Goal: Information Seeking & Learning: Check status

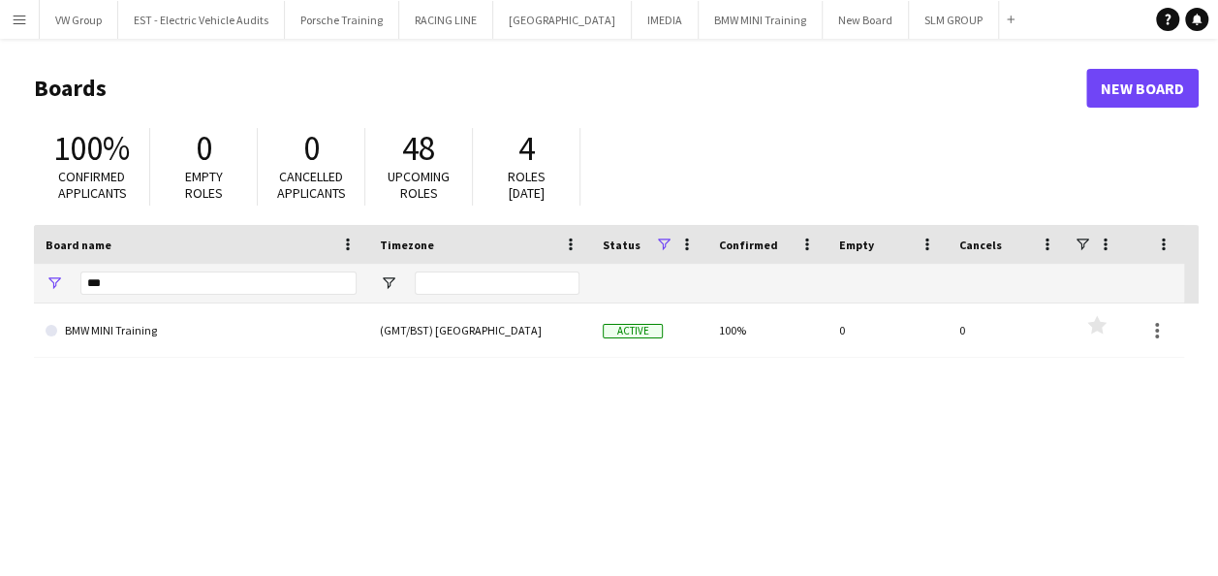
click at [20, 19] on app-icon "Menu" at bounding box center [20, 20] width 16 height 16
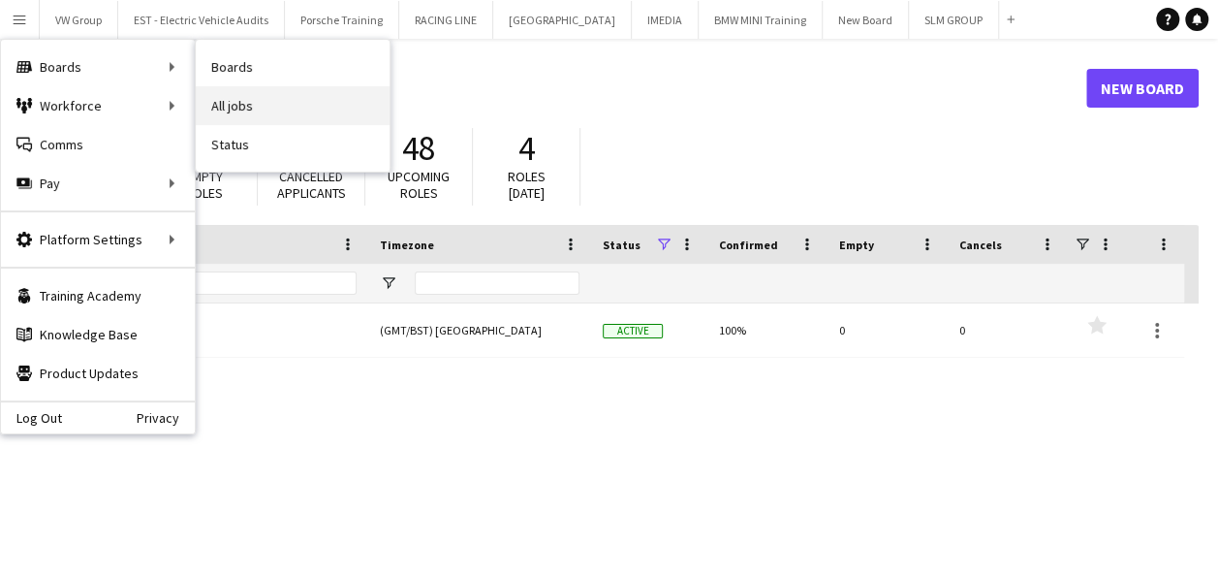
click at [231, 104] on link "All jobs" at bounding box center [293, 105] width 194 height 39
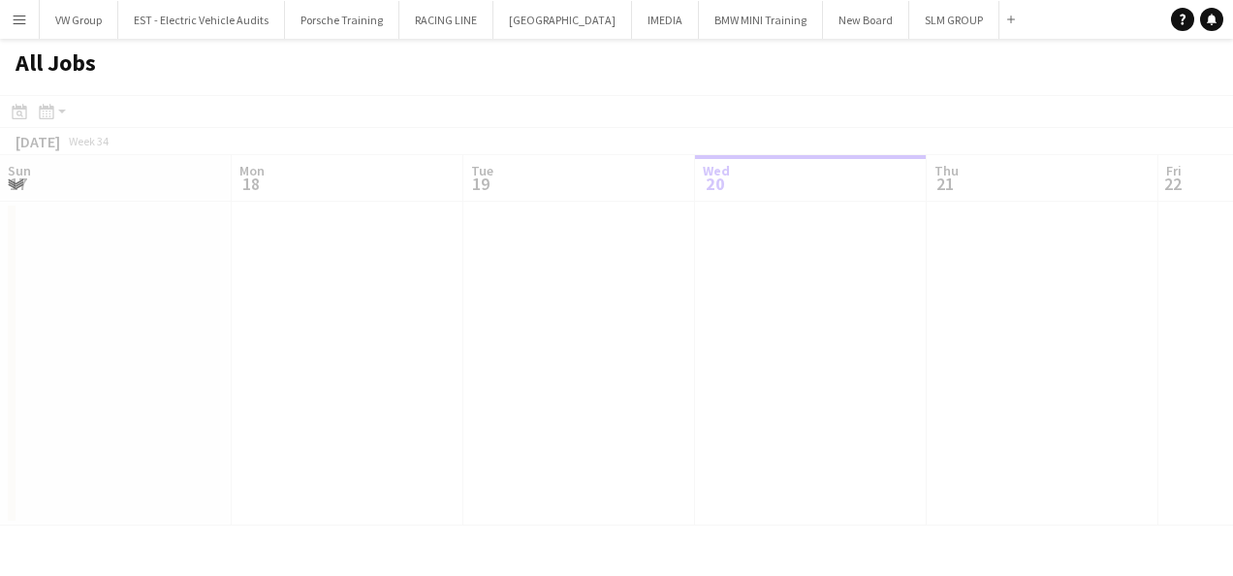
scroll to position [0, 463]
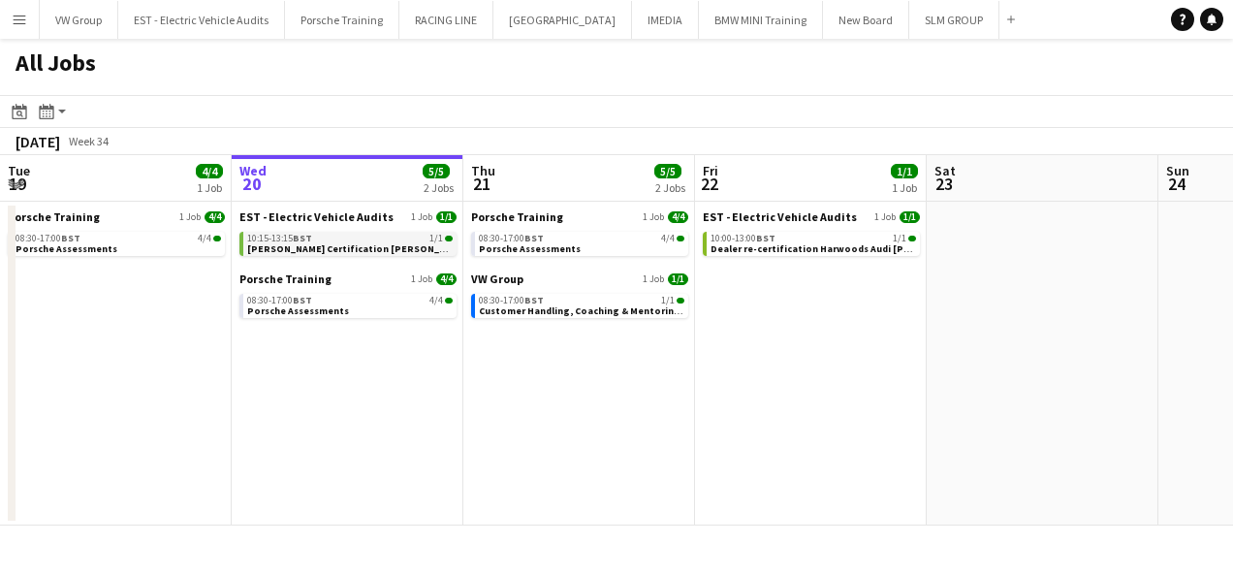
click at [337, 252] on span "[PERSON_NAME] Certification [PERSON_NAME] KIA Peterborough AB42 1BN 200825 1015" at bounding box center [449, 248] width 405 height 13
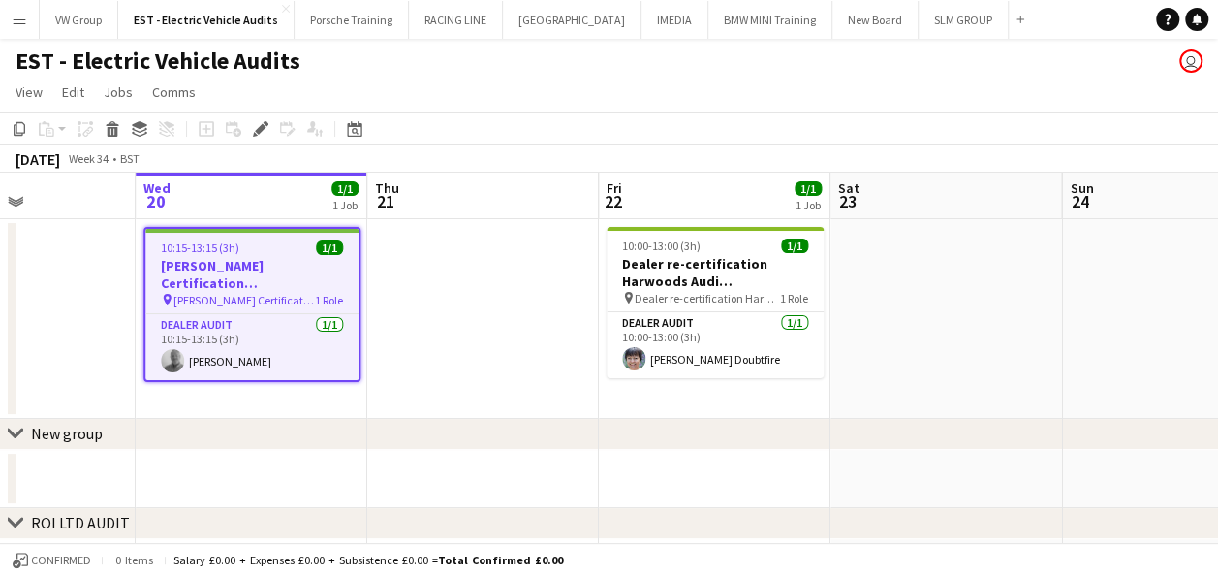
drag, startPoint x: 1051, startPoint y: 349, endPoint x: 541, endPoint y: 337, distance: 510.0
click at [567, 330] on app-calendar-viewport "Sat 16 Sun 17 Mon 18 Tue 19 Wed 20 1/1 1 Job Thu 21 Fri 22 1/1 1 Job Sat 23 Sun…" at bounding box center [609, 474] width 1218 height 603
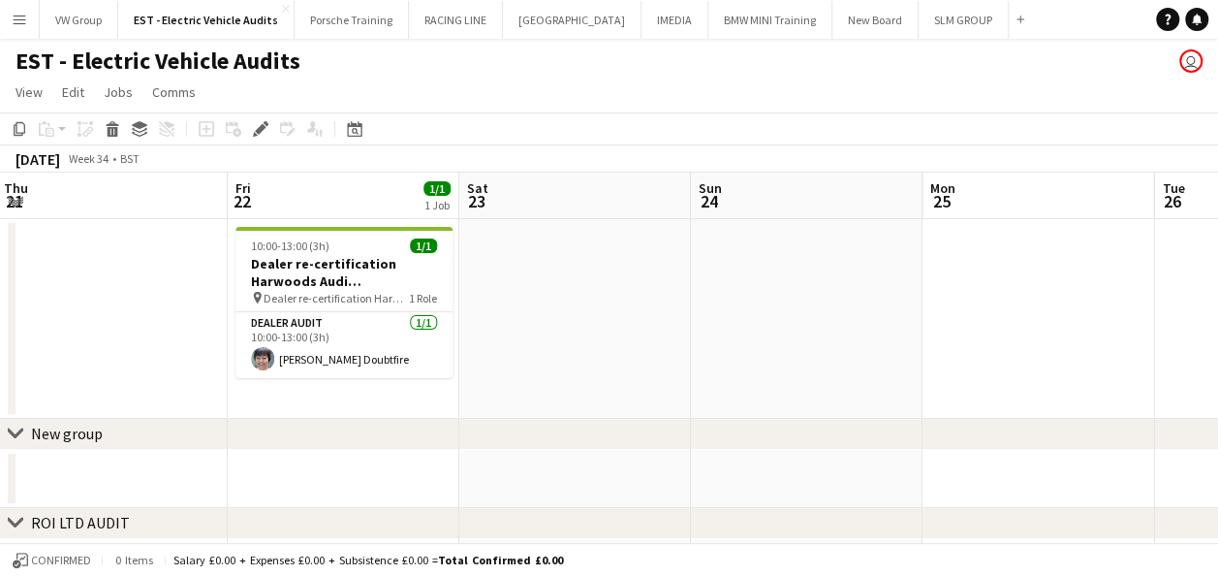
click at [546, 331] on app-calendar-viewport "Mon 18 Tue 19 Wed 20 1/1 1 Job Thu 21 Fri 22 1/1 1 Job Sat 23 Sun 24 Mon 25 Tue…" at bounding box center [609, 474] width 1218 height 603
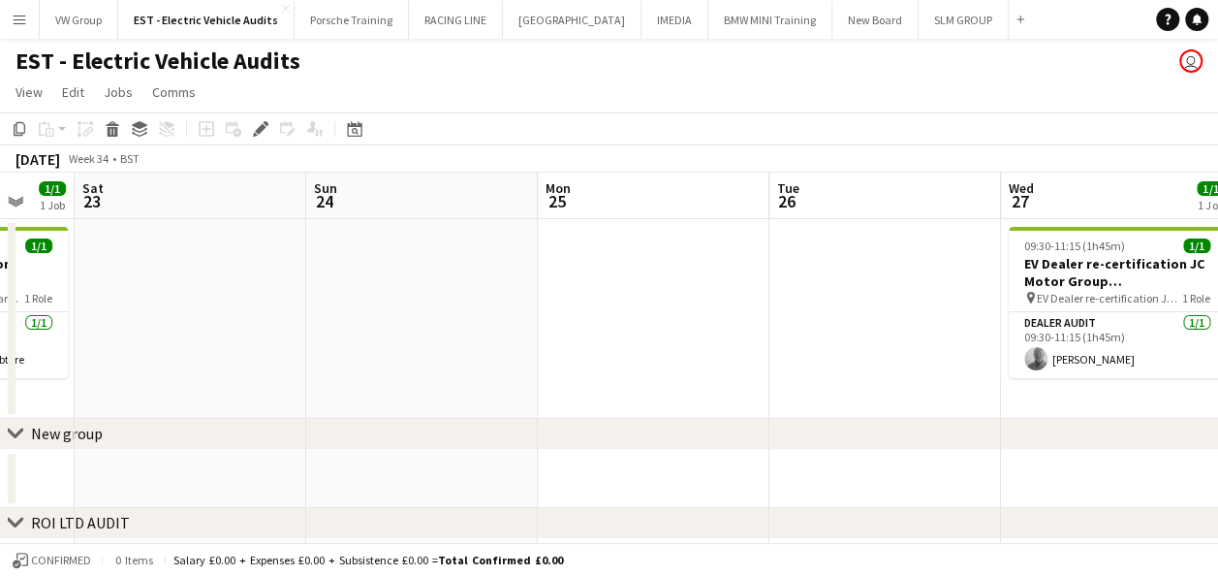
drag, startPoint x: 495, startPoint y: 395, endPoint x: 444, endPoint y: 401, distance: 51.7
click at [456, 399] on app-calendar-viewport "Wed 20 1/1 1 Job Thu 21 Fri 22 1/1 1 Job Sat 23 Sun 24 Mon 25 Tue 26 Wed 27 1/1…" at bounding box center [609, 474] width 1218 height 603
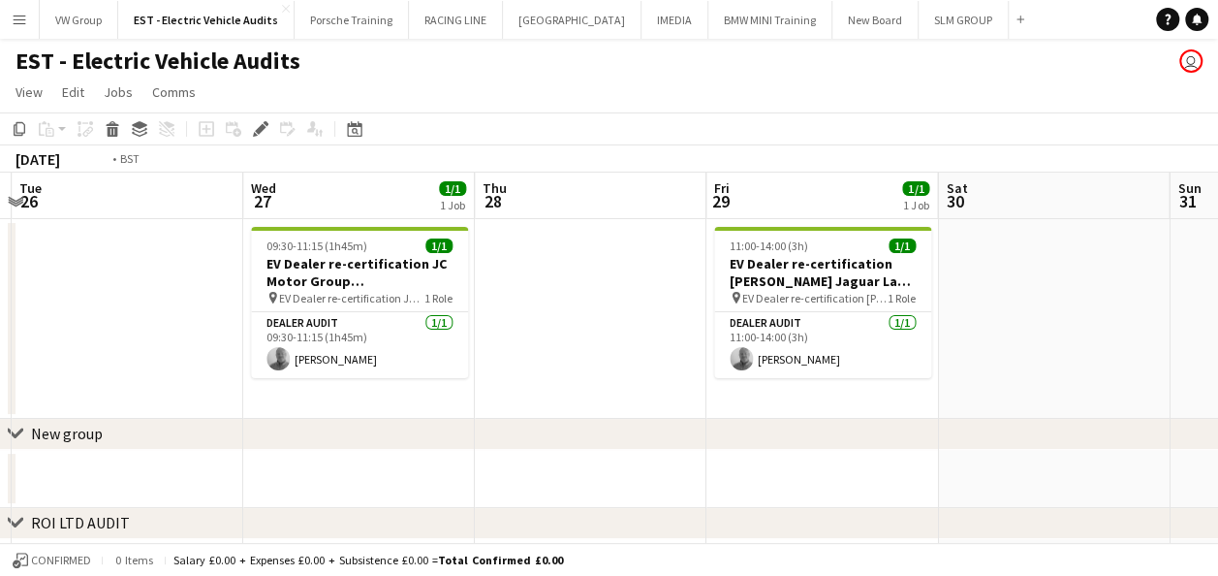
drag, startPoint x: 707, startPoint y: 366, endPoint x: 580, endPoint y: 373, distance: 127.2
click at [582, 372] on app-calendar-viewport "Fri 22 1/1 1 Job Sat 23 Sun 24 Mon 25 Tue 26 Wed 27 1/1 1 Job Thu 28 Fri 29 1/1…" at bounding box center [609, 474] width 1218 height 603
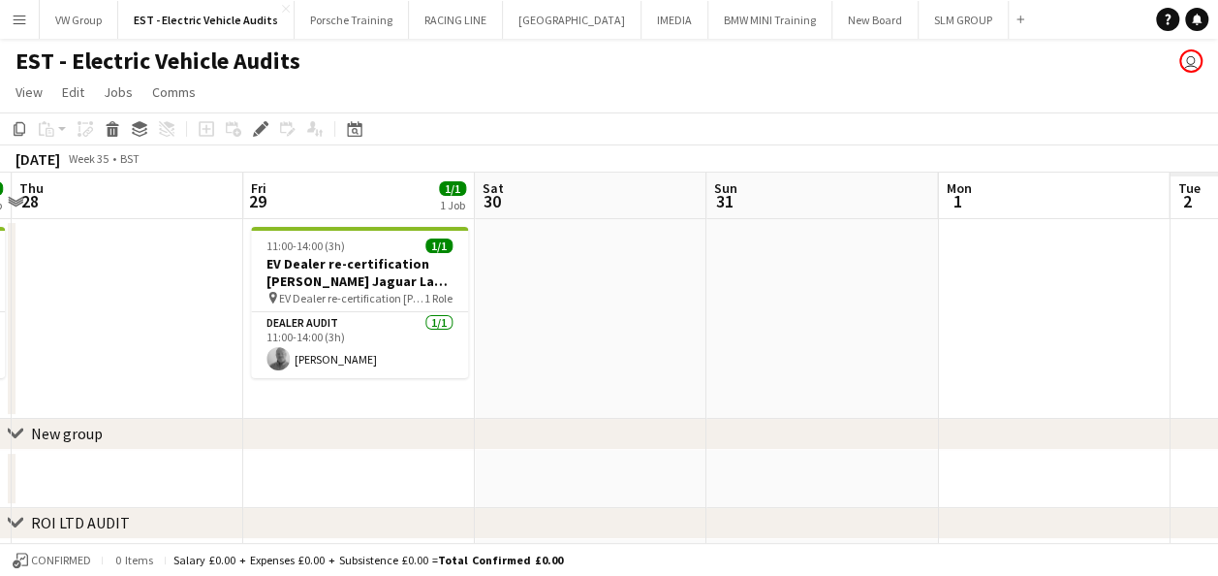
scroll to position [0, 540]
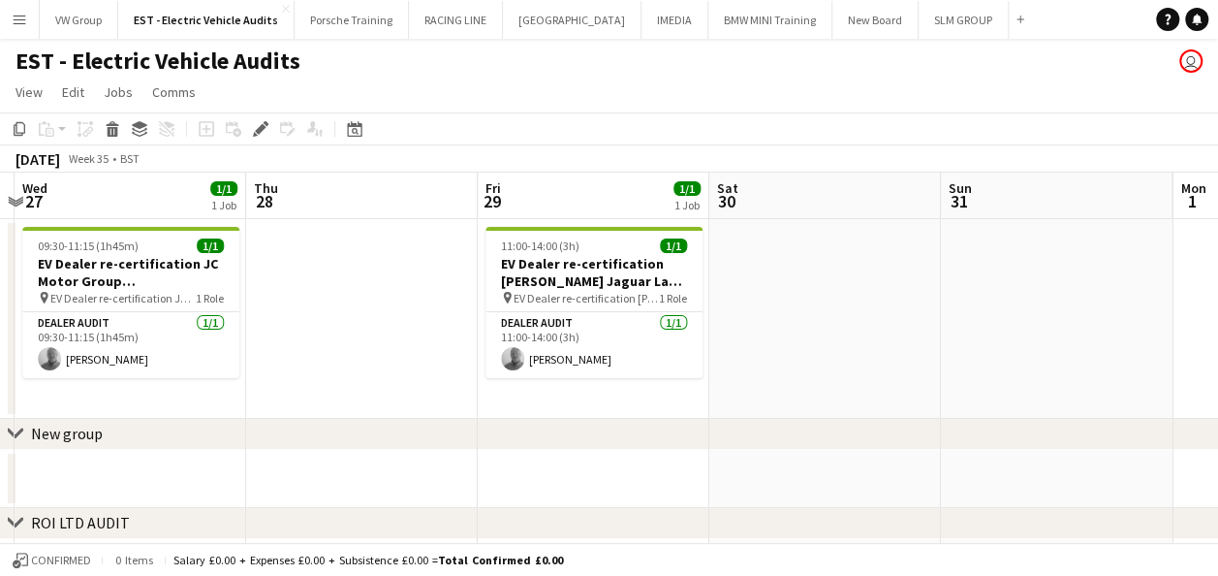
drag, startPoint x: 956, startPoint y: 320, endPoint x: 673, endPoint y: 325, distance: 283.1
click at [673, 325] on app-calendar-viewport "Sun 24 Mon 25 Tue 26 Wed 27 1/1 1 Job Thu 28 Fri 29 1/1 1 Job Sat 30 Sun 31 Mon…" at bounding box center [609, 474] width 1218 height 603
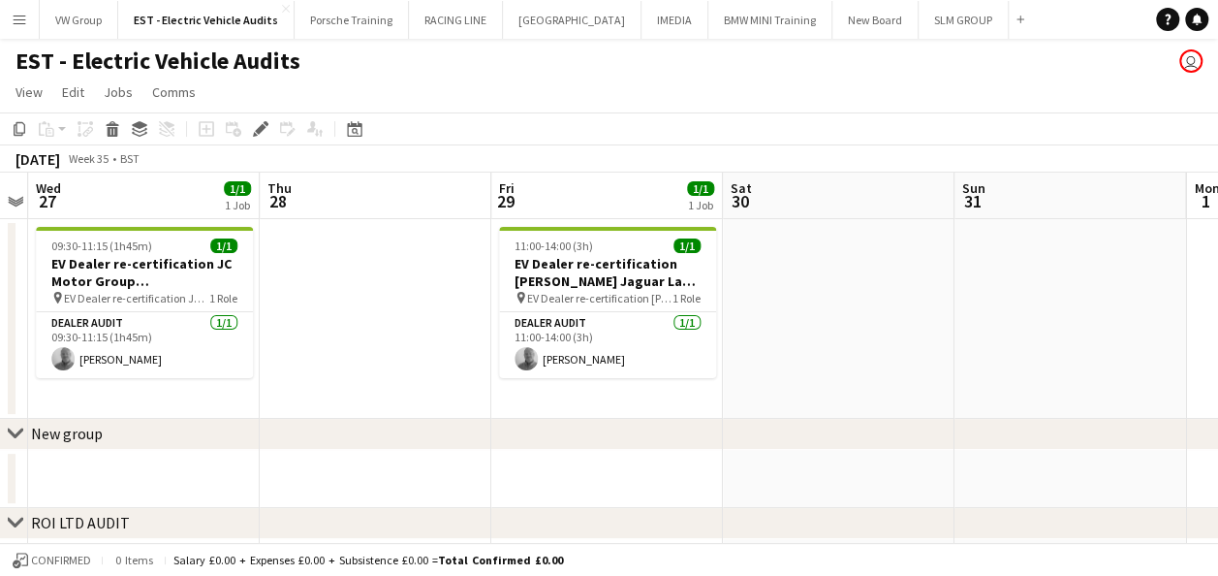
drag, startPoint x: 788, startPoint y: 327, endPoint x: 649, endPoint y: 351, distance: 140.7
click at [651, 350] on app-calendar-viewport "Sun 24 Mon 25 Tue 26 Wed 27 1/1 1 Job Thu 28 Fri 29 1/1 1 Job Sat 30 Sun 31 Mon…" at bounding box center [609, 474] width 1218 height 603
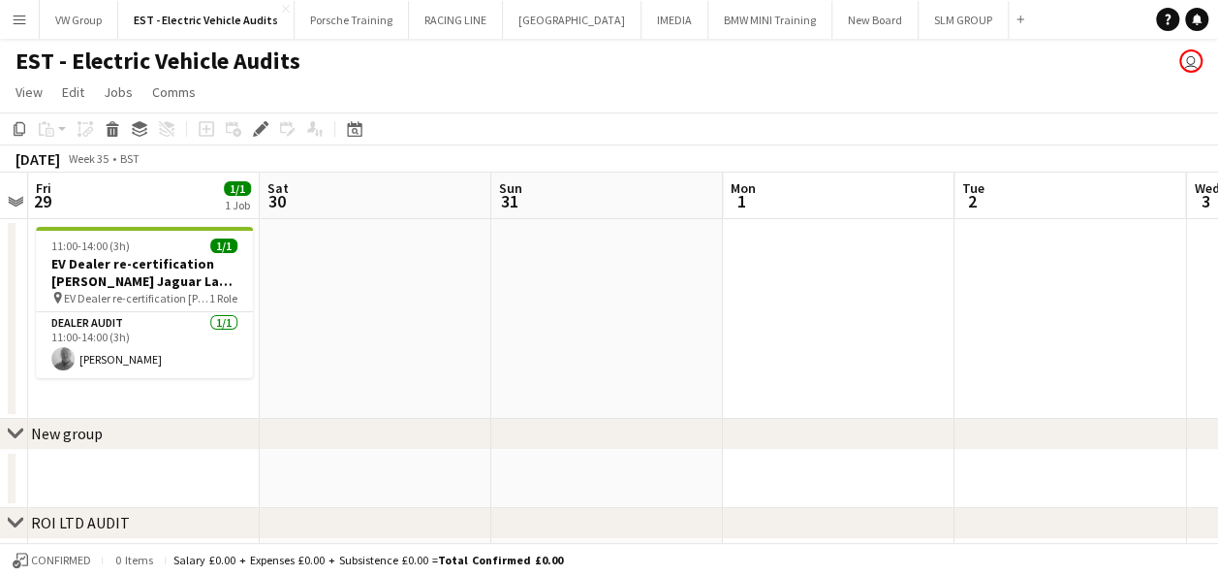
scroll to position [0, 727]
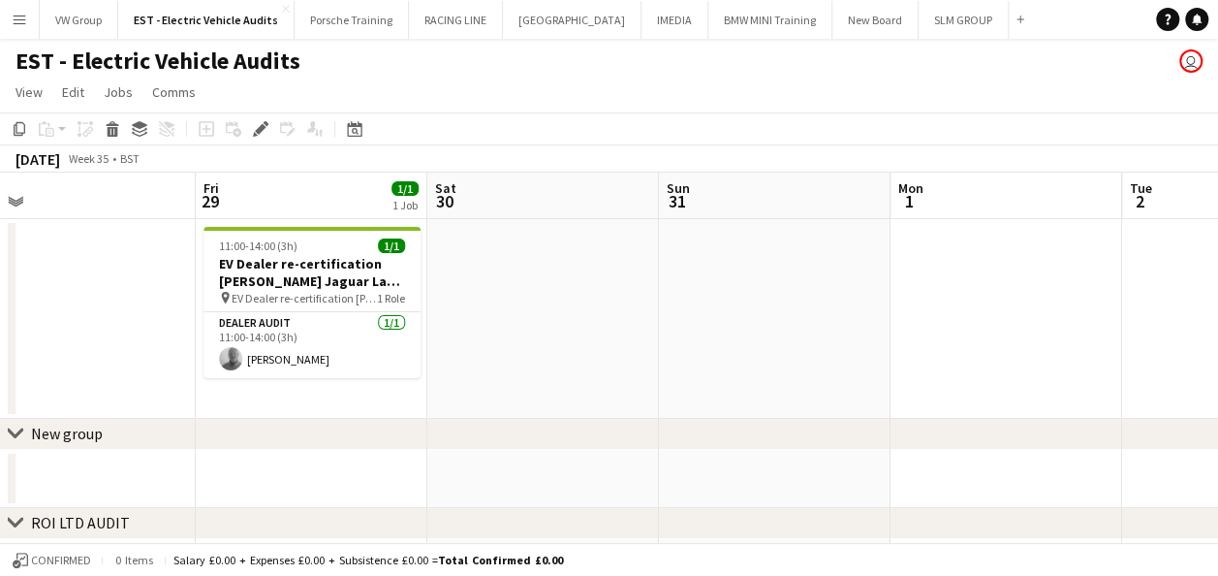
drag, startPoint x: 713, startPoint y: 312, endPoint x: 1005, endPoint y: 296, distance: 292.2
click at [987, 295] on app-calendar-viewport "Tue 26 Wed 27 1/1 1 Job Thu 28 Fri 29 1/1 1 Job Sat 30 Sun 31 Mon 1 Tue 2 Wed 3…" at bounding box center [609, 474] width 1218 height 603
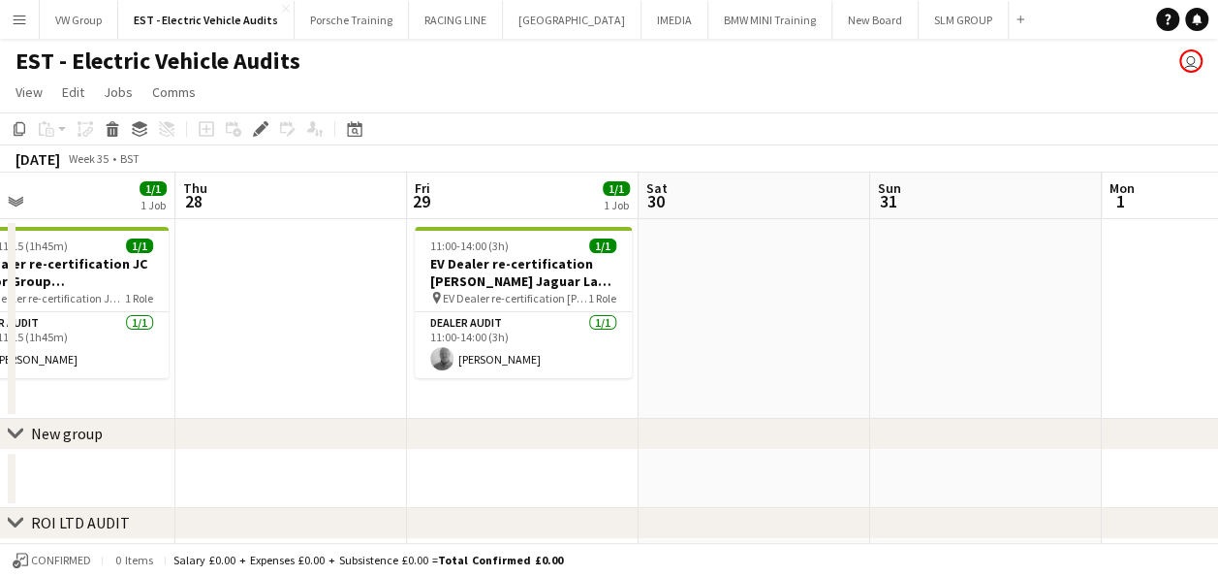
drag, startPoint x: 760, startPoint y: 307, endPoint x: 981, endPoint y: 291, distance: 221.6
click at [969, 291] on app-calendar-viewport "Mon 25 Tue 26 Wed 27 1/1 1 Job Thu 28 Fri 29 1/1 1 Job Sat 30 Sun 31 Mon 1 Tue …" at bounding box center [609, 474] width 1218 height 603
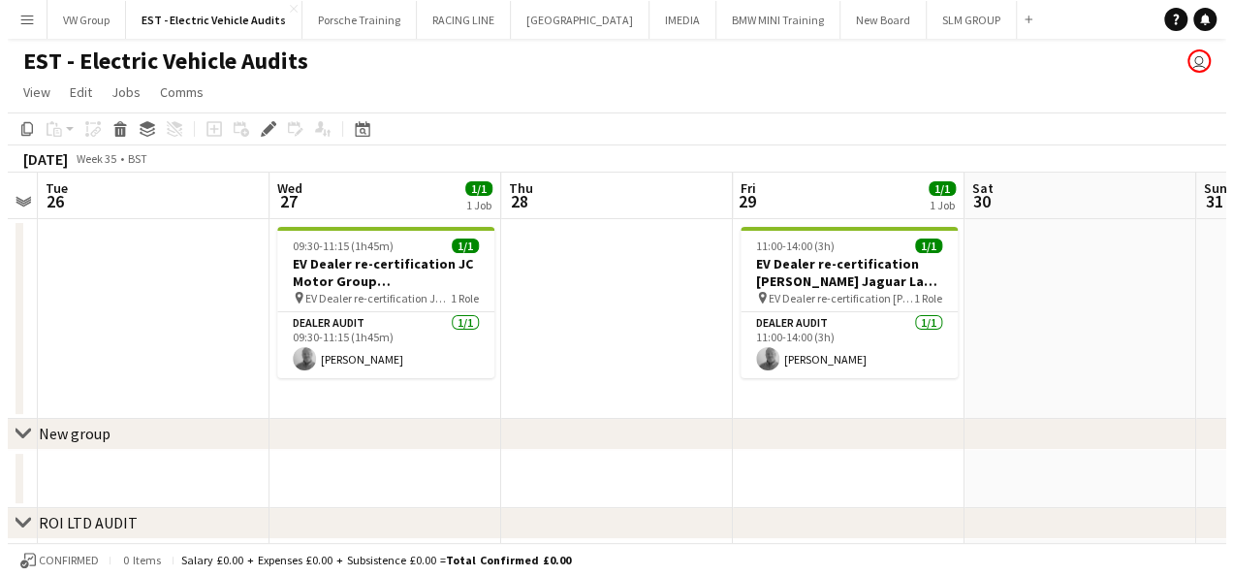
scroll to position [0, 540]
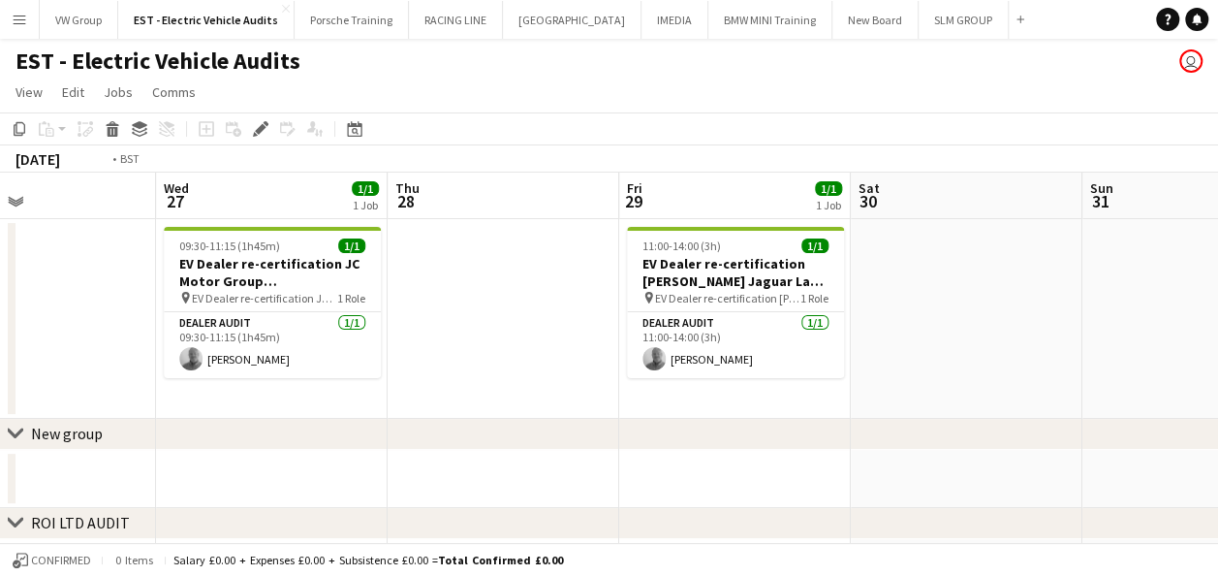
drag, startPoint x: 572, startPoint y: 330, endPoint x: 921, endPoint y: 302, distance: 350.0
click at [915, 302] on app-calendar-viewport "Sun 24 Mon 25 Tue 26 Wed 27 1/1 1 Job Thu 28 Fri 29 1/1 1 Job Sat 30 Sun 31 Mon…" at bounding box center [609, 474] width 1218 height 603
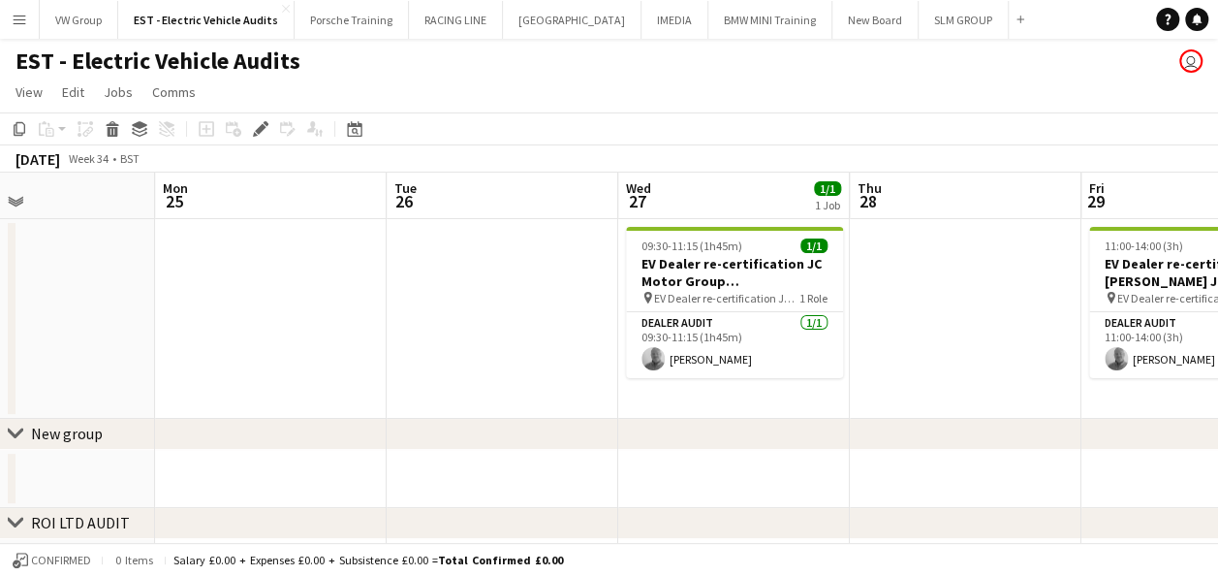
click at [22, 19] on app-icon "Menu" at bounding box center [20, 20] width 16 height 16
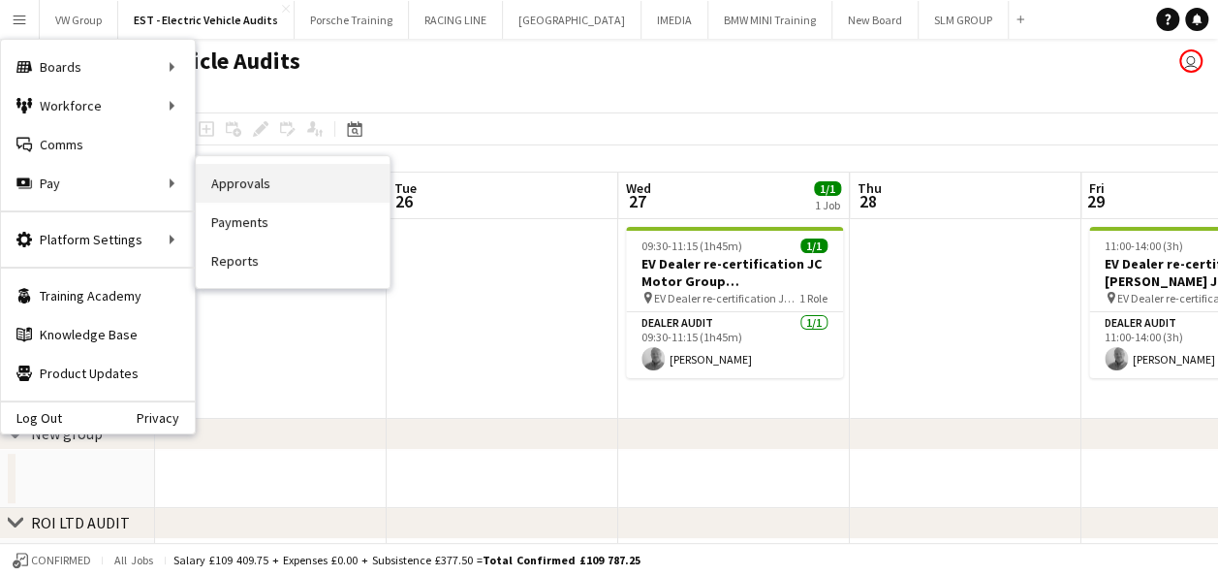
click at [247, 183] on link "Approvals" at bounding box center [293, 183] width 194 height 39
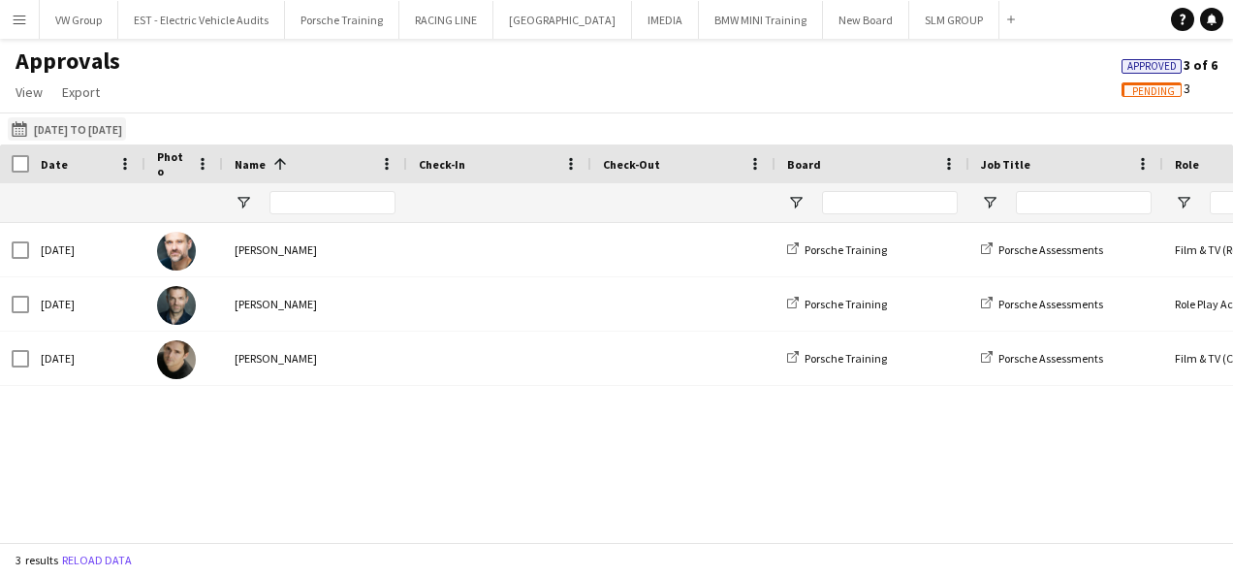
click at [121, 132] on button "19-08-2025 to 18-08-2025 19-08-2025 to 18-08-2025" at bounding box center [67, 128] width 118 height 23
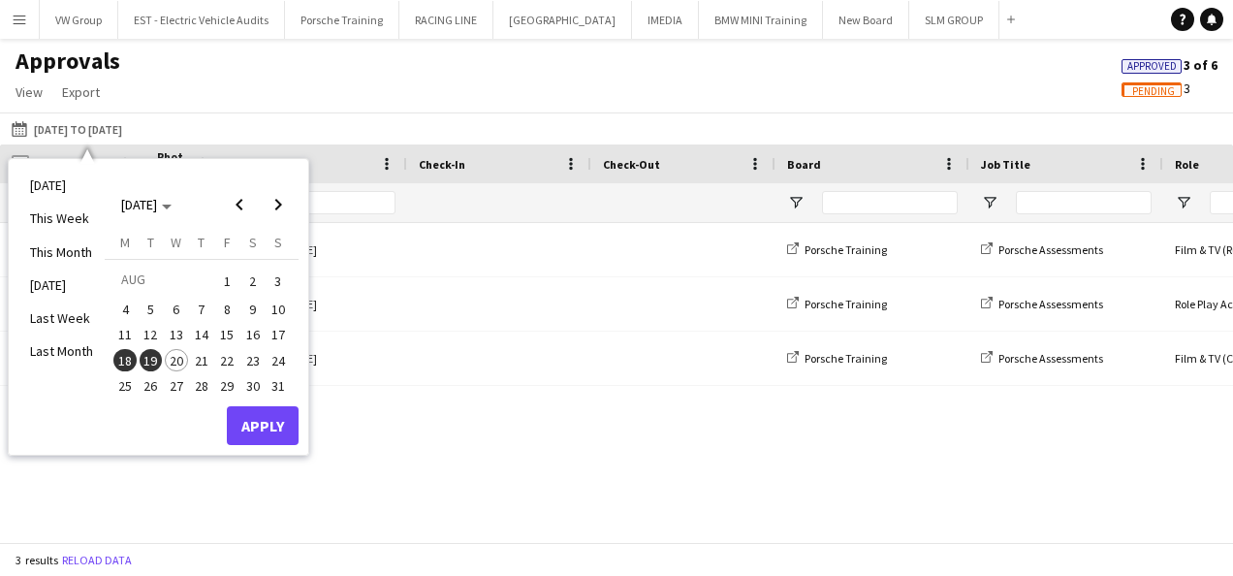
click at [225, 280] on span "1" at bounding box center [226, 281] width 23 height 27
click at [155, 359] on span "19" at bounding box center [151, 360] width 23 height 23
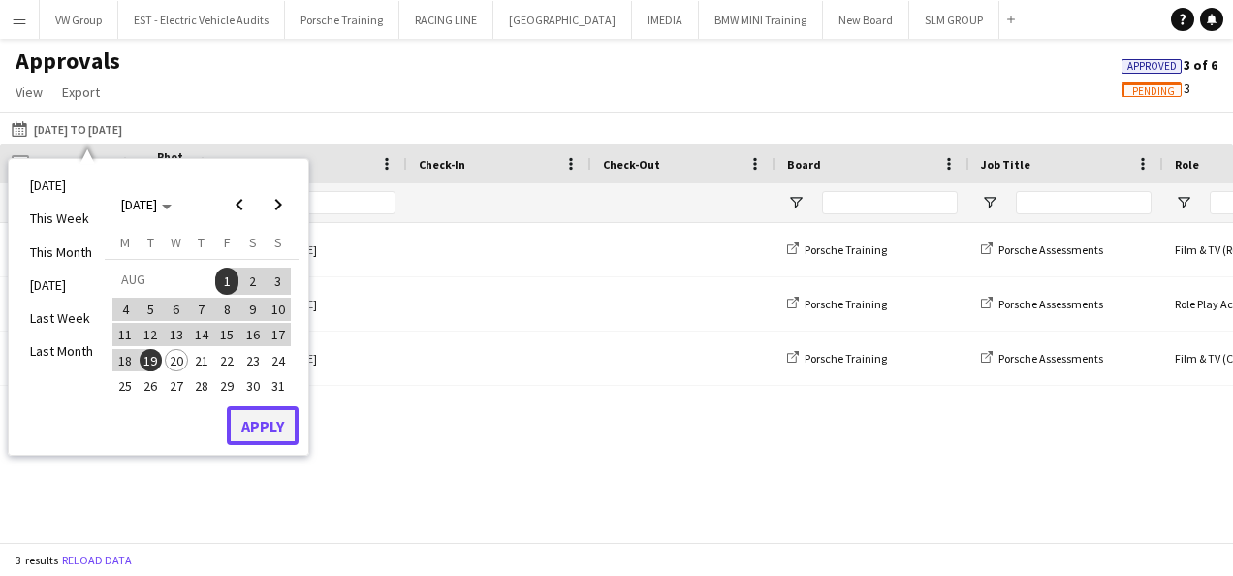
click at [250, 420] on button "Apply" at bounding box center [263, 425] width 72 height 39
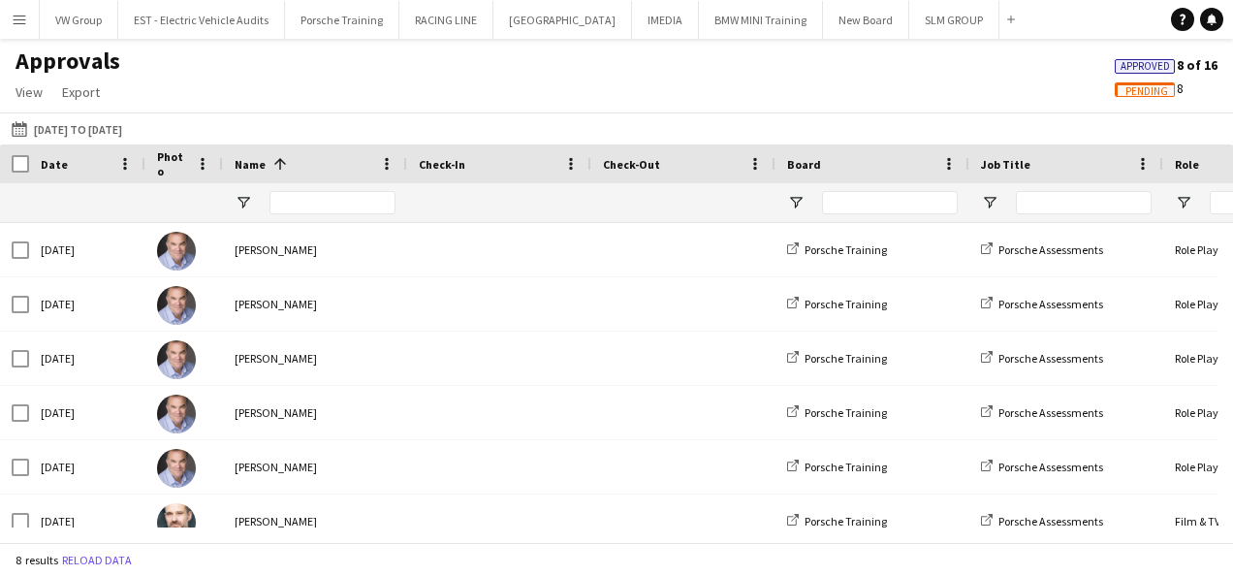
click at [1149, 91] on span "Pending" at bounding box center [1146, 91] width 43 height 13
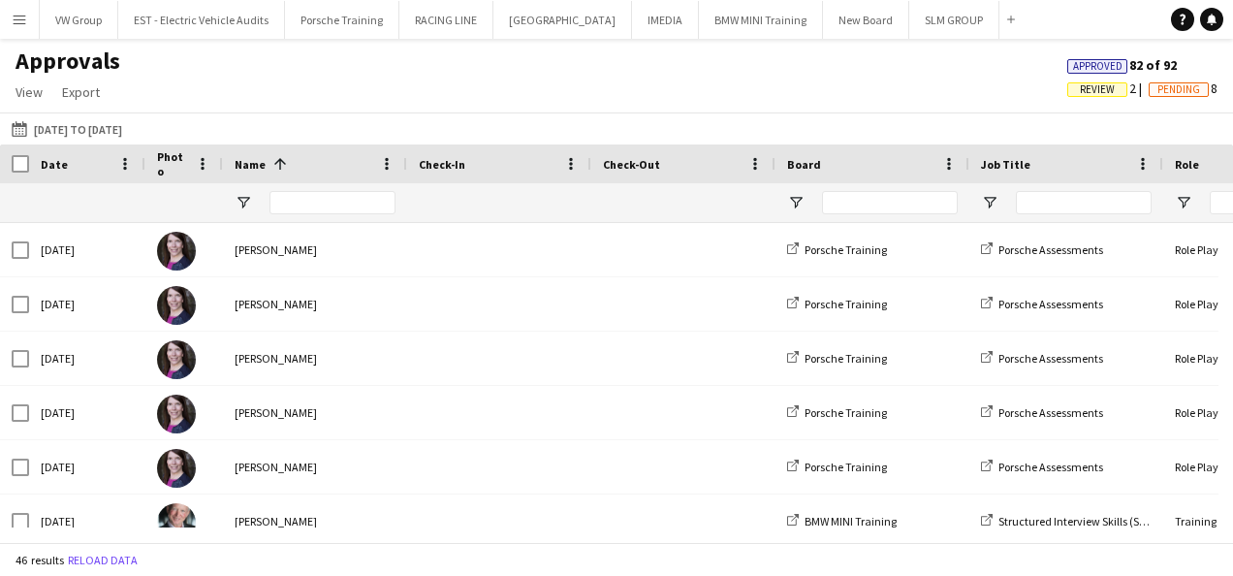
click at [1095, 91] on span "Review" at bounding box center [1097, 89] width 35 height 13
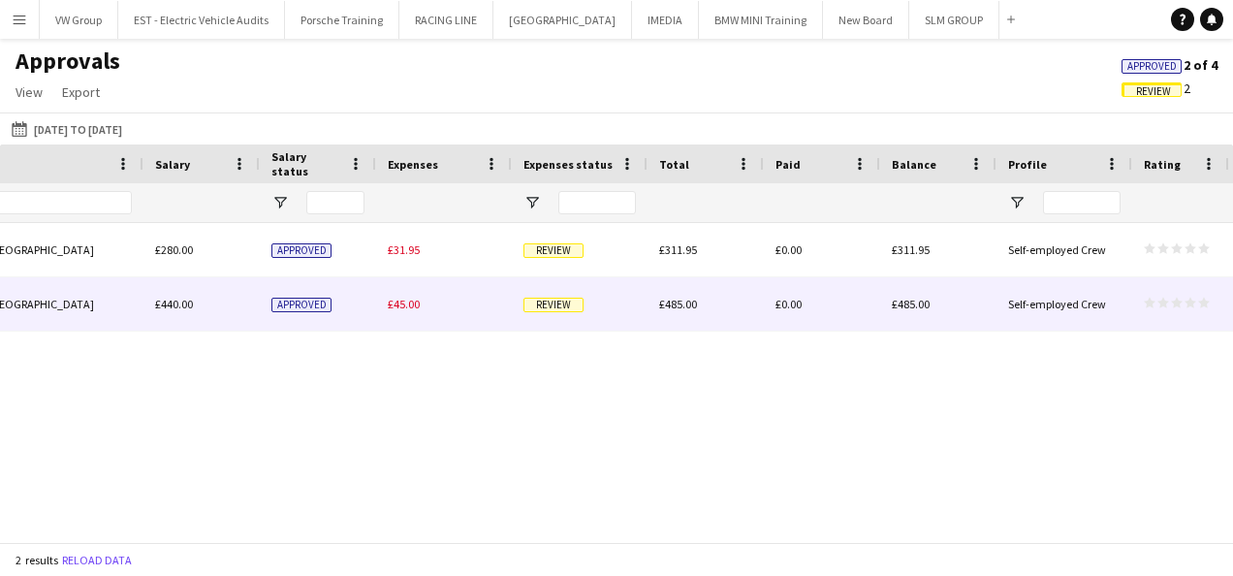
click at [572, 306] on span "Review" at bounding box center [553, 305] width 60 height 15
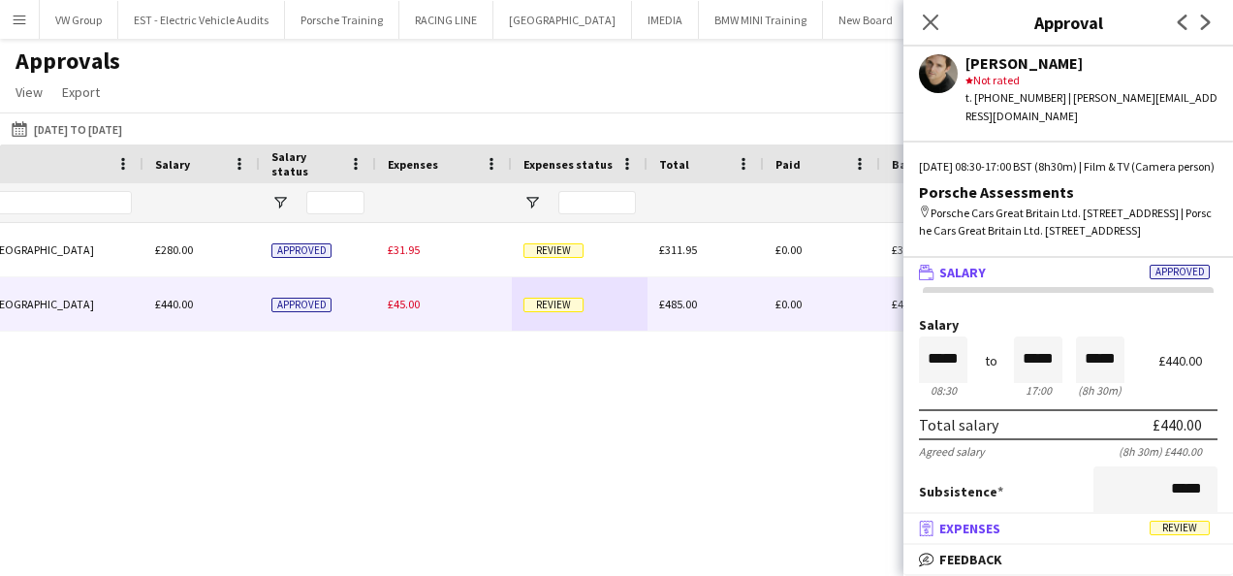
click at [1172, 533] on span "Review" at bounding box center [1180, 528] width 60 height 15
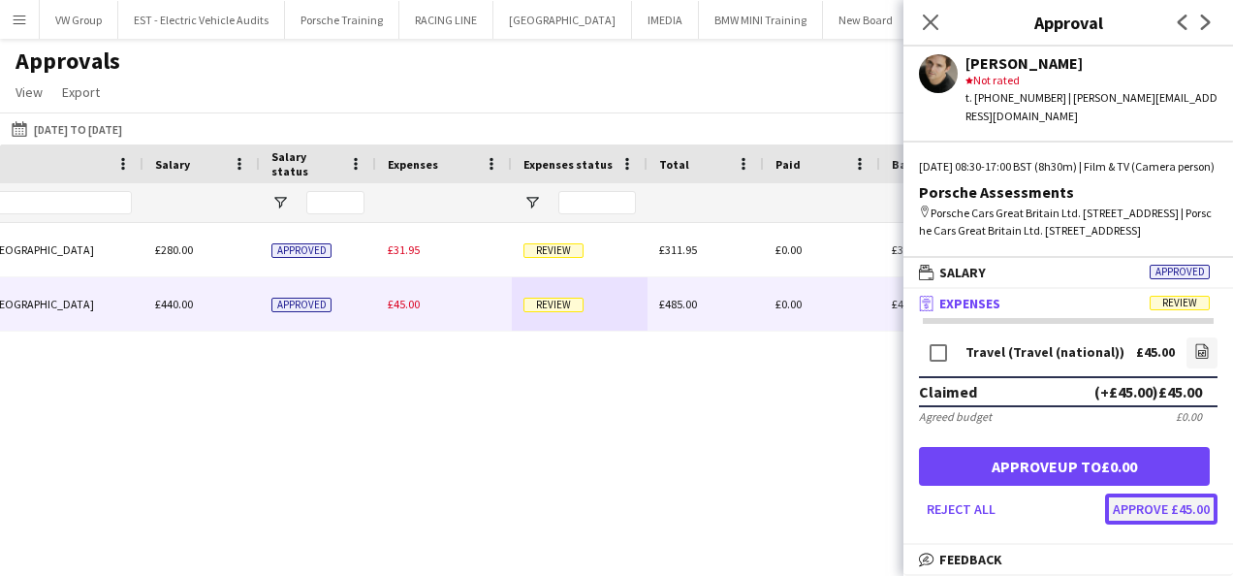
click at [1172, 524] on button "Approve £45.00" at bounding box center [1161, 508] width 112 height 31
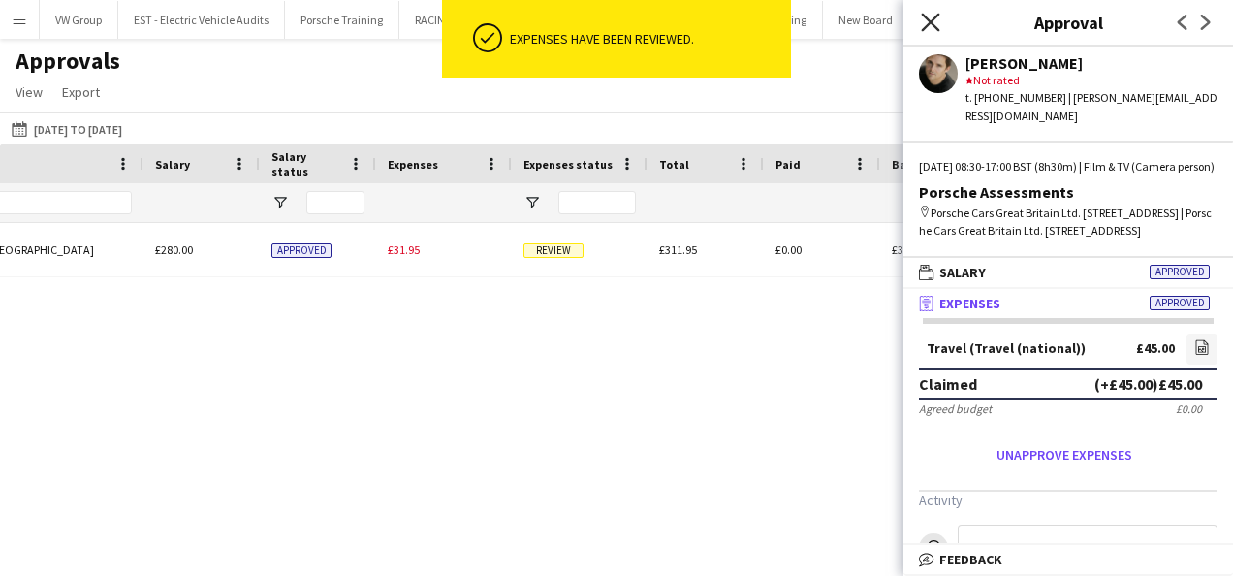
click at [933, 22] on icon "Close pop-in" at bounding box center [930, 22] width 18 height 18
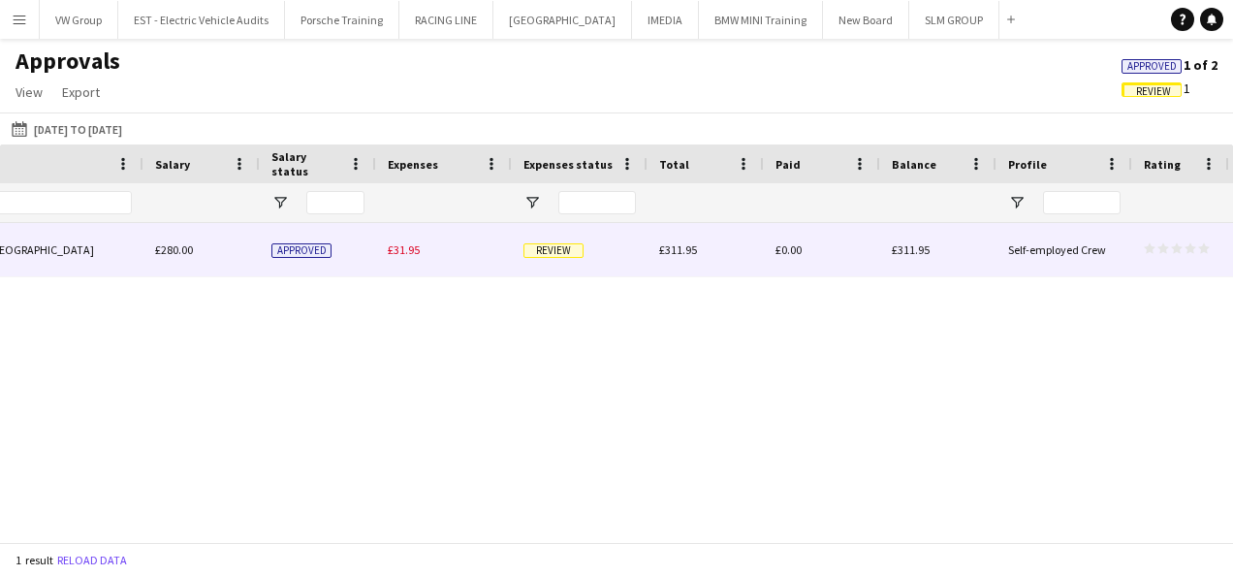
click at [556, 251] on span "Review" at bounding box center [553, 250] width 60 height 15
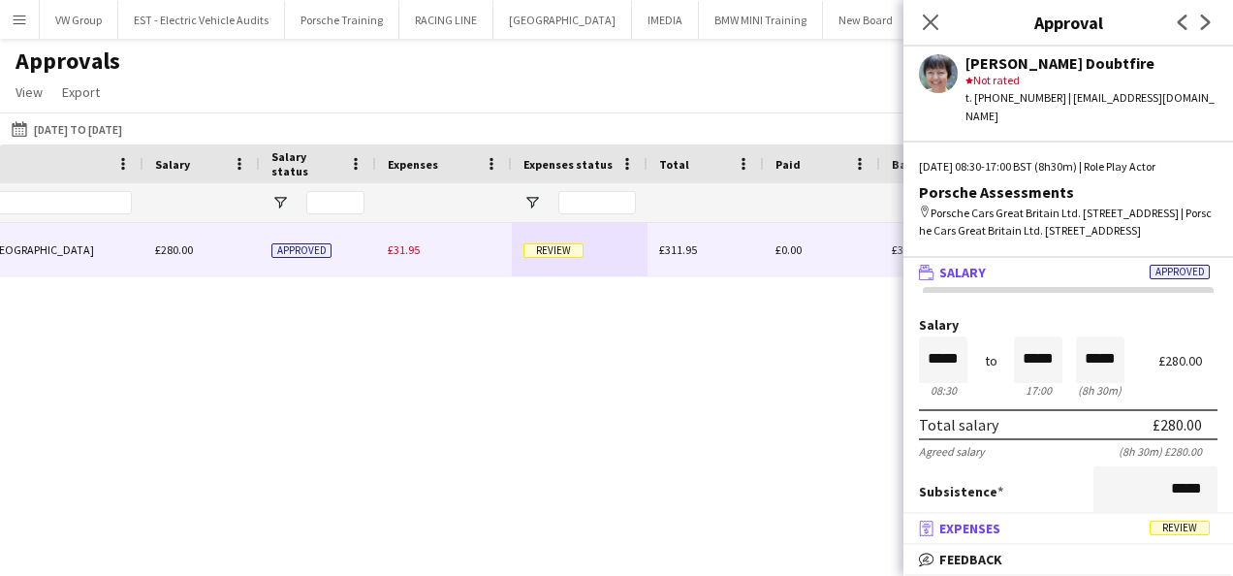
click at [1168, 531] on span "Review" at bounding box center [1180, 528] width 60 height 15
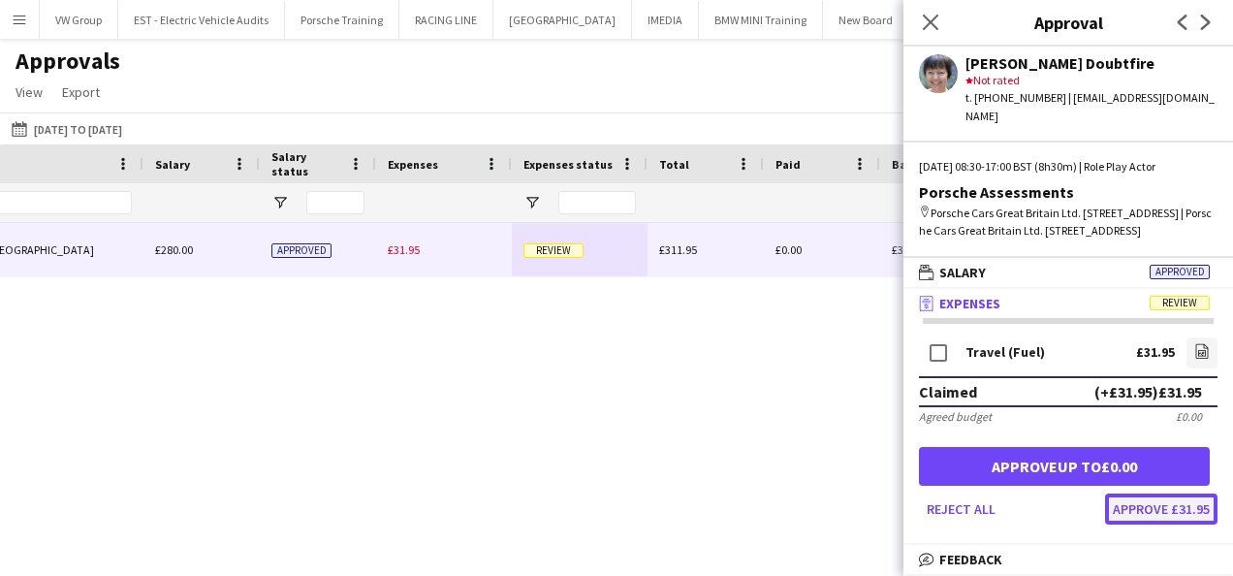
click at [1162, 506] on button "Approve £31.95" at bounding box center [1161, 508] width 112 height 31
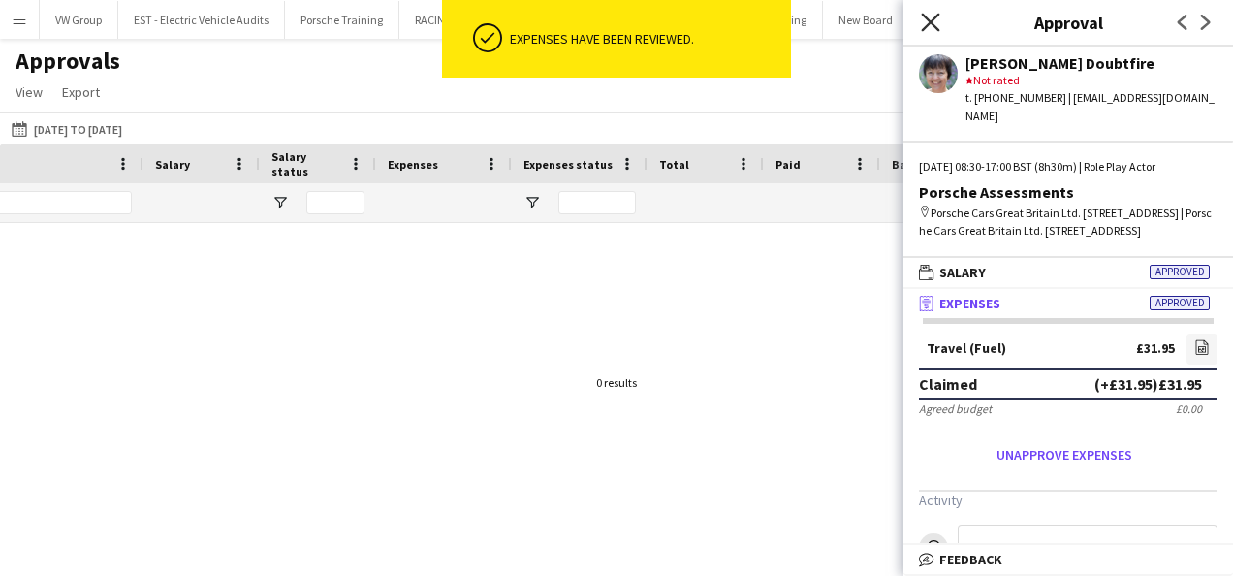
click at [936, 22] on icon "Close pop-in" at bounding box center [930, 22] width 18 height 18
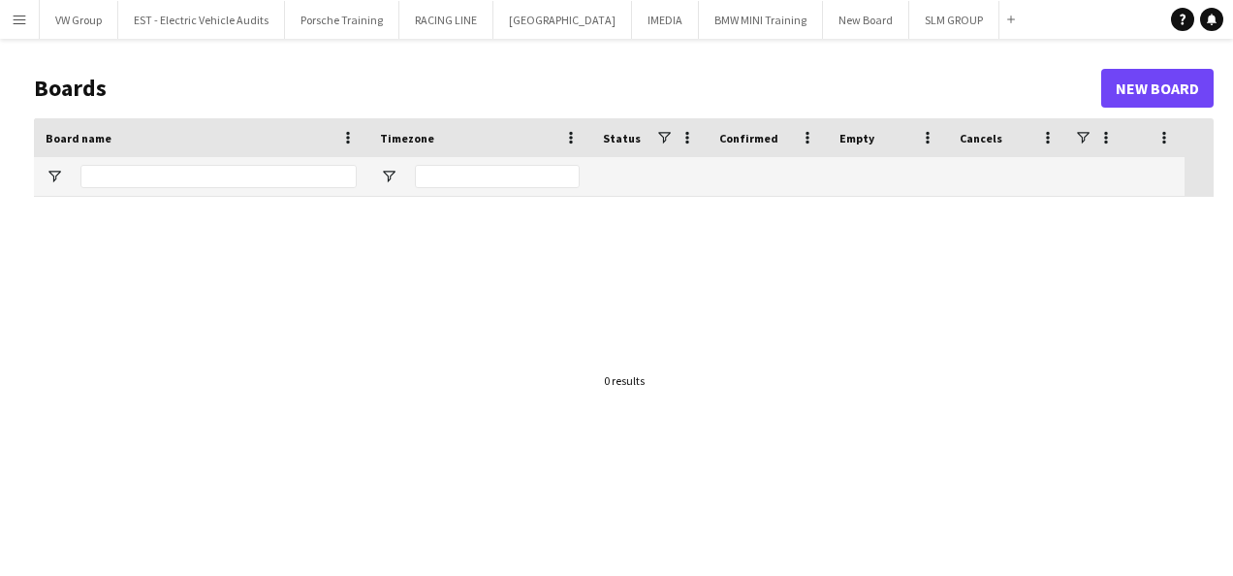
type input "***"
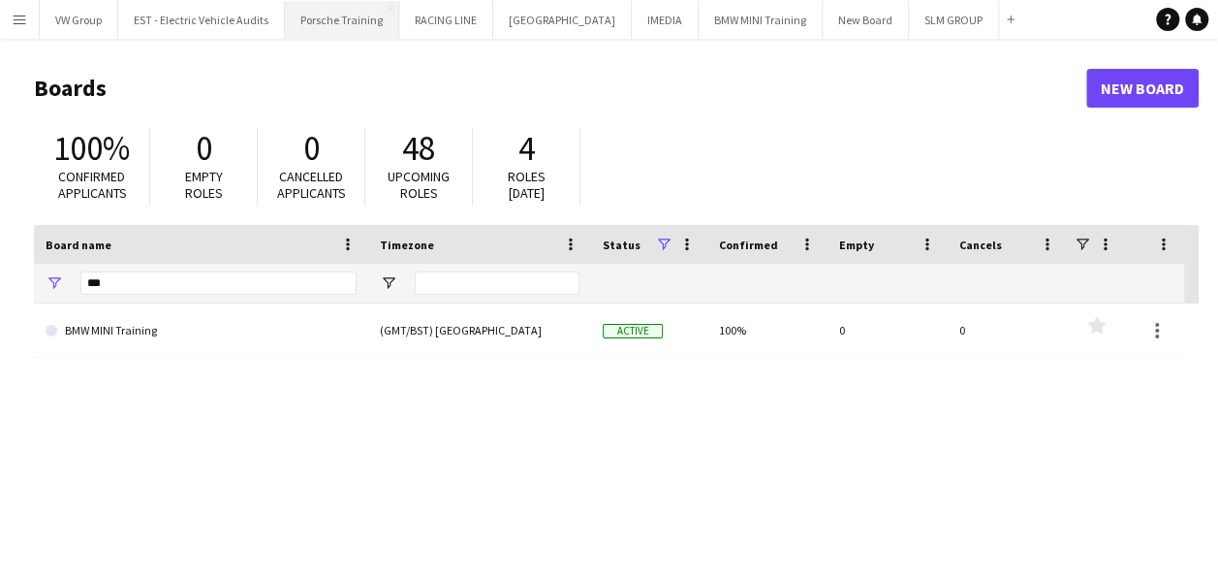
click at [341, 27] on button "Porsche Training Close" at bounding box center [342, 20] width 114 height 38
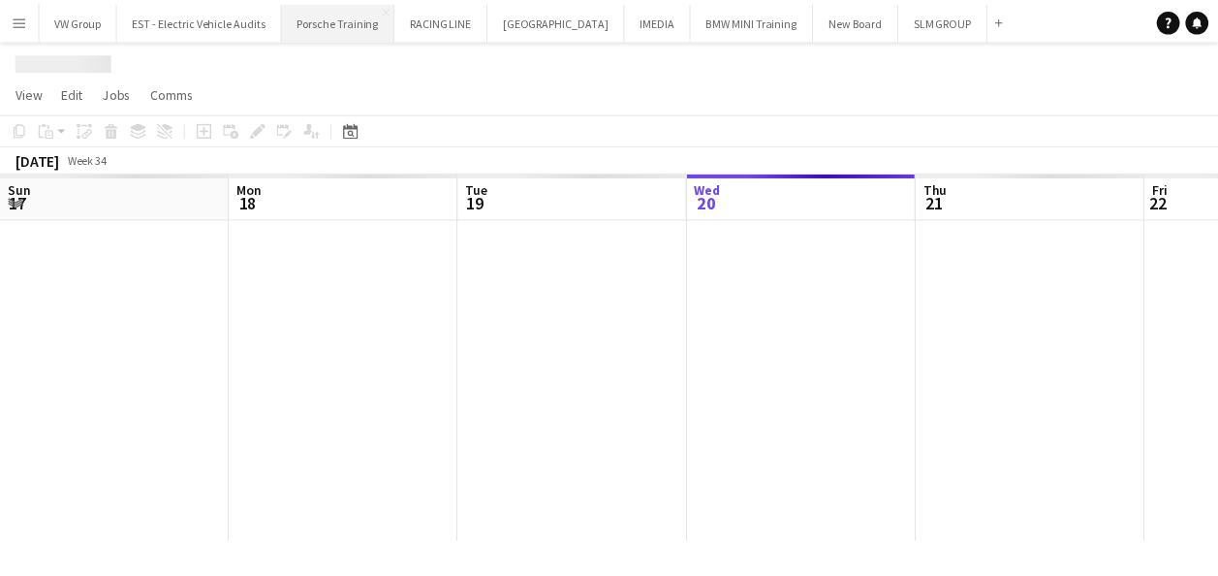
scroll to position [0, 463]
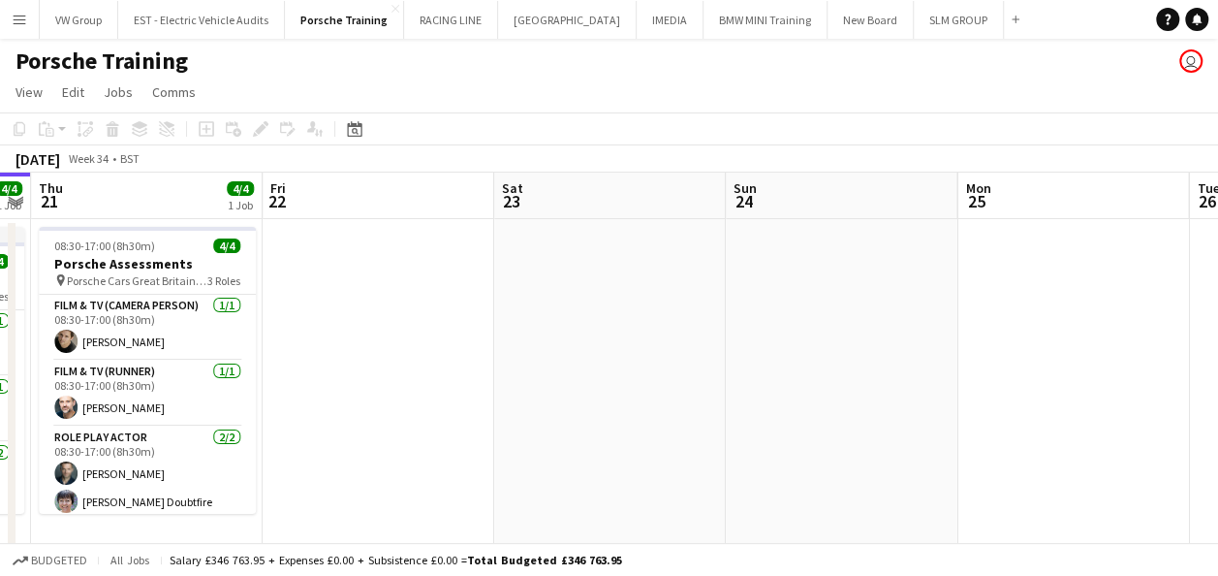
drag, startPoint x: 541, startPoint y: 353, endPoint x: 421, endPoint y: 361, distance: 120.4
click at [423, 359] on app-calendar-viewport "Sun 17 Mon 18 Tue 19 4/4 1 Job Wed 20 4/4 1 Job Thu 21 4/4 1 Job Fri 22 Sat 23 …" at bounding box center [609, 452] width 1218 height 558
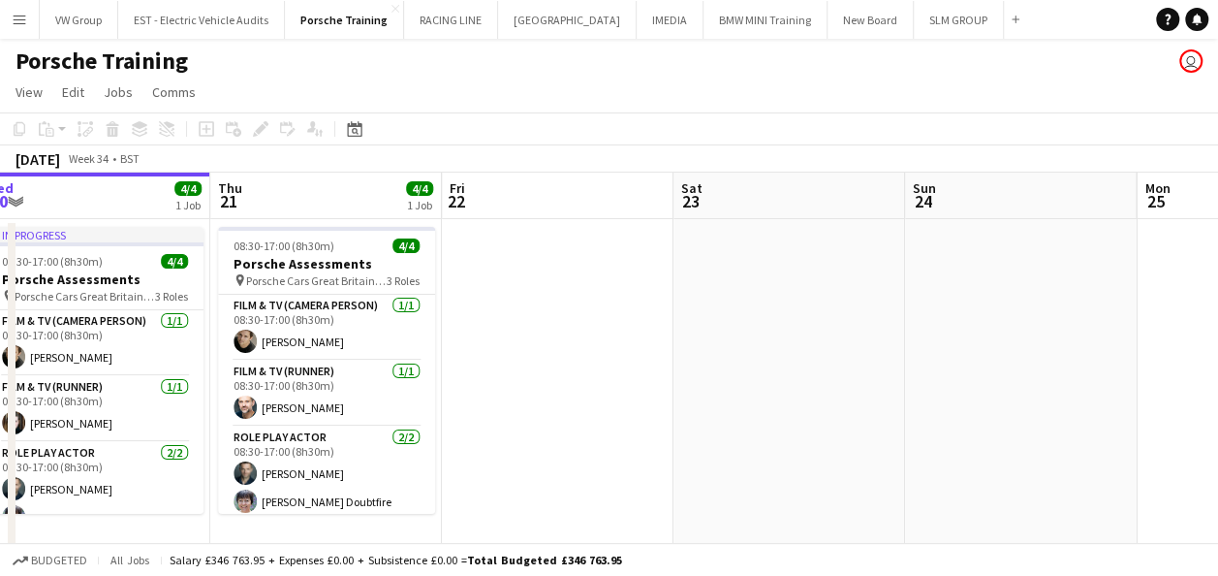
drag, startPoint x: 721, startPoint y: 330, endPoint x: 326, endPoint y: 368, distance: 397.4
click at [331, 368] on app-calendar-viewport "Sun 17 Mon 18 Tue 19 4/4 1 Job Wed 20 4/4 1 Job Thu 21 4/4 1 Job Fri 22 Sat 23 …" at bounding box center [609, 452] width 1218 height 558
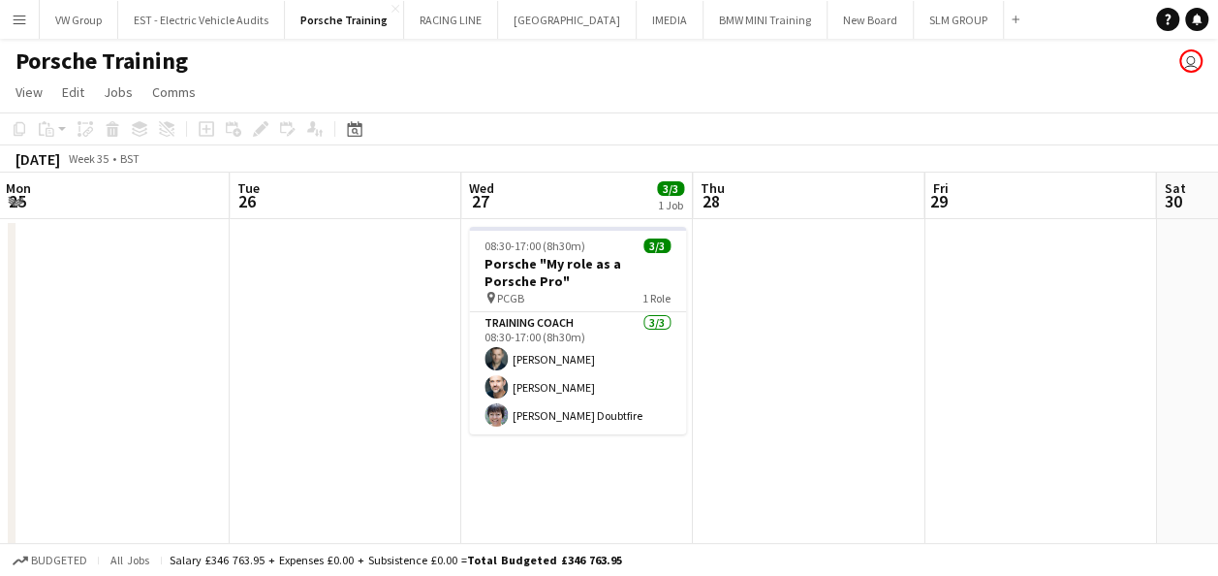
drag, startPoint x: 493, startPoint y: 397, endPoint x: 238, endPoint y: 423, distance: 256.2
click at [237, 425] on app-calendar-viewport "Thu 21 4/4 1 Job Fri 22 Sat 23 Sun 24 Mon 25 Tue 26 Wed 27 3/3 1 Job Thu 28 Fri…" at bounding box center [609, 452] width 1218 height 558
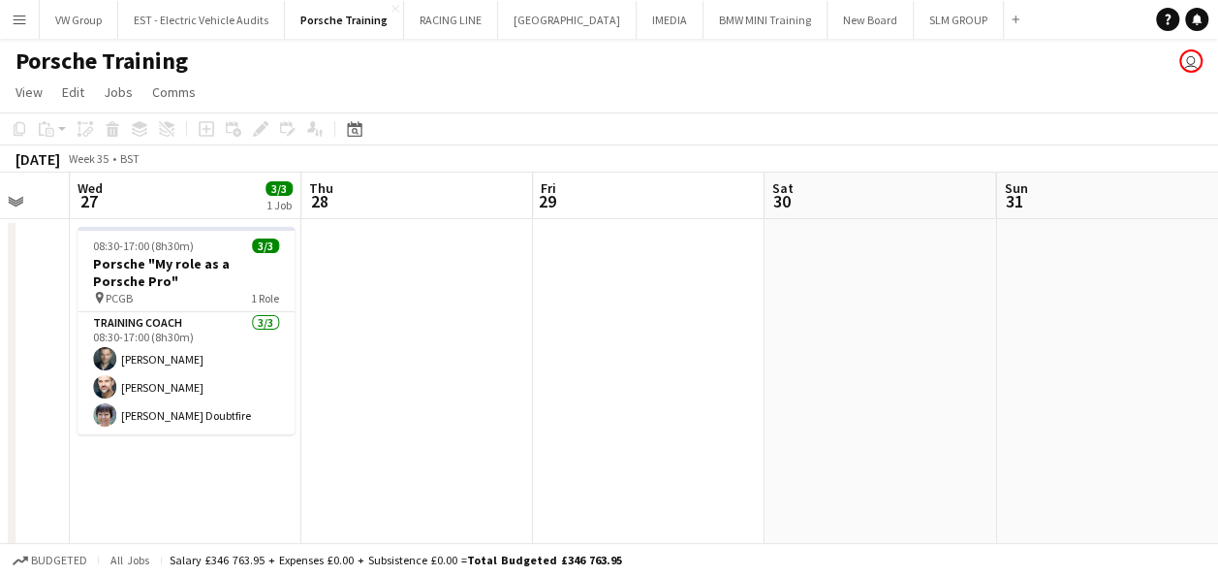
drag, startPoint x: 777, startPoint y: 384, endPoint x: 496, endPoint y: 403, distance: 281.8
click at [469, 411] on app-calendar-viewport "Sat 23 Sun 24 Mon 25 Tue 26 Wed 27 3/3 1 Job Thu 28 Fri 29 Sat 30 Sun 31 Mon 1 …" at bounding box center [609, 452] width 1218 height 558
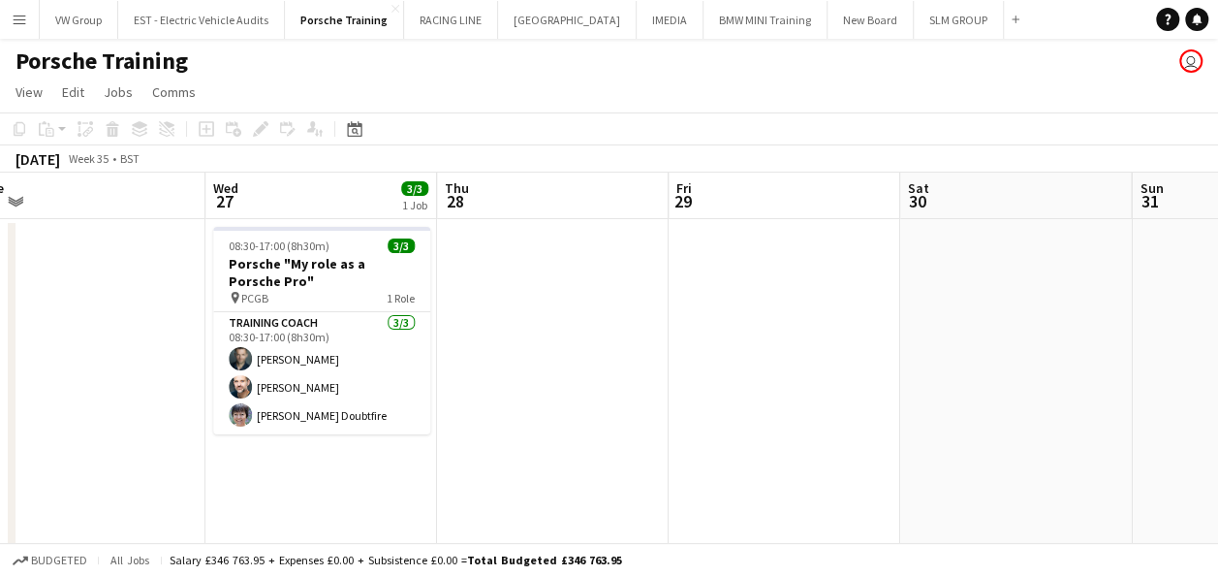
drag, startPoint x: 672, startPoint y: 390, endPoint x: 425, endPoint y: 395, distance: 247.2
click at [414, 398] on app-calendar-viewport "Sat 23 Sun 24 Mon 25 Tue 26 Wed 27 3/3 1 Job Thu 28 Fri 29 Sat 30 Sun 31 Mon 1 …" at bounding box center [609, 452] width 1218 height 558
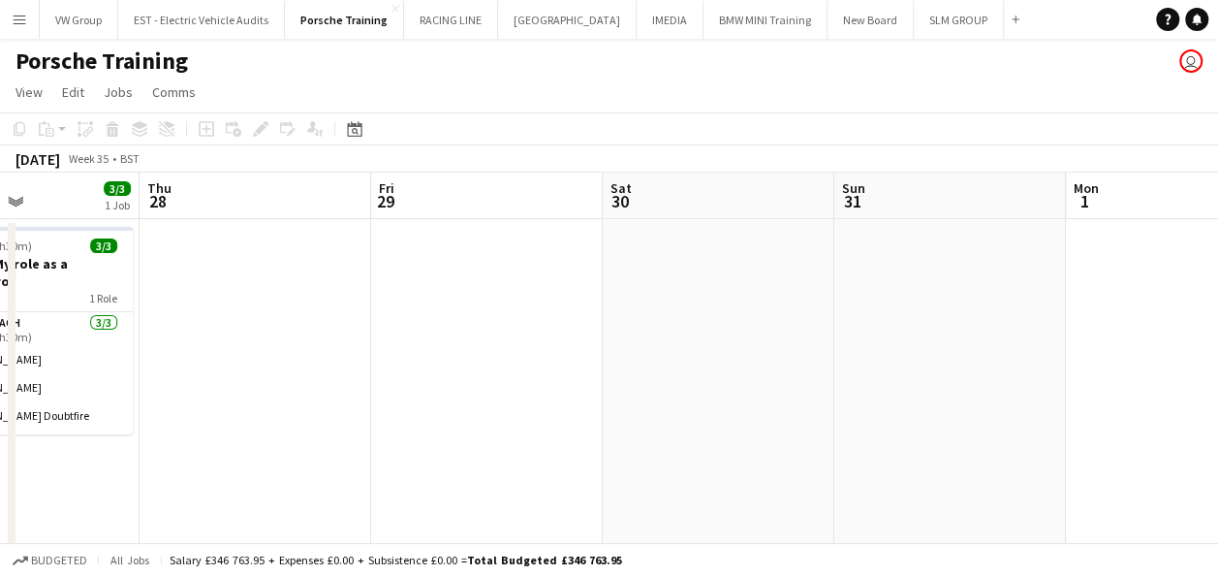
drag, startPoint x: 426, startPoint y: 401, endPoint x: 404, endPoint y: 401, distance: 22.3
click at [403, 401] on app-calendar-viewport "Mon 25 Tue 26 Wed 27 3/3 1 Job Thu 28 Fri 29 Sat 30 Sun 31 Mon 1 Tue 2 Wed 3 Th…" at bounding box center [609, 452] width 1218 height 558
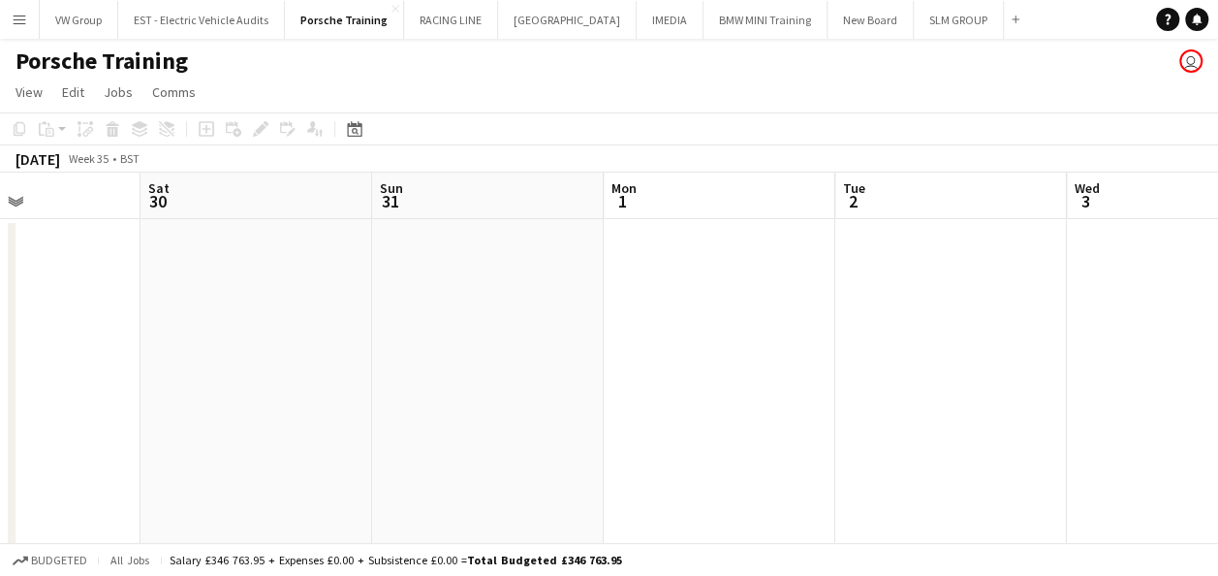
drag, startPoint x: 557, startPoint y: 399, endPoint x: 286, endPoint y: 428, distance: 273.0
click at [291, 427] on app-calendar-viewport "Wed 27 3/3 1 Job Thu 28 Fri 29 Sat 30 Sun 31 Mon 1 Tue 2 Wed 3 Thu 4 Fri 5 Sat …" at bounding box center [609, 452] width 1218 height 558
drag, startPoint x: 647, startPoint y: 359, endPoint x: 357, endPoint y: 399, distance: 293.6
click at [355, 401] on app-calendar-viewport "Fri 29 Sat 30 Sun 31 Mon 1 Tue 2 Wed 3 Thu 4 Fri 5 Sat 6 Sun 7 Mon 8" at bounding box center [609, 452] width 1218 height 558
drag, startPoint x: 836, startPoint y: 359, endPoint x: 302, endPoint y: 406, distance: 535.2
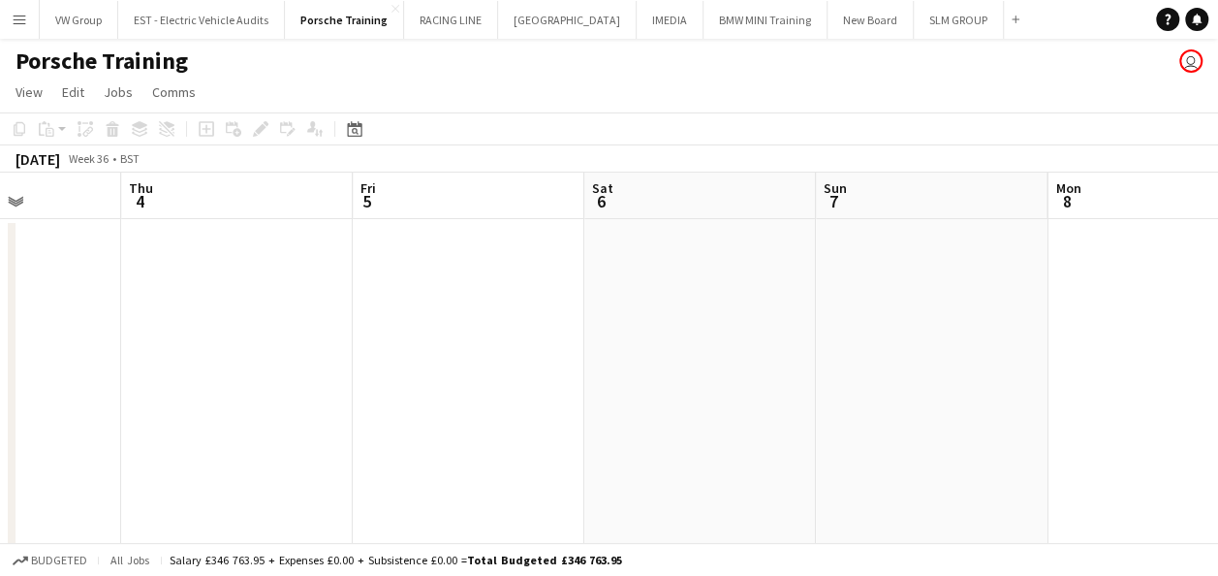
click at [281, 418] on app-calendar-viewport "Sun 31 Mon 1 Tue 2 Wed 3 Thu 4 Fri 5 Sat 6 Sun 7 Mon 8 Tue 9 Wed 10" at bounding box center [609, 452] width 1218 height 558
drag, startPoint x: 649, startPoint y: 378, endPoint x: 345, endPoint y: 400, distance: 305.2
click at [339, 402] on app-calendar-viewport "Tue 2 Wed 3 Thu 4 Fri 5 Sat 6 Sun 7 Mon 8 Tue 9 Wed 10 Thu 11 Fri 12" at bounding box center [609, 452] width 1218 height 558
drag, startPoint x: 601, startPoint y: 380, endPoint x: 293, endPoint y: 398, distance: 308.8
click at [256, 415] on app-calendar-viewport "Sat 6 Sun 7 Mon 8 Tue 9 Wed 10 Thu 11 Fri 12 Sat 13 Sun 14 Mon 15 Tue 16" at bounding box center [609, 452] width 1218 height 558
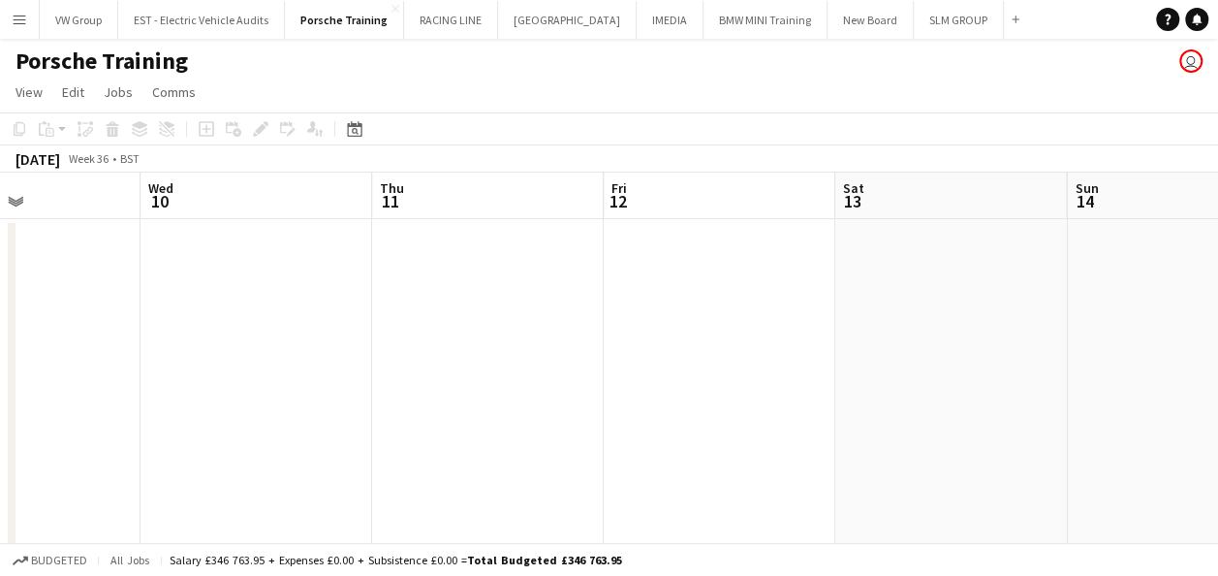
click at [269, 405] on app-calendar-viewport "Sat 6 Sun 7 Mon 8 Tue 9 Wed 10 Thu 11 Fri 12 Sat 13 Sun 14 Mon 15 Tue 16" at bounding box center [609, 452] width 1218 height 558
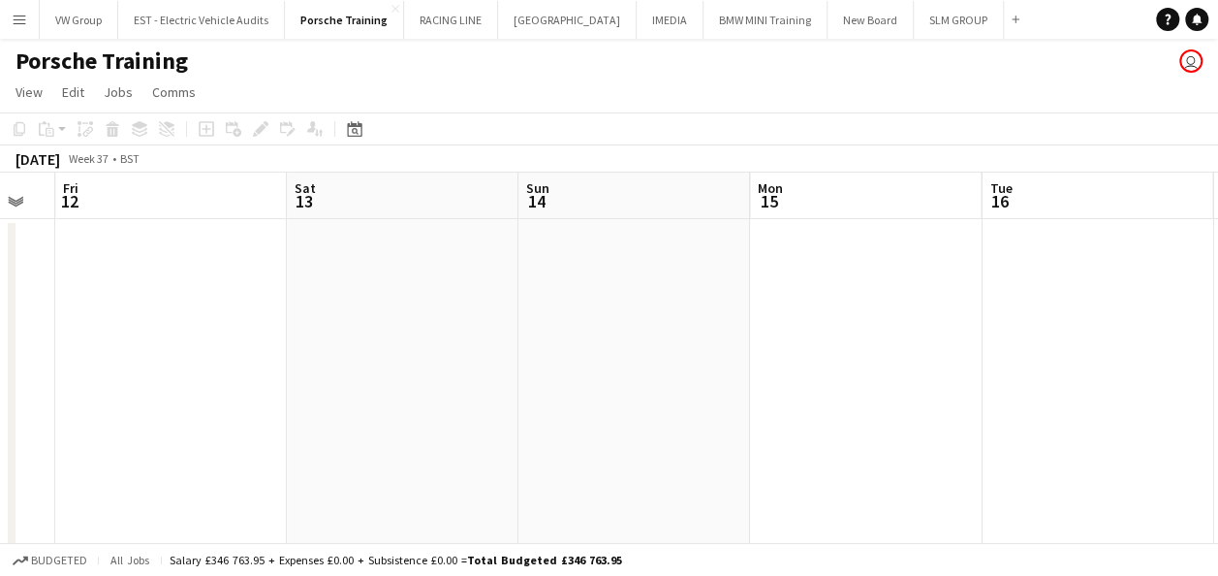
click at [330, 397] on app-calendar-viewport "Mon 8 Tue 9 Wed 10 Thu 11 Fri 12 Sat 13 Sun 14 Mon 15 Tue 16 Wed 17 3/3 1 Job T…" at bounding box center [609, 452] width 1218 height 558
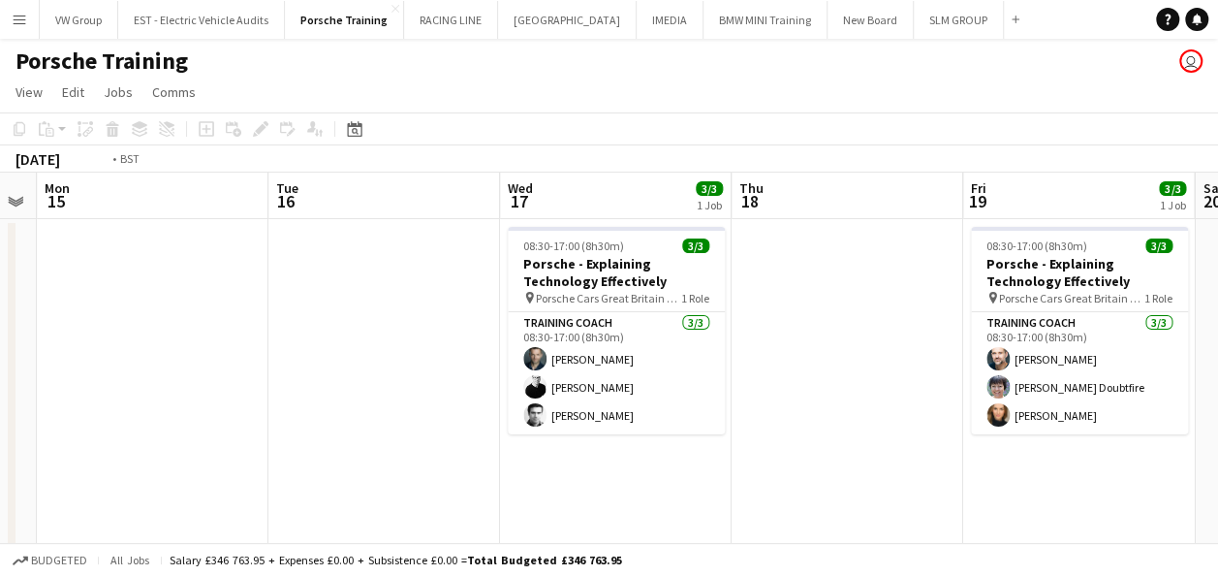
drag, startPoint x: 409, startPoint y: 395, endPoint x: 347, endPoint y: 409, distance: 63.5
click at [352, 408] on app-calendar-viewport "Fri 12 Sat 13 Sun 14 Mon 15 Tue 16 Wed 17 3/3 1 Job Thu 18 Fri 19 3/3 1 Job Sat…" at bounding box center [609, 452] width 1218 height 558
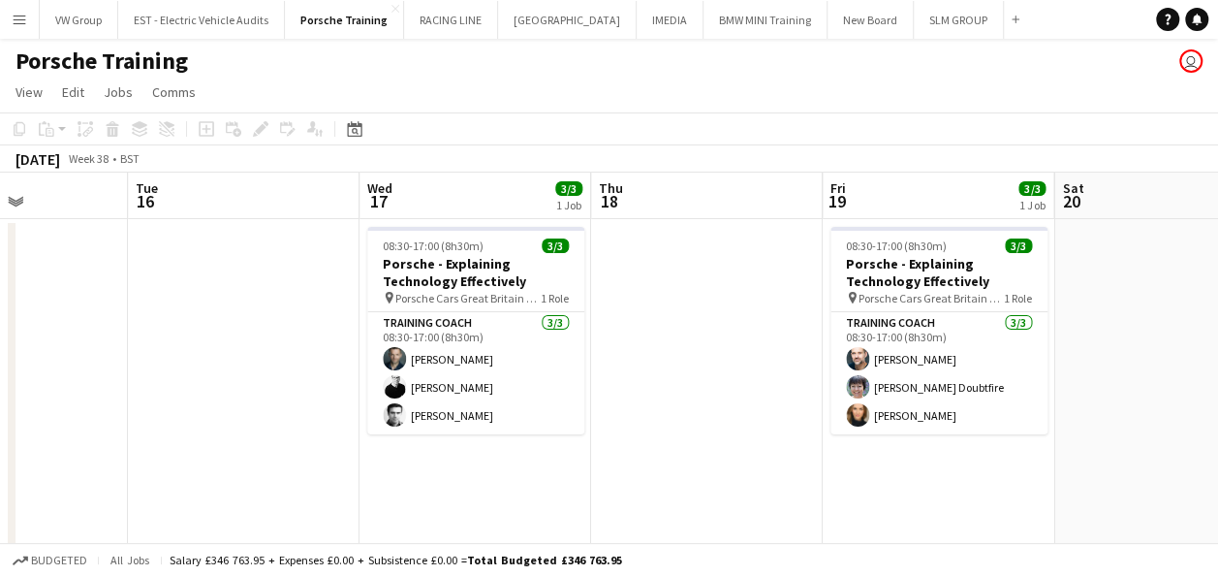
scroll to position [0, 834]
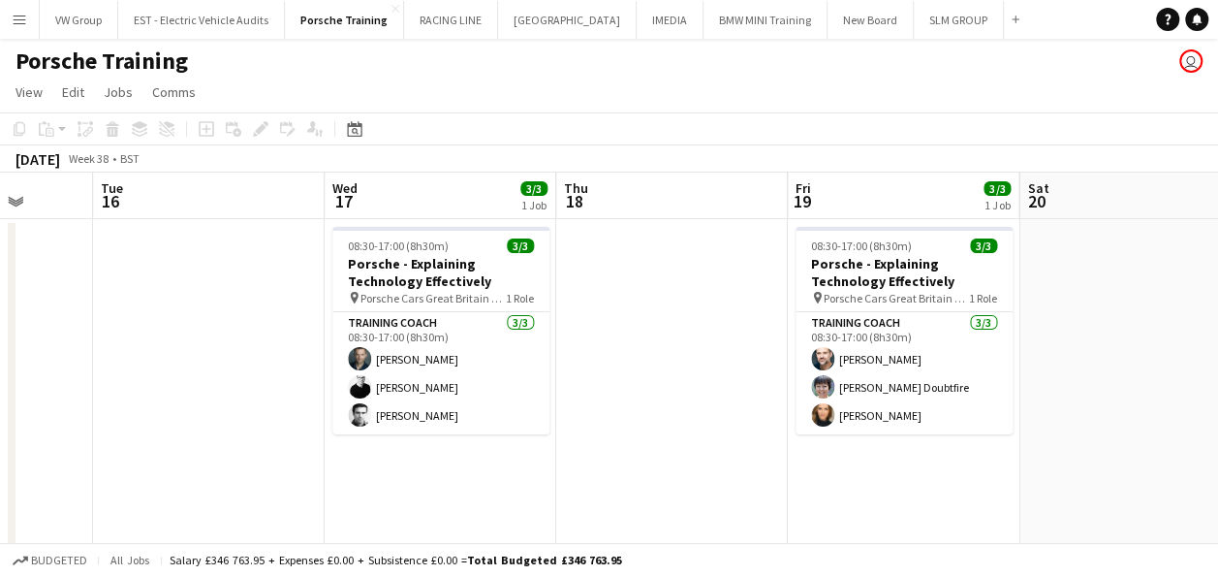
drag, startPoint x: 759, startPoint y: 450, endPoint x: 724, endPoint y: 452, distance: 34.9
click at [724, 452] on app-calendar-viewport "Fri 12 Sat 13 Sun 14 Mon 15 Tue 16 Wed 17 3/3 1 Job Thu 18 Fri 19 3/3 1 Job Sat…" at bounding box center [609, 452] width 1218 height 558
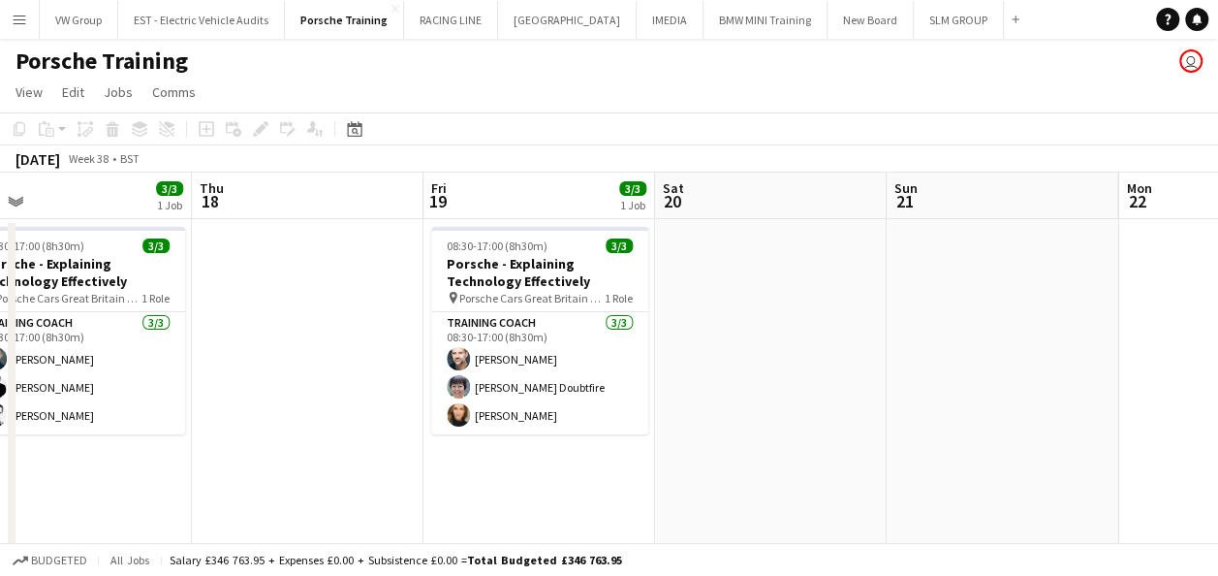
drag, startPoint x: 972, startPoint y: 474, endPoint x: 560, endPoint y: 501, distance: 412.8
click at [560, 501] on app-calendar-viewport "Sun 14 Mon 15 Tue 16 Wed 17 3/3 1 Job Thu 18 Fri 19 3/3 1 Job Sat 20 Sun 21 Mon…" at bounding box center [609, 452] width 1218 height 558
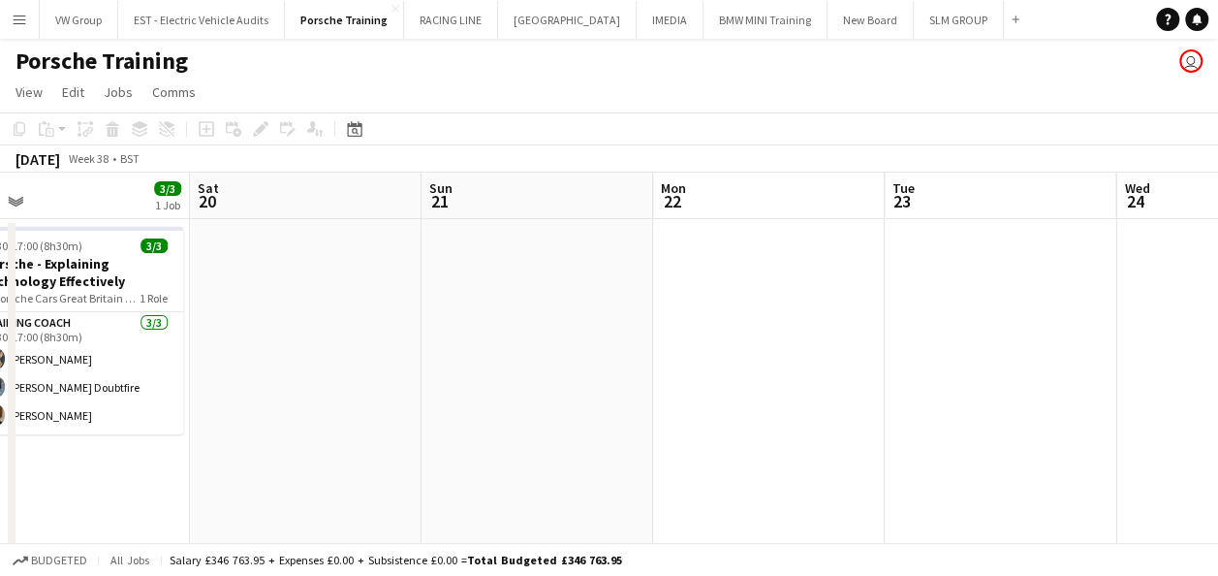
drag, startPoint x: 748, startPoint y: 458, endPoint x: 477, endPoint y: 490, distance: 273.4
click at [479, 490] on app-calendar-viewport "Tue 16 Wed 17 3/3 1 Job Thu 18 Fri 19 3/3 1 Job Sat 20 Sun 21 Mon 22 Tue 23 Wed…" at bounding box center [609, 452] width 1218 height 558
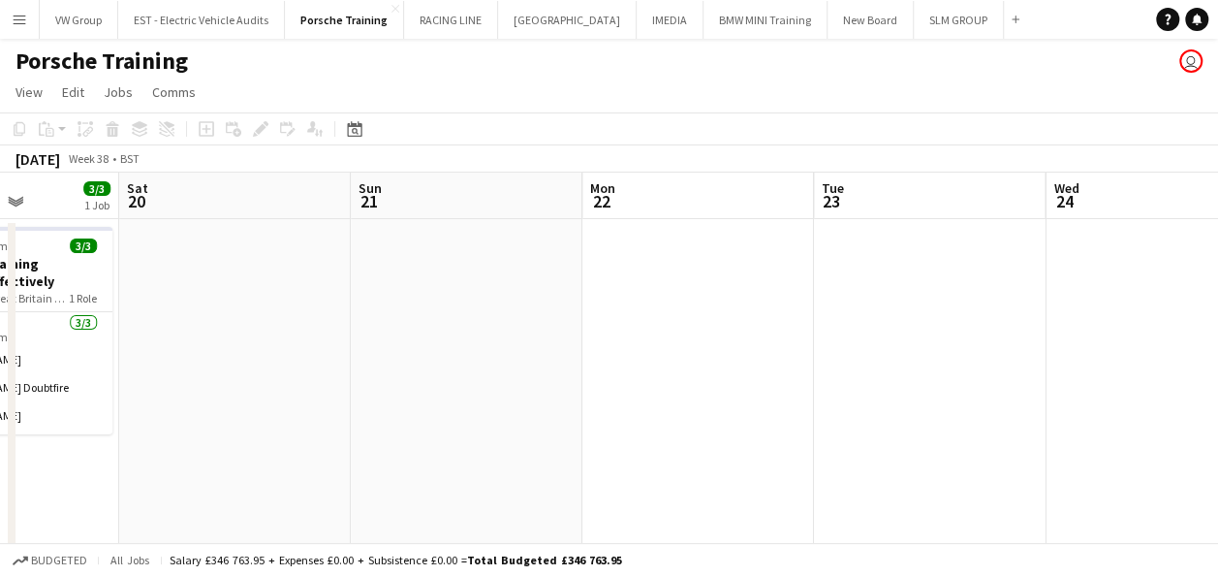
drag, startPoint x: 625, startPoint y: 440, endPoint x: 471, endPoint y: 461, distance: 155.6
click at [471, 461] on app-calendar-viewport "Tue 16 Wed 17 3/3 1 Job Thu 18 Fri 19 3/3 1 Job Sat 20 Sun 21 Mon 22 Tue 23 Wed…" at bounding box center [609, 452] width 1218 height 558
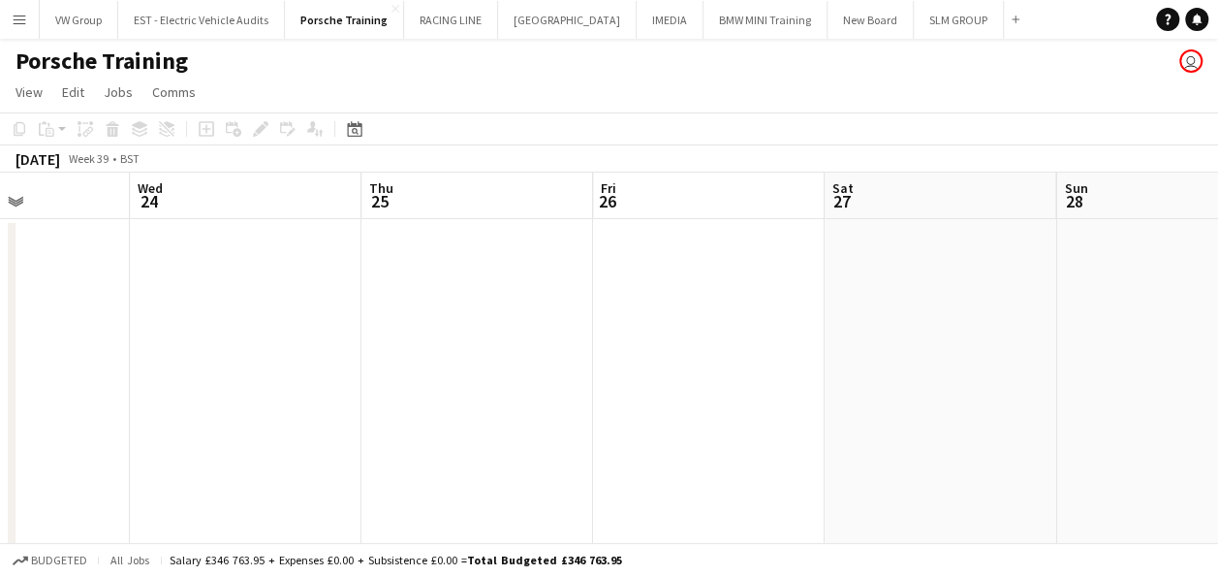
drag, startPoint x: 506, startPoint y: 456, endPoint x: 426, endPoint y: 465, distance: 80.1
click at [427, 464] on app-calendar-viewport "Sat 20 Sun 21 Mon 22 Tue 23 Wed 24 Thu 25 Fri 26 Sat 27 Sun 28 Mon 29 Tue 30" at bounding box center [609, 452] width 1218 height 558
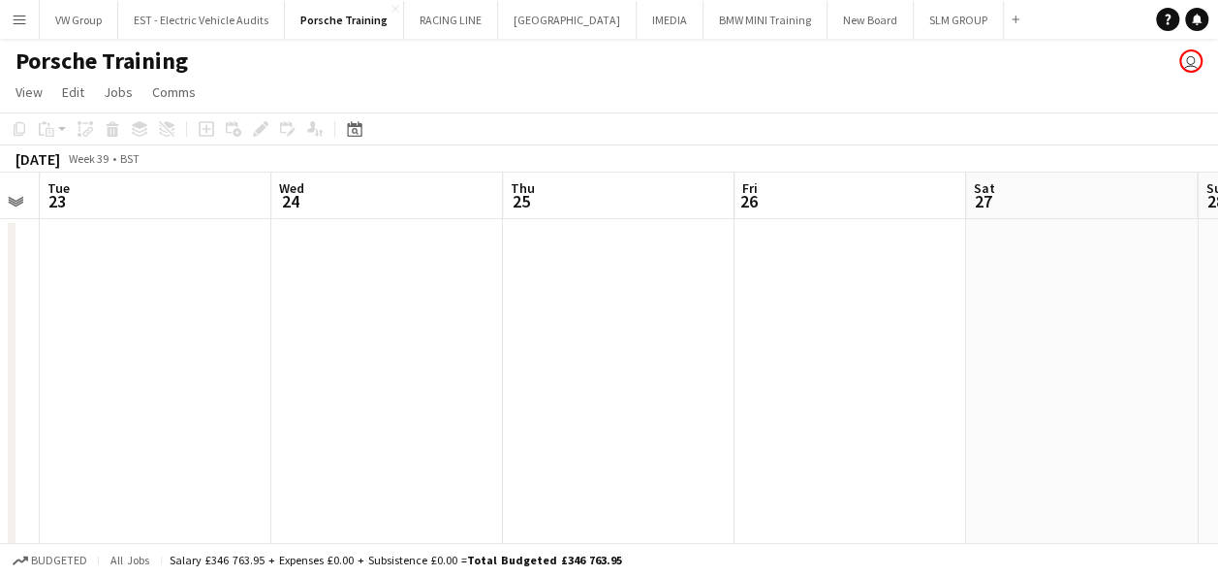
drag, startPoint x: 936, startPoint y: 413, endPoint x: 468, endPoint y: 461, distance: 470.7
click at [529, 448] on app-calendar-viewport "Sat 20 Sun 21 Mon 22 Tue 23 Wed 24 Thu 25 Fri 26 Sat 27 Sun 28 Mon 29 Tue 30 3/…" at bounding box center [609, 452] width 1218 height 558
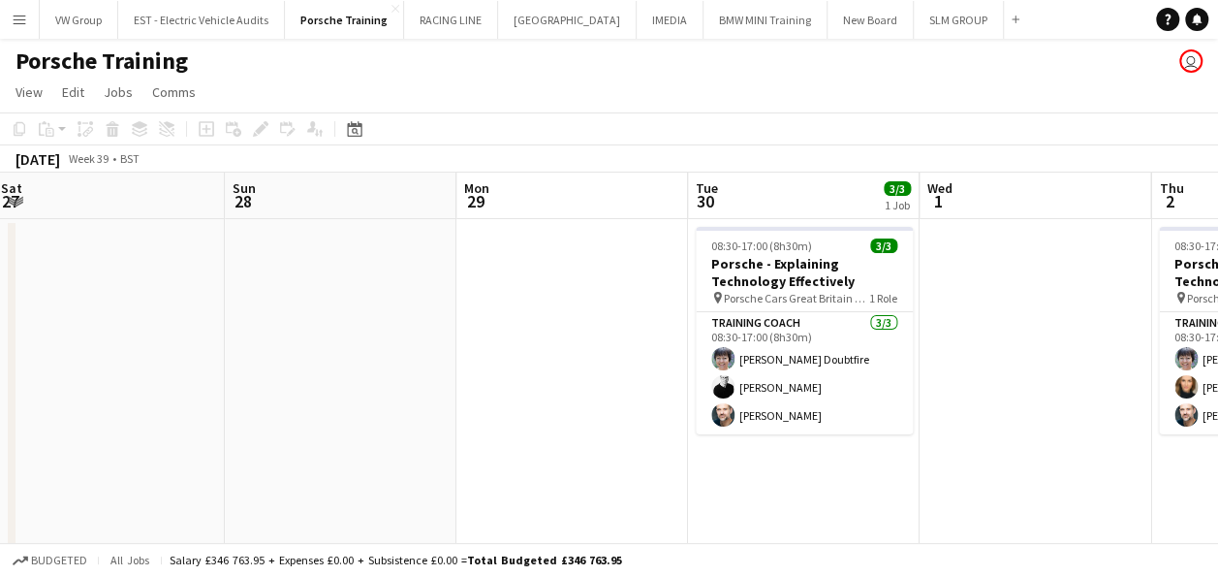
drag, startPoint x: 500, startPoint y: 463, endPoint x: 549, endPoint y: 454, distance: 49.4
click at [490, 465] on app-calendar-viewport "Wed 24 Thu 25 Fri 26 Sat 27 Sun 28 Mon 29 Tue 30 3/3 1 Job Wed 1 Thu 2 3/3 1 Jo…" at bounding box center [609, 452] width 1218 height 558
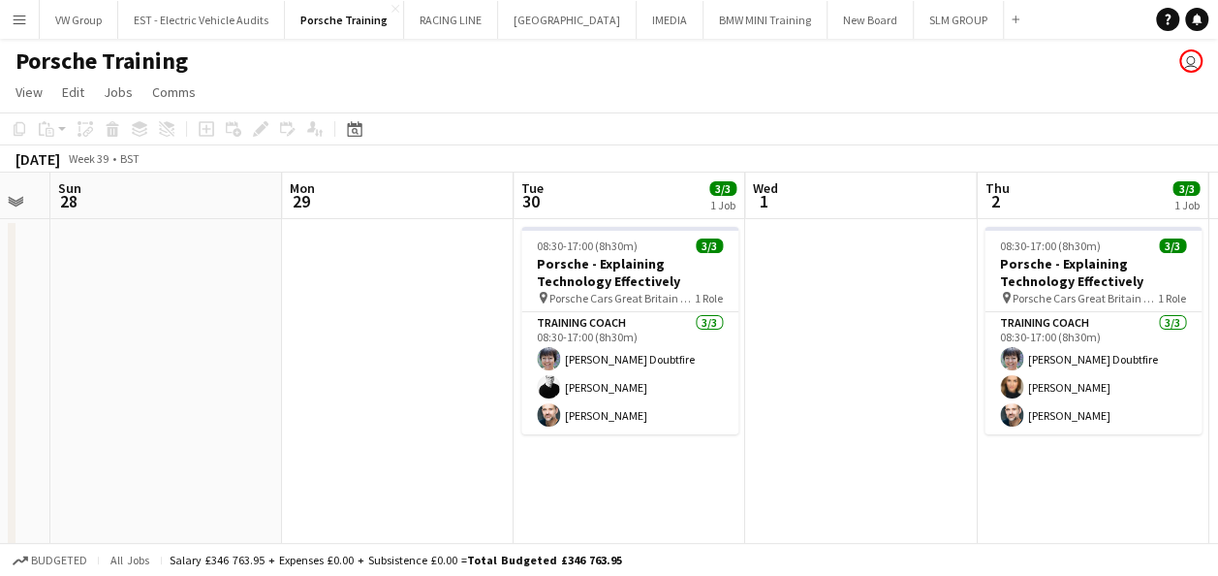
drag, startPoint x: 667, startPoint y: 491, endPoint x: 547, endPoint y: 499, distance: 120.4
click at [515, 513] on app-calendar-viewport "Wed 24 Thu 25 Fri 26 Sat 27 Sun 28 Mon 29 Tue 30 3/3 1 Job Wed 1 Thu 2 3/3 1 Jo…" at bounding box center [609, 452] width 1218 height 558
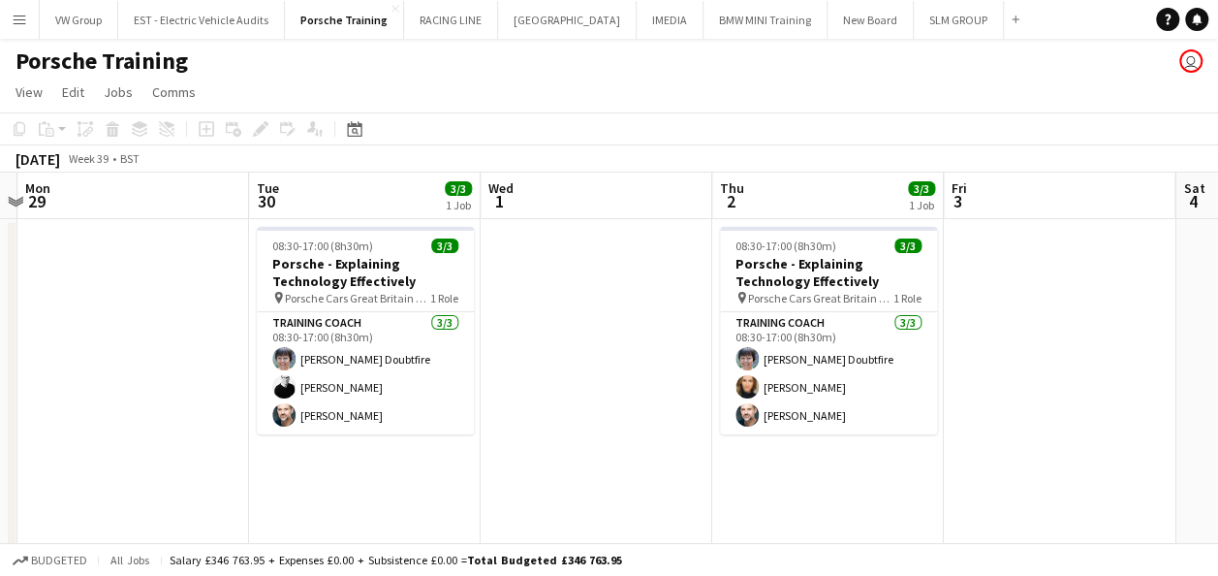
drag, startPoint x: 733, startPoint y: 473, endPoint x: 584, endPoint y: 483, distance: 148.6
click at [584, 484] on app-calendar-viewport "Fri 26 Sat 27 Sun 28 Mon 29 Tue 30 3/3 1 Job Wed 1 Thu 2 3/3 1 Job Fri 3 Sat 4 …" at bounding box center [609, 452] width 1218 height 558
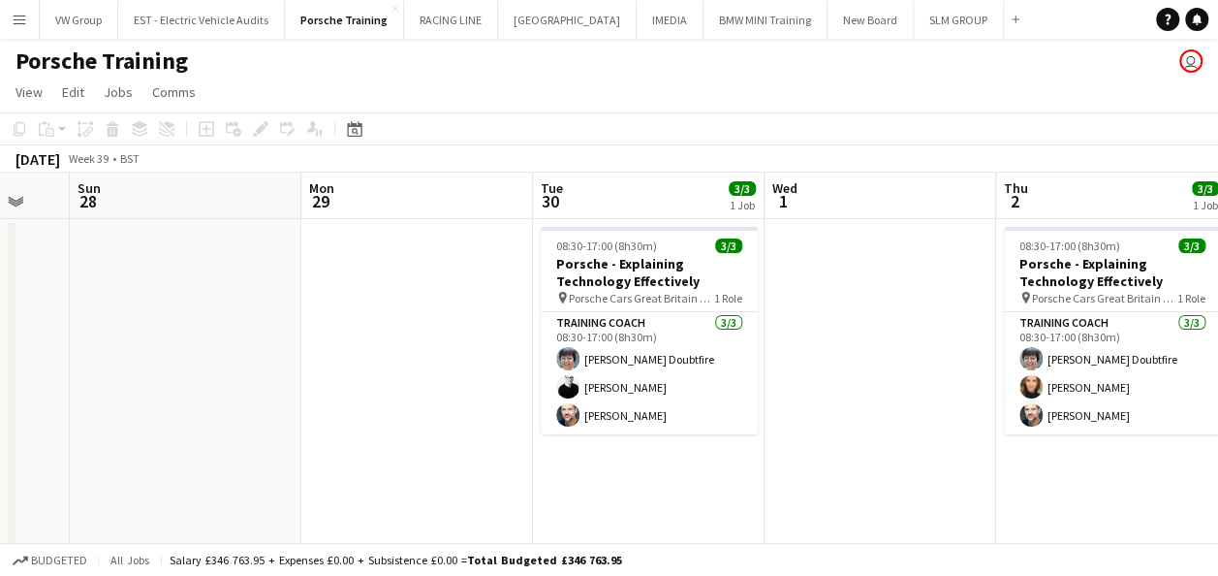
scroll to position [0, 395]
drag, startPoint x: 344, startPoint y: 489, endPoint x: 626, endPoint y: 461, distance: 283.4
click at [628, 461] on app-calendar-viewport "Fri 26 Sat 27 Sun 28 Mon 29 Tue 30 3/3 1 Job Wed 1 Thu 2 3/3 1 Job Fri 3 Sat 4 …" at bounding box center [609, 452] width 1218 height 558
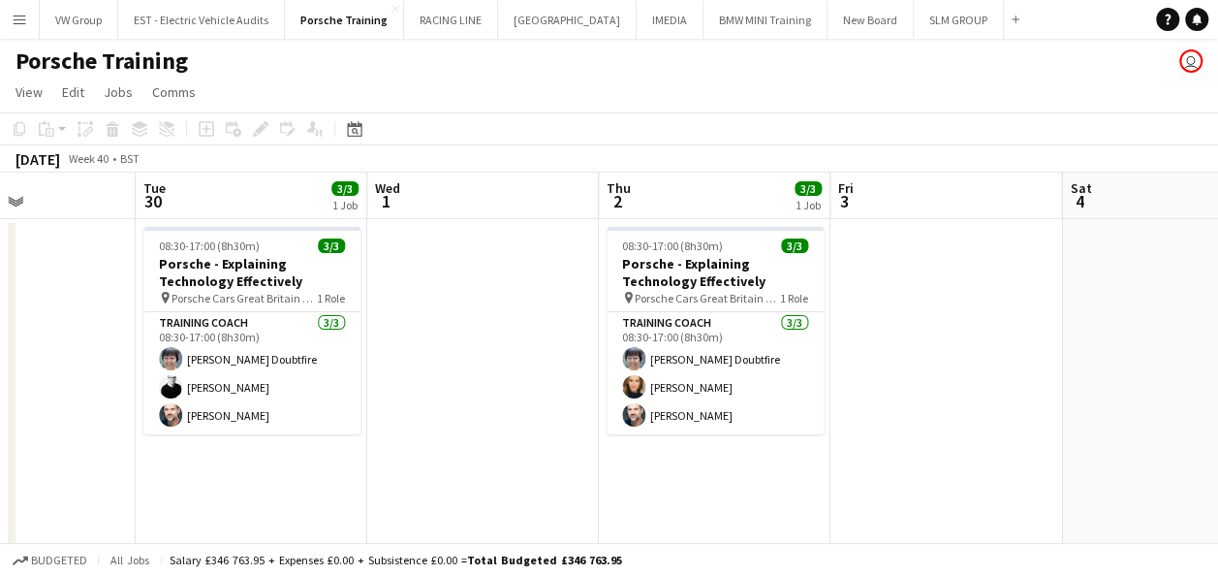
drag, startPoint x: 543, startPoint y: 448, endPoint x: 283, endPoint y: 484, distance: 262.2
click at [256, 494] on app-calendar-viewport "Fri 26 Sat 27 Sun 28 Mon 29 Tue 30 3/3 1 Job Wed 1 Thu 2 3/3 1 Job Fri 3 Sat 4 …" at bounding box center [609, 452] width 1218 height 558
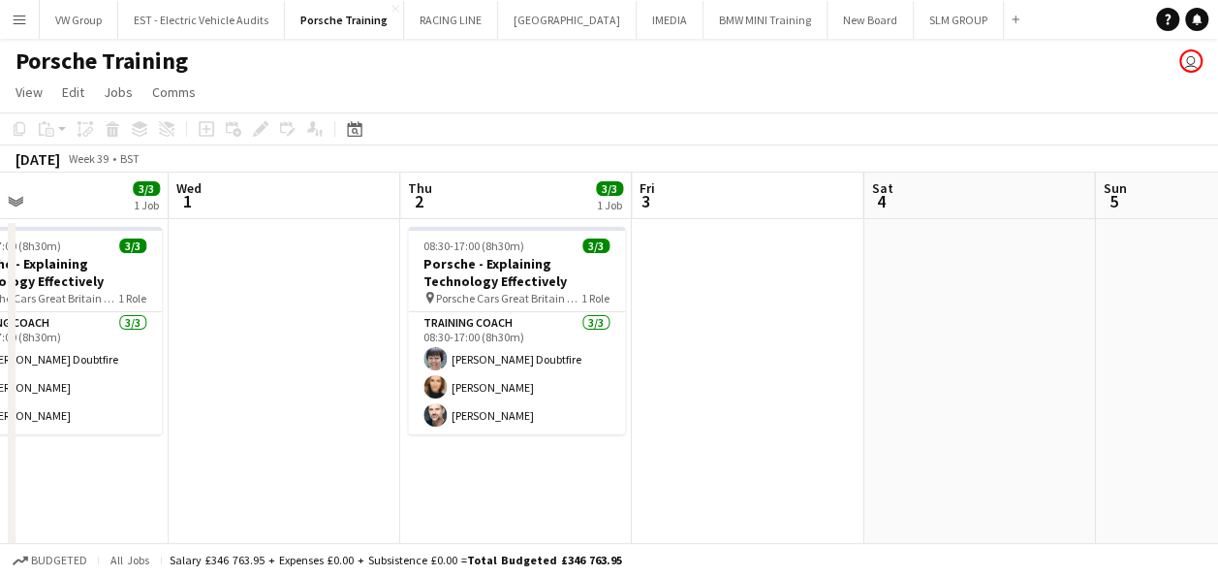
drag, startPoint x: 608, startPoint y: 453, endPoint x: 182, endPoint y: 522, distance: 431.2
click at [184, 522] on app-calendar-viewport "Fri 26 Sat 27 Sun 28 Mon 29 Tue 30 3/3 1 Job Wed 1 Thu 2 3/3 1 Job Fri 3 Sat 4 …" at bounding box center [609, 452] width 1218 height 558
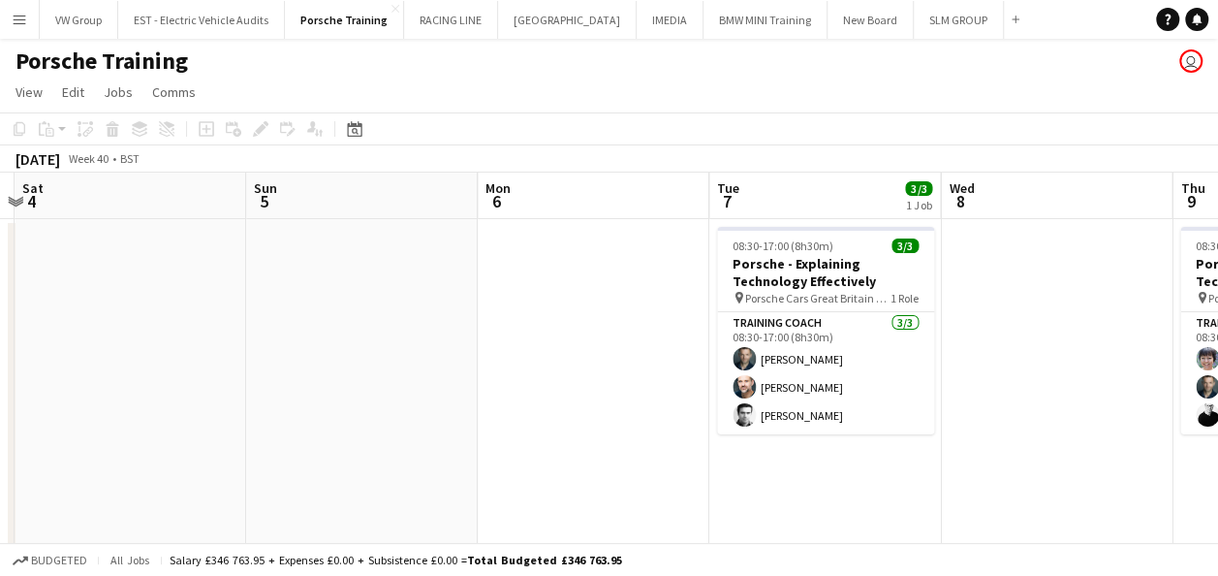
drag, startPoint x: 339, startPoint y: 490, endPoint x: 405, endPoint y: 480, distance: 66.8
click at [307, 498] on app-calendar-viewport "Tue 30 3/3 1 Job Wed 1 Thu 2 3/3 1 Job Fri 3 Sat 4 Sun 5 Mon 6 Tue 7 3/3 1 Job …" at bounding box center [609, 452] width 1218 height 558
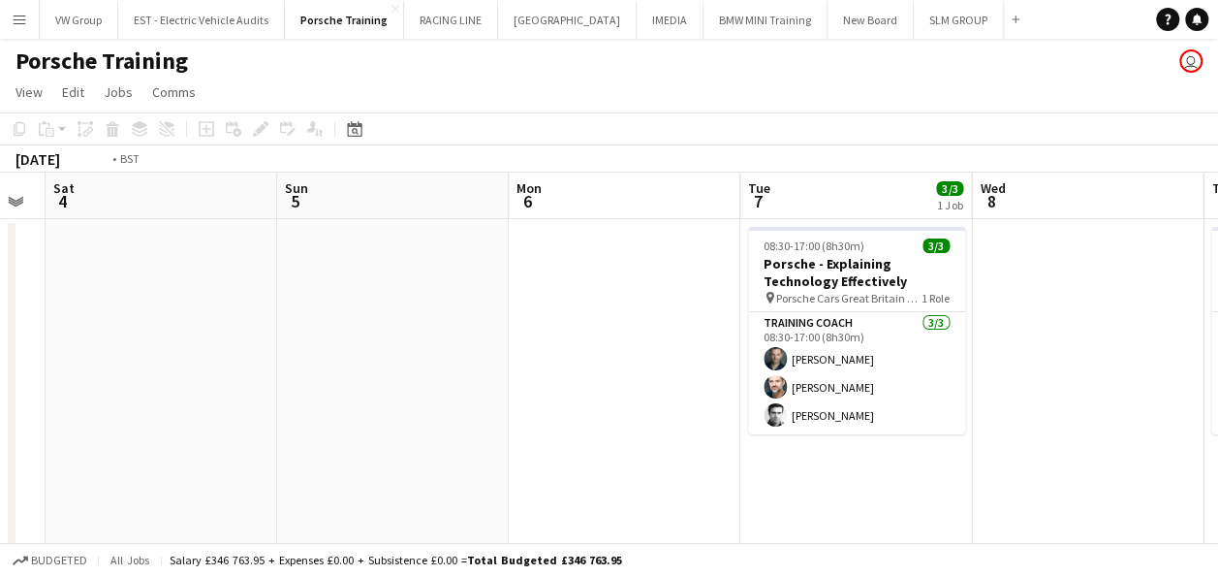
drag, startPoint x: 395, startPoint y: 492, endPoint x: 314, endPoint y: 504, distance: 82.2
click at [341, 500] on app-calendar-viewport "Tue 30 3/3 1 Job Wed 1 Thu 2 3/3 1 Job Fri 3 Sat 4 Sun 5 Mon 6 Tue 7 3/3 1 Job …" at bounding box center [609, 452] width 1218 height 558
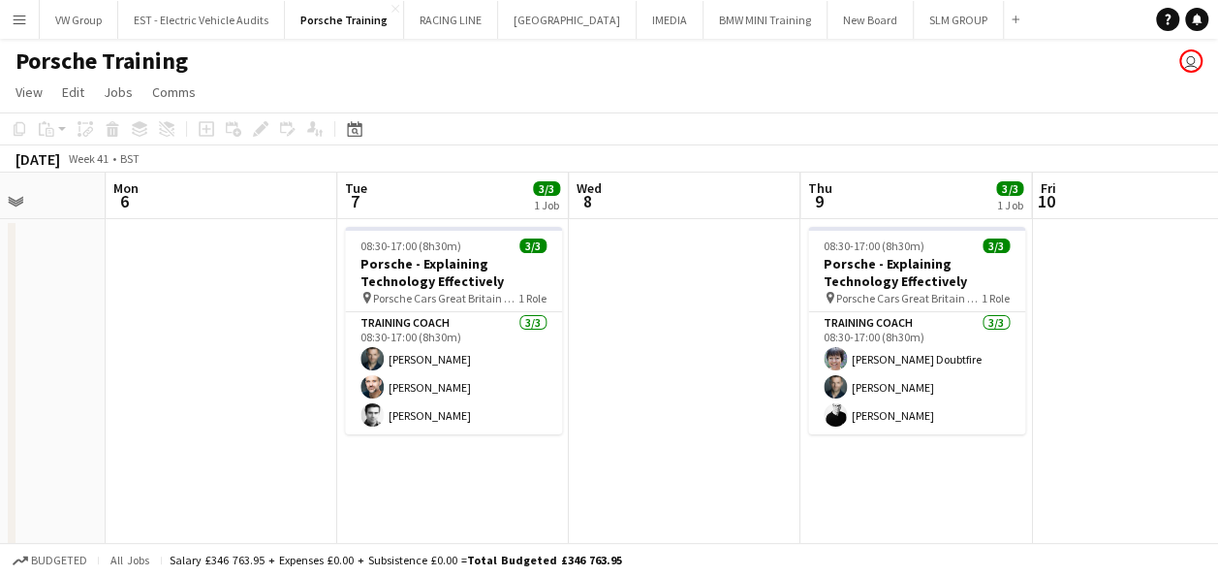
drag, startPoint x: 406, startPoint y: 487, endPoint x: 362, endPoint y: 494, distance: 45.3
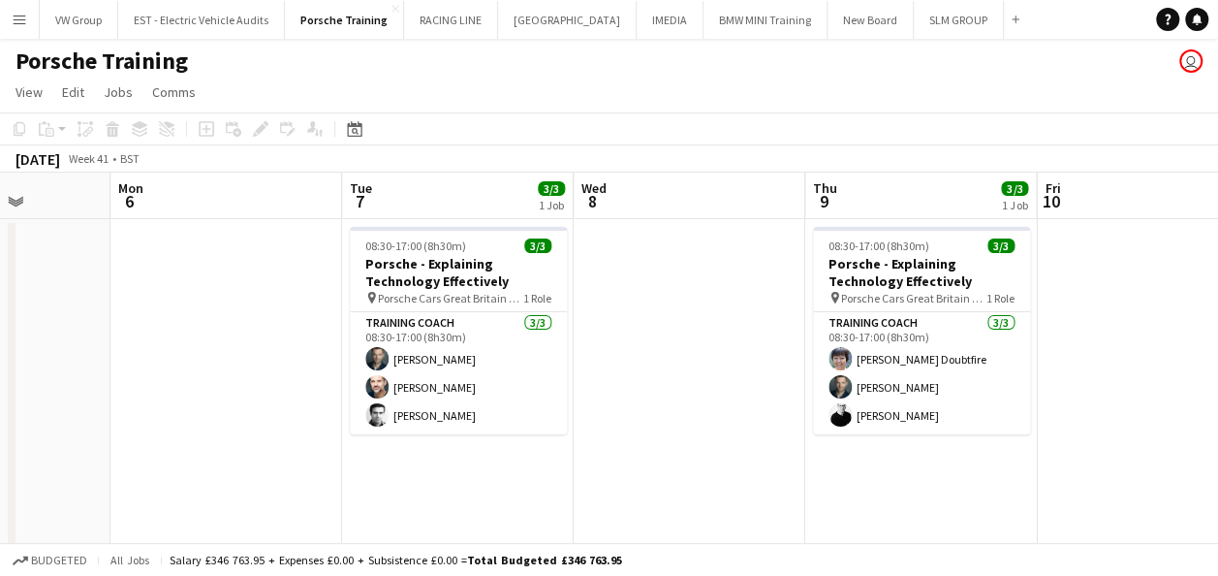
click at [337, 505] on app-calendar-viewport "Thu 2 3/3 1 Job Fri 3 Sat 4 Sun 5 Mon 6 Tue 7 3/3 1 Job Wed 8 Thu 9 3/3 1 Job F…" at bounding box center [609, 452] width 1218 height 558
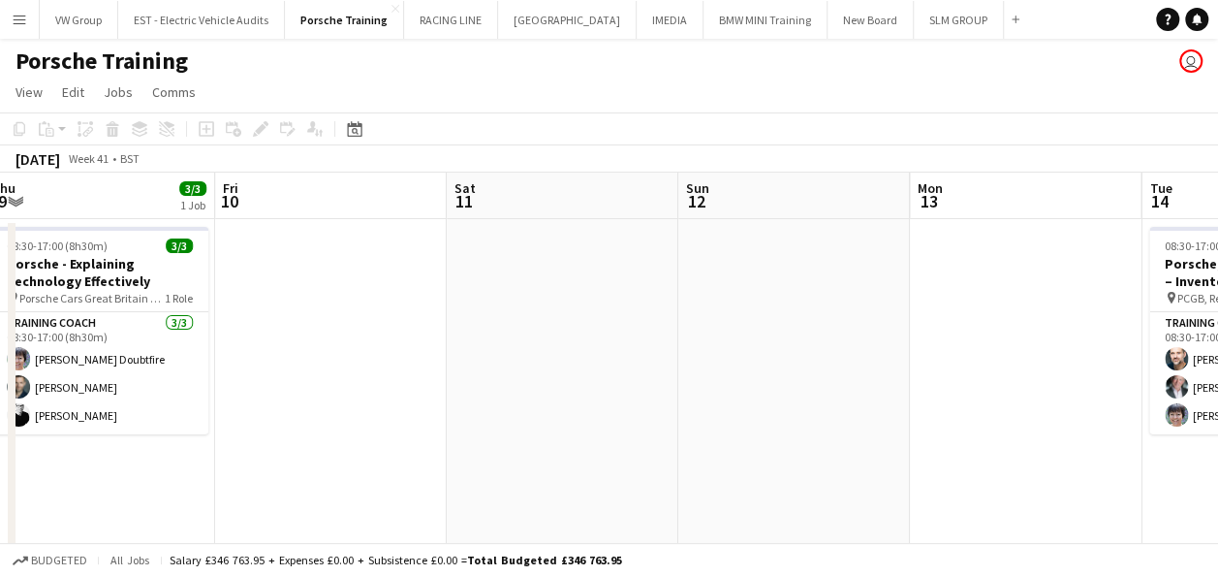
drag, startPoint x: 409, startPoint y: 483, endPoint x: 355, endPoint y: 490, distance: 54.8
click at [338, 500] on app-calendar-viewport "Mon 6 Tue 7 3/3 1 Job Wed 8 Thu 9 3/3 1 Job Fri 10 Sat 11 Sun 12 Mon 13 Tue 14 …" at bounding box center [609, 452] width 1218 height 558
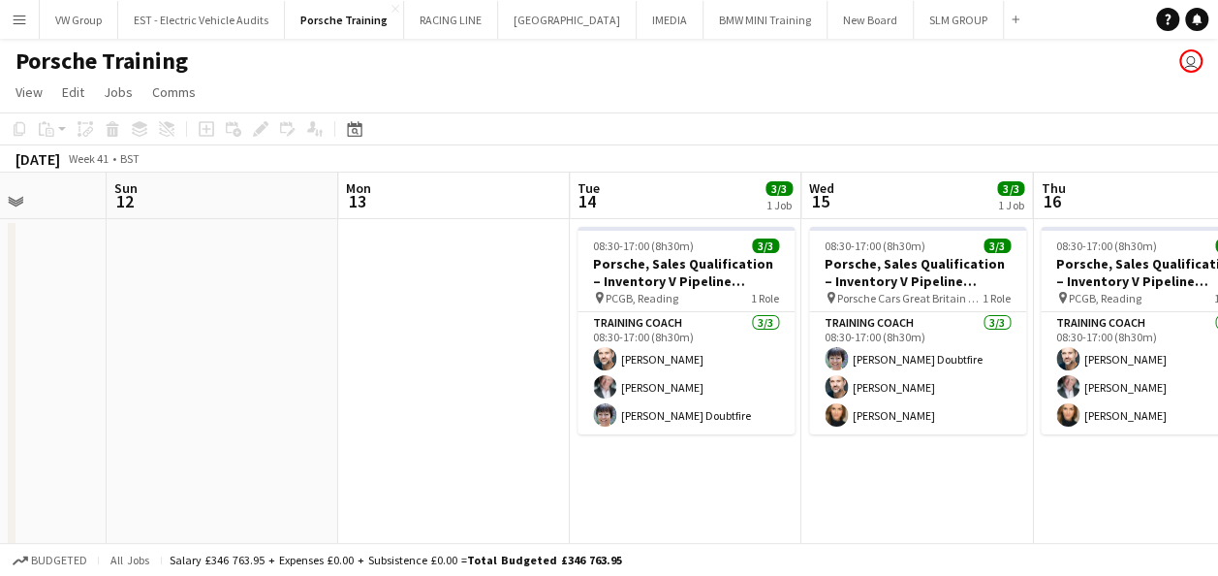
drag, startPoint x: 722, startPoint y: 438, endPoint x: 322, endPoint y: 500, distance: 405.1
click at [256, 523] on app-calendar-viewport "Wed 8 Thu 9 3/3 1 Job Fri 10 Sat 11 Sun 12 Mon 13 Tue 14 3/3 1 Job Wed 15 3/3 1…" at bounding box center [609, 452] width 1218 height 558
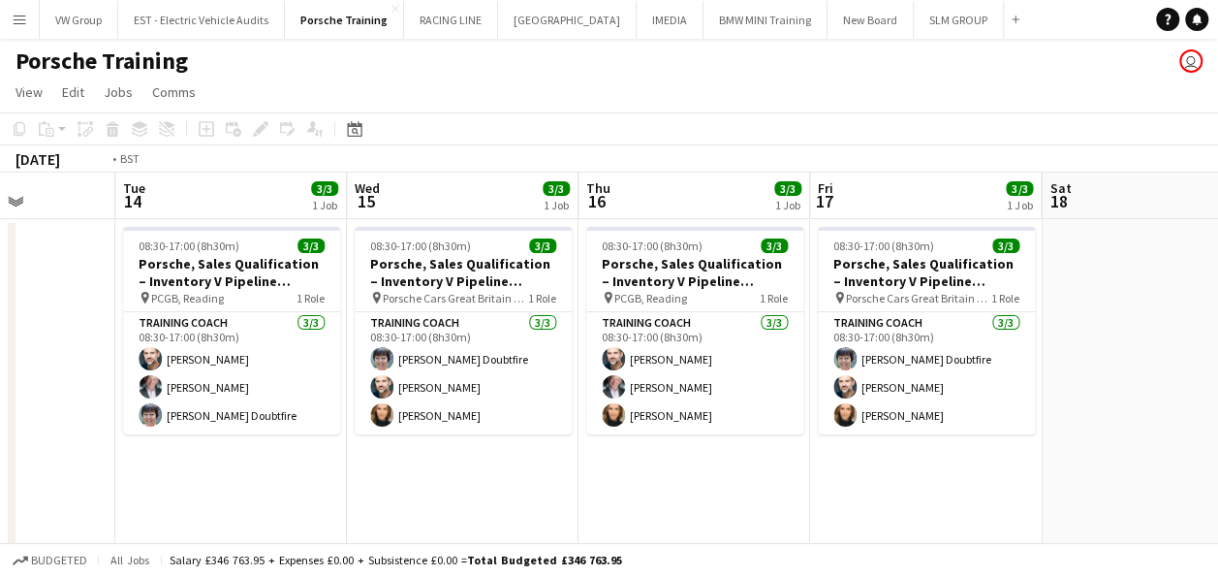
drag, startPoint x: 682, startPoint y: 475, endPoint x: 415, endPoint y: 500, distance: 268.7
click at [365, 516] on app-calendar-viewport "Fri 10 Sat 11 Sun 12 Mon 13 Tue 14 3/3 1 Job Wed 15 3/3 1 Job Thu 16 3/3 1 Job …" at bounding box center [609, 452] width 1218 height 558
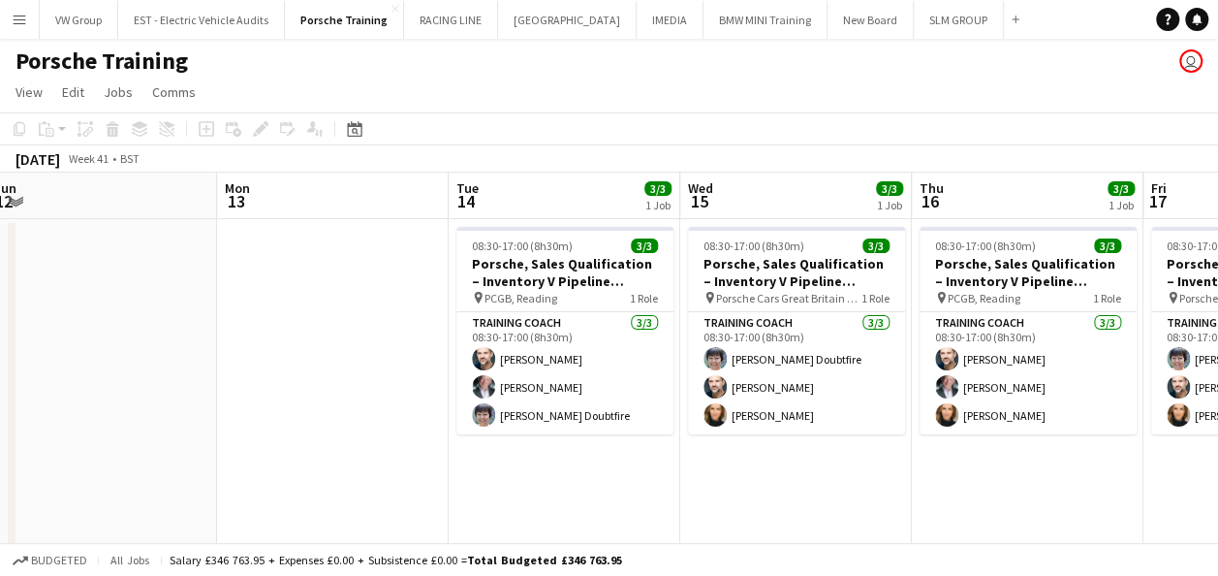
drag
click at [906, 415] on app-calendar-viewport "Fri 10 Sat 11 Sun 12 Mon 13 Tue 14 3/3 1 Job Wed 15 3/3 1 Job Thu 16 3/3 1 Job …" at bounding box center [609, 452] width 1218 height 558
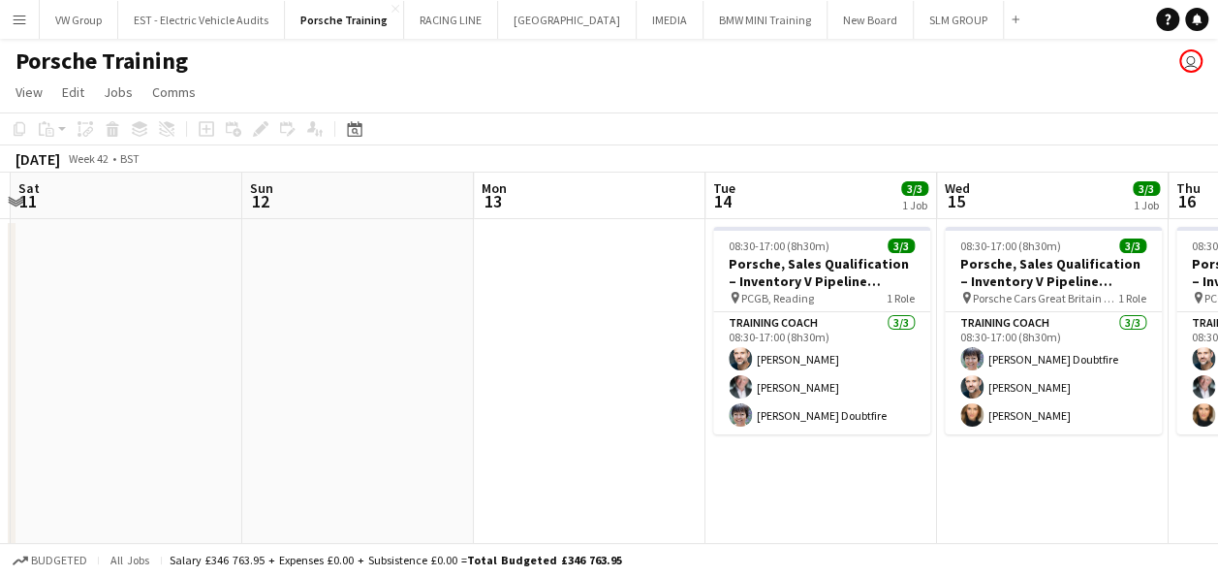
click at [815, 408] on app-calendar-viewport "Thu 9 3/3 1 Job Fri 10 Sat 11 Sun 12 Mon 13 Tue 14 3/3 1 Job Wed 15 3/3 1 Job T…" at bounding box center [609, 452] width 1218 height 558
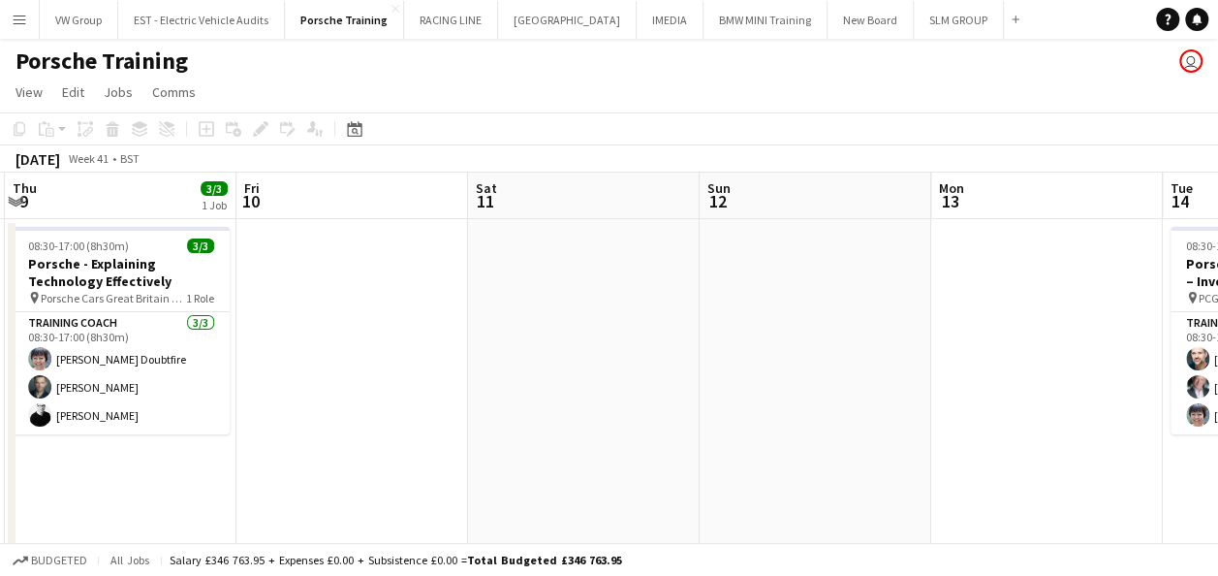
click at [762, 384] on app-calendar-viewport "Tue 7 3/3 1 Job Wed 8 Thu 9 3/3 1 Job Fri 10 Sat 11 Sun 12 Mon 13 Tue 14 3/3 1 …" at bounding box center [609, 452] width 1218 height 558
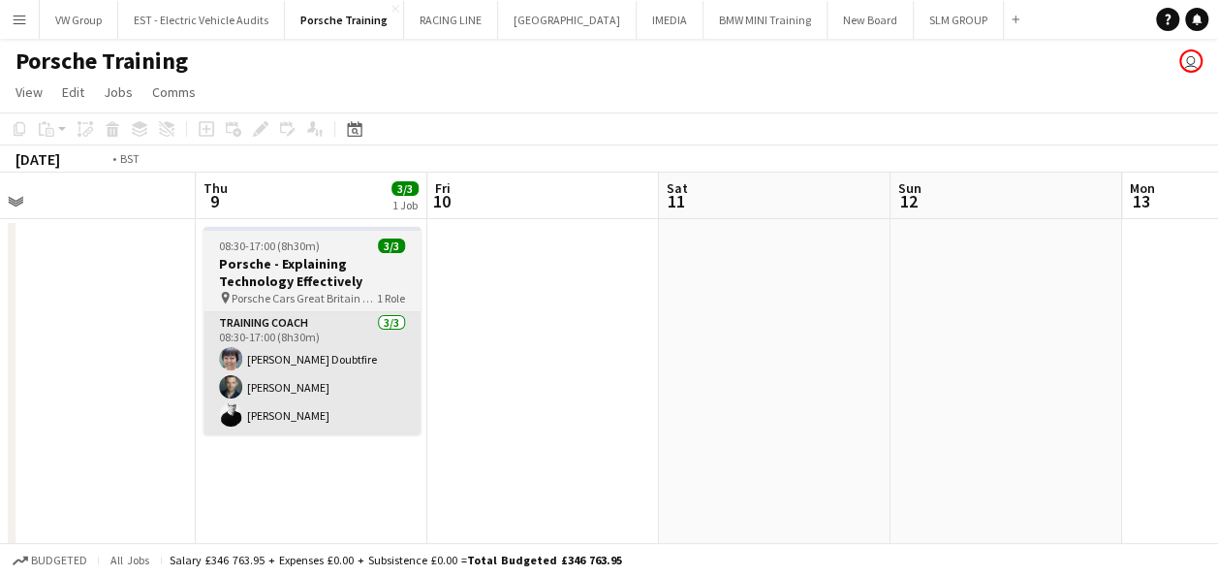
click at [775, 380] on app-calendar-viewport "Mon 6 Tue 7 3/3 1 Job Wed 8 Thu 9 3/3 1 Job Fri 10 Sat 11 Sun 12 Mon 13 Tue 14 …" at bounding box center [609, 452] width 1218 height 558
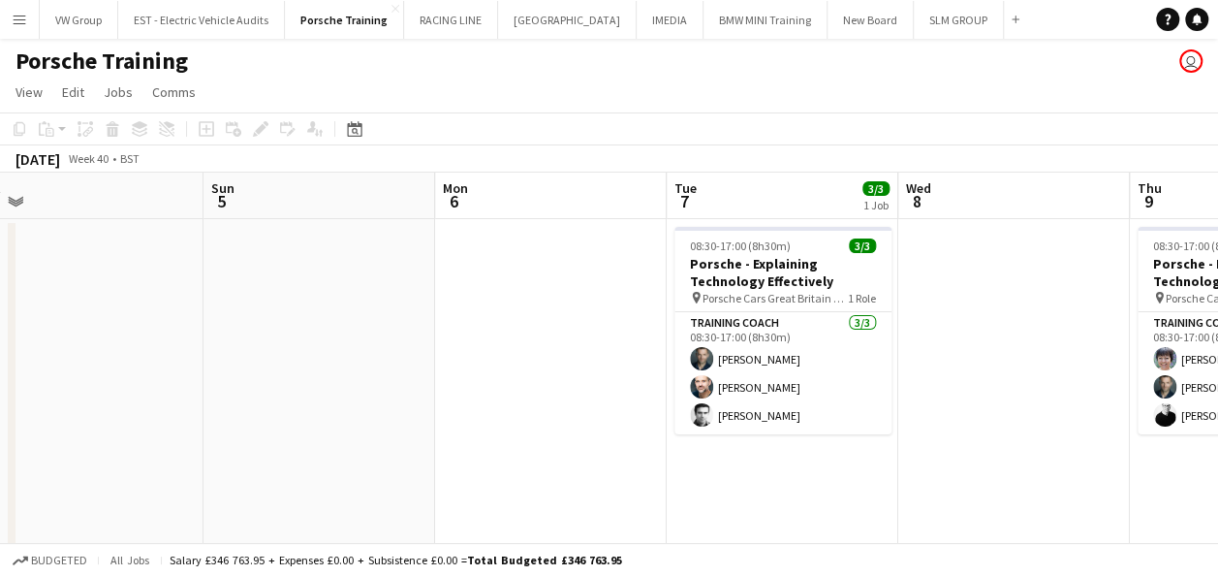
click at [625, 426] on app-calendar-viewport "Thu 2 3/3 1 Job Fri 3 Sat 4 Sun 5 Mon 6 Tue 7 3/3 1 Job Wed 8 Thu 9 3/3 1 Job F…" at bounding box center [609, 452] width 1218 height 558
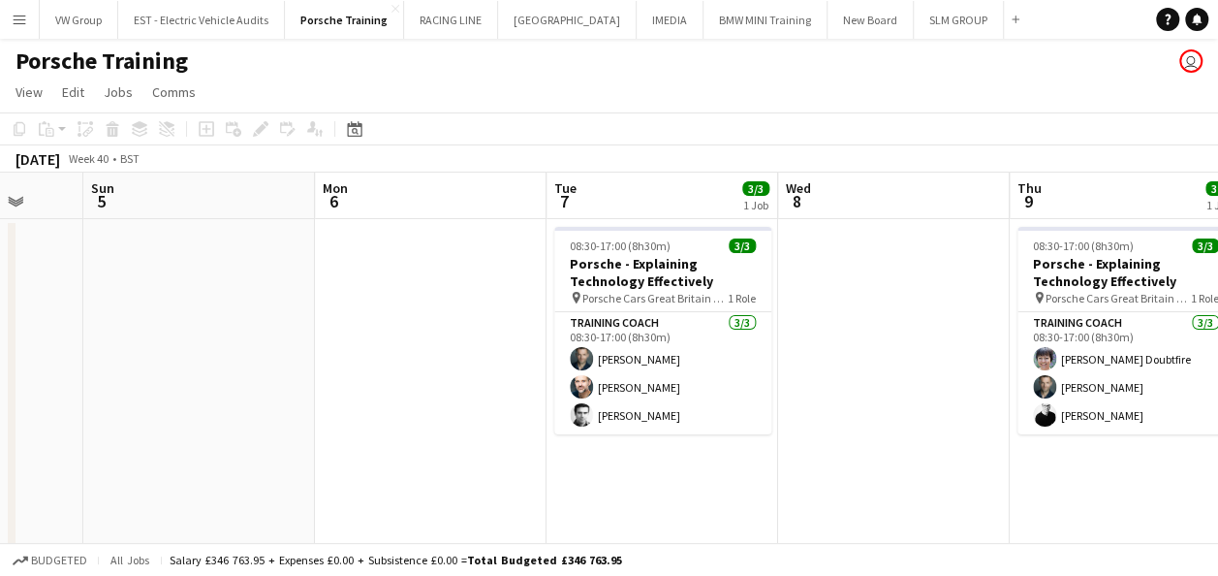
click at [635, 392] on app-calendar-viewport "Thu 2 3/3 1 Job Fri 3 Sat 4 Sun 5 Mon 6 Tue 7 3/3 1 Job Wed 8 Thu 9 3/3 1 Job F…" at bounding box center [609, 452] width 1218 height 558
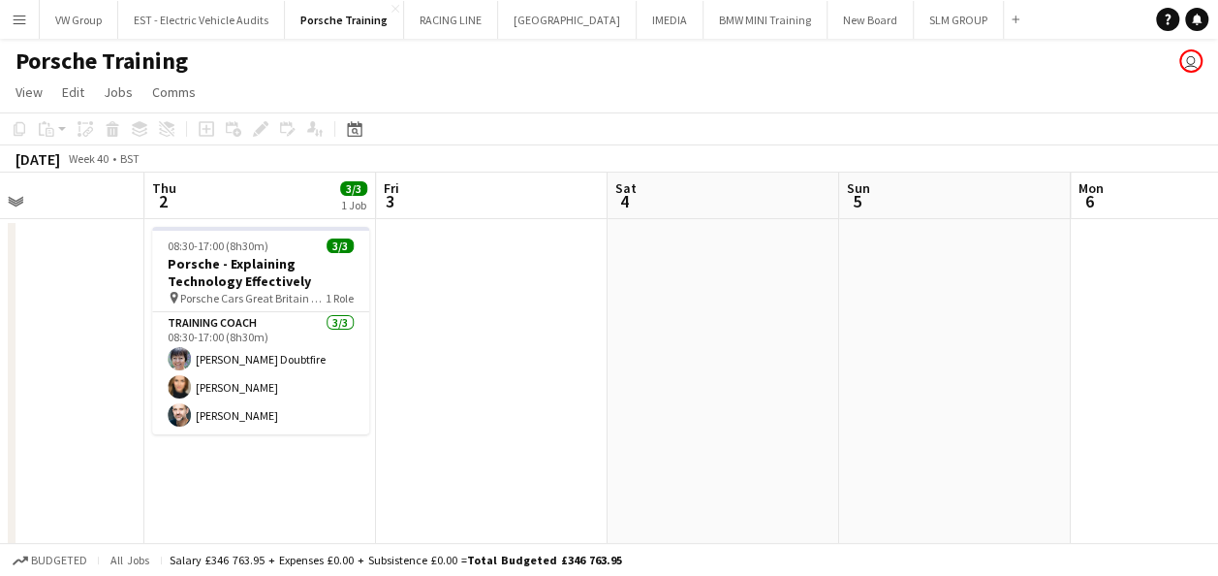
click at [836, 402] on app-calendar-viewport "Mon 29 Tue 30 3/3 1 Job Wed 1 Thu 2 3/3 1 Job Fri 3 Sat 4 Sun 5 Mon 6 Tue 7 3/3…" at bounding box center [609, 452] width 1218 height 558
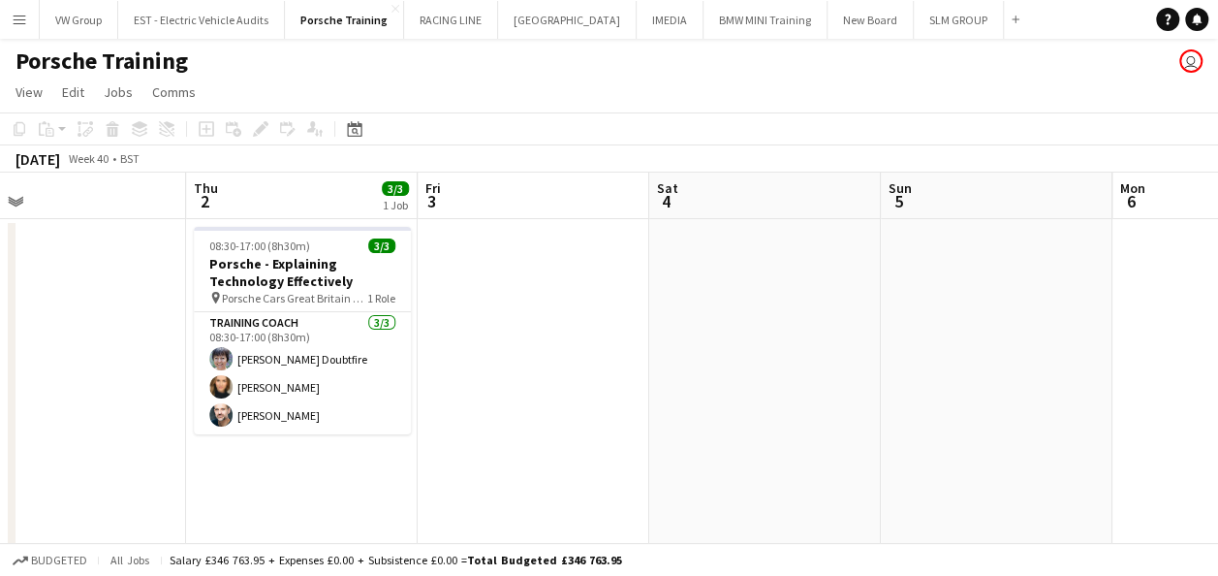
click at [772, 400] on app-calendar-viewport "Mon 29 Tue 30 3/3 1 Job Wed 1 Thu 2 3/3 1 Job Fri 3 Sat 4 Sun 5 Mon 6 Tue 7 3/3…" at bounding box center [609, 452] width 1218 height 558
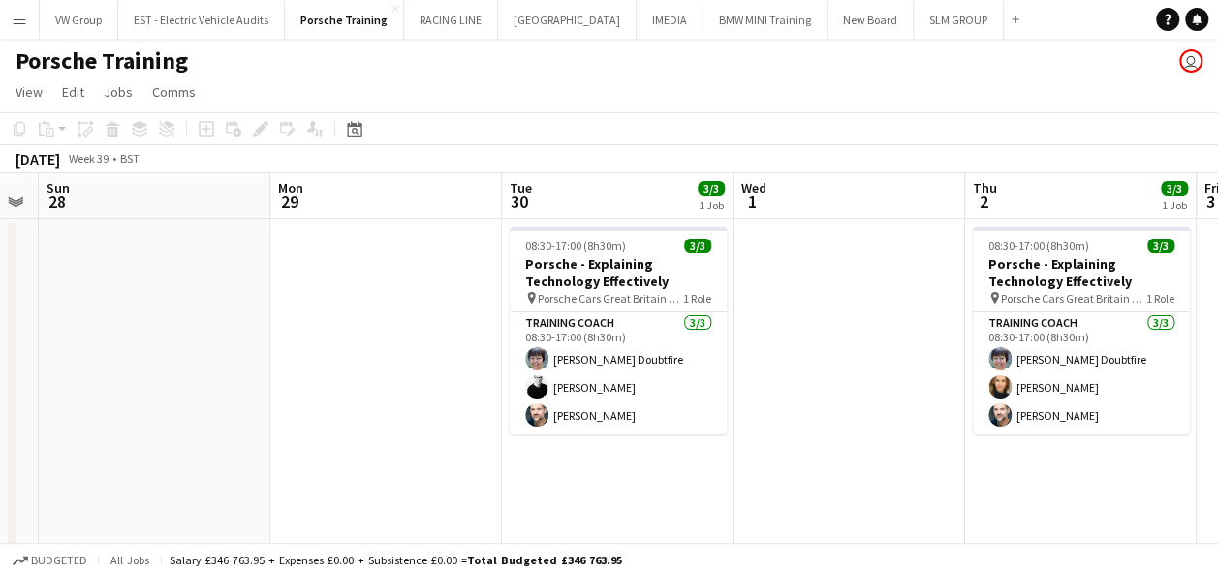
click at [729, 364] on app-calendar-viewport "Fri 26 Sat 27 Sun 28 Mon 29 Tue 30 3/3 1 Job Wed 1 Thu 2 3/3 1 Job Fri 3 Sat 4 …" at bounding box center [609, 452] width 1218 height 558
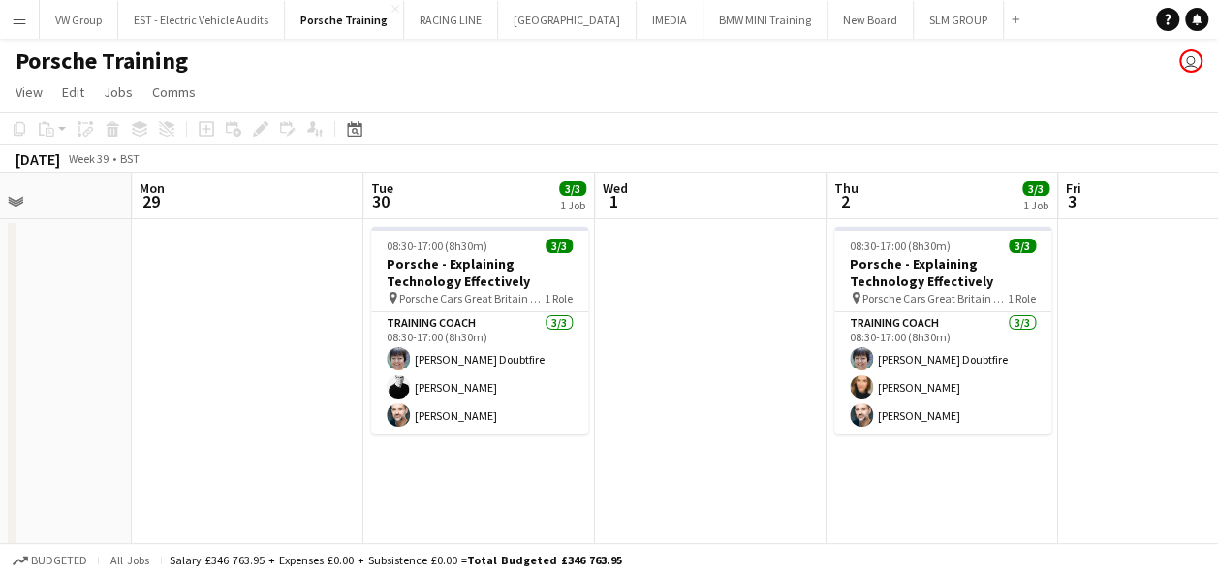
click at [787, 365] on app-calendar-viewport "Fri 26 Sat 27 Sun 28 Mon 29 Tue 30 3/3 1 Job Wed 1 Thu 2 3/3 1 Job Fri 3 Sat 4 …" at bounding box center [609, 452] width 1218 height 558
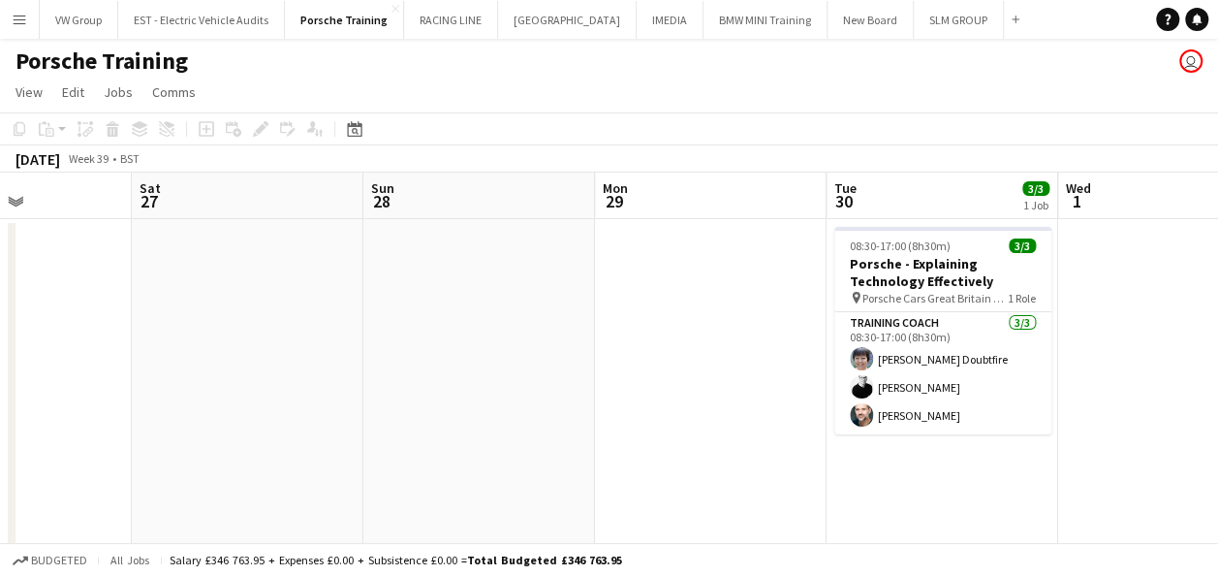
scroll to position [0, 565]
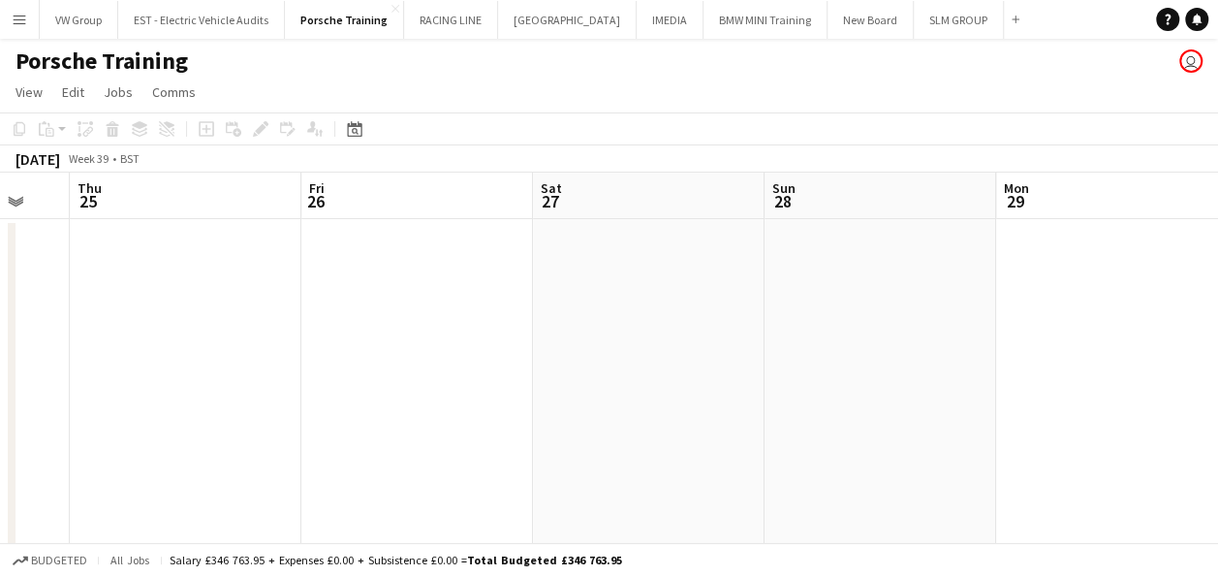
drag, startPoint x: 473, startPoint y: 416, endPoint x: 772, endPoint y: 376, distance: 301.2
click at [875, 389] on app-calendar-viewport "Tue 23 Wed 24 Thu 25 Fri 26 Sat 27 Sun 28 Mon 29 Tue 30 3/3 1 Job Wed 1 Thu 2 3…" at bounding box center [609, 452] width 1218 height 558
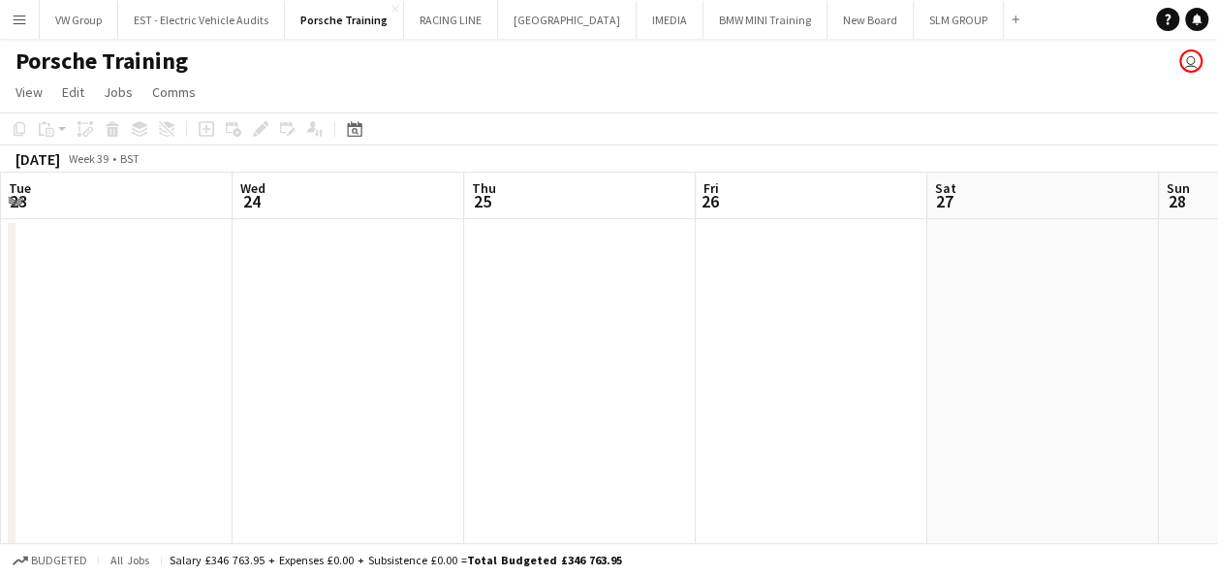
drag, startPoint x: 773, startPoint y: 328, endPoint x: 963, endPoint y: 309, distance: 191.8
click at [969, 308] on app-calendar-viewport "Sun 21 Mon 22 Tue 23 Wed 24 Thu 25 Fri 26 Sat 27 Sun 28 Mon 29 Tue 30 3/3 1 Job…" at bounding box center [609, 452] width 1218 height 558
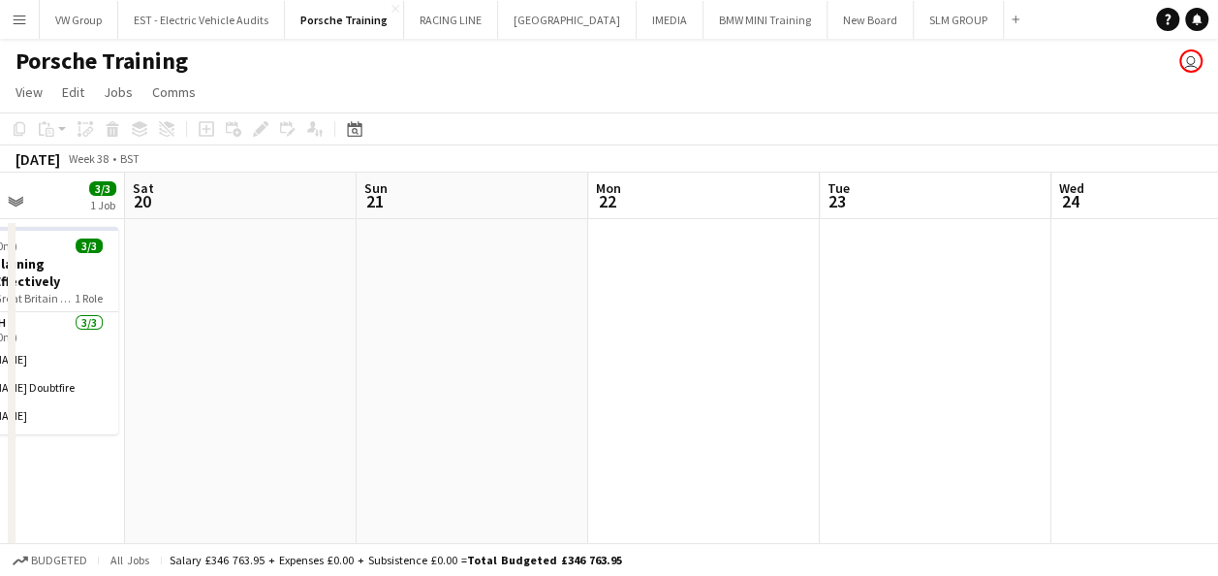
drag, startPoint x: 540, startPoint y: 347, endPoint x: 926, endPoint y: 307, distance: 387.8
click at [927, 306] on app-calendar-viewport "Thu 18 Fri 19 3/3 1 Job Sat 20 Sun 21 Mon 22 Tue 23 Wed 24 Thu 25 Fri 26 Sat 27…" at bounding box center [609, 452] width 1218 height 558
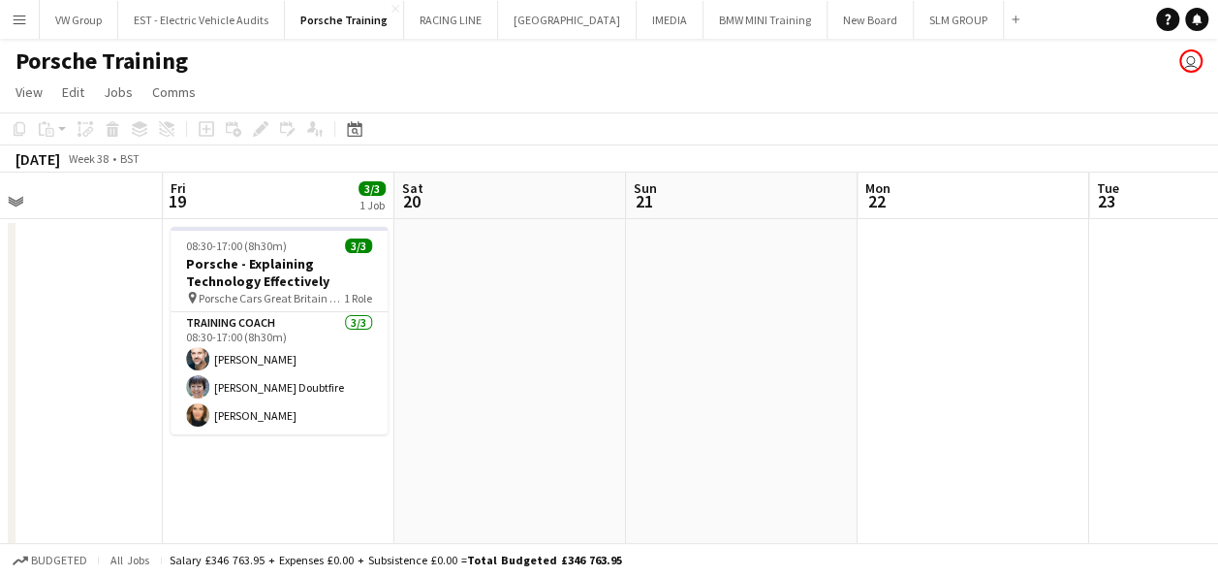
drag, startPoint x: 577, startPoint y: 328, endPoint x: 894, endPoint y: 298, distance: 318.4
click at [892, 296] on app-calendar-viewport "Tue 16 Wed 17 3/3 1 Job Thu 18 Fri 19 3/3 1 Job Sat 20 Sun 21 Mon 22 Tue 23 Wed…" at bounding box center [609, 452] width 1218 height 558
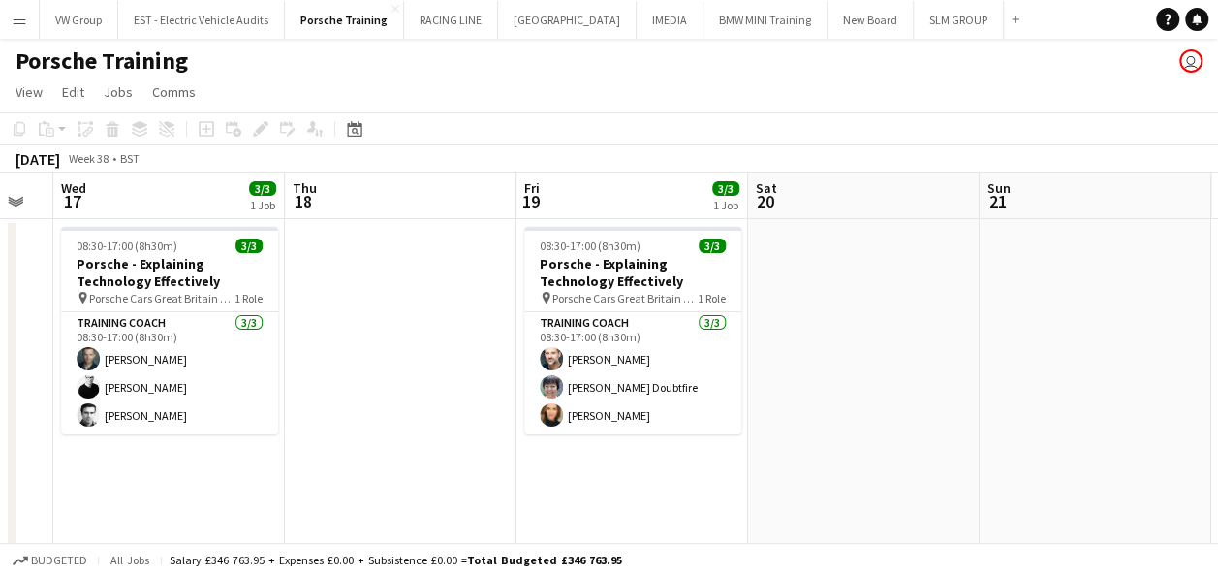
drag, startPoint x: 368, startPoint y: 473, endPoint x: 606, endPoint y: 446, distance: 239.0
click at [608, 446] on app-calendar-viewport "Mon 15 Tue 16 Wed 17 3/3 1 Job Thu 18 Fri 19 3/3 1 Job Sat 20 Sun 21 Mon 22 Tue…" at bounding box center [609, 452] width 1218 height 558
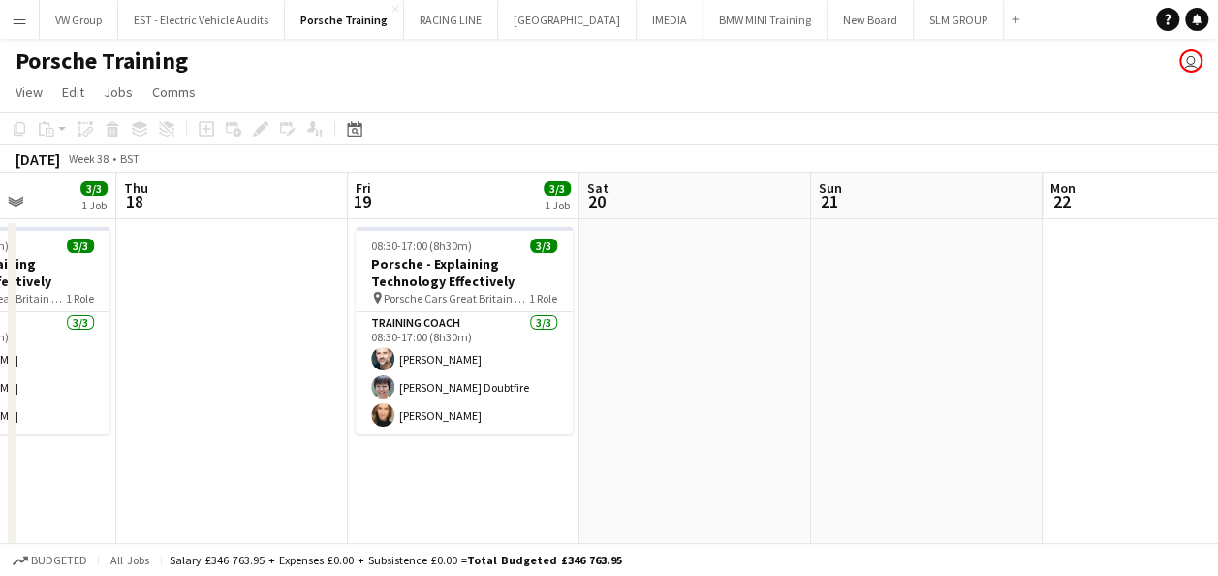
drag, startPoint x: 796, startPoint y: 458, endPoint x: 820, endPoint y: 452, distance: 25.2
click at [820, 452] on app-calendar-viewport "Mon 15 Tue 16 Wed 17 3/3 1 Job Thu 18 Fri 19 3/3 1 Job Sat 20 Sun 21 Mon 22 Tue…" at bounding box center [609, 452] width 1218 height 558
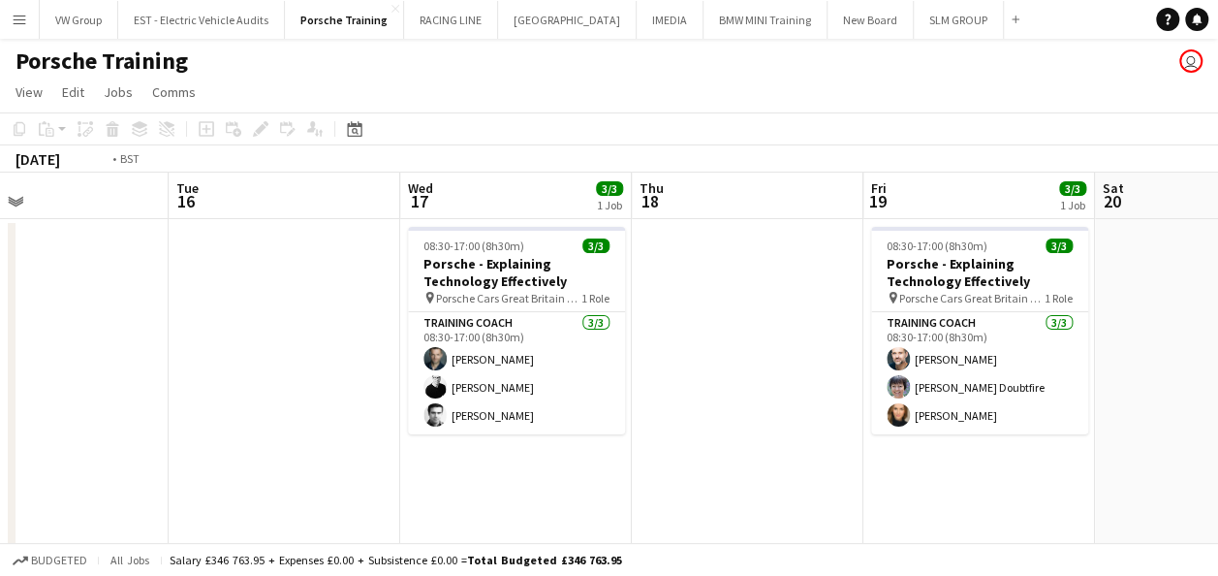
drag, startPoint x: 282, startPoint y: 488, endPoint x: 770, endPoint y: 389, distance: 497.5
click at [809, 395] on app-calendar-viewport "Sat 13 Sun 14 Mon 15 Tue 16 Wed 17 3/3 1 Job Thu 18 Fri 19 3/3 1 Job Sat 20 Sun…" at bounding box center [609, 452] width 1218 height 558
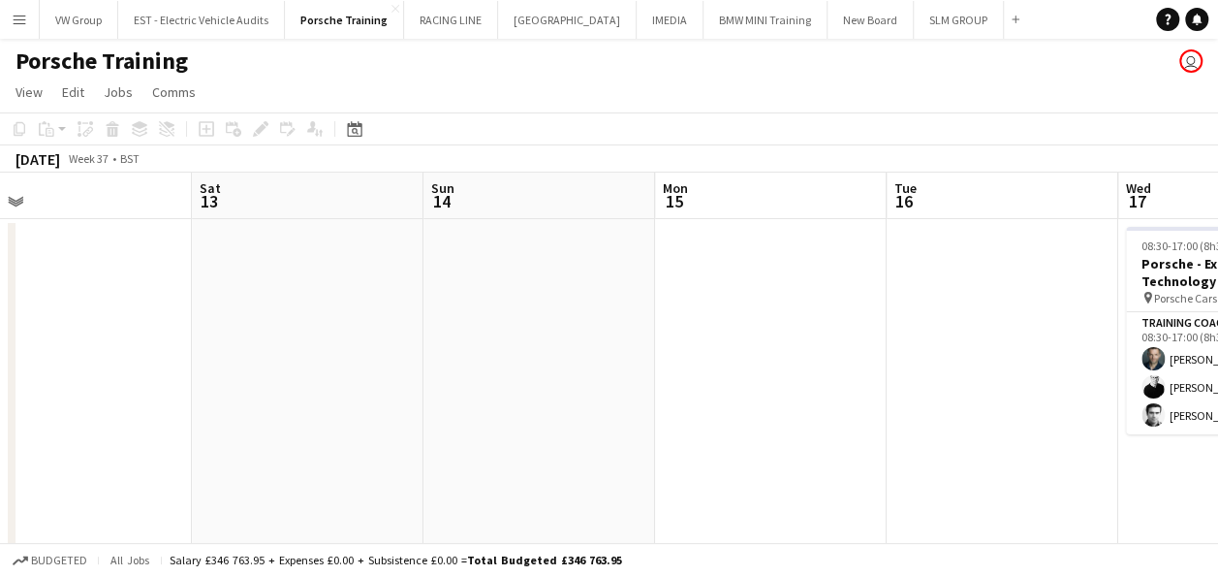
drag, startPoint x: 258, startPoint y: 473, endPoint x: 784, endPoint y: 388, distance: 533.2
click at [729, 390] on app-calendar-viewport "Wed 10 Thu 11 Fri 12 Sat 13 Sun 14 Mon 15 Tue 16 Wed 17 3/3 1 Job Thu 18 Fri 19…" at bounding box center [609, 452] width 1218 height 558
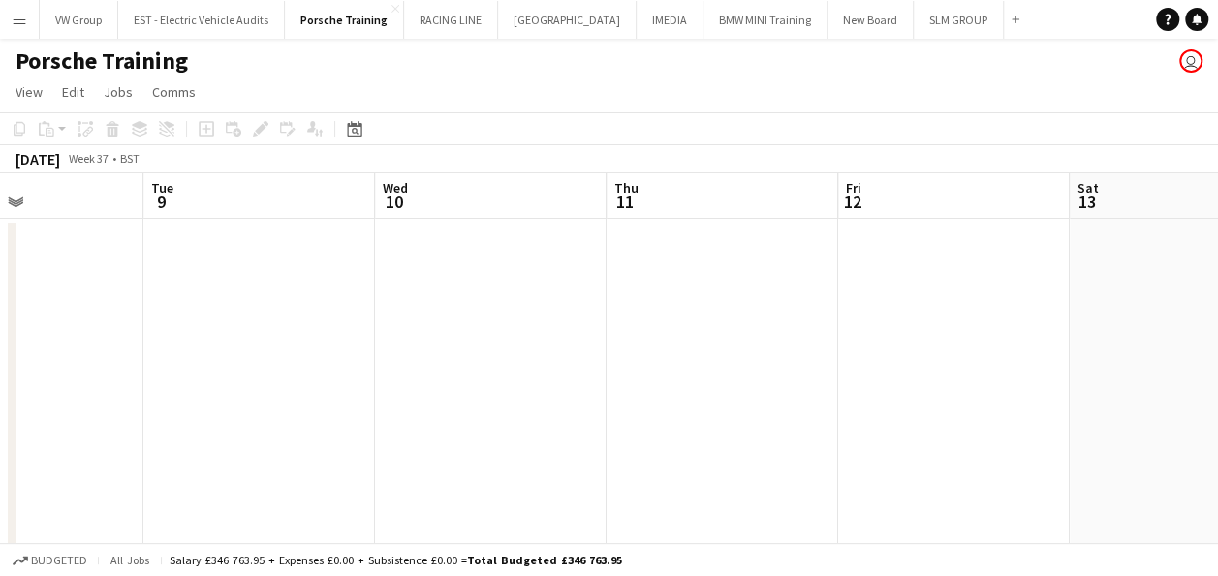
drag, startPoint x: 234, startPoint y: 425, endPoint x: 791, endPoint y: 350, distance: 562.3
click at [791, 349] on app-calendar-viewport "Sat 6 Sun 7 Mon 8 Tue 9 Wed 10 Thu 11 Fri 12 Sat 13 Sun 14 Mon 15 Tue 16" at bounding box center [609, 452] width 1218 height 558
drag, startPoint x: 609, startPoint y: 330, endPoint x: 808, endPoint y: 315, distance: 200.2
click at [747, 318] on app-calendar-viewport "Sat 6 Sun 7 Mon 8 Tue 9 Wed 10 Thu 11 Fri 12 Sat 13 Sun 14 Mon 15 Tue 16" at bounding box center [609, 452] width 1218 height 558
drag, startPoint x: 210, startPoint y: 407, endPoint x: 663, endPoint y: 353, distance: 455.9
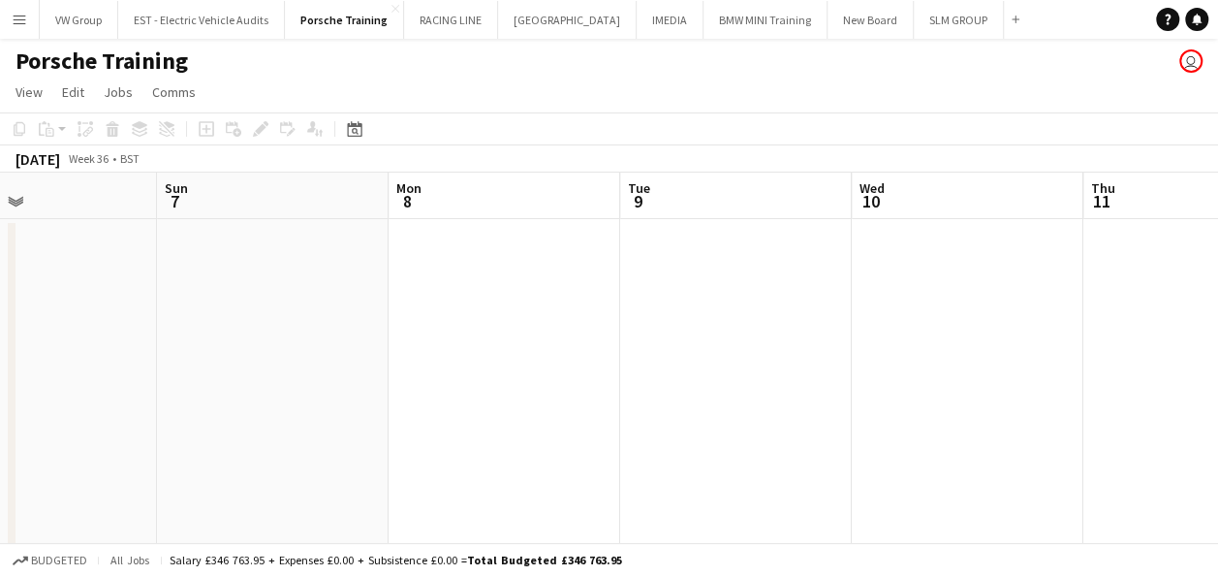
click at [684, 349] on app-calendar-viewport "Thu 4 Fri 5 Sat 6 Sun 7 Mon 8 Tue 9 Wed 10 Thu 11 Fri 12 Sat 13 Sun 14" at bounding box center [609, 452] width 1218 height 558
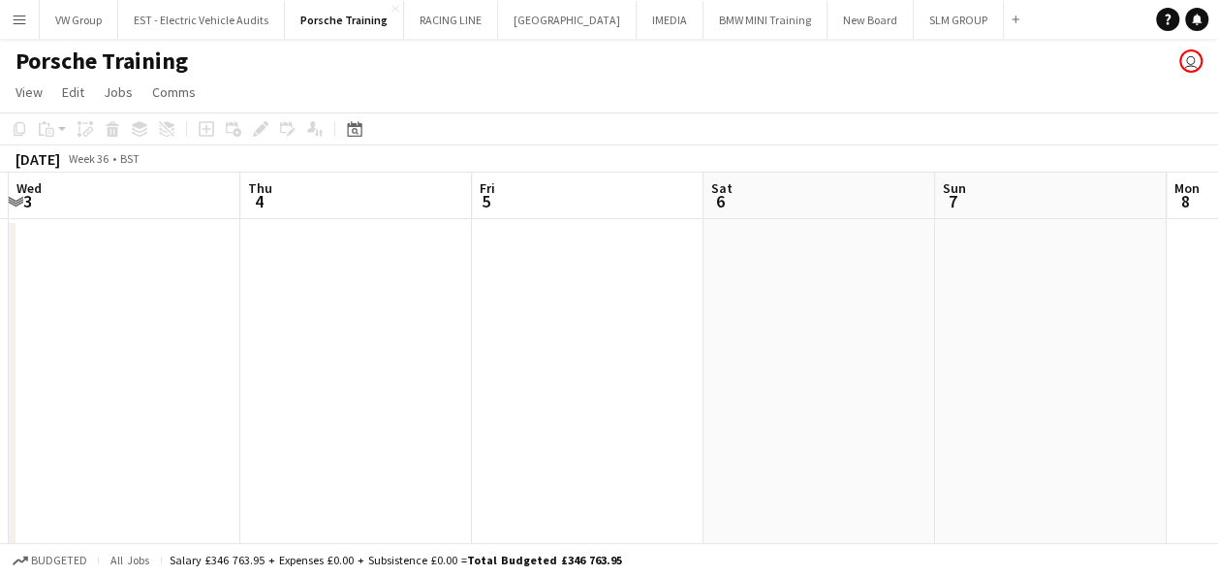
drag, startPoint x: 205, startPoint y: 392, endPoint x: 605, endPoint y: 334, distance: 403.4
click at [463, 345] on app-calendar-viewport "Mon 1 Tue 2 Wed 3 Thu 4 Fri 5 Sat 6 Sun 7 Mon 8 Tue 9 Wed 10 Thu 11" at bounding box center [609, 452] width 1218 height 558
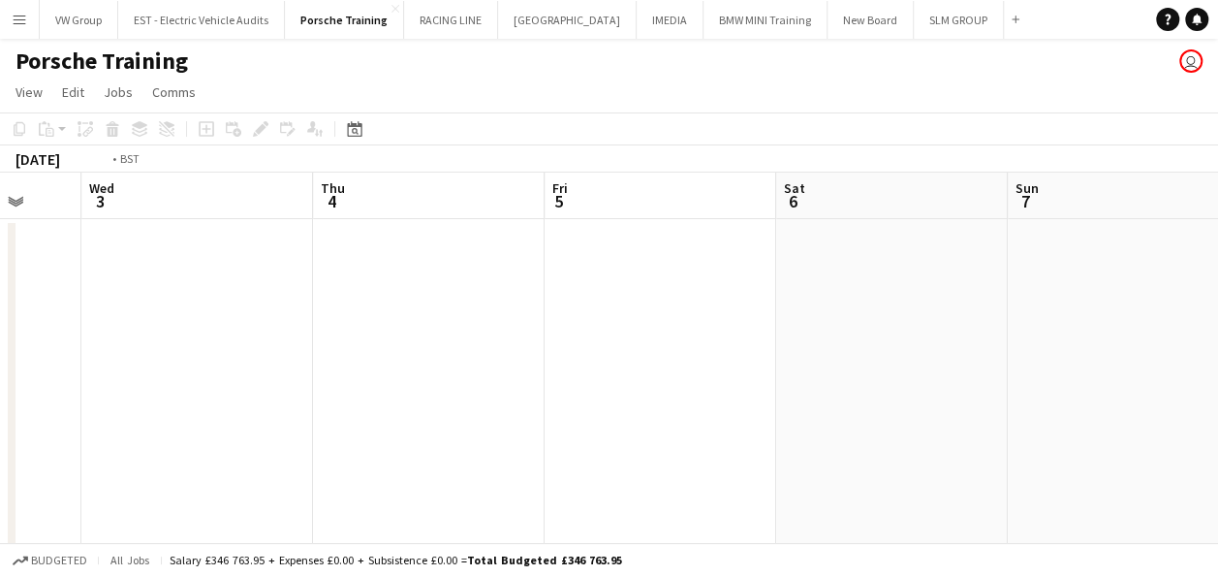
drag, startPoint x: 233, startPoint y: 355, endPoint x: 496, endPoint y: 326, distance: 265.2
click at [482, 326] on app-calendar-viewport "Sun 31 Mon 1 Tue 2 Wed 3 Thu 4 Fri 5 Sat 6 Sun 7 Mon 8 Tue 9 Wed 10" at bounding box center [609, 452] width 1218 height 558
drag, startPoint x: 356, startPoint y: 359, endPoint x: 925, endPoint y: 254, distance: 578.5
click at [920, 254] on app-calendar-viewport "Fri 29 Sat 30 Sun 31 Mon 1 Tue 2 Wed 3 Thu 4 Fri 5 Sat 6 Sun 7 Mon 8" at bounding box center [609, 452] width 1218 height 558
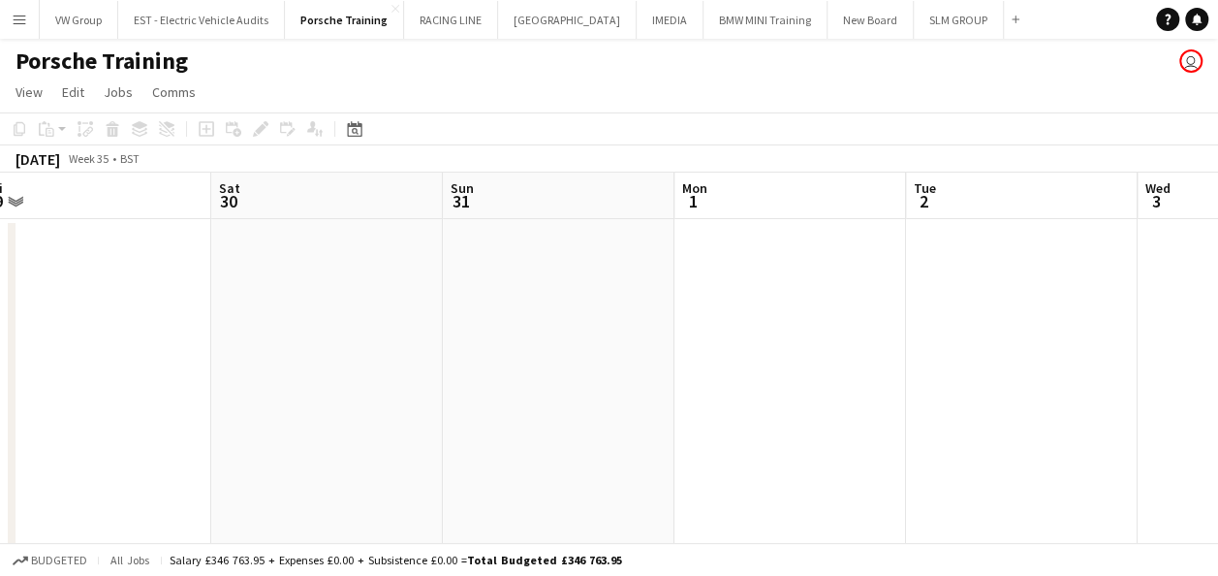
drag, startPoint x: 549, startPoint y: 305, endPoint x: 976, endPoint y: 244, distance: 431.8
click at [903, 246] on app-calendar-viewport "Wed 27 3/3 1 Job Thu 28 Fri 29 Sat 30 Sun 31 Mon 1 Tue 2 Wed 3 Thu 4 Fri 5 Sat …" at bounding box center [609, 452] width 1218 height 558
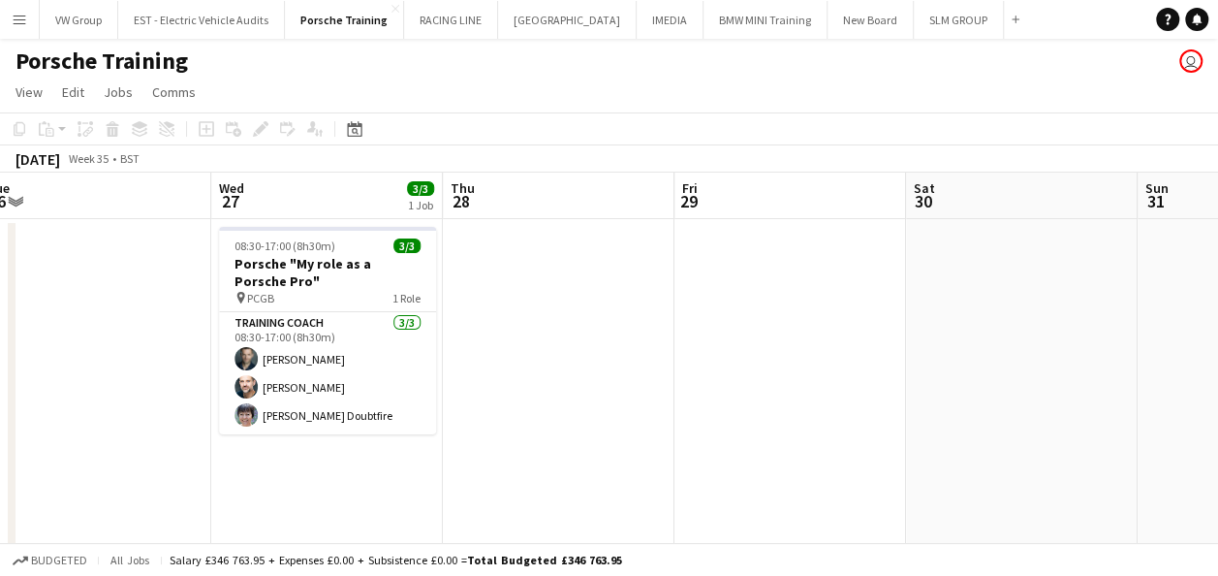
scroll to position [0, 602]
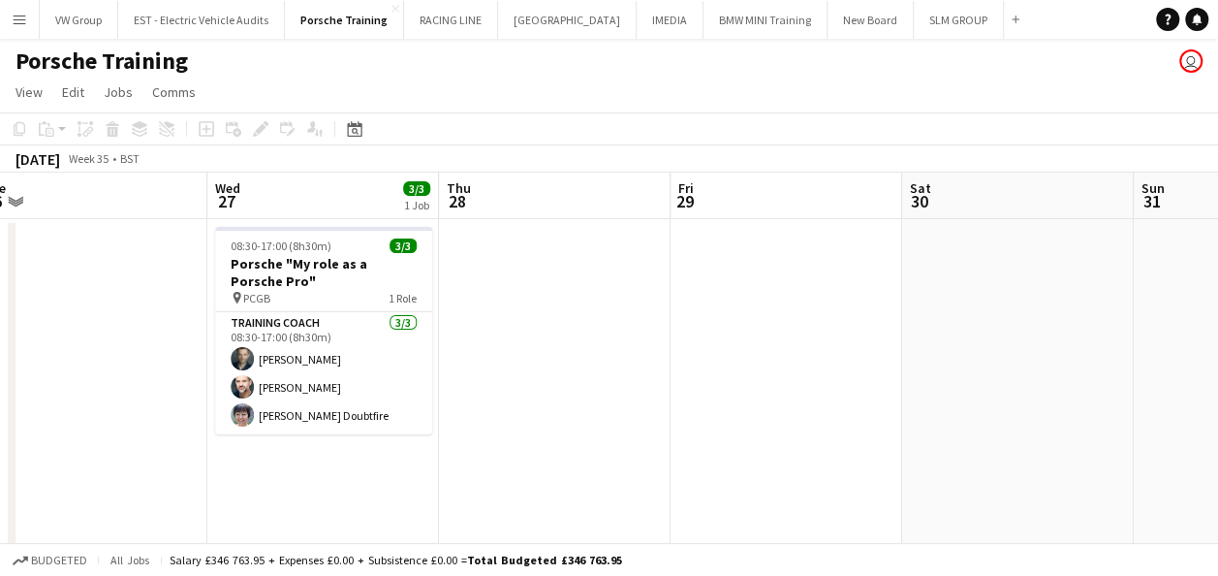
drag, startPoint x: 673, startPoint y: 468, endPoint x: 688, endPoint y: 432, distance: 39.1
click at [868, 437] on app-calendar-viewport "Sun 24 Mon 25 Tue 26 Wed 27 3/3 1 Job Thu 28 Fri 29 Sat 30 Sun 31 Mon 1 Tue 2 W…" at bounding box center [609, 452] width 1218 height 558
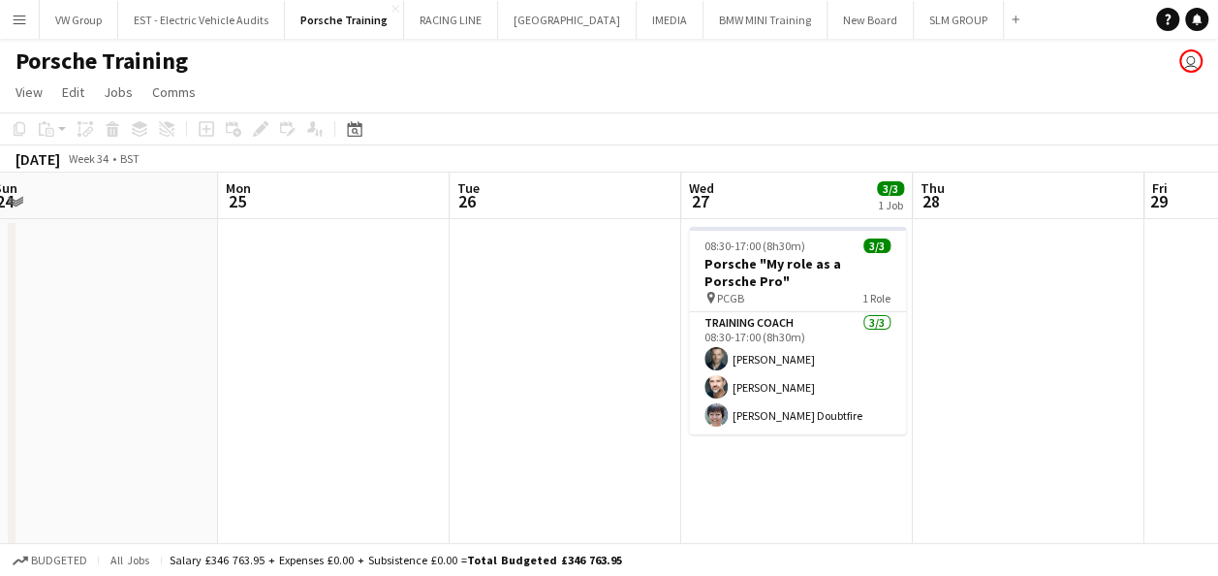
drag, startPoint x: 729, startPoint y: 438, endPoint x: 531, endPoint y: 420, distance: 198.6
click at [845, 432] on app-calendar-viewport "Fri 22 Sat 23 Sun 24 Mon 25 Tue 26 Wed 27 3/3 1 Job Thu 28 Fri 29 Sat 30 Sun 31…" at bounding box center [609, 452] width 1218 height 558
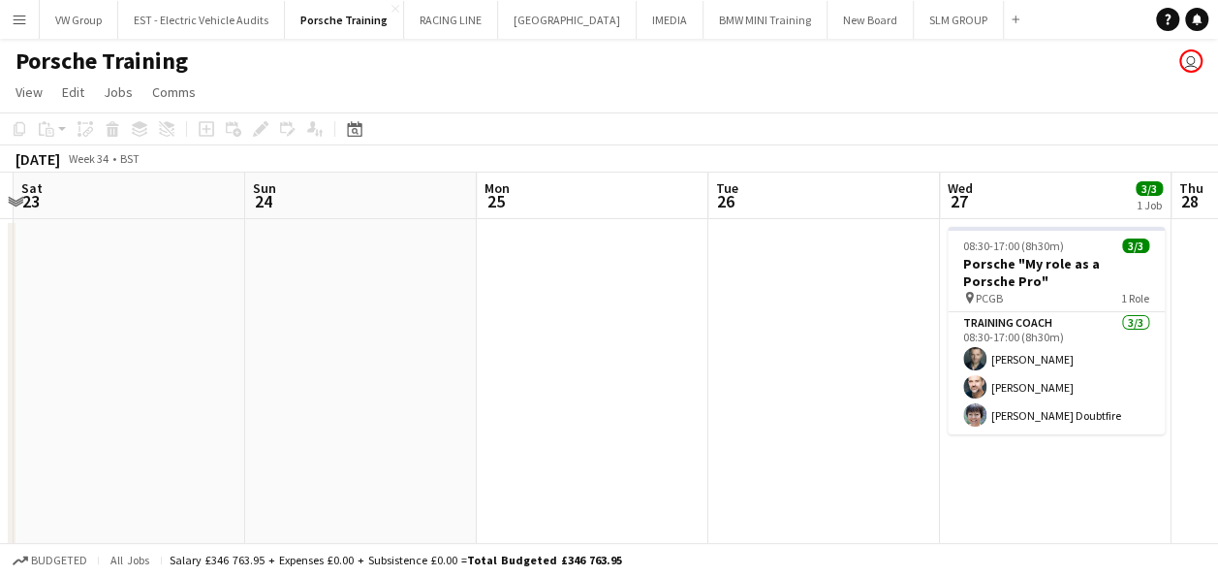
drag, startPoint x: 350, startPoint y: 436, endPoint x: 785, endPoint y: 384, distance: 438.4
click at [785, 384] on app-calendar-viewport "Thu 21 4/4 1 Job Fri 22 Sat 23 Sun 24 Mon 25 Tue 26 Wed 27 3/3 1 Job Thu 28 Fri…" at bounding box center [609, 452] width 1218 height 558
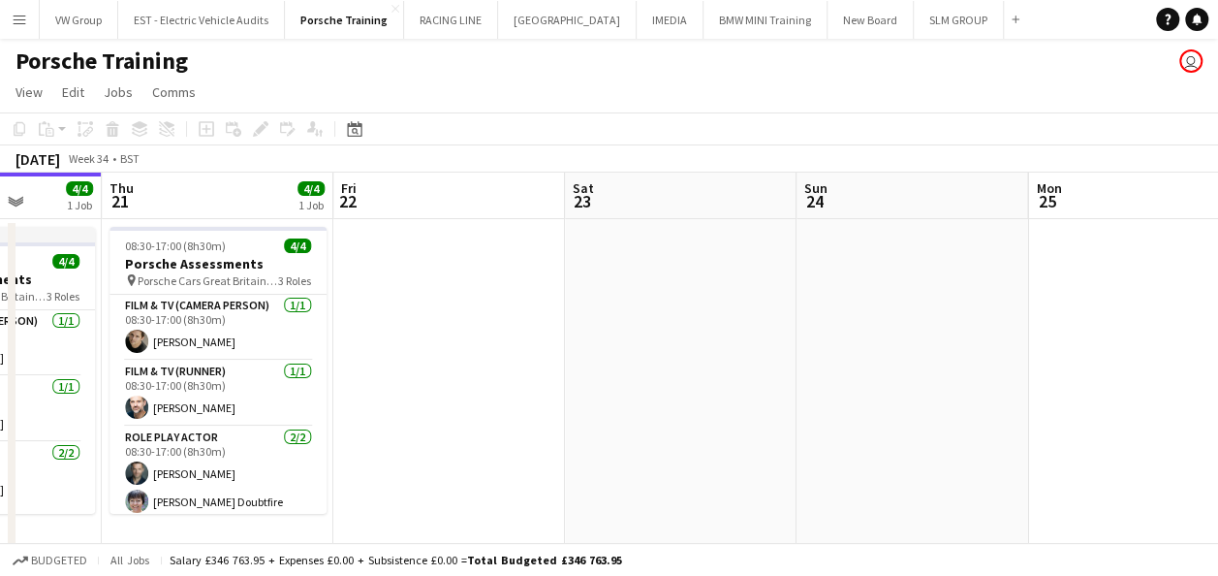
drag, startPoint x: 337, startPoint y: 419, endPoint x: 237, endPoint y: 425, distance: 101.0
click at [237, 426] on app-calendar-viewport "Sun 17 Mon 18 Tue 19 4/4 1 Job Wed 20 4/4 1 Job Thu 21 4/4 1 Job Fri 22 Sat 23 …" at bounding box center [609, 452] width 1218 height 558
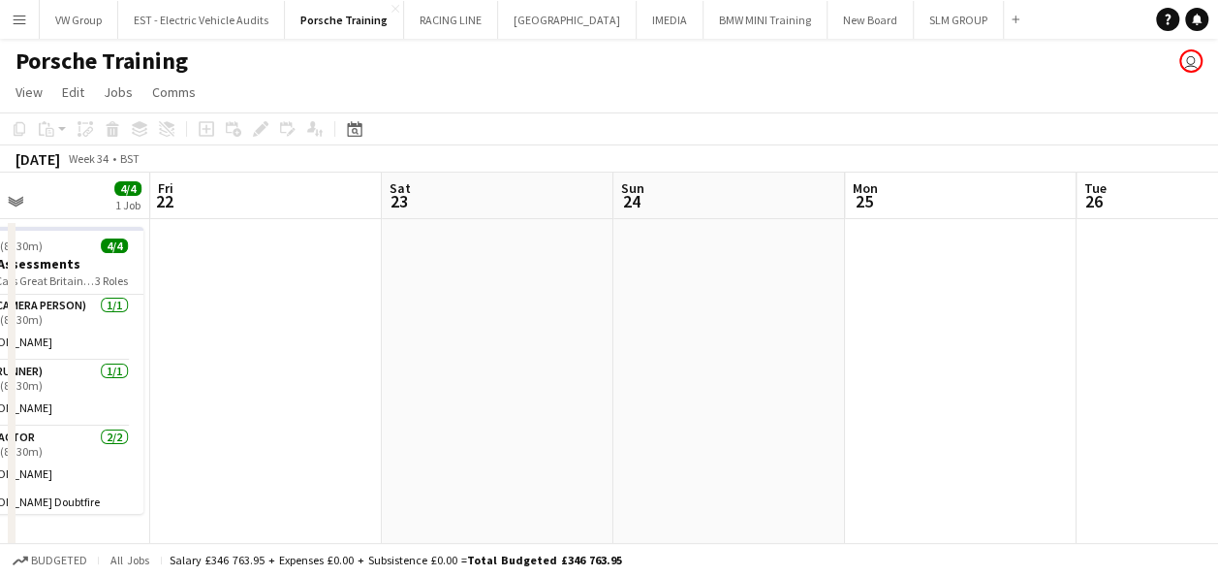
scroll to position [0, 869]
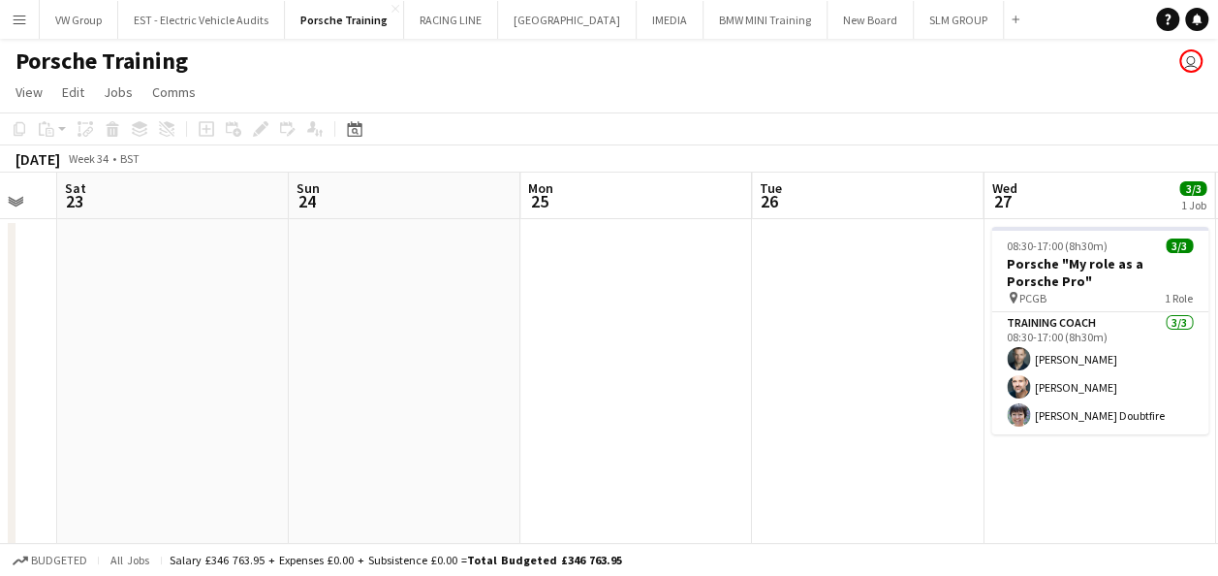
drag, startPoint x: 329, startPoint y: 458, endPoint x: 449, endPoint y: 458, distance: 120.2
click at [329, 454] on app-calendar-viewport "Tue 19 4/4 1 Job Wed 20 4/4 1 Job Thu 21 4/4 1 Job Fri 22 Sat 23 Sun 24 Mon 25 …" at bounding box center [609, 452] width 1218 height 558
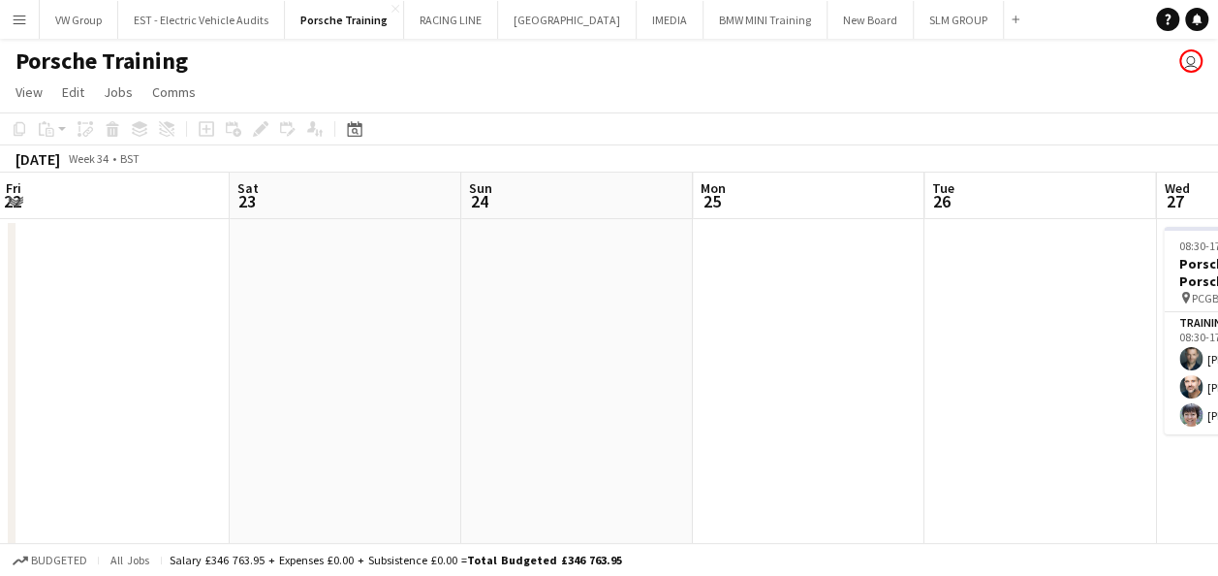
drag, startPoint x: 556, startPoint y: 409, endPoint x: 457, endPoint y: 446, distance: 106.4
click at [455, 448] on app-calendar-viewport "Tue 19 4/4 1 Job Wed 20 4/4 1 Job Thu 21 4/4 1 Job Fri 22 Sat 23 Sun 24 Mon 25 …" at bounding box center [609, 452] width 1218 height 558
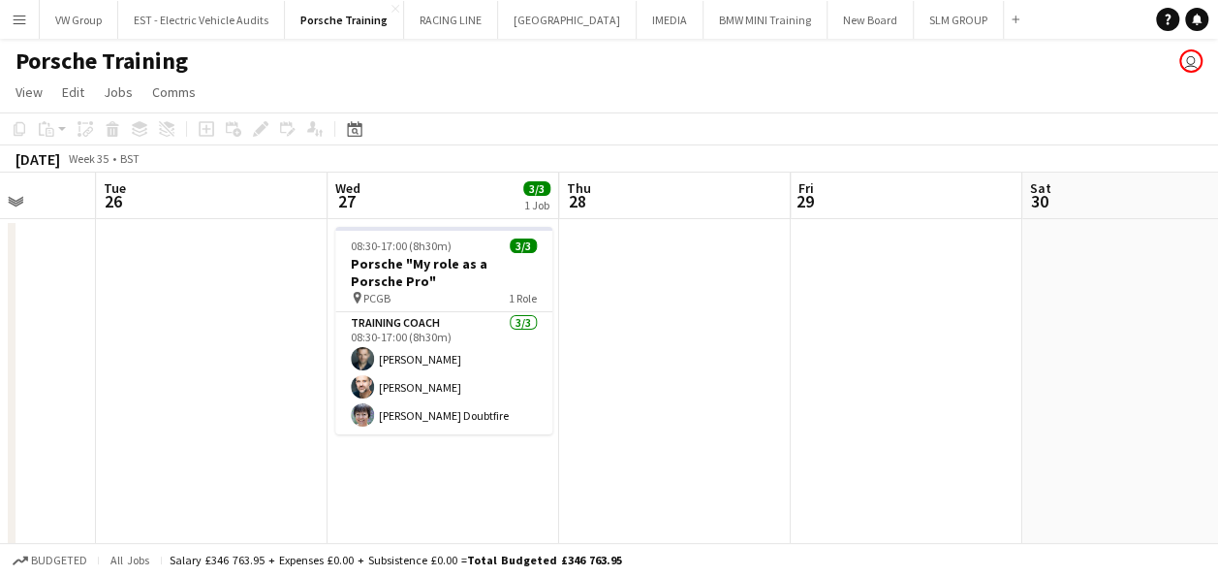
drag, startPoint x: 591, startPoint y: 530, endPoint x: 919, endPoint y: 496, distance: 329.4
click at [593, 527] on app-calendar-viewport "Sat 23 Sun 24 Mon 25 Tue 26 Wed 27 3/3 1 Job Thu 28 Fri 29 Sat 30 Sun 31 Mon 1 …" at bounding box center [609, 452] width 1218 height 558
drag, startPoint x: 704, startPoint y: 510, endPoint x: 721, endPoint y: 500, distance: 20.0
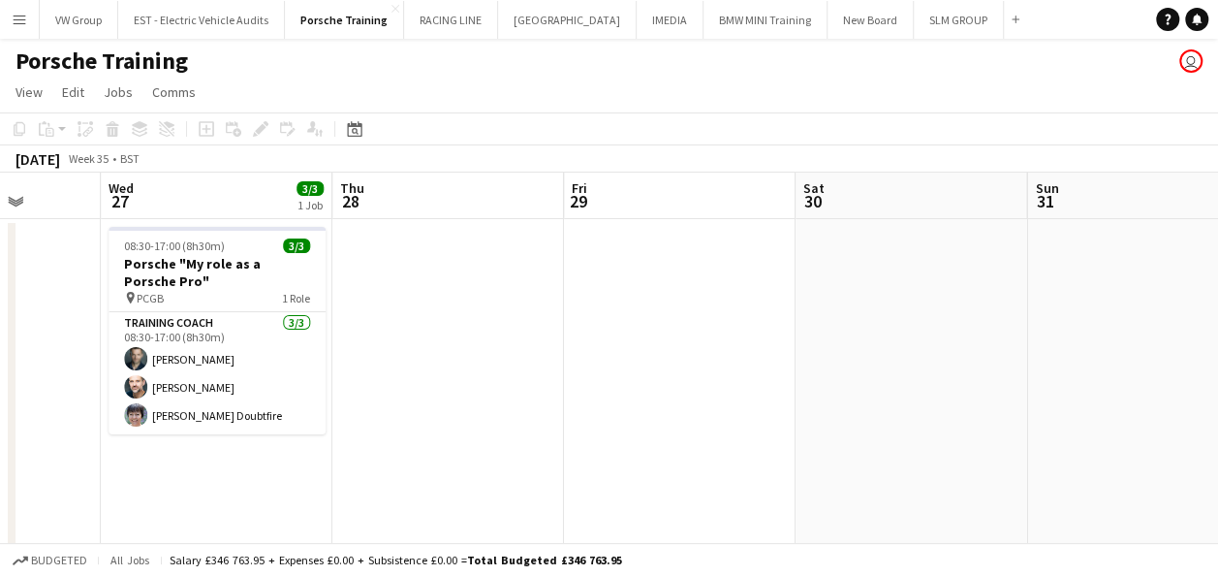
click at [661, 519] on app-calendar-viewport "Sat 23 Sun 24 Mon 25 Tue 26 Wed 27 3/3 1 Job Thu 28 Fri 29 Sat 30 Sun 31 Mon 1 …" at bounding box center [609, 452] width 1218 height 558
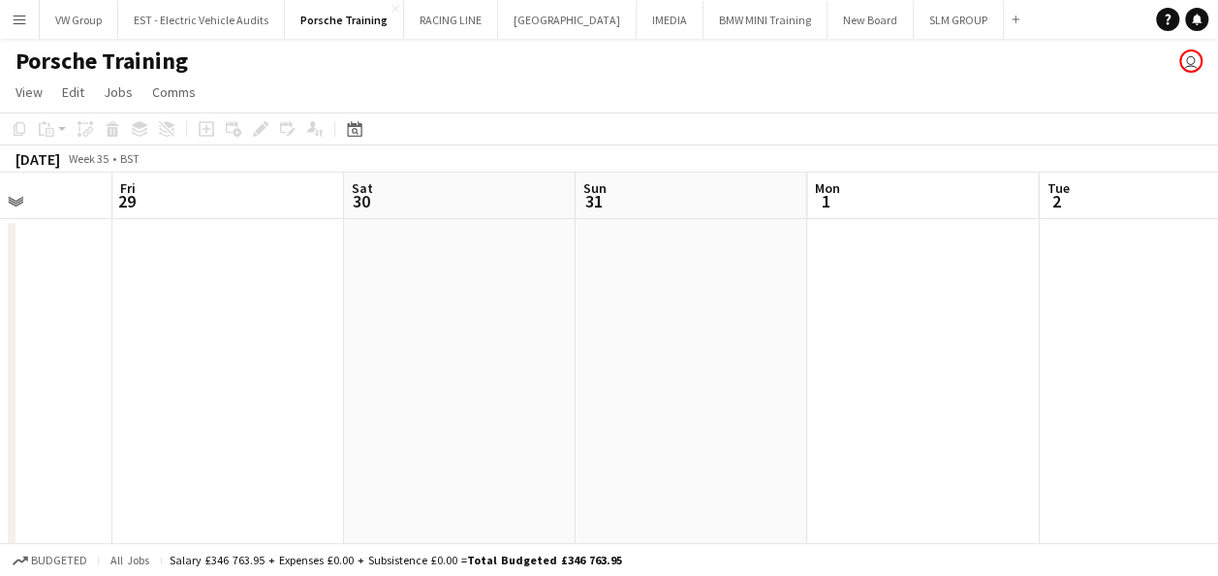
drag, startPoint x: 845, startPoint y: 292, endPoint x: 457, endPoint y: 316, distance: 389.4
click at [396, 335] on app-calendar-viewport "Mon 25 Tue 26 Wed 27 3/3 1 Job Thu 28 Fri 29 Sat 30 Sun 31 Mon 1 Tue 2 Wed 3 Th…" at bounding box center [609, 452] width 1218 height 558
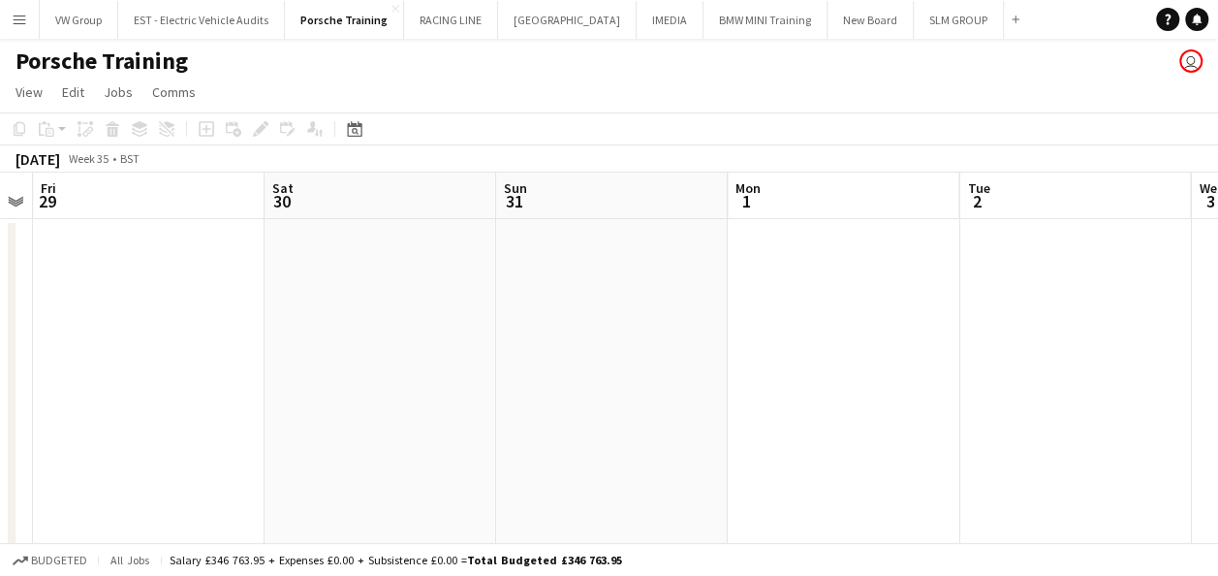
drag, startPoint x: 386, startPoint y: 364, endPoint x: 584, endPoint y: 290, distance: 212.3
click at [278, 386] on app-calendar-viewport "Mon 25 Tue 26 Wed 27 3/3 1 Job Thu 28 Fri 29 Sat 30 Sun 31 Mon 1 Tue 2 Wed 3 Th…" at bounding box center [609, 452] width 1218 height 558
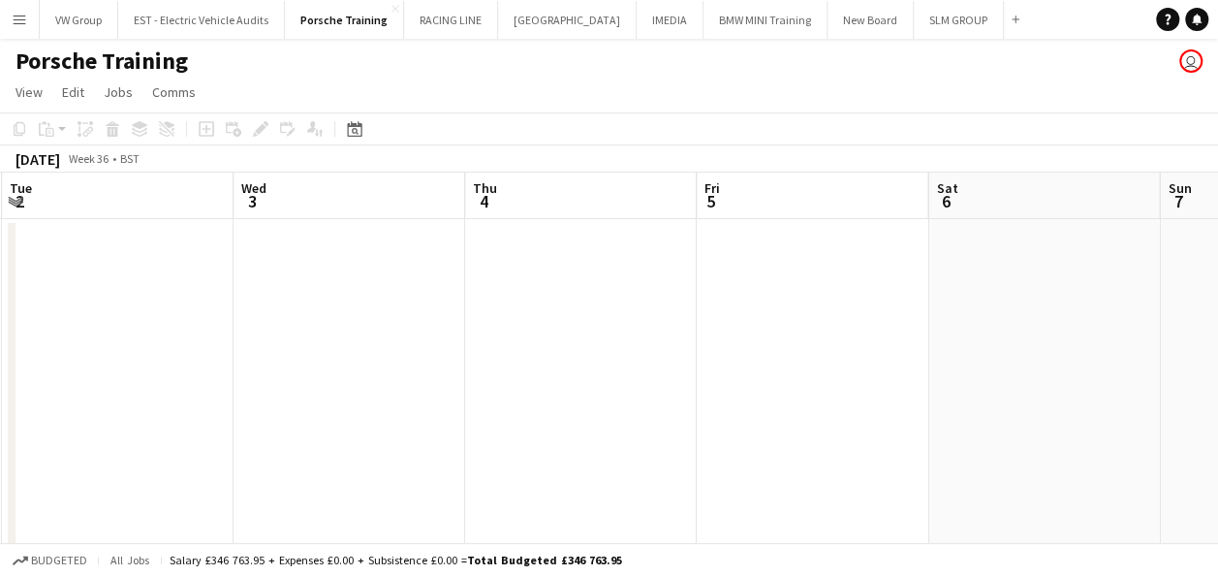
drag, startPoint x: 556, startPoint y: 289, endPoint x: 528, endPoint y: 300, distance: 30.1
click at [525, 300] on app-calendar-viewport "Fri 29 Sat 30 Sun 31 Mon 1 Tue 2 Wed 3 Thu 4 Fri 5 Sat 6 Sun 7 Mon 8" at bounding box center [609, 452] width 1218 height 558
drag, startPoint x: 525, startPoint y: 338, endPoint x: 487, endPoint y: 347, distance: 39.7
click at [465, 353] on app-calendar-viewport "Fri 29 Sat 30 Sun 31 Mon 1 Tue 2 Wed 3 Thu 4 Fri 5 Sat 6 Sun 7 Mon 8" at bounding box center [609, 452] width 1218 height 558
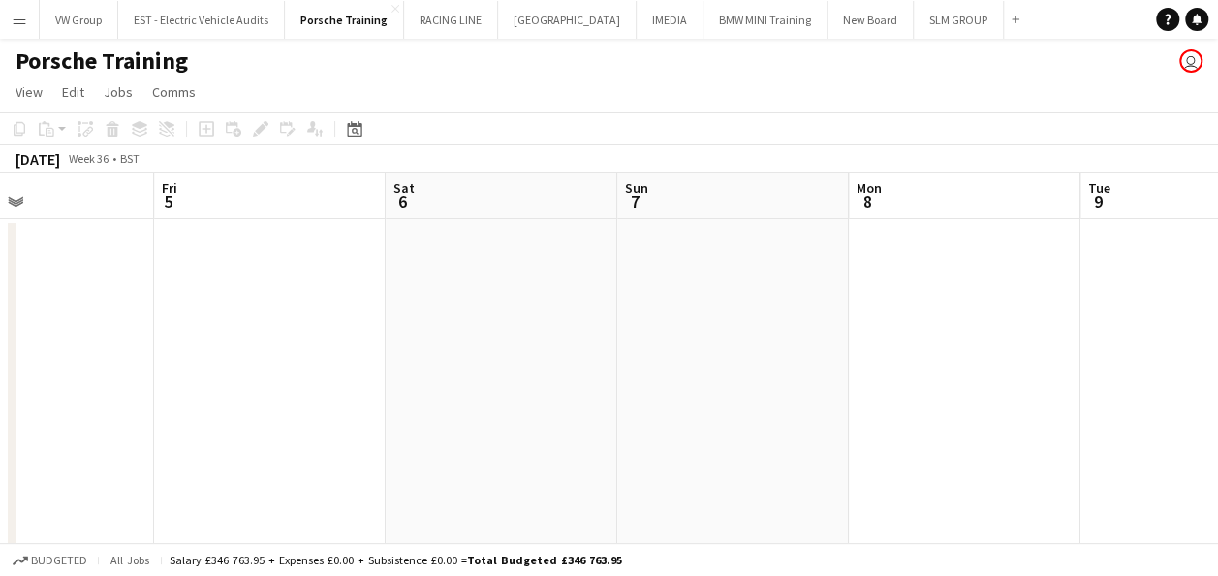
drag, startPoint x: 925, startPoint y: 281, endPoint x: 475, endPoint y: 354, distance: 455.6
click at [467, 356] on app-calendar-viewport "Tue 2 Wed 3 Thu 4 Fri 5 Sat 6 Sun 7 Mon 8 Tue 9 Wed 10 Thu 11 Fri 12" at bounding box center [609, 452] width 1218 height 558
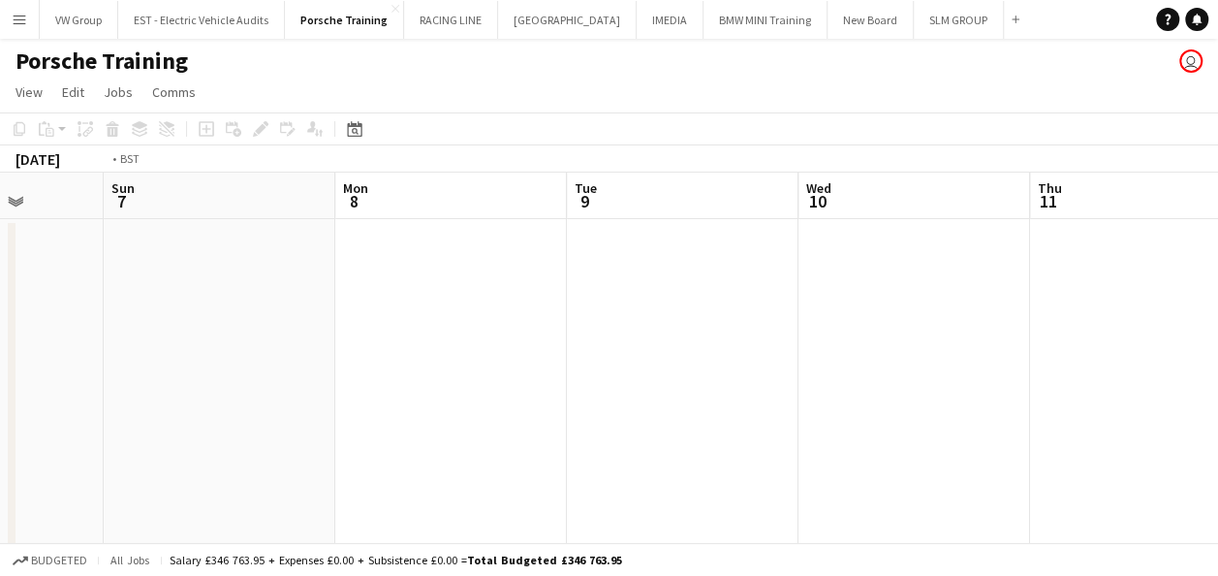
click at [470, 347] on app-calendar-viewport "Thu 4 Fri 5 Sat 6 Sun 7 Mon 8 Tue 9 Wed 10 Thu 11 Fri 12 Sat 13 Sun 14" at bounding box center [609, 452] width 1218 height 558
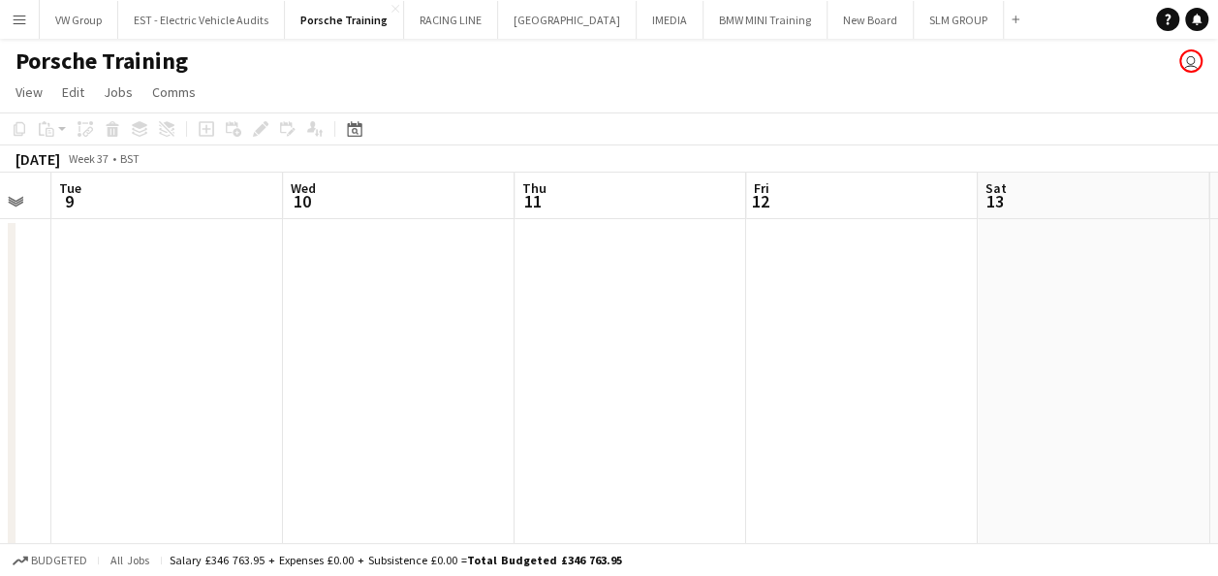
drag, startPoint x: 707, startPoint y: 312, endPoint x: 760, endPoint y: 276, distance: 64.3
click at [539, 320] on app-calendar-viewport "Sat 6 Sun 7 Mon 8 Tue 9 Wed 10 Thu 11 Fri 12 Sat 13 Sun 14 Mon 15 Tue 16" at bounding box center [609, 452] width 1218 height 558
drag, startPoint x: 936, startPoint y: 282, endPoint x: 541, endPoint y: 330, distance: 398.3
click at [553, 328] on app-calendar-viewport "Mon 8 Tue 9 Wed 10 Thu 11 Fri 12 Sat 13 Sun 14 Mon 15 Tue 16 Wed 17 3/3 1 Job T…" at bounding box center [609, 452] width 1218 height 558
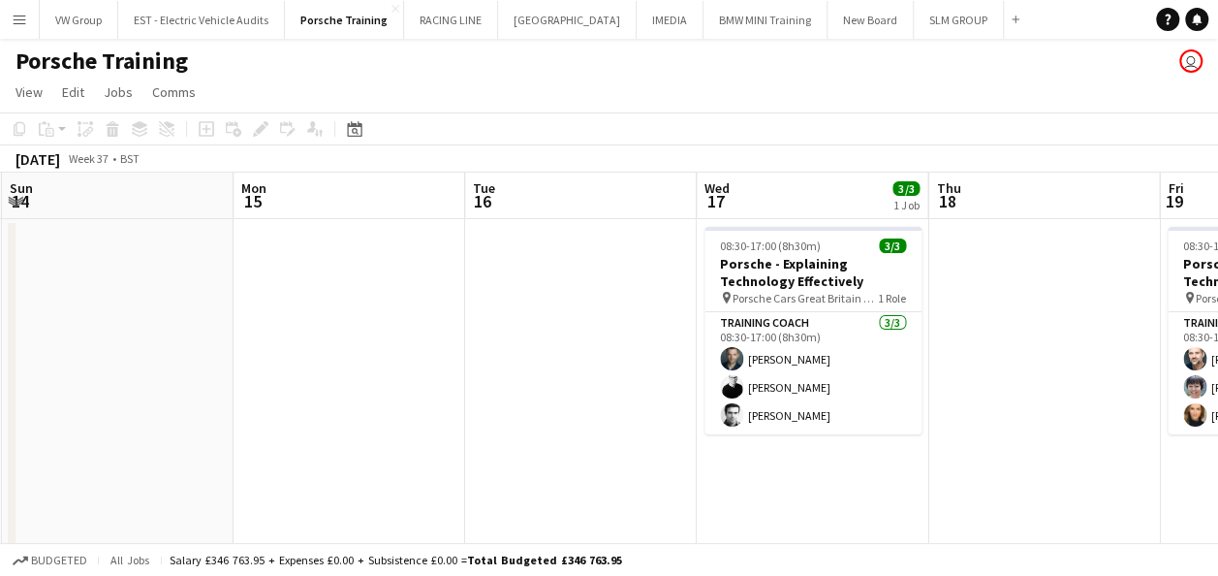
drag, startPoint x: 841, startPoint y: 258, endPoint x: 647, endPoint y: 319, distance: 203.3
click at [640, 315] on app-calendar-viewport "Wed 10 Thu 11 Fri 12 Sat 13 Sun 14 Mon 15 Tue 16 Wed 17 3/3 1 Job Thu 18 Fri 19…" at bounding box center [609, 452] width 1218 height 558
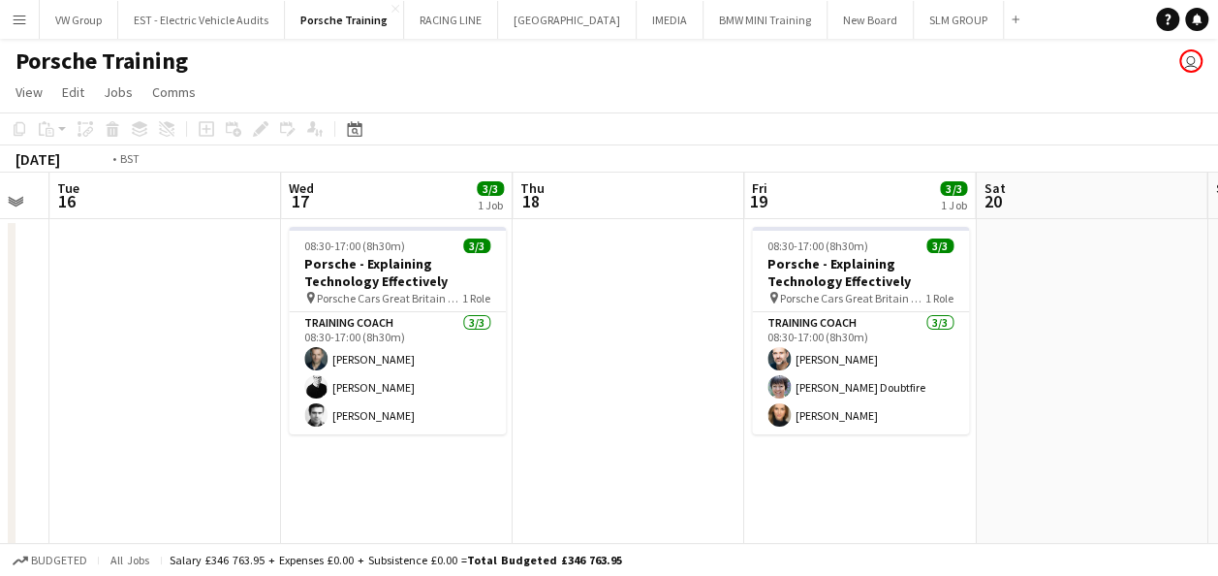
drag, startPoint x: 768, startPoint y: 363, endPoint x: 690, endPoint y: 362, distance: 77.6
click at [572, 377] on app-calendar-viewport "Fri 12 Sat 13 Sun 14 Mon 15 Tue 16 Wed 17 3/3 1 Job Thu 18 Fri 19 3/3 1 Job Sat…" at bounding box center [609, 452] width 1218 height 558
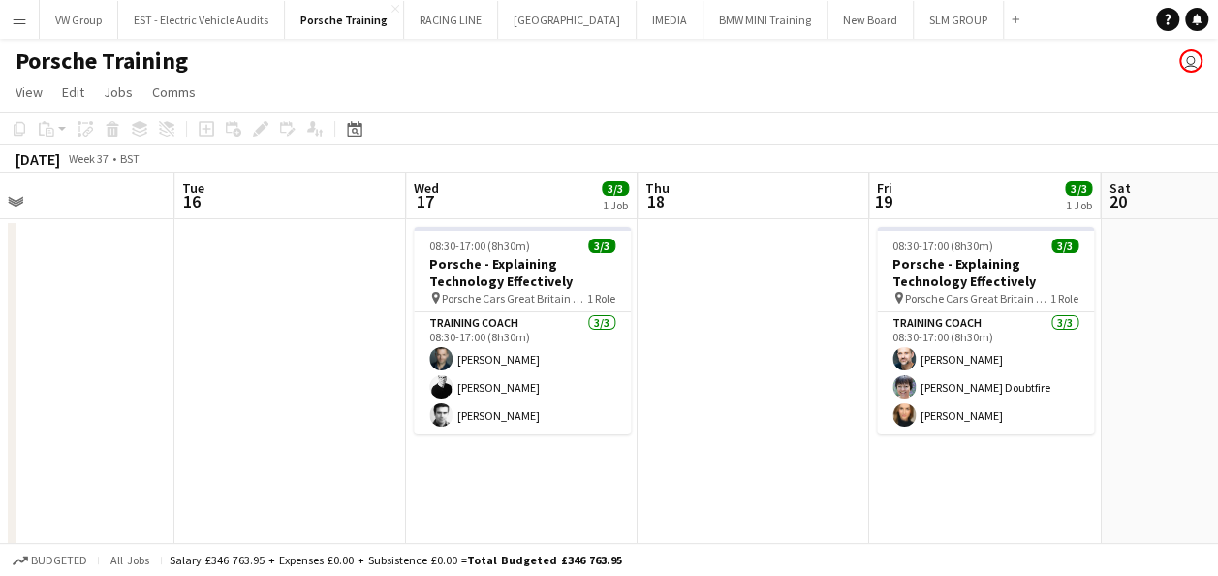
drag, startPoint x: 832, startPoint y: 376, endPoint x: 550, endPoint y: 409, distance: 284.0
click at [549, 410] on app-calendar-viewport "Fri 12 Sat 13 Sun 14 Mon 15 Tue 16 Wed 17 3/3 1 Job Thu 18 Fri 19 3/3 1 Job Sat…" at bounding box center [609, 452] width 1218 height 558
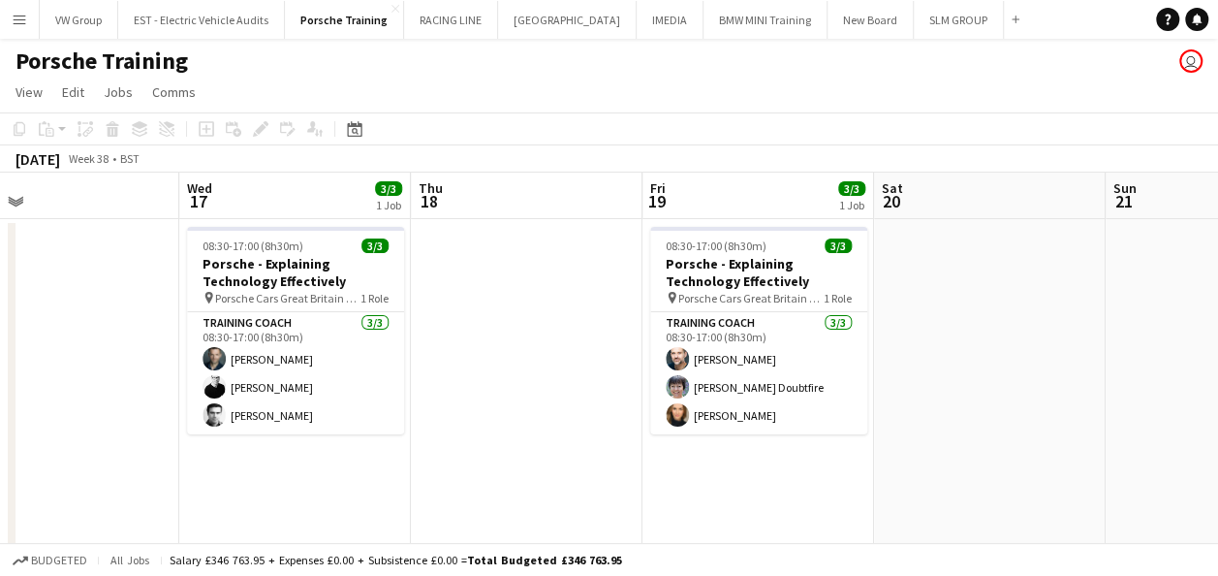
drag, startPoint x: 757, startPoint y: 322, endPoint x: 898, endPoint y: 281, distance: 146.3
click at [647, 334] on app-calendar-viewport "Sun 14 Mon 15 Tue 16 Wed 17 3/3 1 Job Thu 18 Fri 19 3/3 1 Job Sat 20 Sun 21 Mon…" at bounding box center [609, 452] width 1218 height 558
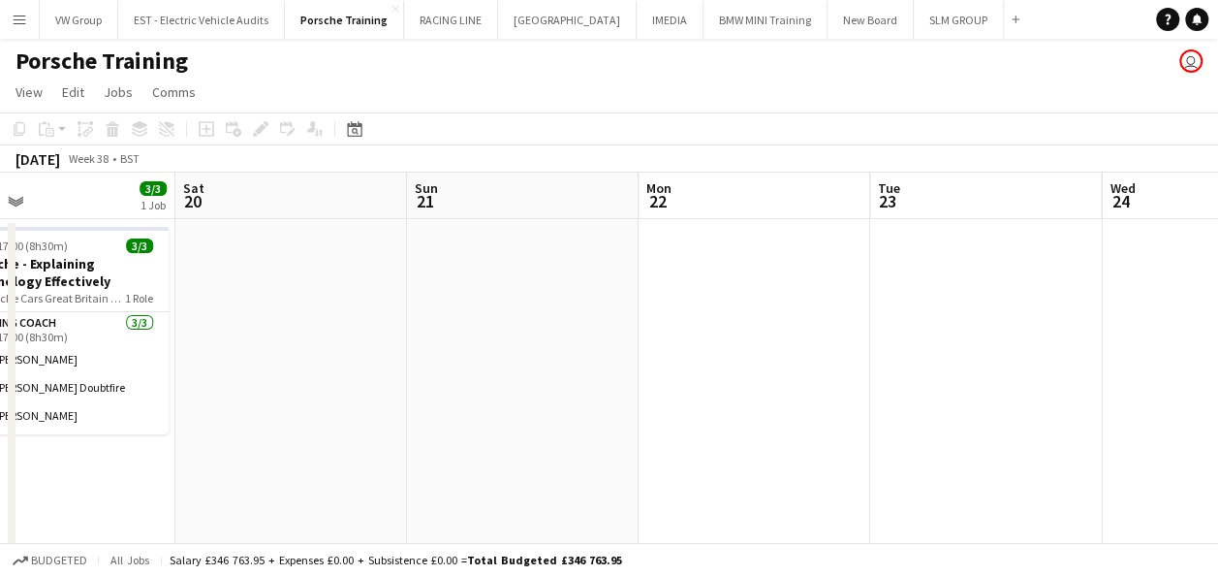
drag, startPoint x: 1022, startPoint y: 286, endPoint x: 618, endPoint y: 378, distance: 413.6
click at [711, 345] on app-calendar-viewport "Tue 16 Wed 17 3/3 1 Job Thu 18 Fri 19 3/3 1 Job Sat 20 Sun 21 Mon 22 Tue 23 Wed…" at bounding box center [609, 452] width 1218 height 558
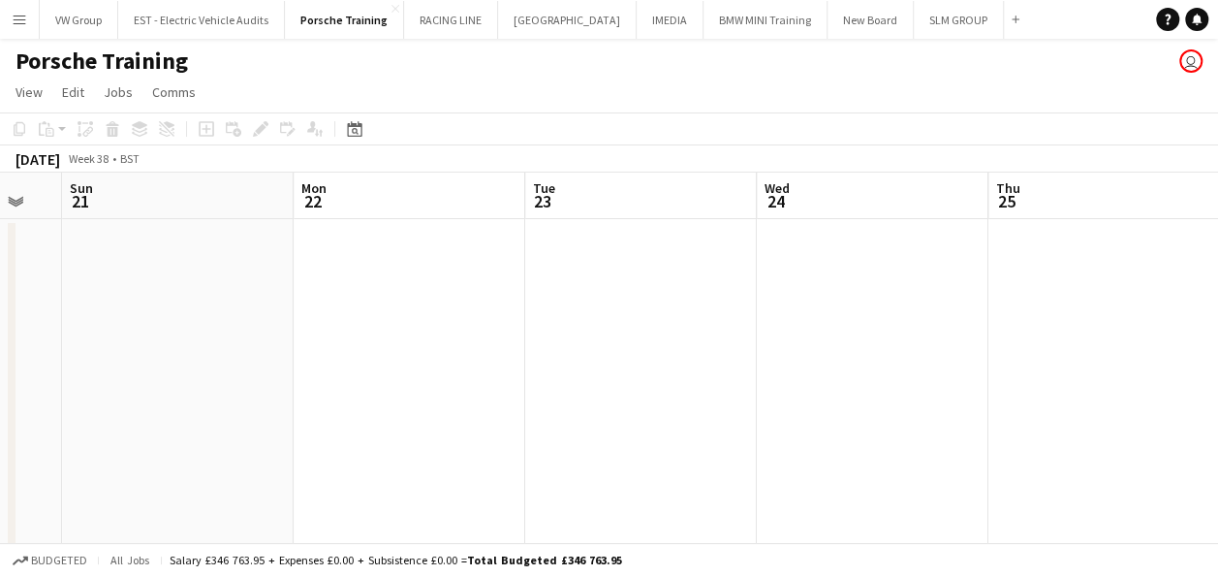
drag, startPoint x: 1033, startPoint y: 318, endPoint x: 702, endPoint y: 345, distance: 332.6
click at [753, 337] on app-calendar-viewport "Thu 18 Fri 19 3/3 1 Job Sat 20 Sun 21 Mon 22 Tue 23 Wed 24 Thu 25 Fri 26 Sat 27…" at bounding box center [609, 452] width 1218 height 558
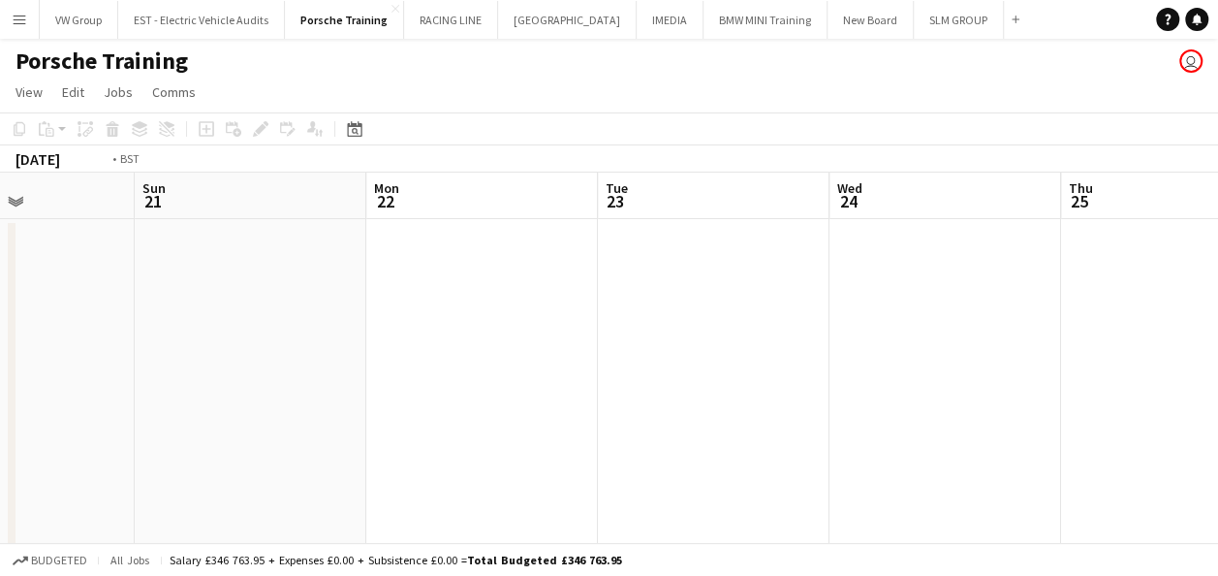
drag, startPoint x: 1025, startPoint y: 306, endPoint x: 622, endPoint y: 376, distance: 408.3
click at [746, 353] on app-calendar-viewport "Thu 18 Fri 19 3/3 1 Job Sat 20 Sun 21 Mon 22 Tue 23 Wed 24 Thu 25 Fri 26 Sat 27…" at bounding box center [609, 452] width 1218 height 558
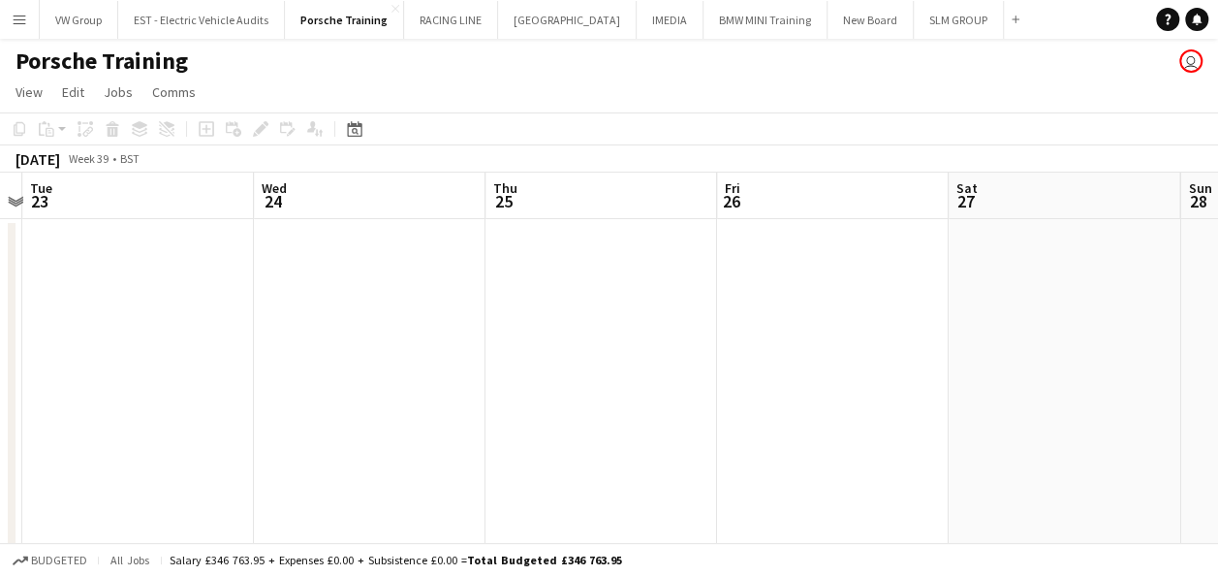
drag, startPoint x: 876, startPoint y: 312, endPoint x: 608, endPoint y: 368, distance: 274.3
click at [581, 376] on app-calendar-viewport "Sat 20 Sun 21 Mon 22 Tue 23 Wed 24 Thu 25 Fri 26 Sat 27 Sun 28 Mon 29 Tue 30 3/…" at bounding box center [609, 452] width 1218 height 558
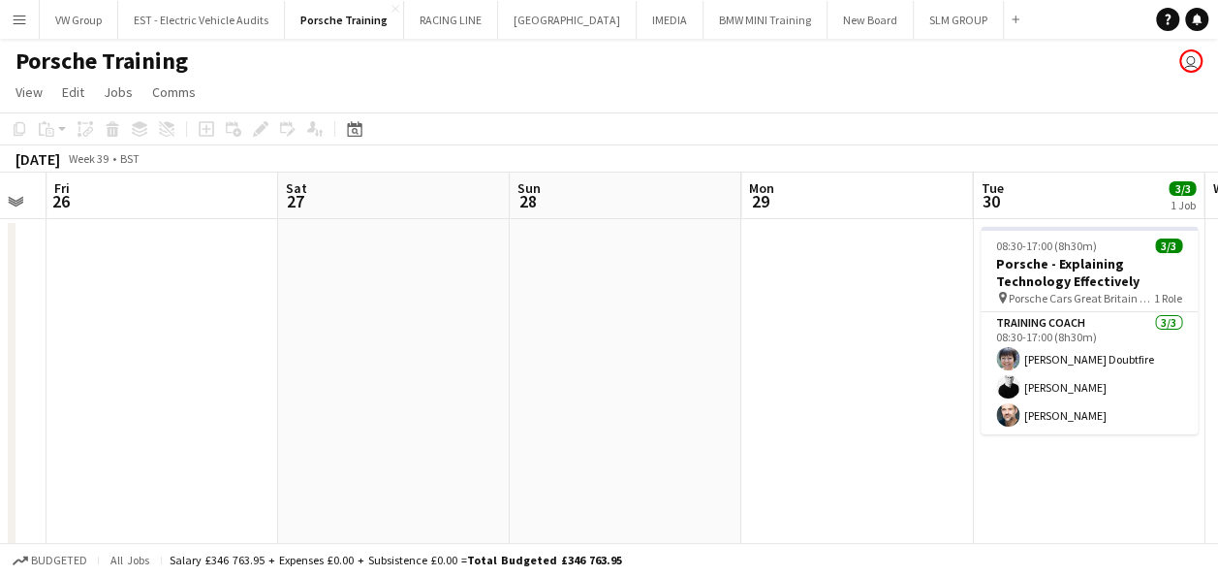
drag, startPoint x: 981, startPoint y: 318, endPoint x: 562, endPoint y: 385, distance: 424.0
click at [570, 385] on app-calendar-viewport "Mon 22 Tue 23 Wed 24 Thu 25 Fri 26 Sat 27 Sun 28 Mon 29 Tue 30 3/3 1 Job Wed 1 …" at bounding box center [609, 452] width 1218 height 558
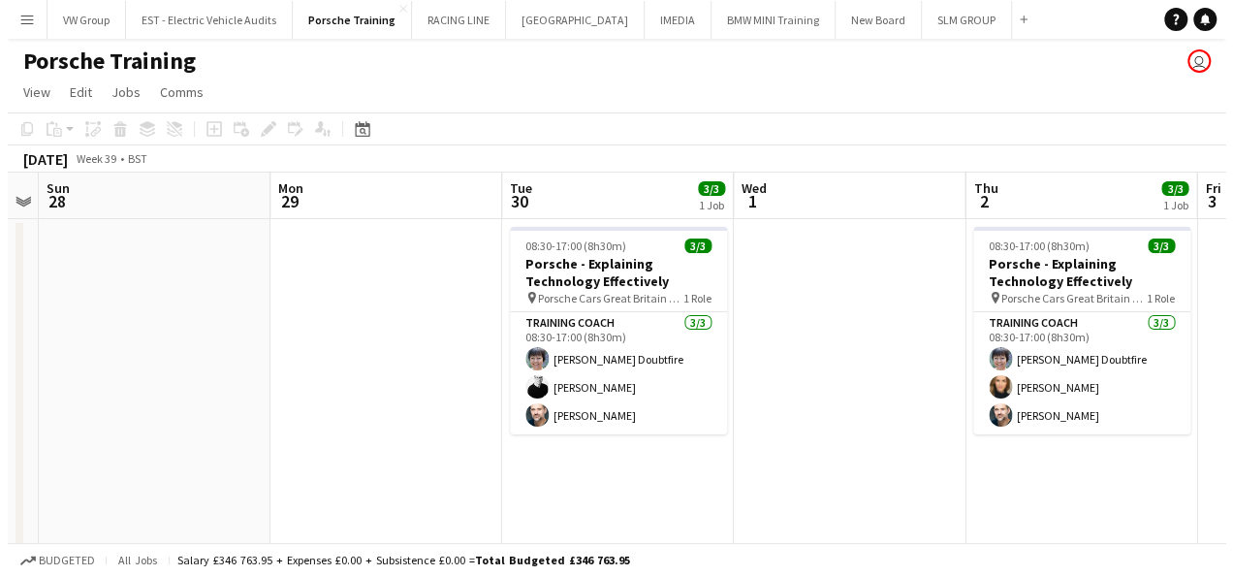
scroll to position [0, 742]
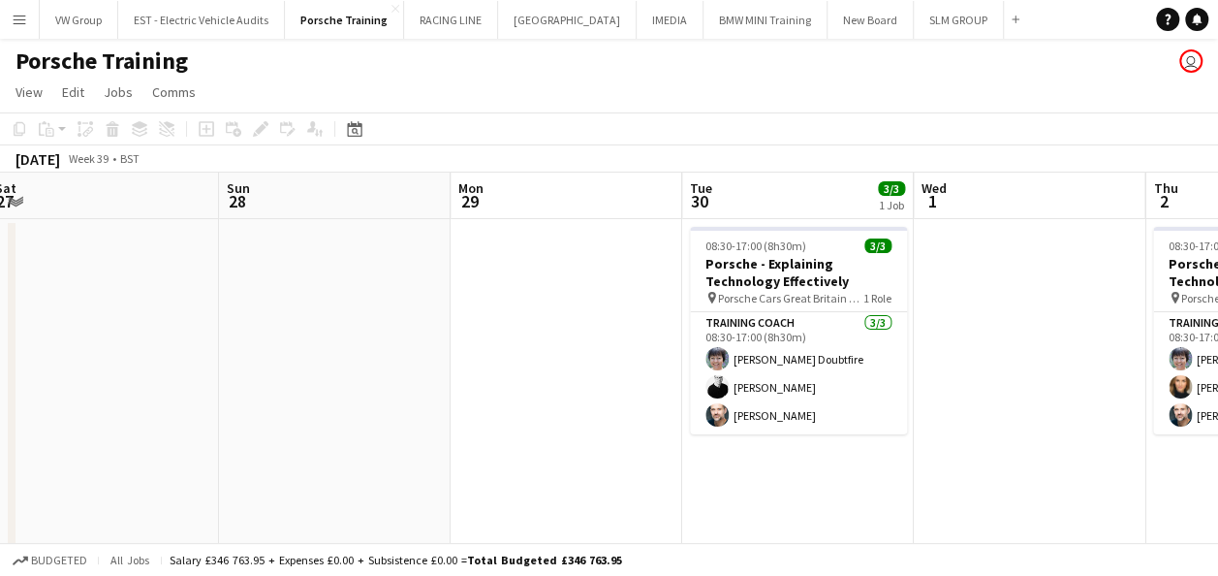
drag, startPoint x: 728, startPoint y: 376, endPoint x: 615, endPoint y: 386, distance: 113.8
click at [629, 384] on app-calendar-viewport "Wed 24 Thu 25 Fri 26 Sat 27 Sun 28 Mon 29 Tue 30 3/3 1 Job Wed 1 Thu 2 3/3 1 Jo…" at bounding box center [609, 452] width 1218 height 558
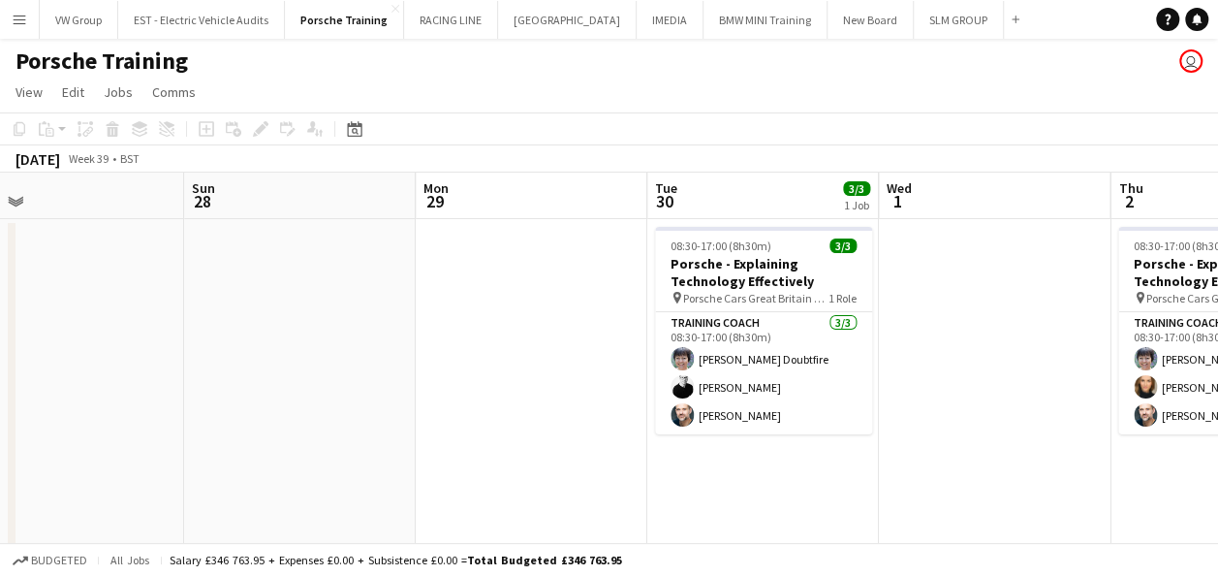
click at [21, 21] on app-icon "Menu" at bounding box center [20, 20] width 16 height 16
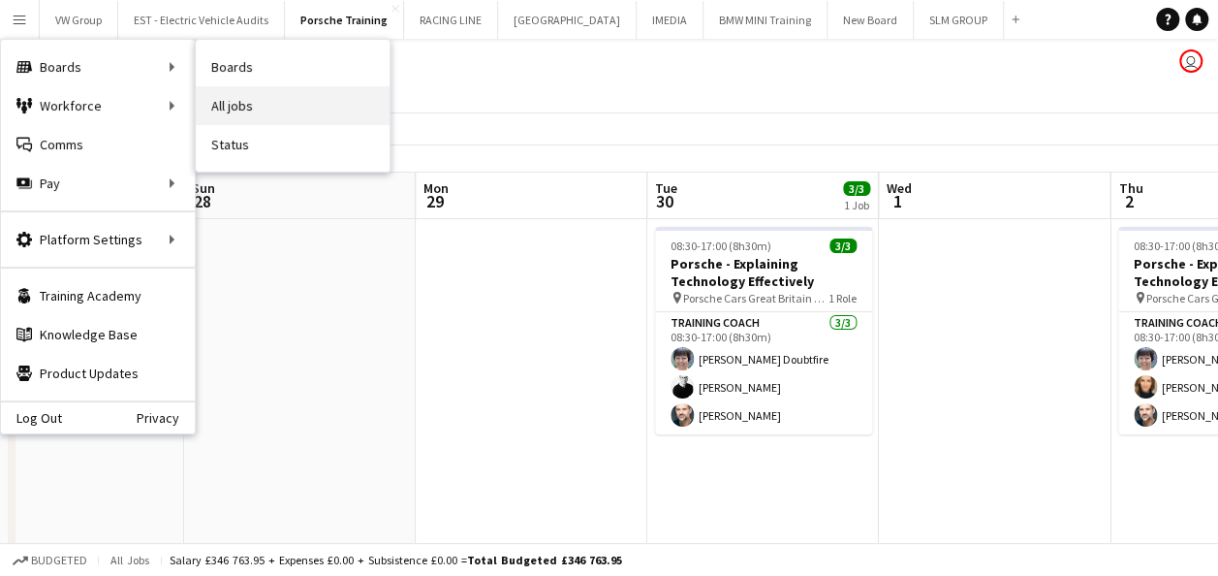
click at [226, 100] on link "All jobs" at bounding box center [293, 105] width 194 height 39
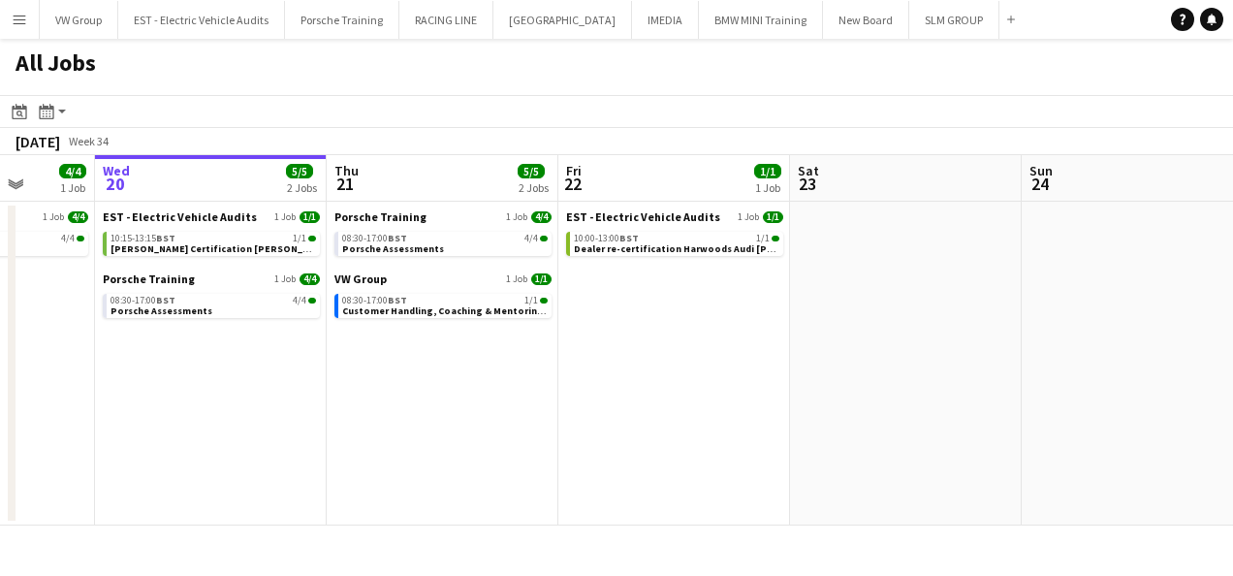
scroll to position [0, 644]
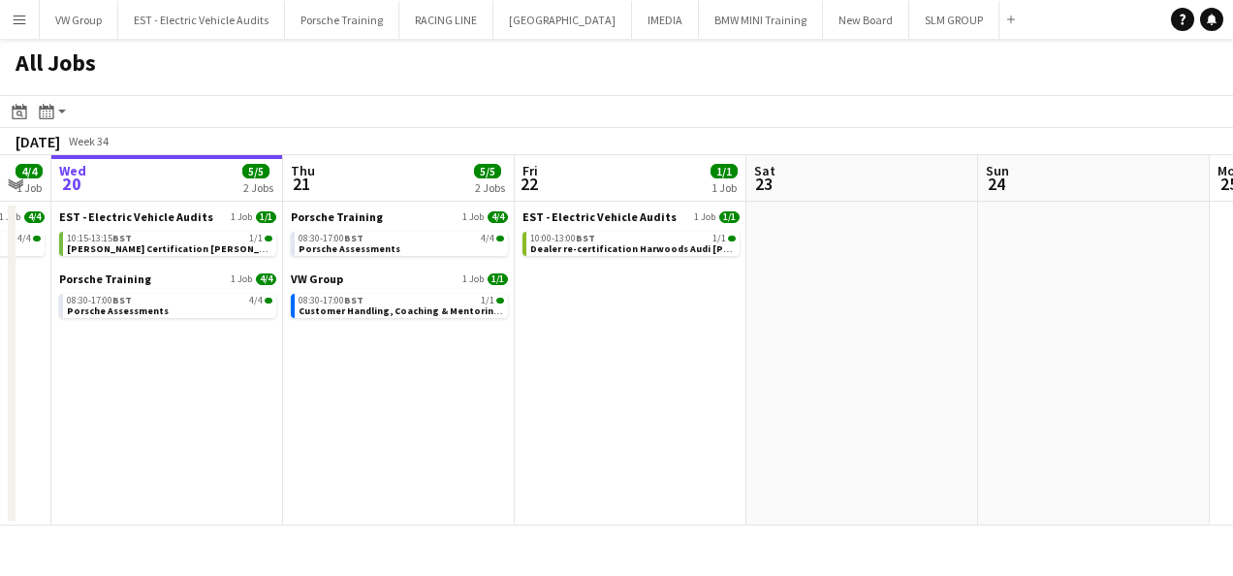
drag, startPoint x: 781, startPoint y: 377, endPoint x: 640, endPoint y: 380, distance: 141.5
click at [640, 380] on app-calendar-viewport "Sun 17 Mon 18 Tue 19 4/4 1 Job Wed 20 5/5 2 Jobs Thu 21 5/5 2 Jobs Fri 22 1/1 1…" at bounding box center [616, 340] width 1233 height 370
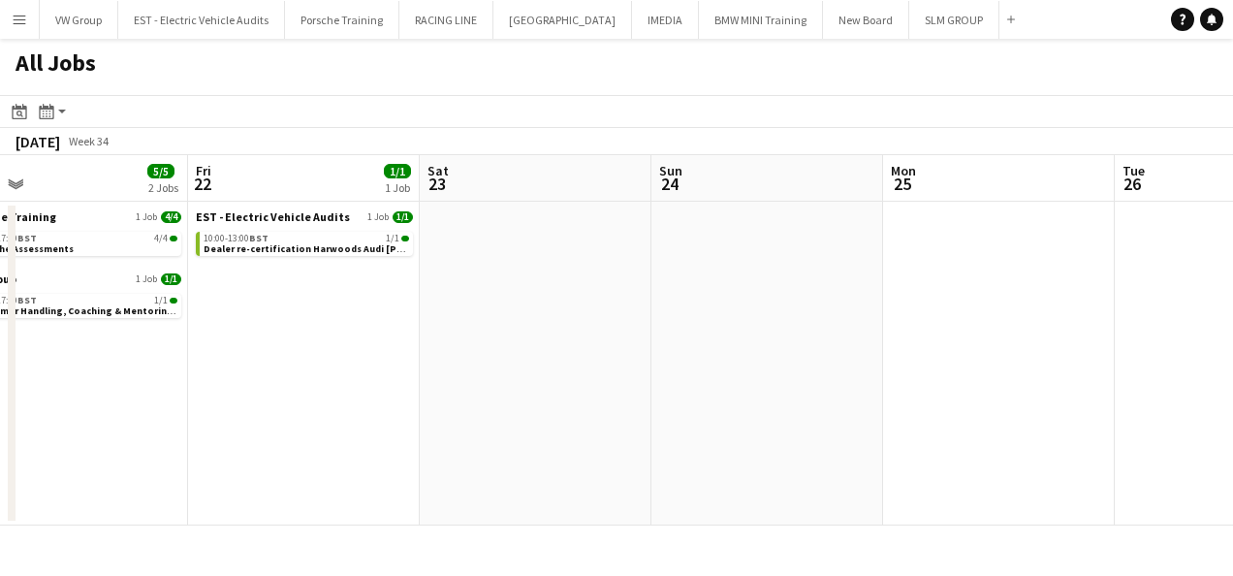
drag, startPoint x: 424, startPoint y: 395, endPoint x: 412, endPoint y: 394, distance: 11.8
click at [411, 395] on app-calendar-viewport "Tue 19 4/4 1 Job Wed 20 5/5 2 Jobs Thu 21 5/5 2 Jobs Fri 22 1/1 1 Job Sat 23 Su…" at bounding box center [616, 340] width 1233 height 370
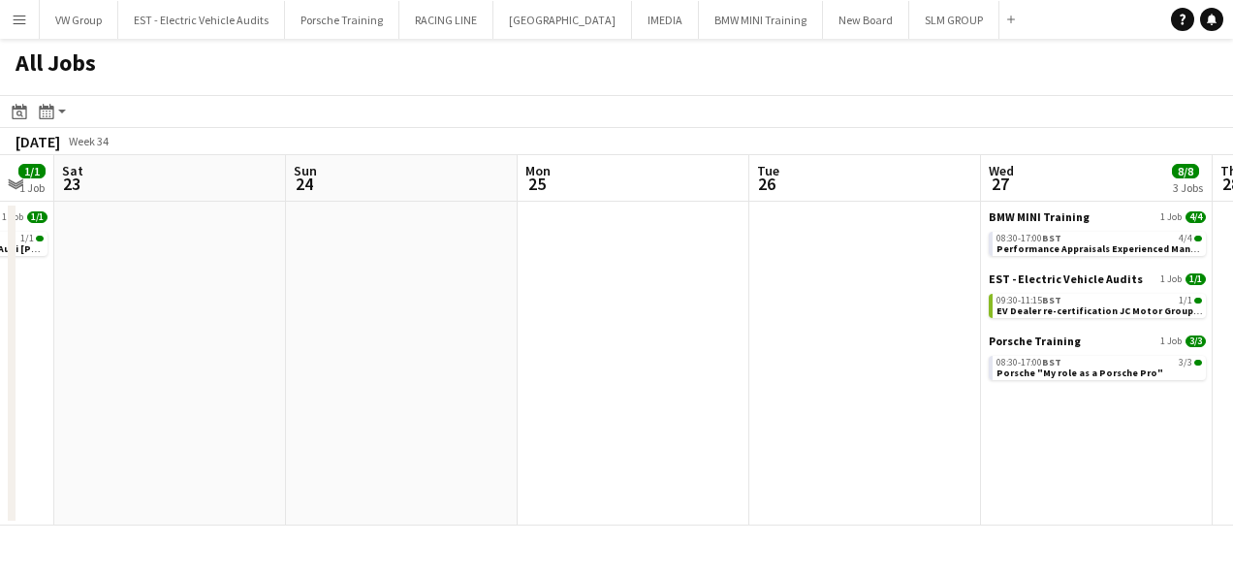
drag, startPoint x: 298, startPoint y: 449, endPoint x: 714, endPoint y: 406, distance: 419.0
click at [299, 446] on app-calendar-viewport "Tue 19 4/4 1 Job Wed 20 5/5 2 Jobs Thu 21 5/5 2 Jobs Fri 22 1/1 1 Job Sat 23 Su…" at bounding box center [616, 340] width 1233 height 370
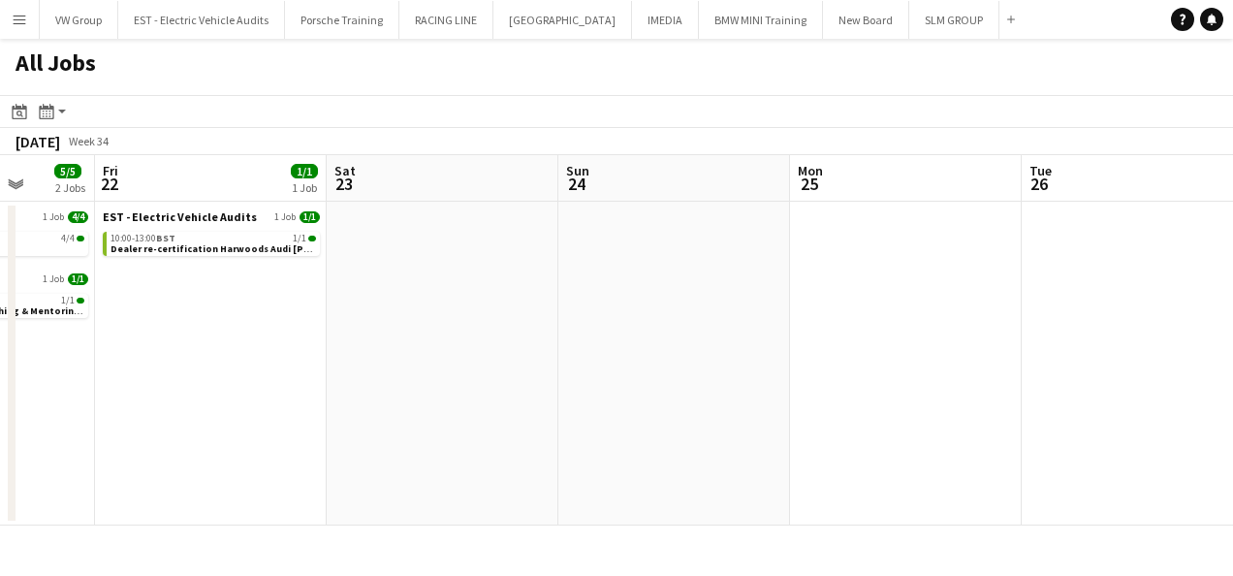
click at [347, 444] on app-calendar-viewport "Tue 19 4/4 1 Job Wed 20 5/5 2 Jobs Thu 21 5/5 2 Jobs Fri 22 1/1 1 Job Sat 23 Su…" at bounding box center [616, 340] width 1233 height 370
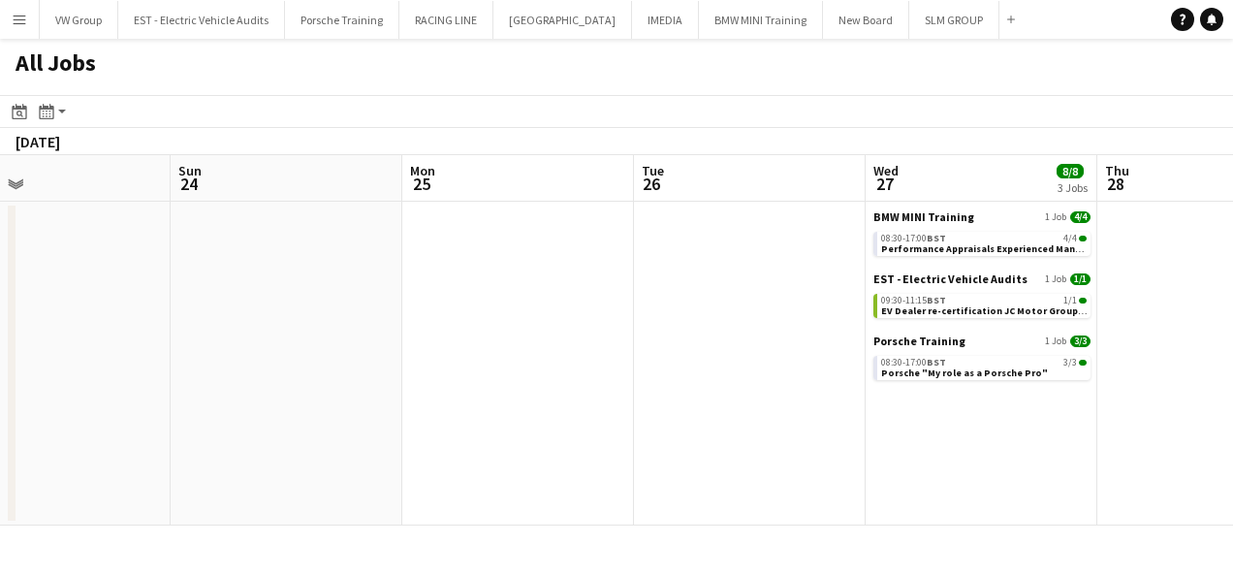
drag, startPoint x: 814, startPoint y: 410, endPoint x: 614, endPoint y: 406, distance: 200.7
click at [397, 431] on app-calendar-viewport "Thu 21 5/5 2 Jobs Fri 22 1/1 1 Job Sat 23 Sun 24 Mon 25 Tue 26 Wed 27 8/8 3 Job…" at bounding box center [616, 340] width 1233 height 370
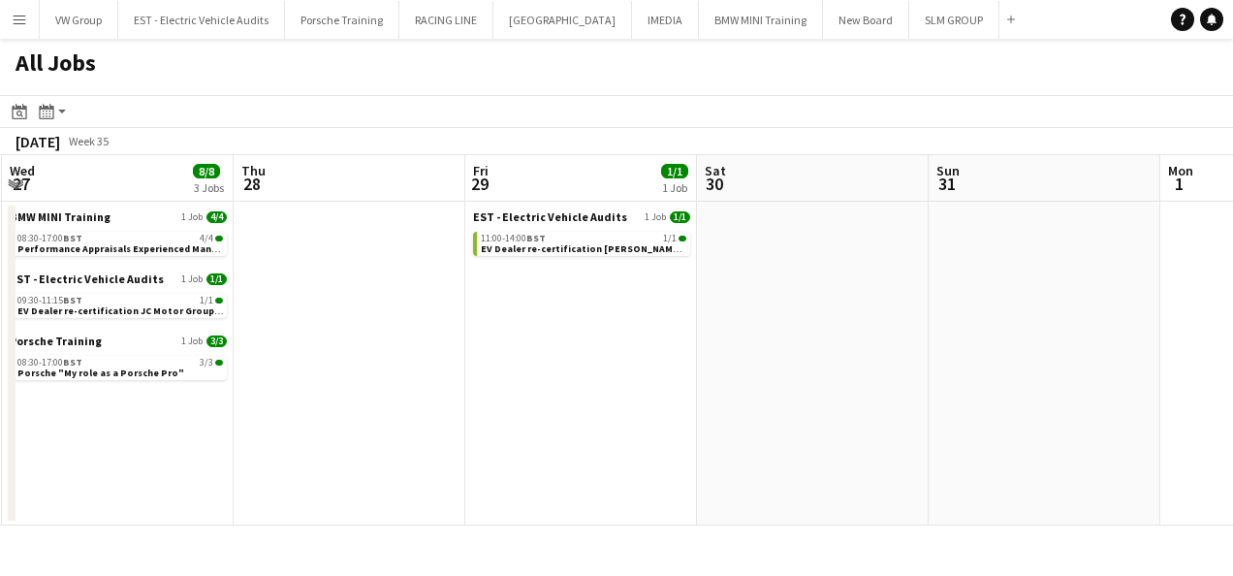
drag, startPoint x: 974, startPoint y: 392, endPoint x: 612, endPoint y: 405, distance: 362.8
click at [609, 405] on app-calendar-viewport "Sat 23 Sun 24 Mon 25 Tue 26 Wed 27 8/8 3 Jobs Thu 28 Fri 29 1/1 1 Job Sat 30 Su…" at bounding box center [616, 340] width 1233 height 370
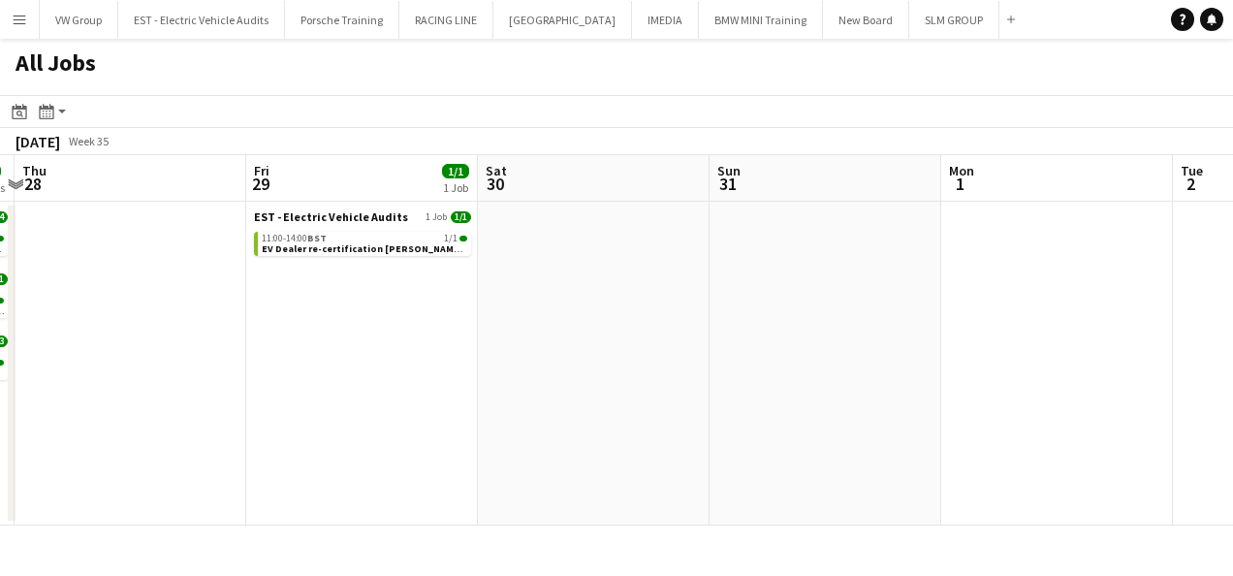
drag, startPoint x: 925, startPoint y: 411, endPoint x: 705, endPoint y: 405, distance: 220.1
click at [701, 405] on app-calendar-viewport "Mon 25 Tue 26 Wed 27 8/8 3 Jobs Thu 28 Fri 29 1/1 1 Job Sat 30 Sun 31 Mon 1 Tue…" at bounding box center [616, 340] width 1233 height 370
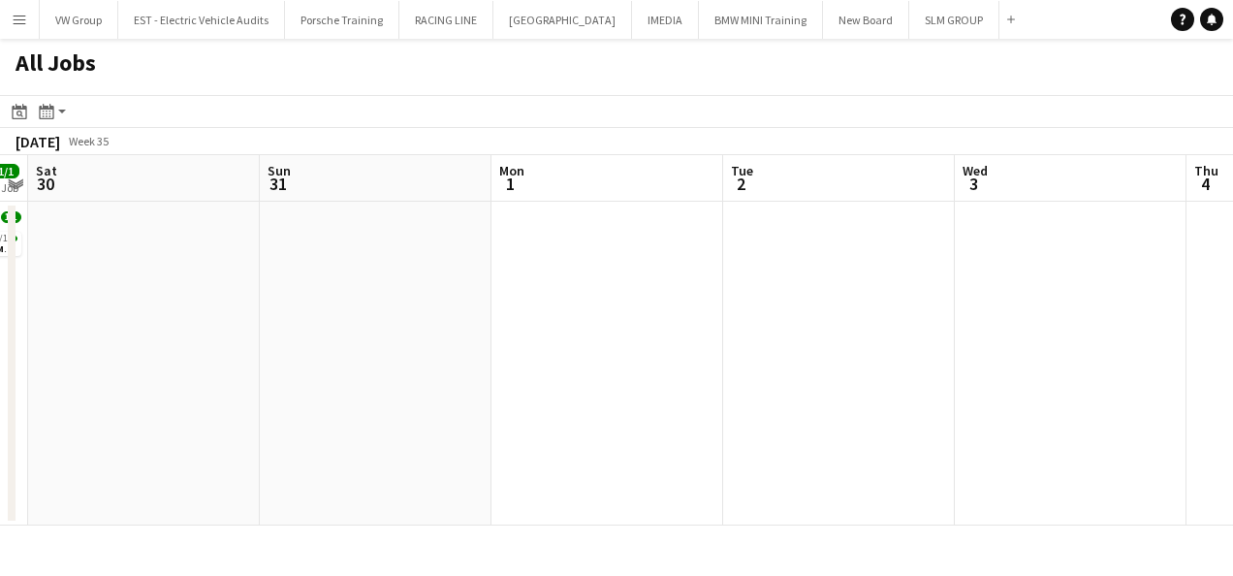
drag, startPoint x: 366, startPoint y: 450, endPoint x: 624, endPoint y: 402, distance: 262.2
click at [366, 446] on app-calendar-viewport "Wed 27 8/8 3 Jobs Thu 28 Fri 29 1/1 1 Job Sat 30 Sun 31 Mon 1 Tue 2 Wed 3 Thu 4…" at bounding box center [616, 340] width 1233 height 370
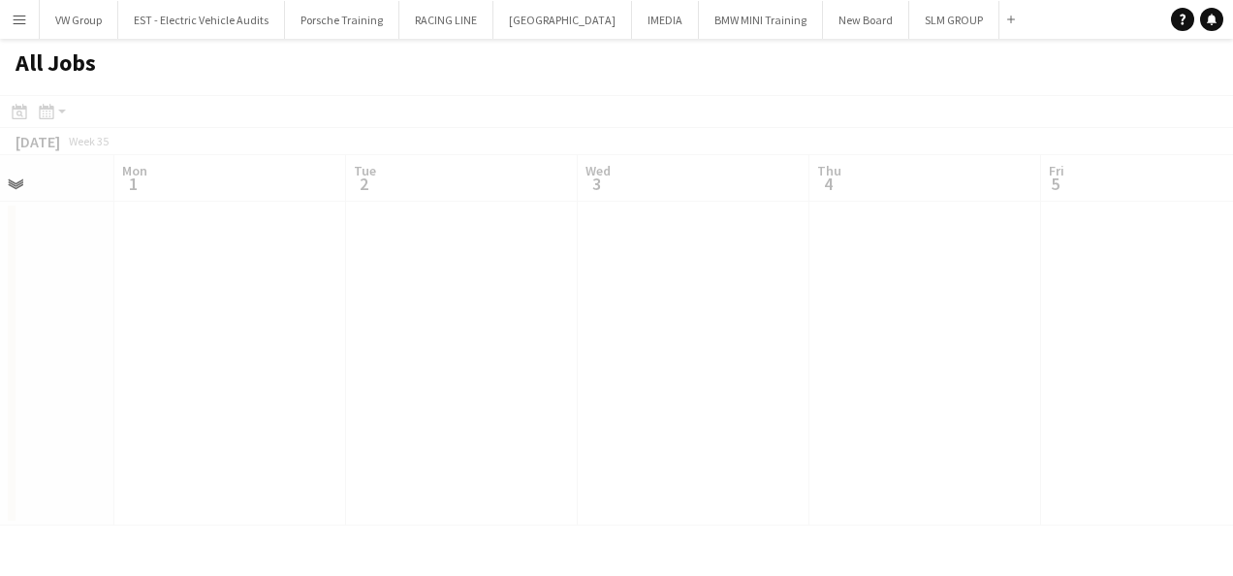
drag, startPoint x: 519, startPoint y: 422, endPoint x: 696, endPoint y: 398, distance: 178.9
click at [408, 430] on app-all-jobs "All Jobs Date picker [DATE] [DATE] [DATE] M [DATE] T [DATE] W [DATE] T [DATE] F…" at bounding box center [616, 282] width 1233 height 487
click at [428, 454] on app-calendar-viewport "Fri 29 1/1 1 Job Sat 30 Sun 31 Mon 1 Tue 2 Wed 3 Thu 4 Fri 5 Sat 6 Sun 7 Mon 8 …" at bounding box center [616, 340] width 1233 height 370
click at [456, 435] on app-all-jobs "All Jobs Date picker [DATE] [DATE] [DATE] M [DATE] T [DATE] W [DATE] T [DATE] F…" at bounding box center [616, 282] width 1233 height 487
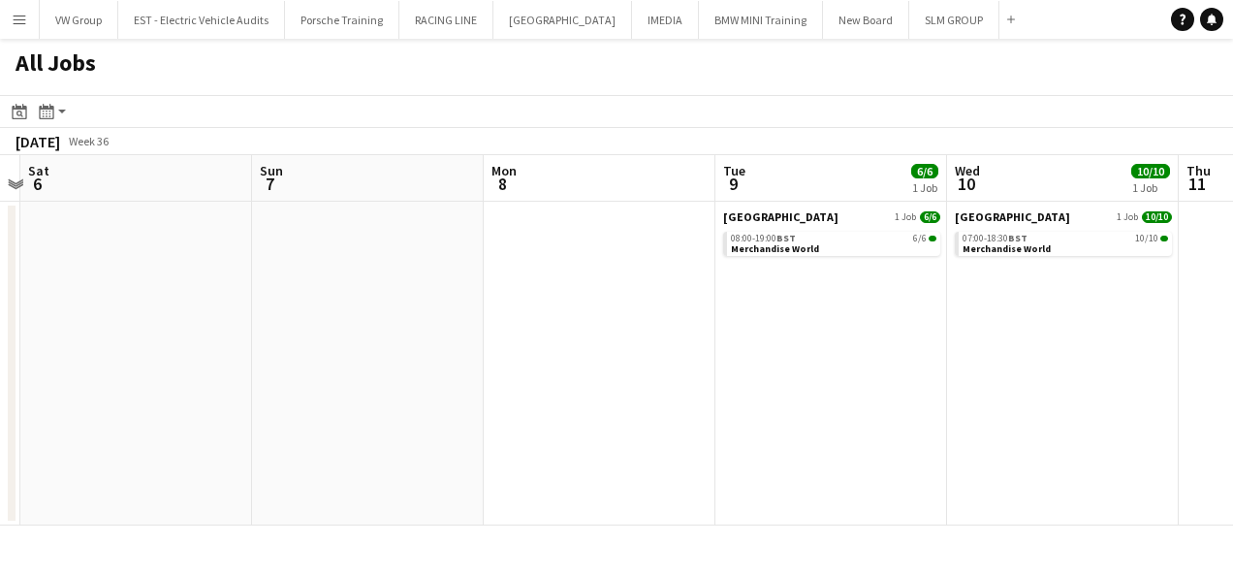
click at [498, 470] on app-calendar-viewport "Tue 2 Wed 3 Thu 4 Fri 5 Sat 6 Sun 7 Mon 8 Tue 9 6/6 1 Job Wed 10 10/10 1 Job Th…" at bounding box center [616, 340] width 1233 height 370
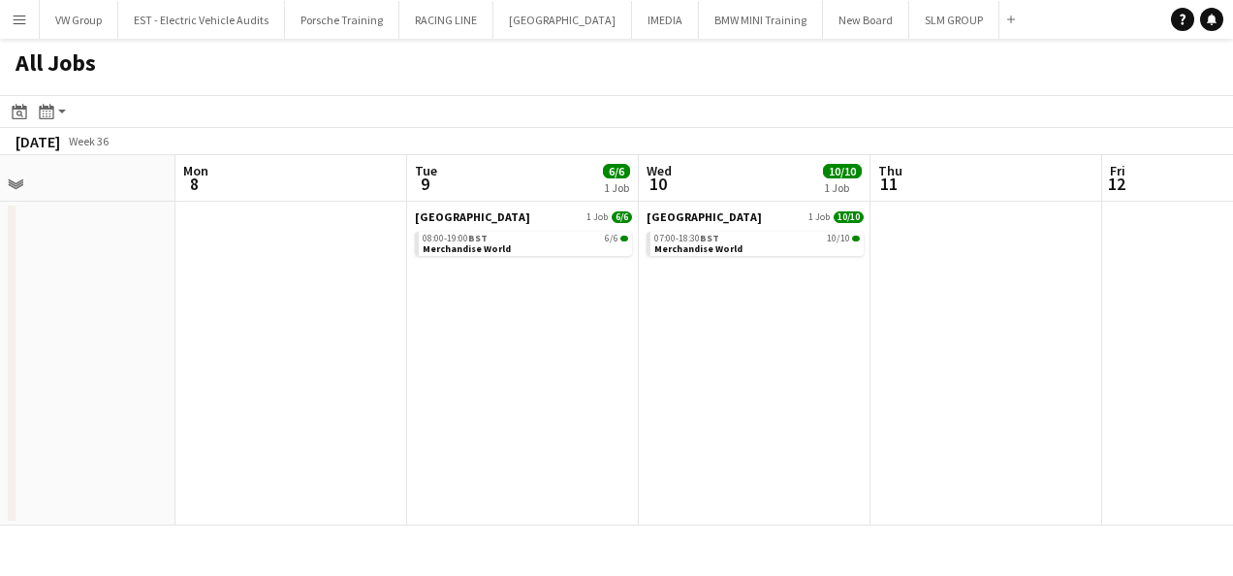
drag, startPoint x: 771, startPoint y: 426, endPoint x: 610, endPoint y: 446, distance: 162.1
click at [599, 455] on app-calendar-viewport "Thu 4 Fri 5 Sat 6 Sun 7 Mon 8 Tue 9 6/6 1 Job Wed 10 10/10 1 Job Thu 11 Fri 12 …" at bounding box center [616, 340] width 1233 height 370
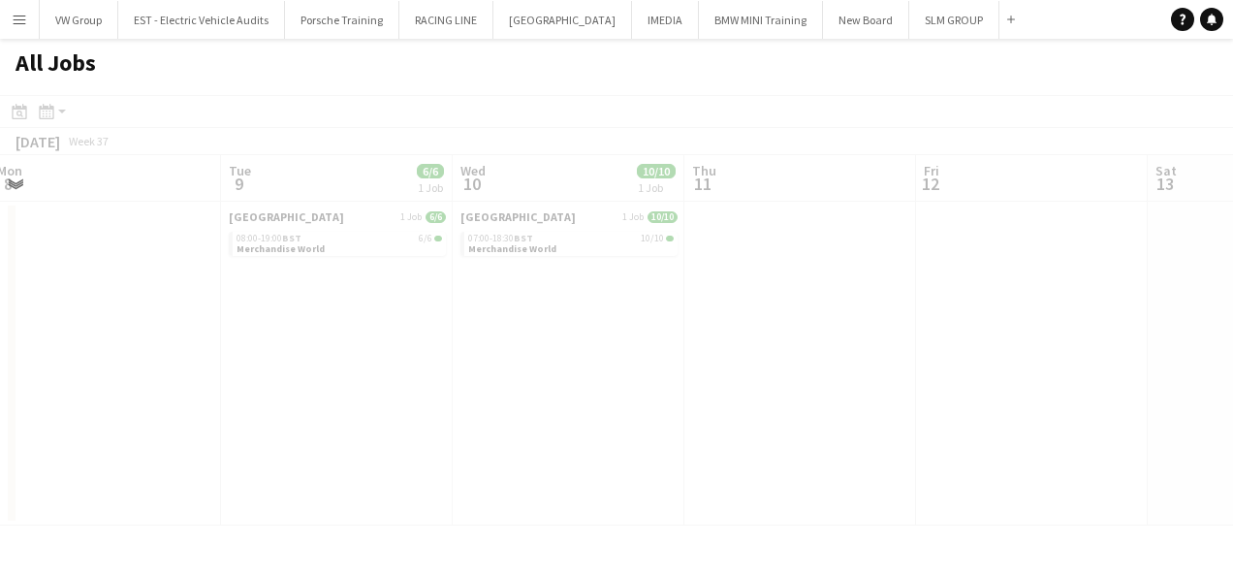
drag, startPoint x: 766, startPoint y: 447, endPoint x: 754, endPoint y: 449, distance: 11.8
click at [725, 453] on app-calendar-viewport "Sat 6 Sun 7 Mon 8 Tue 9 6/6 1 Job Wed 10 10/10 1 Job Thu 11 Fri 12 Sat 13 Sun 1…" at bounding box center [616, 340] width 1233 height 370
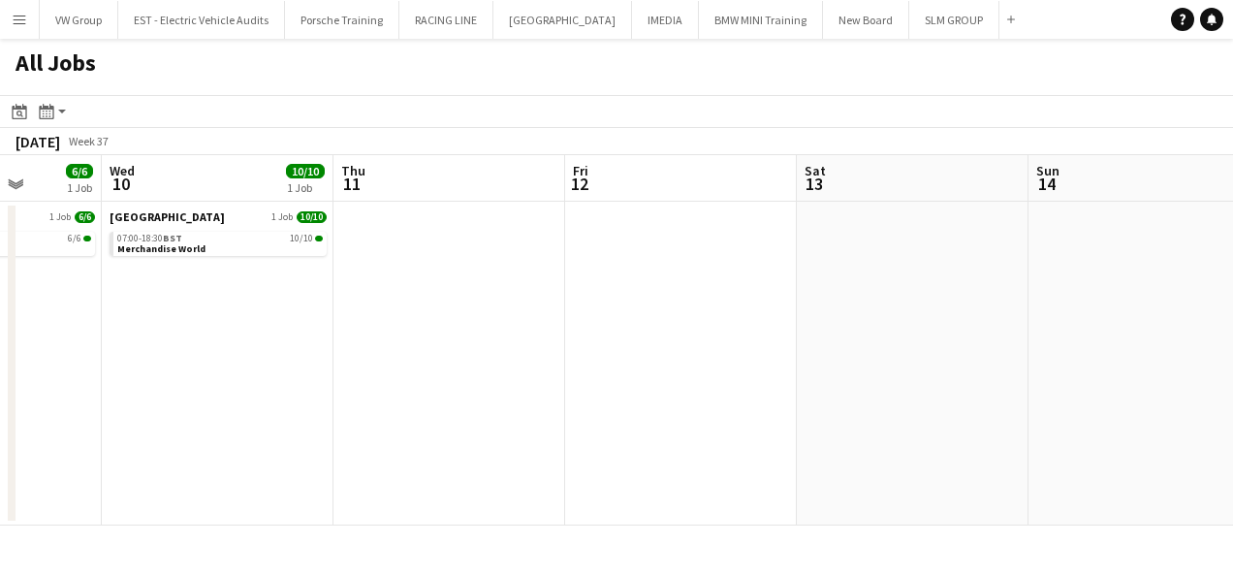
drag, startPoint x: 704, startPoint y: 456, endPoint x: 660, endPoint y: 462, distance: 44.1
click at [609, 477] on app-calendar-viewport "Sat 6 Sun 7 Mon 8 Tue 9 6/6 1 Job Wed 10 10/10 1 Job Thu 11 Fri 12 Sat 13 Sun 1…" at bounding box center [616, 340] width 1233 height 370
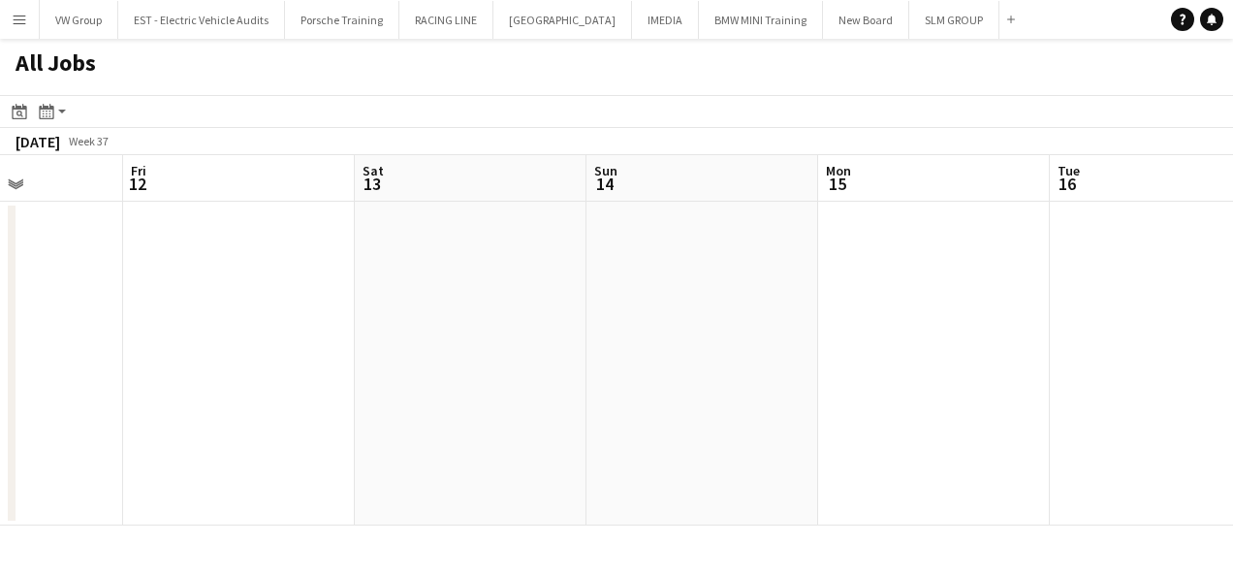
drag, startPoint x: 945, startPoint y: 407, endPoint x: 780, endPoint y: 446, distance: 169.3
click at [516, 468] on app-calendar-viewport "Mon 8 Tue 9 6/6 1 Job Wed 10 10/10 1 Job Thu 11 Fri 12 Sat 13 Sun 14 Mon 15 Tue…" at bounding box center [616, 340] width 1233 height 370
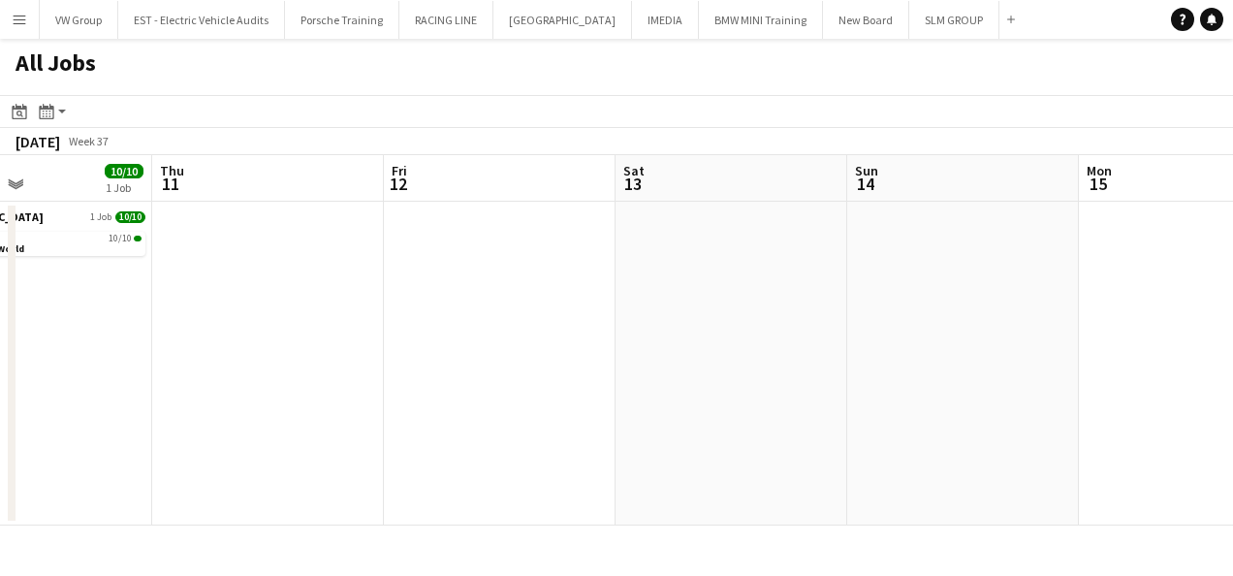
click at [477, 501] on app-all-jobs "All Jobs Date picker [DATE] [DATE] [DATE] M [DATE] T [DATE] W [DATE] T [DATE] F…" at bounding box center [616, 282] width 1233 height 487
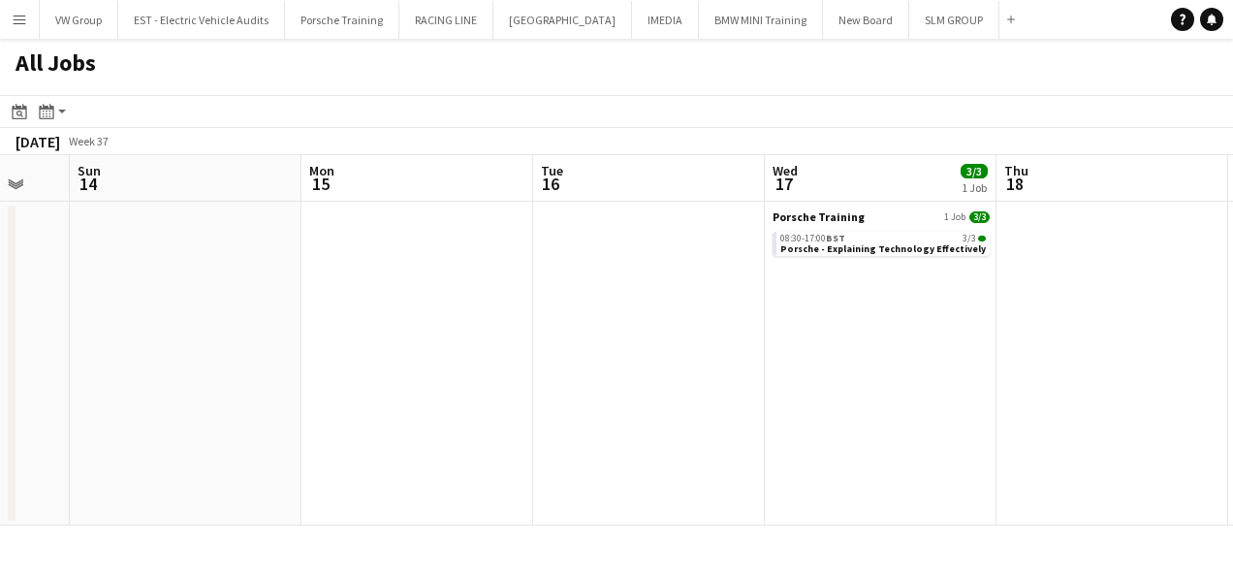
drag, startPoint x: 823, startPoint y: 463, endPoint x: 586, endPoint y: 492, distance: 238.3
click at [584, 493] on app-calendar-viewport "Wed 10 10/10 1 Job Thu 11 Fri 12 Sat 13 Sun 14 Mon 15 Tue 16 Wed 17 3/3 1 Job T…" at bounding box center [616, 340] width 1233 height 370
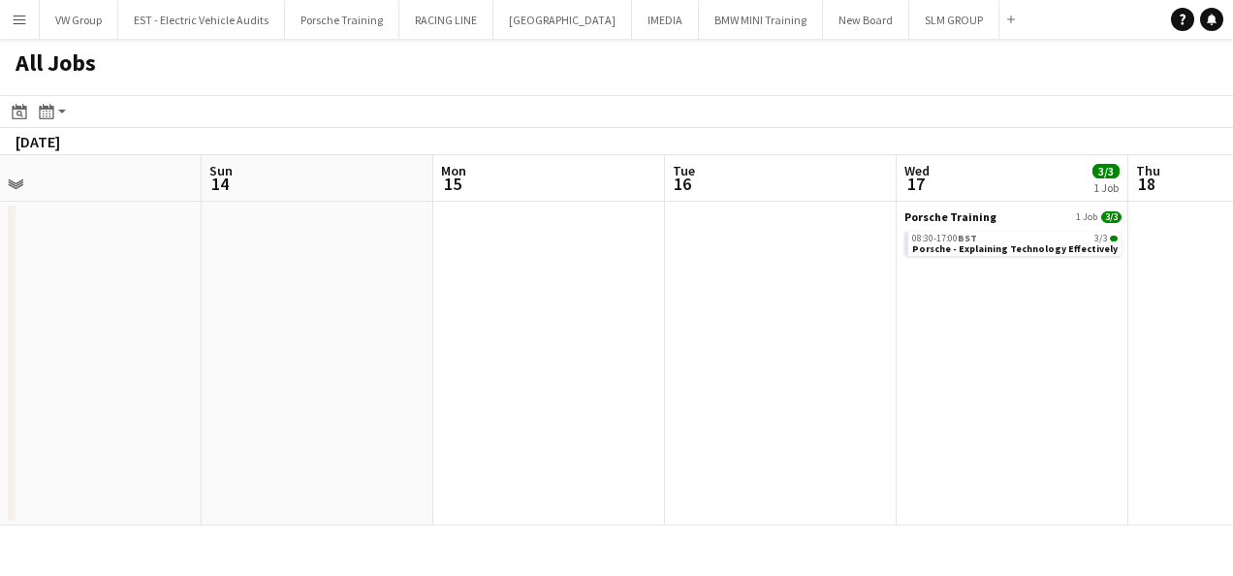
click at [611, 487] on app-calendar-viewport "Wed 10 10/10 1 Job Thu 11 Fri 12 Sat 13 Sun 14 Mon 15 Tue 16 Wed 17 3/3 1 Job T…" at bounding box center [616, 340] width 1233 height 370
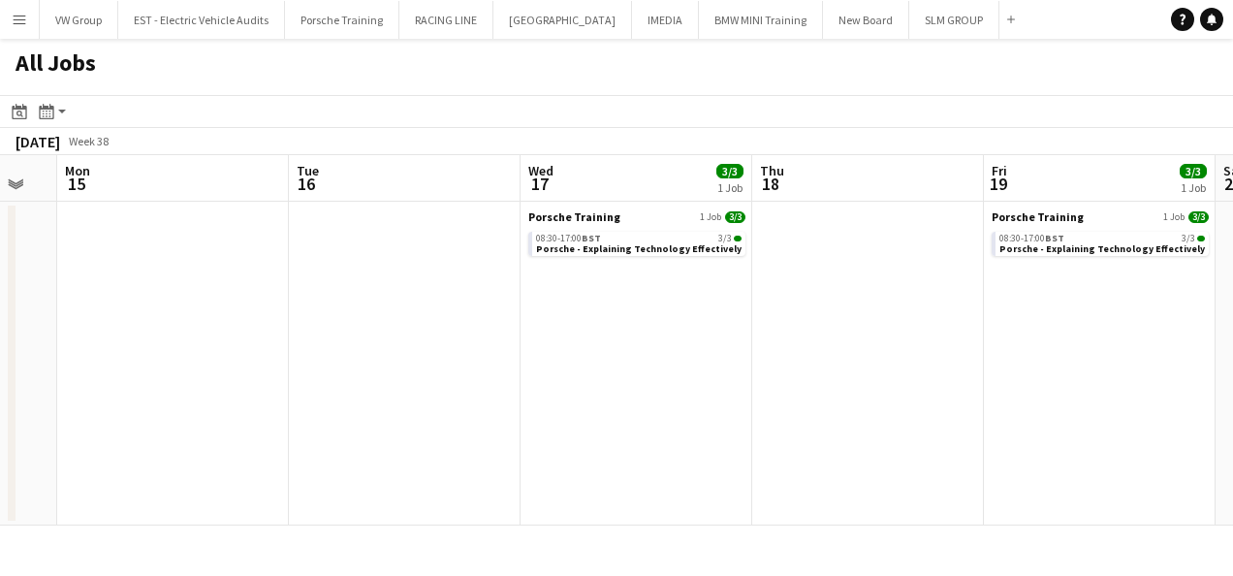
click at [494, 525] on app-all-jobs "All Jobs Date picker [DATE] [DATE] [DATE] M [DATE] T [DATE] W [DATE] T [DATE] F…" at bounding box center [616, 282] width 1233 height 487
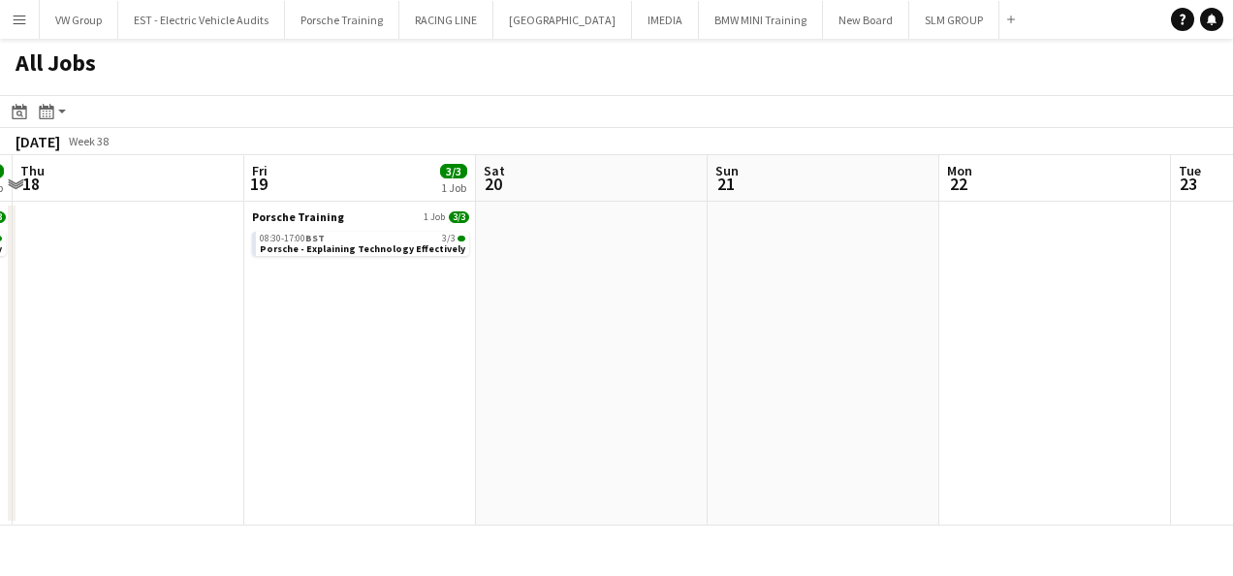
click at [512, 527] on div "Menu Boards Boards Boards All jobs Status Workforce Workforce My Workforce Recr…" at bounding box center [616, 288] width 1233 height 576
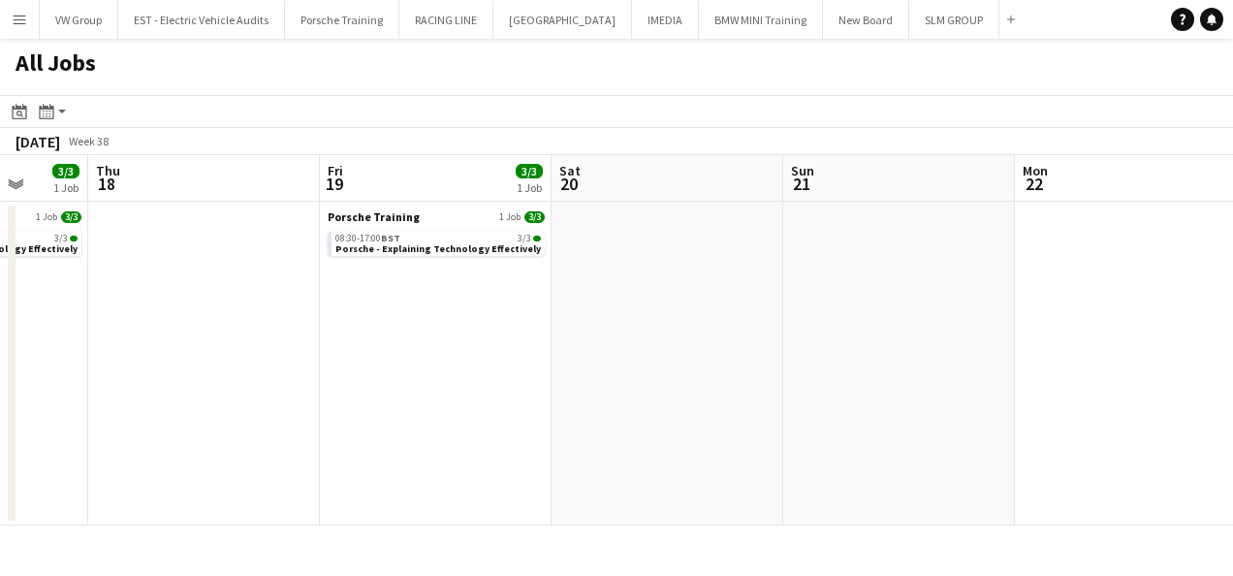
click at [468, 500] on app-calendar-viewport "Sun 14 Mon 15 Tue 16 Wed 17 3/3 1 Job Thu 18 Fri 19 3/3 1 Job Sat 20 Sun 21 Mon…" at bounding box center [616, 340] width 1233 height 370
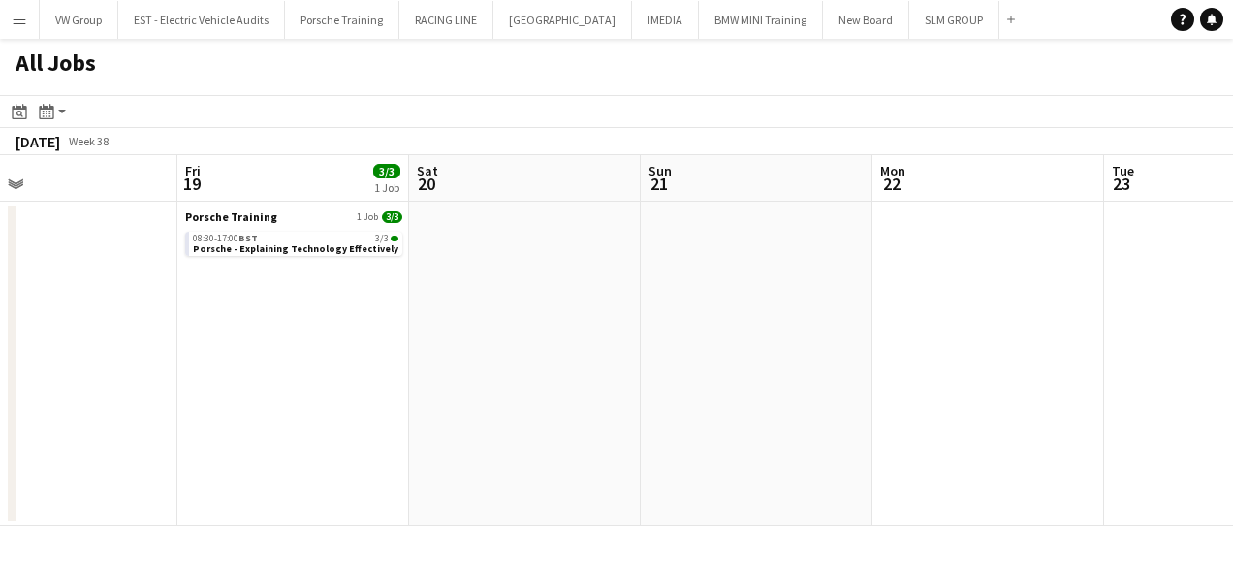
click at [533, 475] on app-calendar-viewport "Tue 16 Wed 17 3/3 1 Job Thu 18 Fri 19 3/3 1 Job Sat 20 Sun 21 Mon 22 Tue 23 Wed…" at bounding box center [616, 340] width 1233 height 370
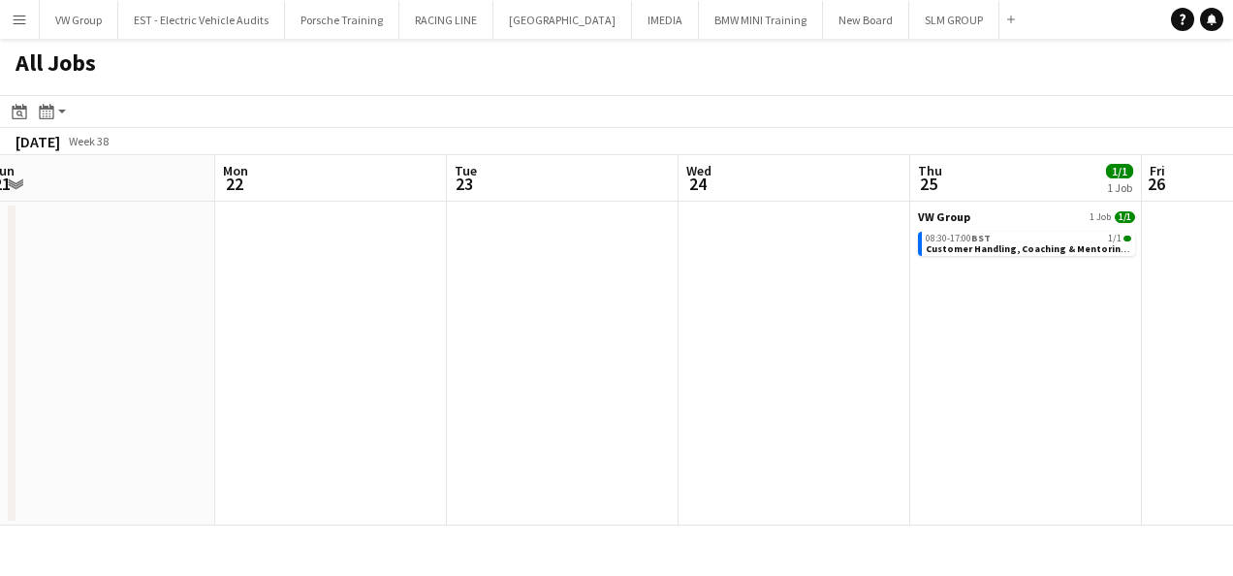
click at [616, 528] on div "Menu Boards Boards Boards All jobs Status Workforce Workforce My Workforce Recr…" at bounding box center [616, 288] width 1233 height 576
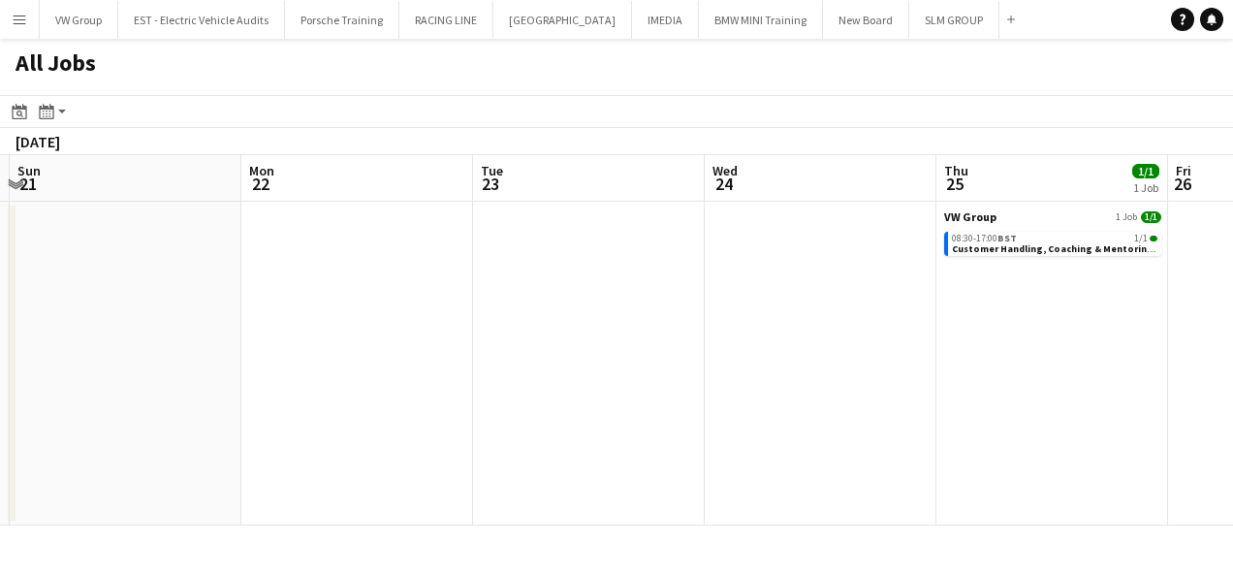
click at [590, 529] on div "Menu Boards Boards Boards All jobs Status Workforce Workforce My Workforce Recr…" at bounding box center [616, 288] width 1233 height 576
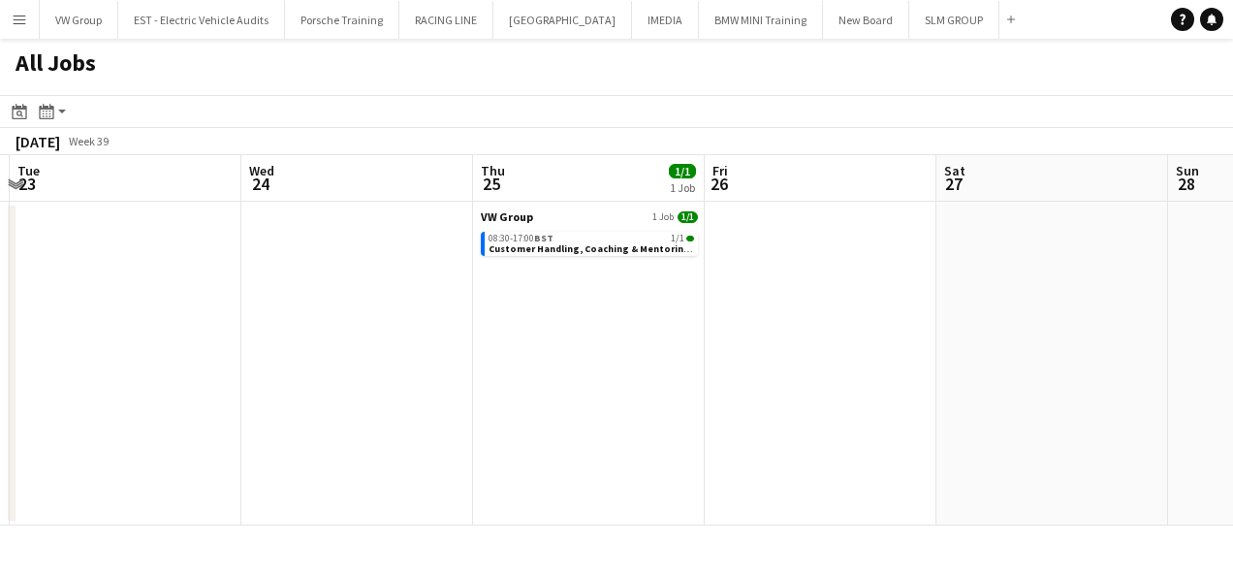
click at [641, 522] on app-calendar-viewport "Sat 20 Sun 21 Mon 22 Tue 23 Wed 24 Thu 25 1/1 1 Job Fri 26 Sat 27 Sun 28 Mon 29…" at bounding box center [616, 340] width 1233 height 370
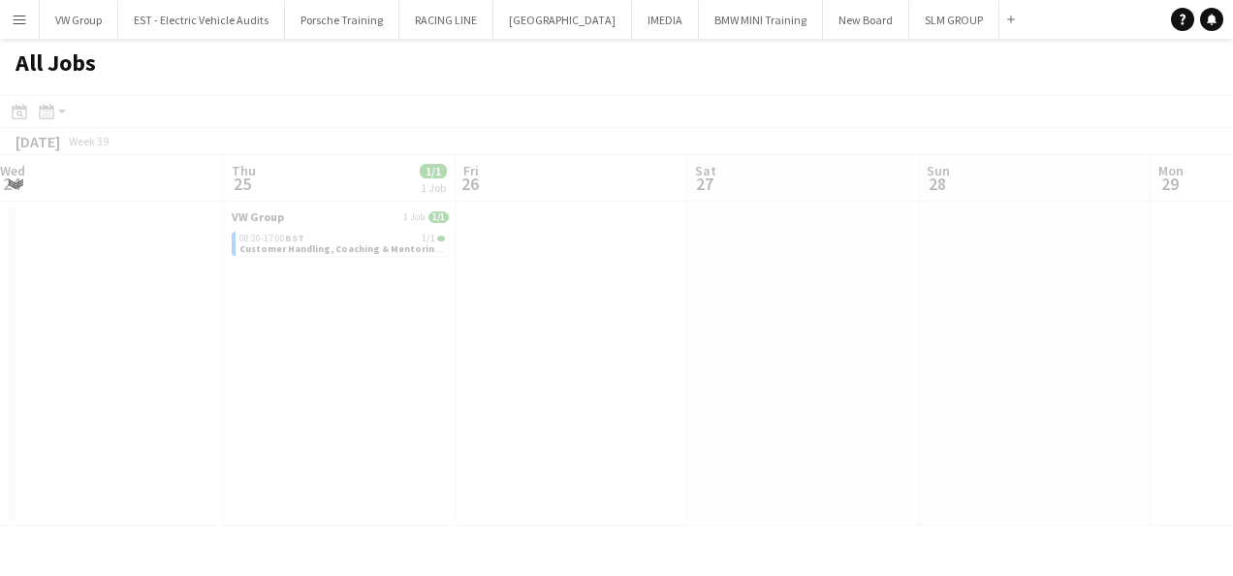
click at [515, 568] on div "Menu Boards Boards Boards All jobs Status Workforce Workforce My Workforce Recr…" at bounding box center [616, 288] width 1233 height 576
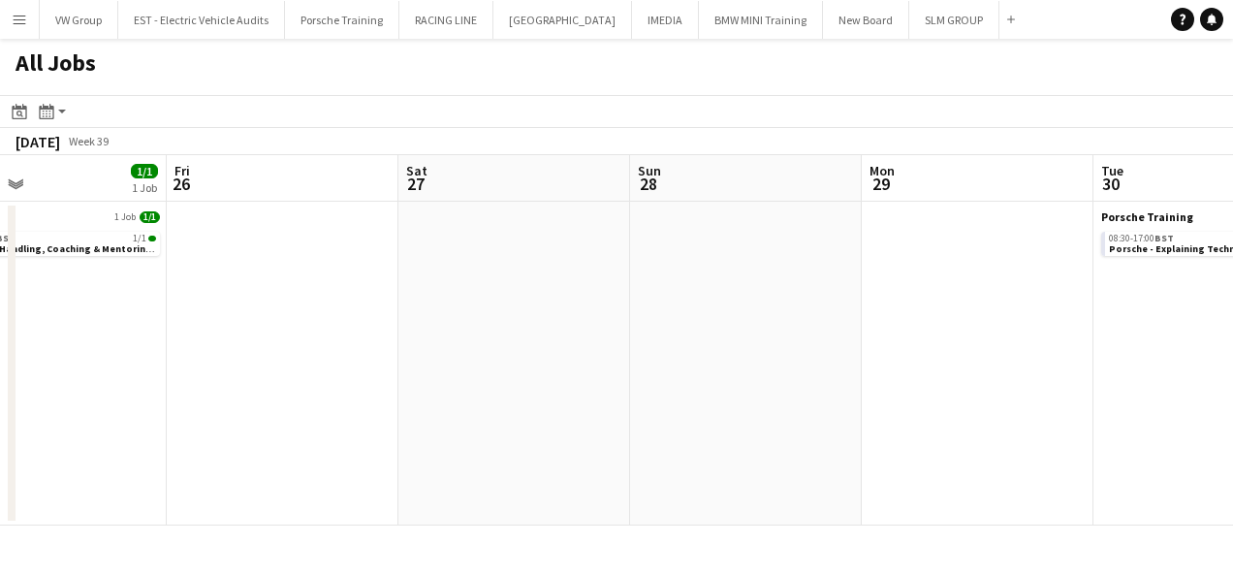
click at [613, 527] on div "Menu Boards Boards Boards All jobs Status Workforce Workforce My Workforce Recr…" at bounding box center [616, 288] width 1233 height 576
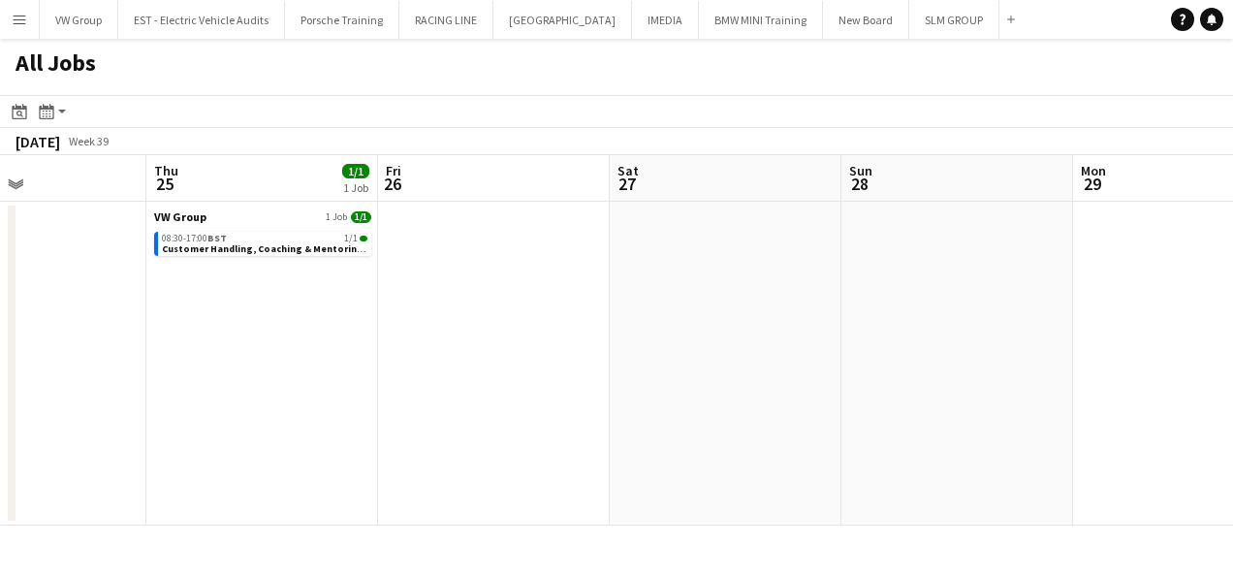
click at [626, 507] on app-calendar-viewport "Mon 22 Tue 23 Wed 24 Thu 25 1/1 1 Job Fri 26 Sat 27 Sun 28 Mon 29 Tue 30 3/3 1 …" at bounding box center [616, 340] width 1233 height 370
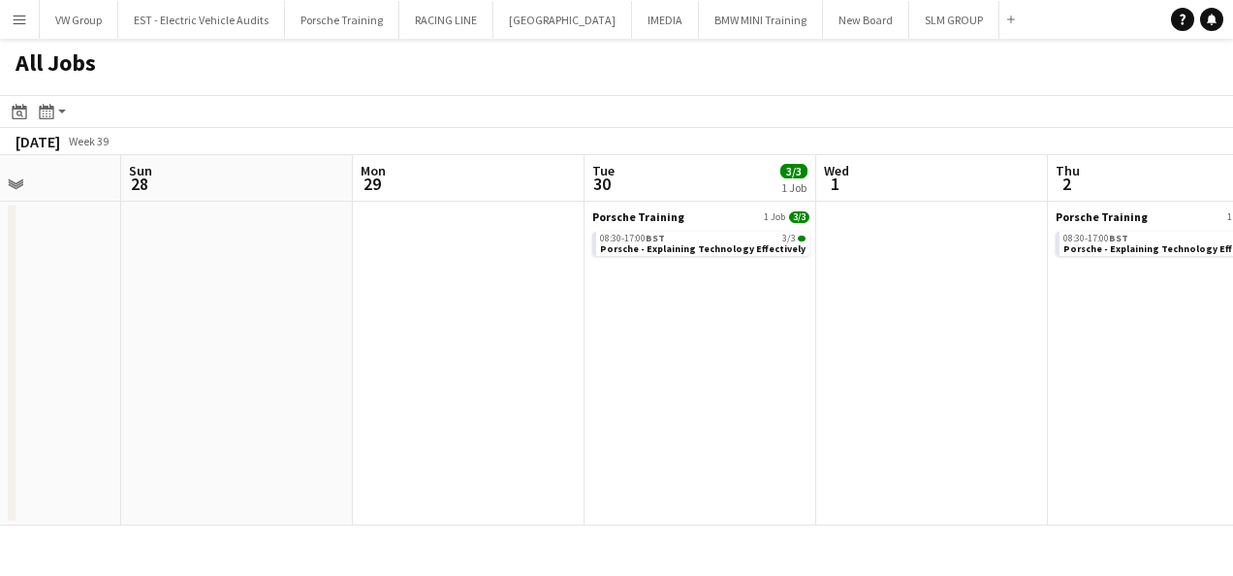
click at [640, 535] on div "Menu Boards Boards Boards All jobs Status Workforce Workforce My Workforce Recr…" at bounding box center [616, 288] width 1233 height 576
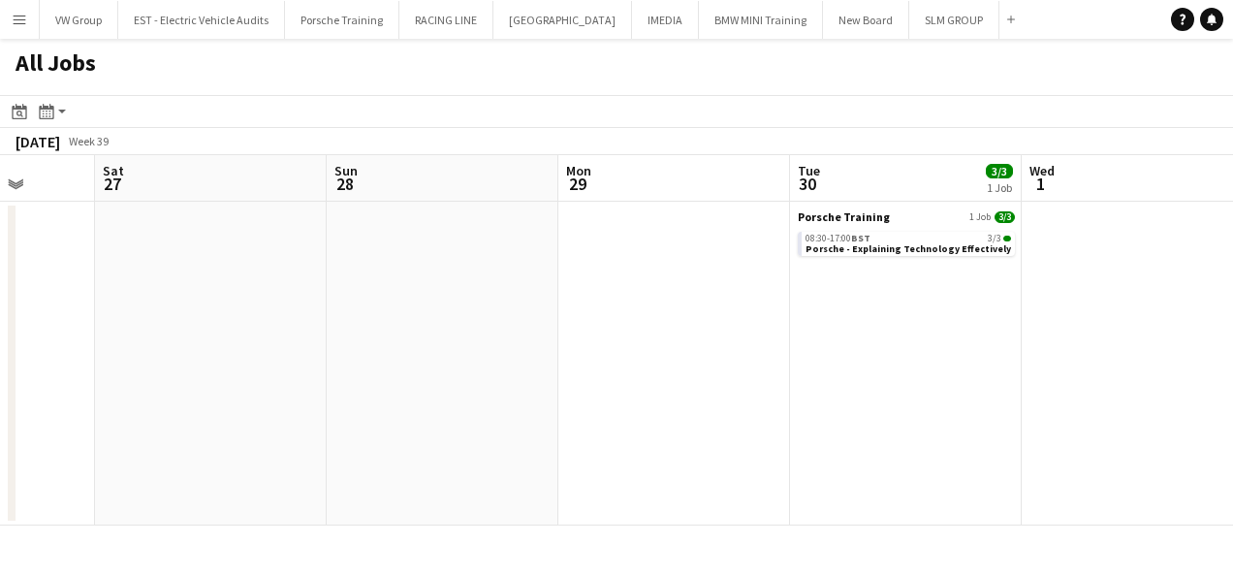
click at [605, 516] on app-calendar-viewport "Wed 24 Thu 25 1/1 1 Job Fri 26 Sat 27 Sun 28 Mon 29 Tue 30 3/3 1 Job Wed 1 Thu …" at bounding box center [616, 340] width 1233 height 370
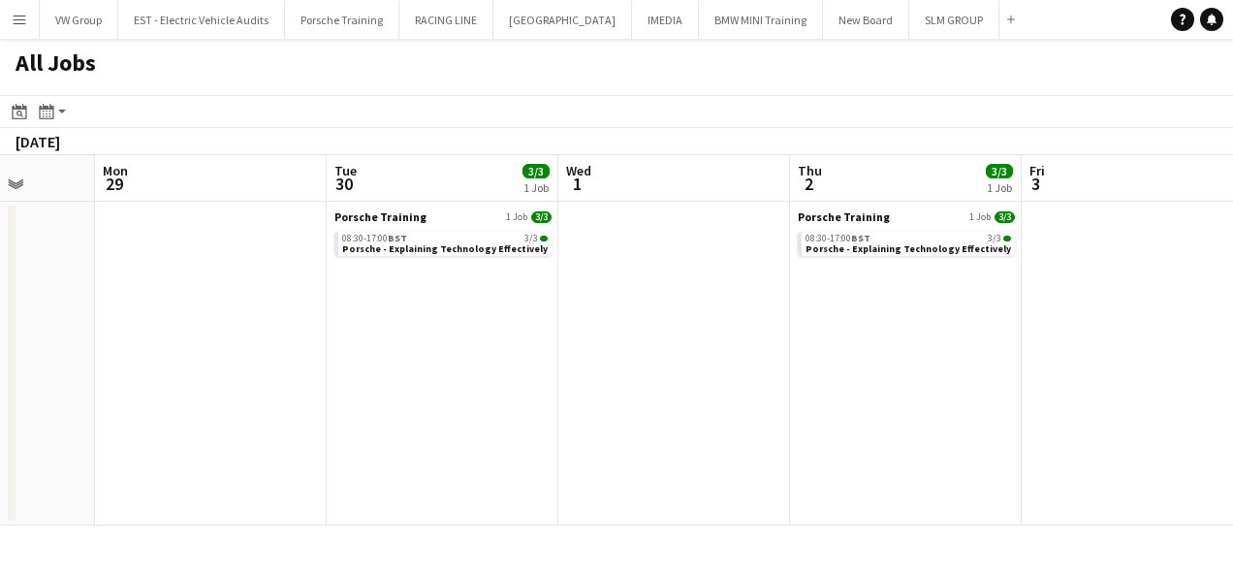
click at [577, 516] on app-calendar-viewport "Fri 26 Sat 27 Sun 28 Mon 29 Tue 30 3/3 1 Job Wed 1 Thu 2 3/3 1 Job Fri 3 Sat 4 …" at bounding box center [616, 340] width 1233 height 370
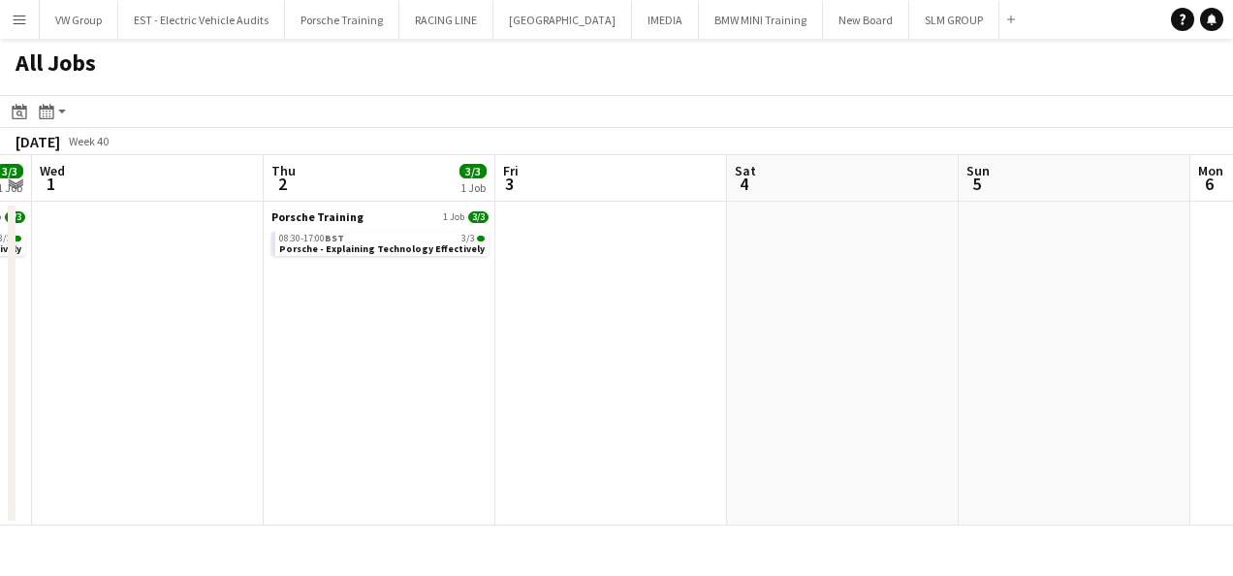
click at [506, 545] on div "Menu Boards Boards Boards All jobs Status Workforce Workforce My Workforce Recr…" at bounding box center [616, 288] width 1233 height 576
click at [587, 498] on app-all-jobs "All Jobs Date picker [DATE] [DATE] [DATE] M [DATE] T [DATE] W [DATE] T [DATE] F…" at bounding box center [616, 282] width 1233 height 487
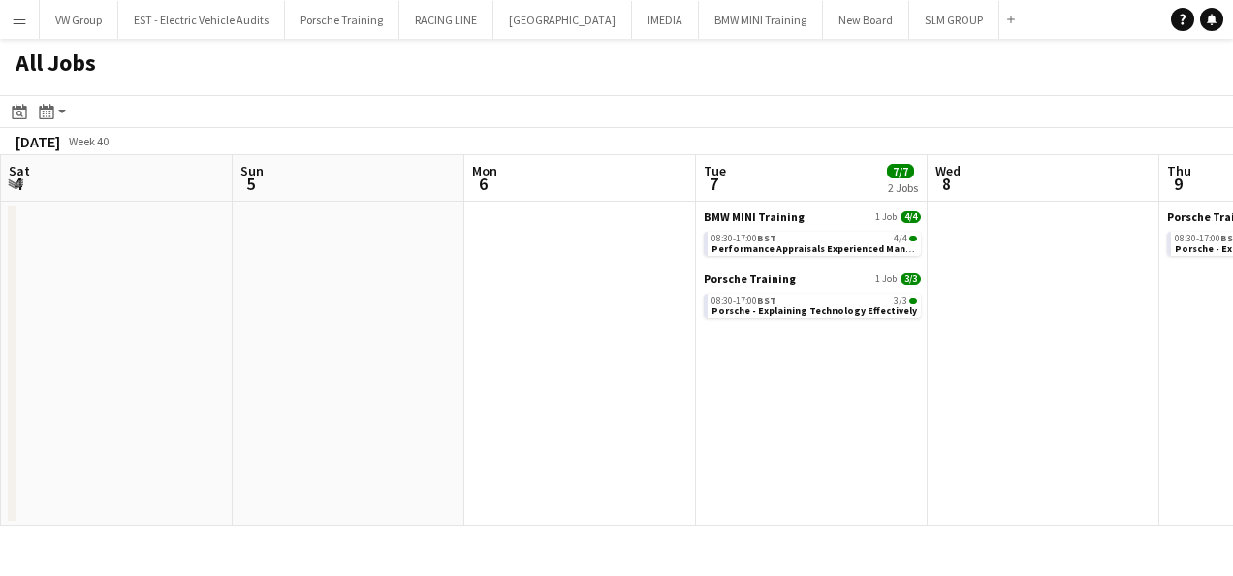
click at [625, 529] on div "Menu Boards Boards Boards All jobs Status Workforce Workforce My Workforce Recr…" at bounding box center [616, 288] width 1233 height 576
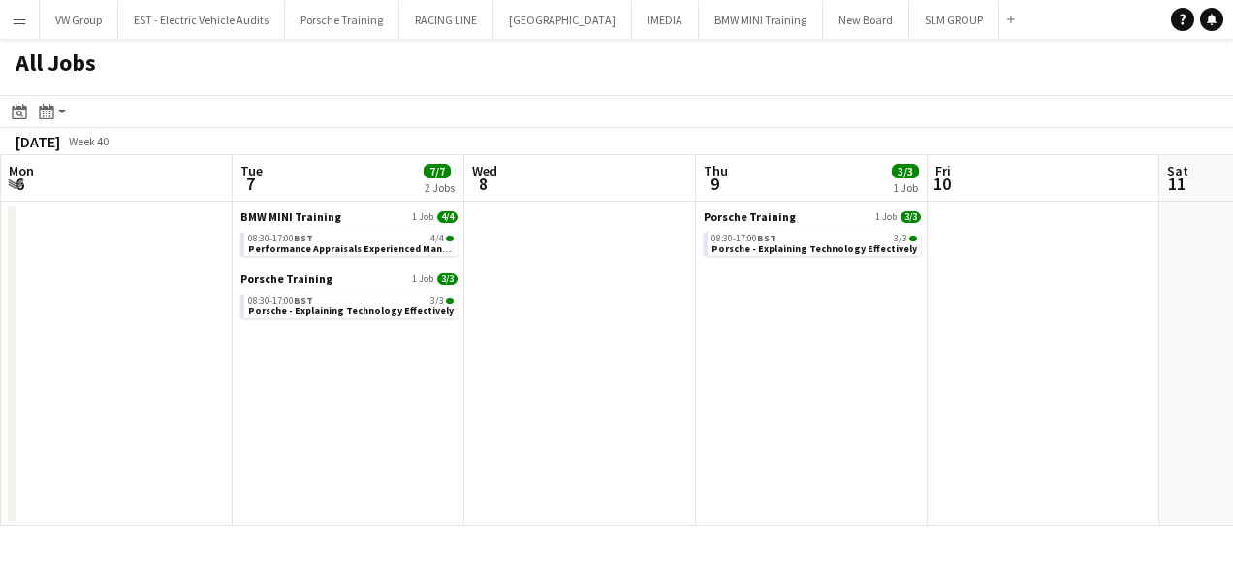
click at [688, 515] on app-calendar-viewport "Thu 2 3/3 1 Job Fri 3 Sat 4 Sun 5 Mon 6 Tue 7 7/7 2 Jobs Wed 8 Thu 9 3/3 1 Job …" at bounding box center [616, 340] width 1233 height 370
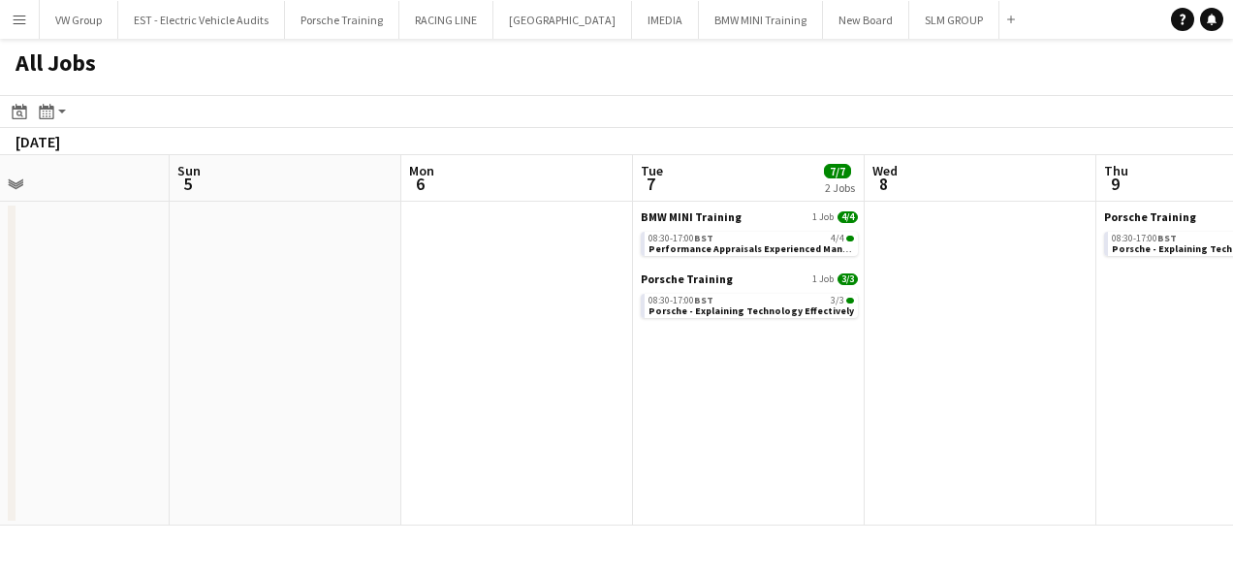
click at [699, 514] on app-all-jobs "All Jobs Date picker [DATE] [DATE] [DATE] M [DATE] T [DATE] W [DATE] T [DATE] F…" at bounding box center [616, 282] width 1233 height 487
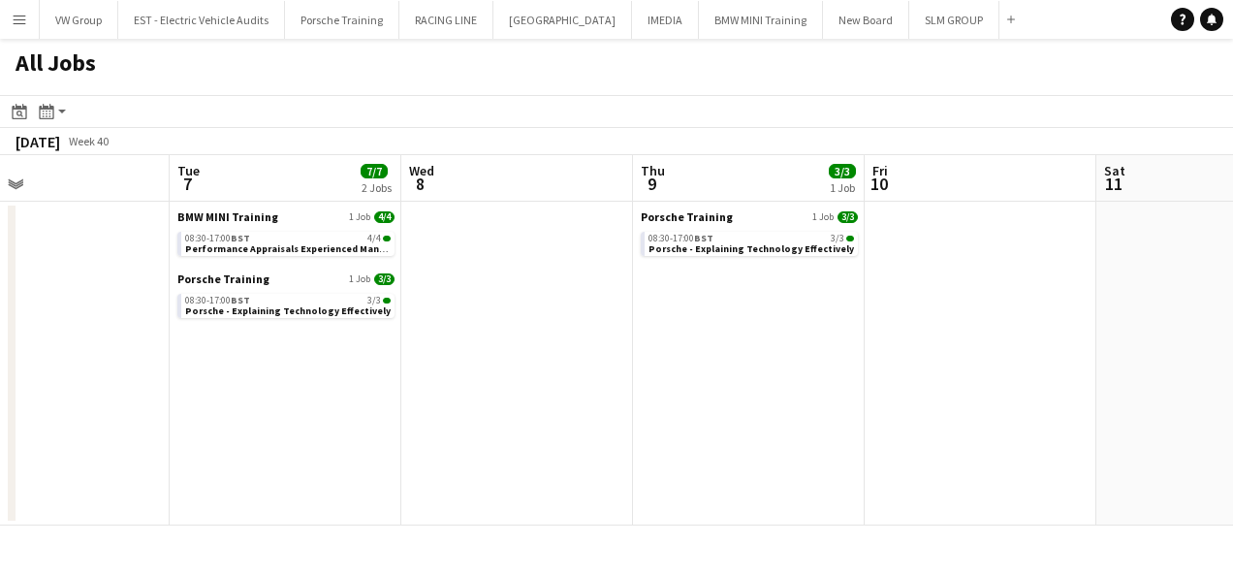
click at [780, 469] on app-calendar-viewport "Sat 4 Sun 5 Mon 6 Tue 7 7/7 2 Jobs Wed 8 Thu 9 3/3 1 Job Fri 10 Sat 11 Sun 12 M…" at bounding box center [616, 340] width 1233 height 370
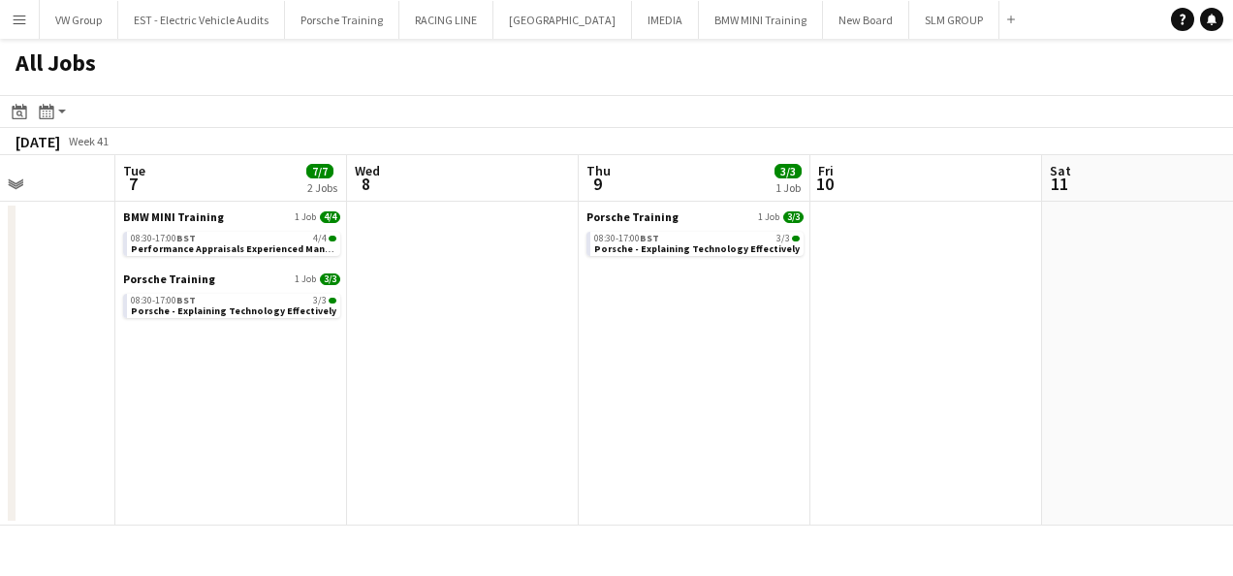
click at [760, 462] on app-calendar-viewport "Sat 4 Sun 5 Mon 6 Tue 7 7/7 2 Jobs Wed 8 Thu 9 3/3 1 Job Fri 10 Sat 11 Sun 12 M…" at bounding box center [616, 340] width 1233 height 370
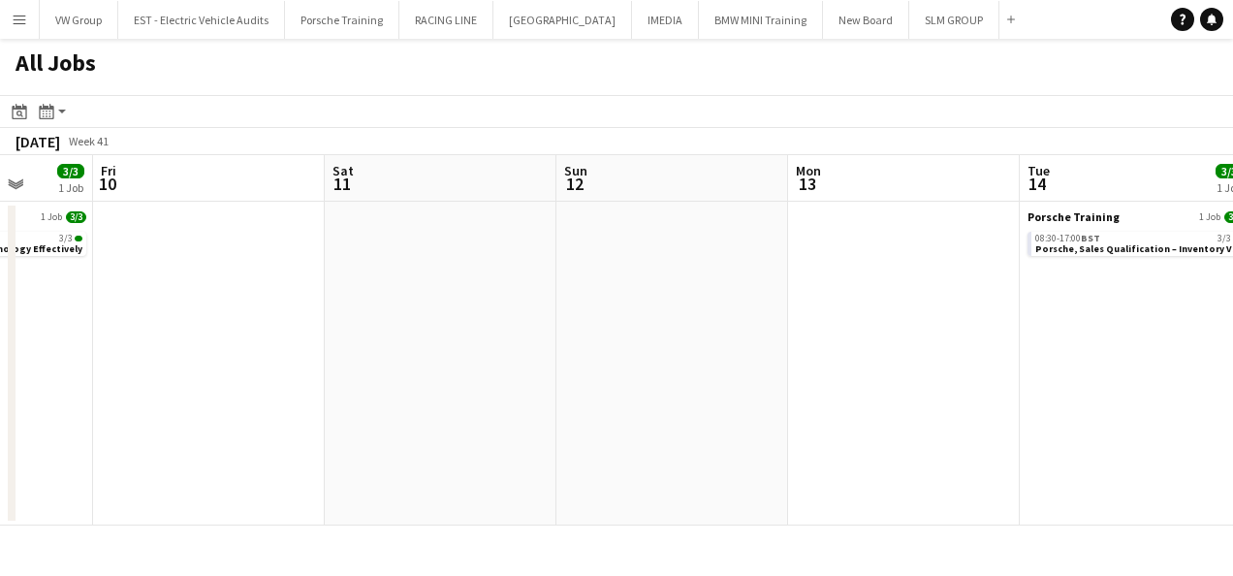
click at [729, 469] on app-all-jobs "All Jobs Date picker [DATE] [DATE] [DATE] M [DATE] T [DATE] W [DATE] T [DATE] F…" at bounding box center [616, 282] width 1233 height 487
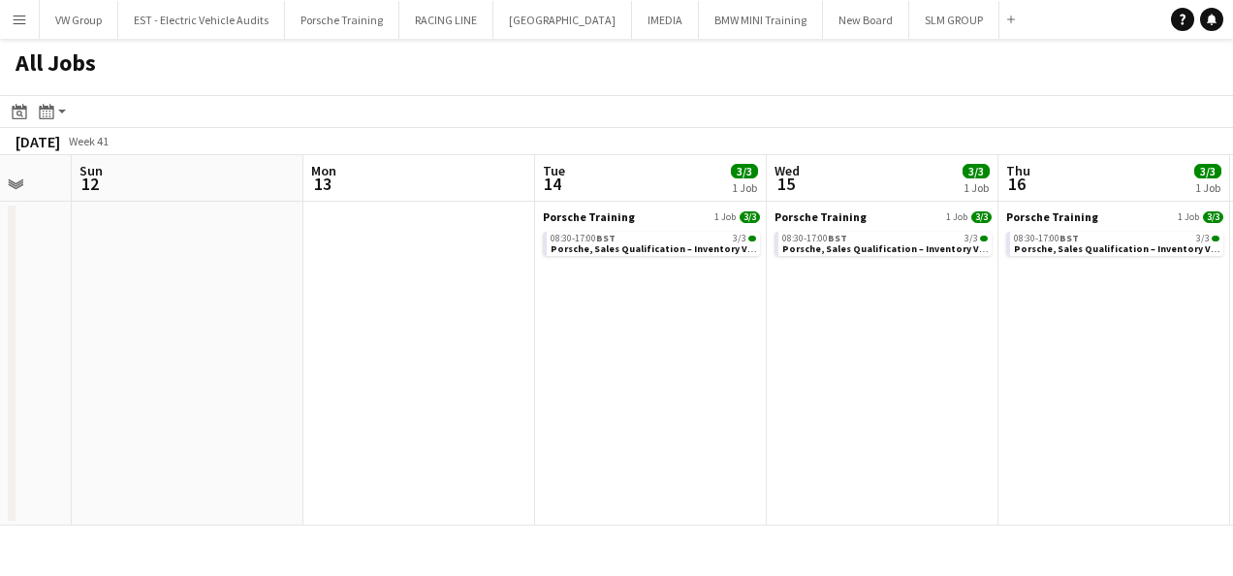
click at [706, 498] on app-calendar-viewport "Wed 8 Thu 9 3/3 1 Job Fri 10 Sat 11 Sun 12 Mon 13 Tue 14 3/3 1 Job Wed 15 3/3 1…" at bounding box center [616, 340] width 1233 height 370
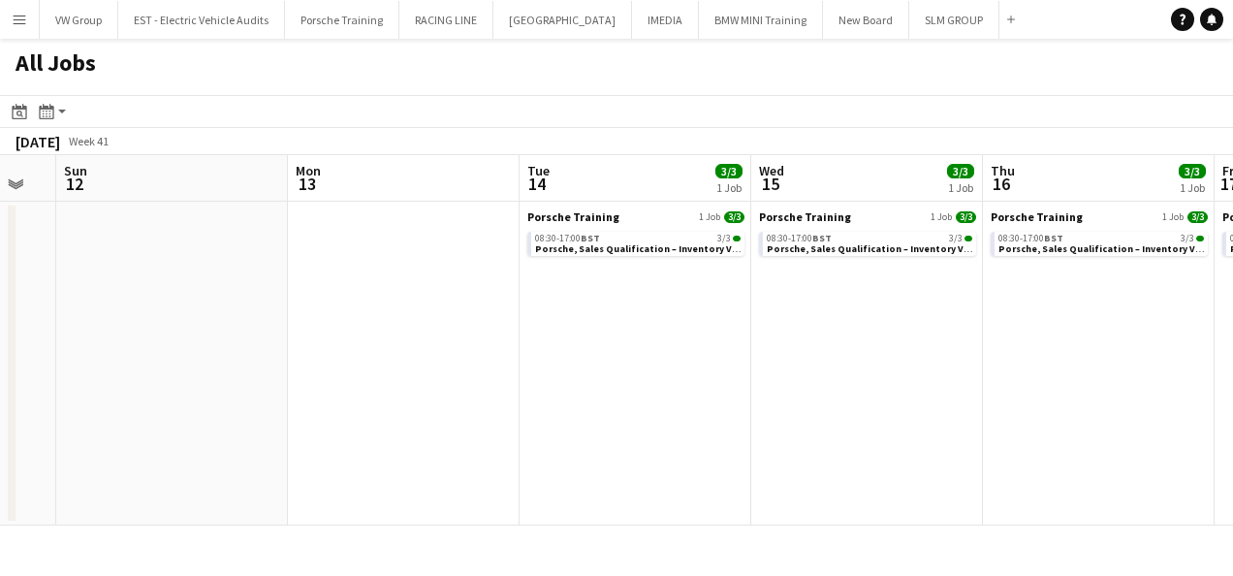
click at [815, 456] on app-calendar-viewport "Wed 8 Thu 9 3/3 1 Job Fri 10 Sat 11 Sun 12 Mon 13 Tue 14 3/3 1 Job Wed 15 3/3 1…" at bounding box center [616, 340] width 1233 height 370
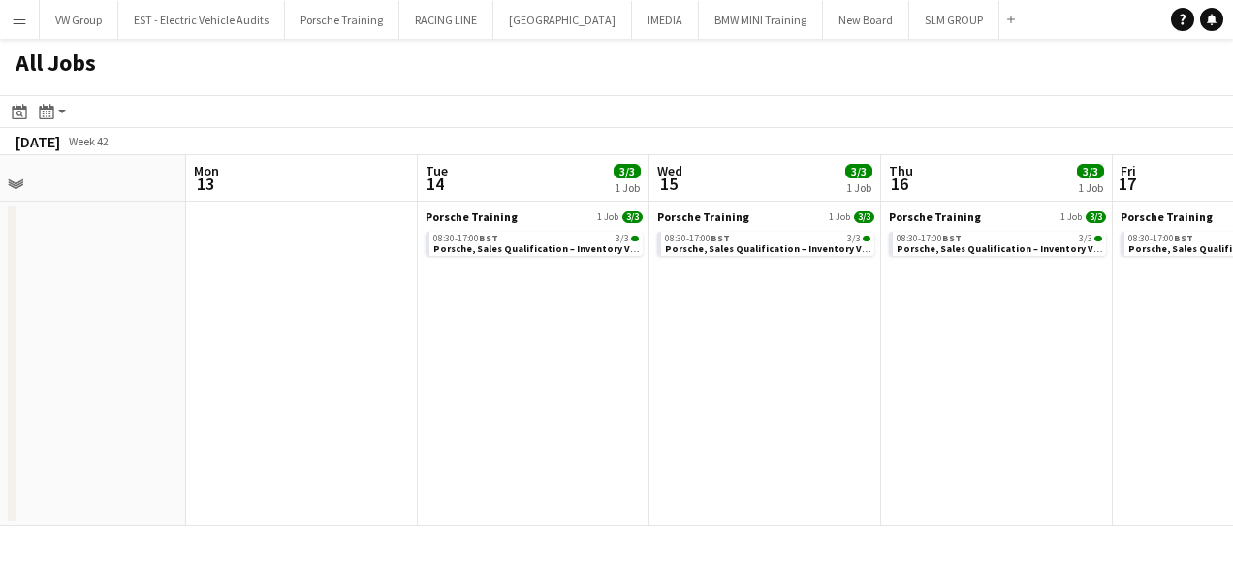
click at [845, 454] on app-all-jobs "All Jobs Date picker [DATE] [DATE] [DATE] M [DATE] T [DATE] W [DATE] T [DATE] F…" at bounding box center [616, 282] width 1233 height 487
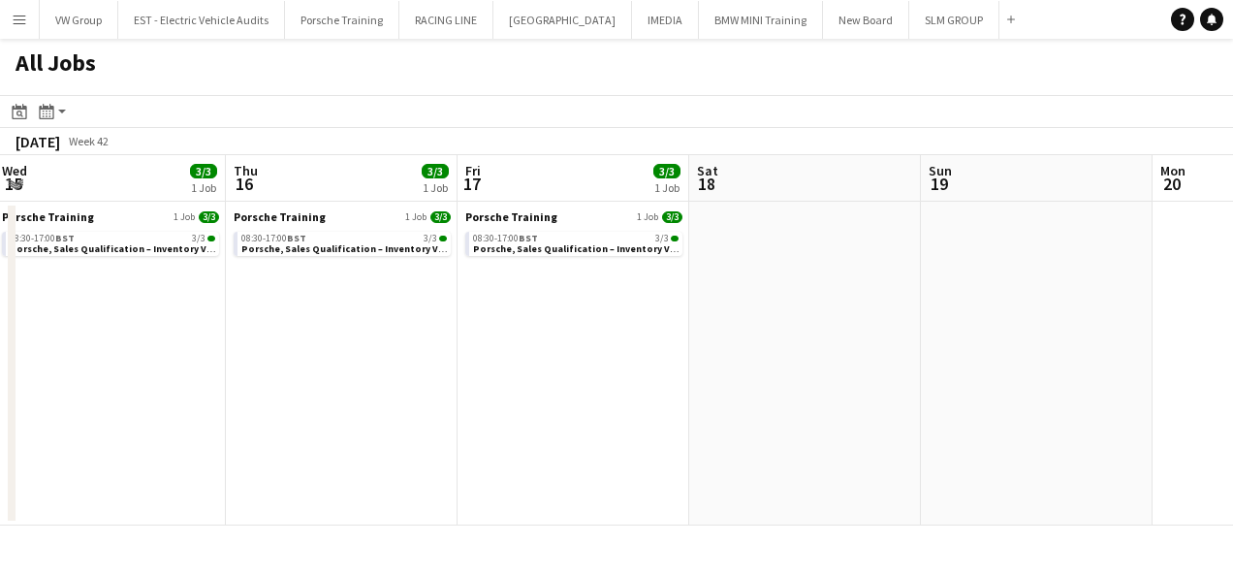
click at [841, 453] on app-calendar-viewport "Sun 12 Mon 13 Tue 14 3/3 1 Job Wed 15 3/3 1 Job Thu 16 3/3 1 Job Fri 17 3/3 1 J…" at bounding box center [616, 340] width 1233 height 370
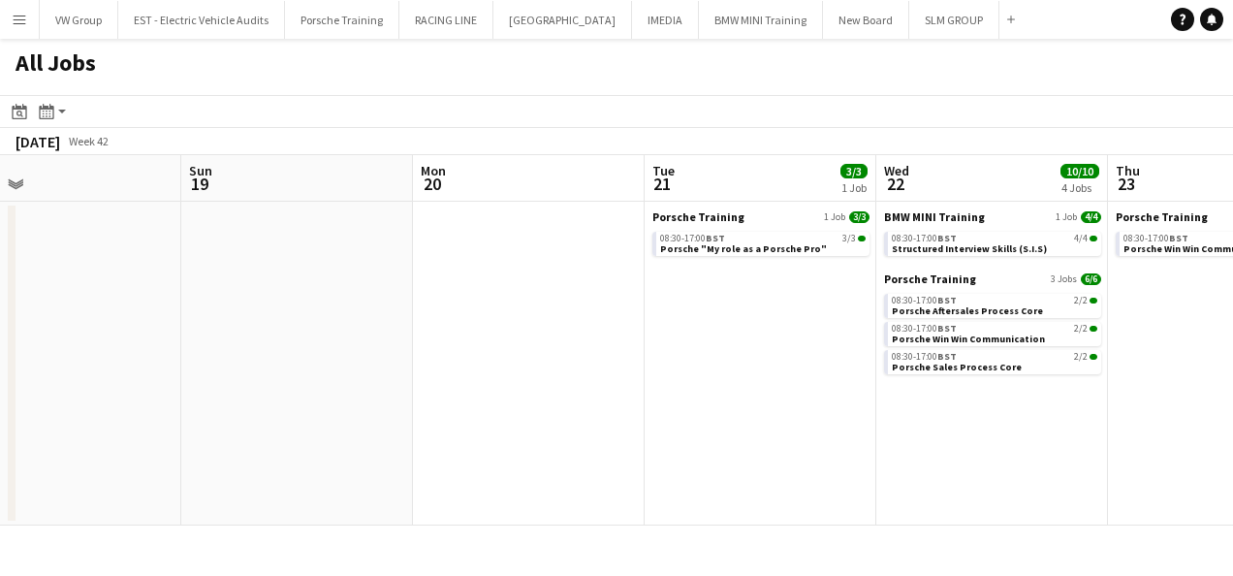
click at [828, 458] on app-calendar-viewport "Tue 14 3/3 1 Job Wed 15 3/3 1 Job Thu 16 3/3 1 Job Fri 17 3/3 1 Job Sat 18 Sun …" at bounding box center [616, 340] width 1233 height 370
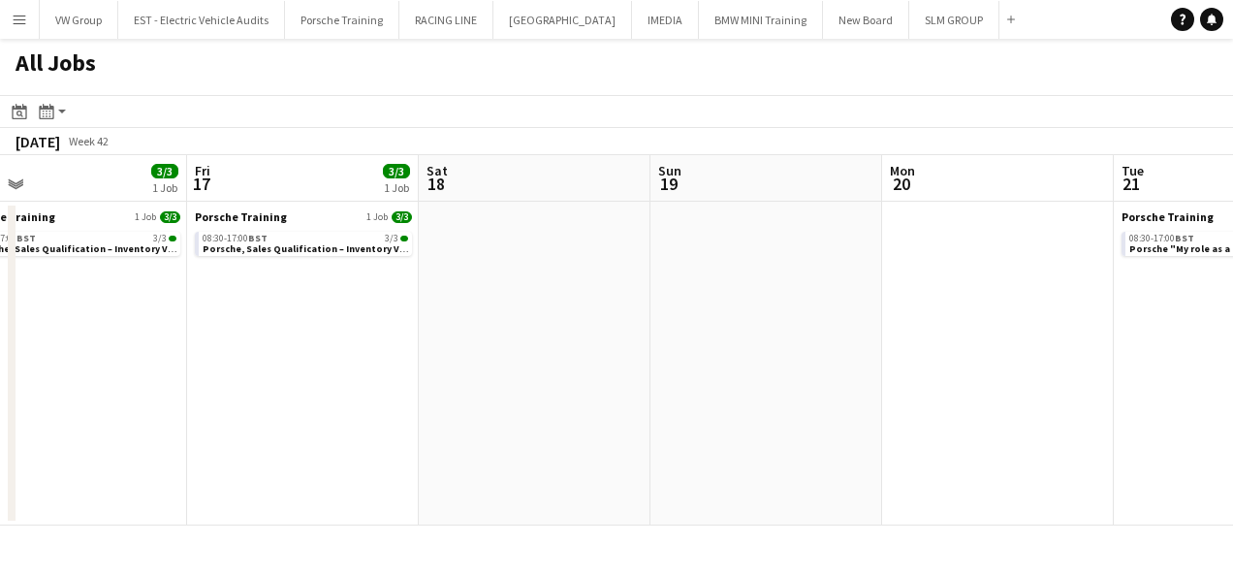
click at [523, 459] on app-all-jobs "All Jobs Date picker [DATE] [DATE] [DATE] M [DATE] T [DATE] W [DATE] T [DATE] F…" at bounding box center [616, 282] width 1233 height 487
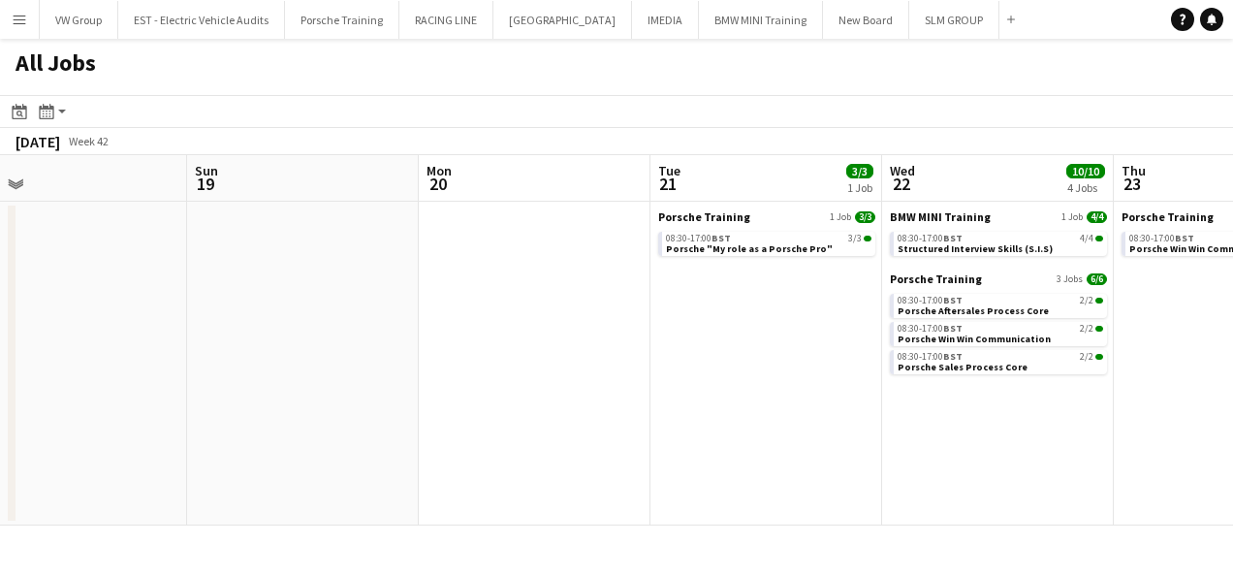
click at [496, 470] on app-calendar-viewport "Thu 16 3/3 1 Job Fri 17 3/3 1 Job Sat 18 Sun 19 Mon 20 Tue 21 3/3 1 Job Wed 22 …" at bounding box center [616, 340] width 1233 height 370
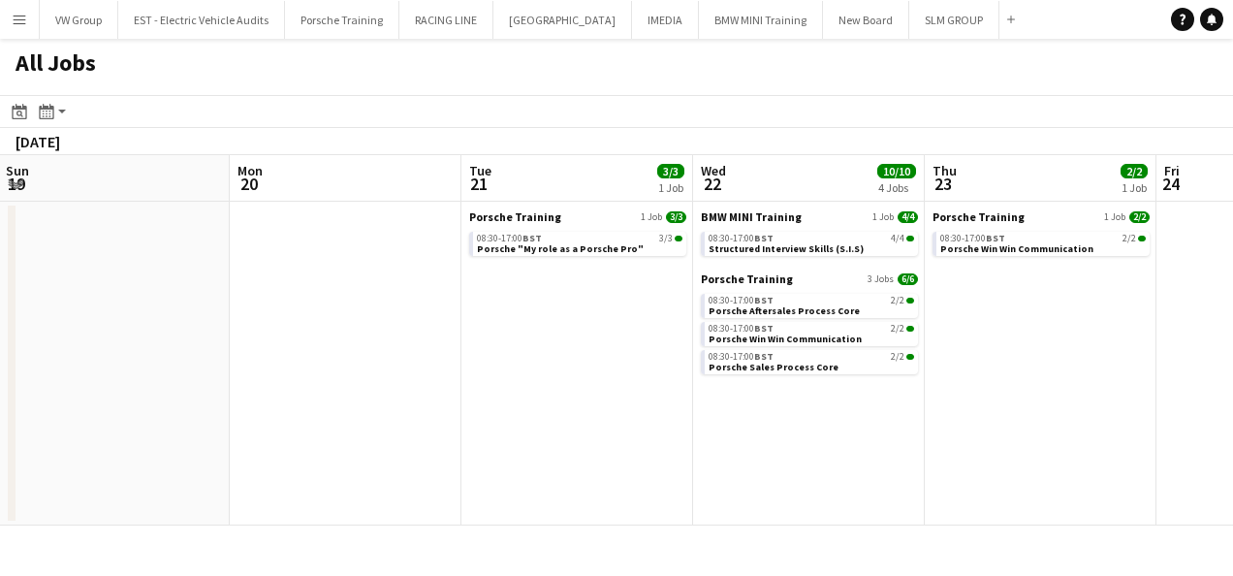
click at [544, 467] on app-calendar-viewport "Thu 16 3/3 1 Job Fri 17 3/3 1 Job Sat 18 Sun 19 Mon 20 Tue 21 3/3 1 Job Wed 22 …" at bounding box center [616, 340] width 1233 height 370
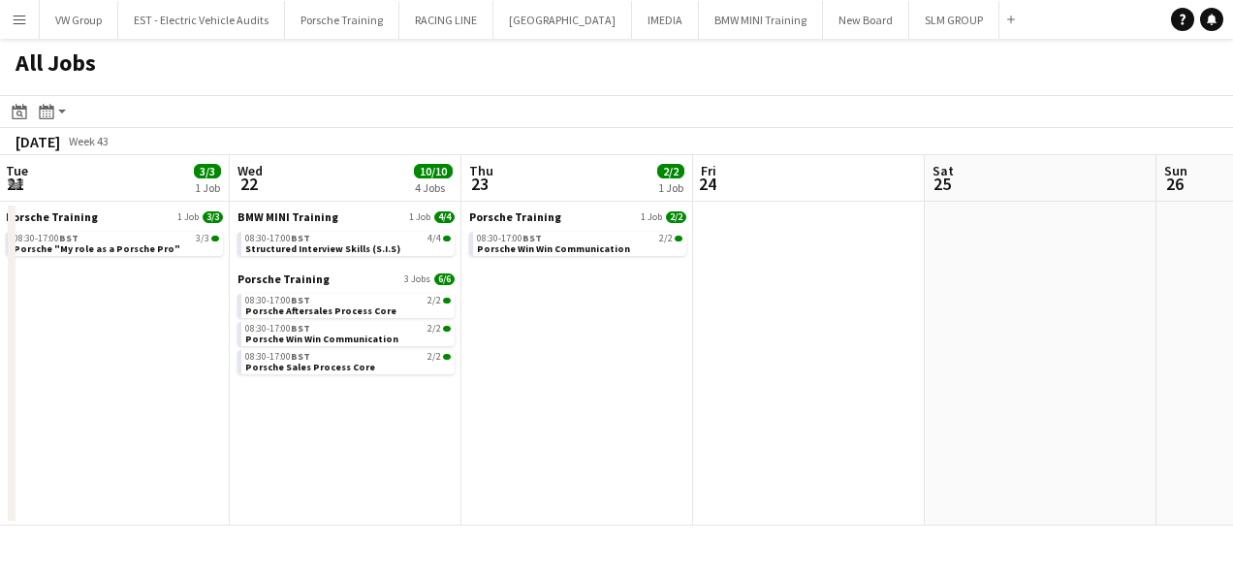
scroll to position [0, 726]
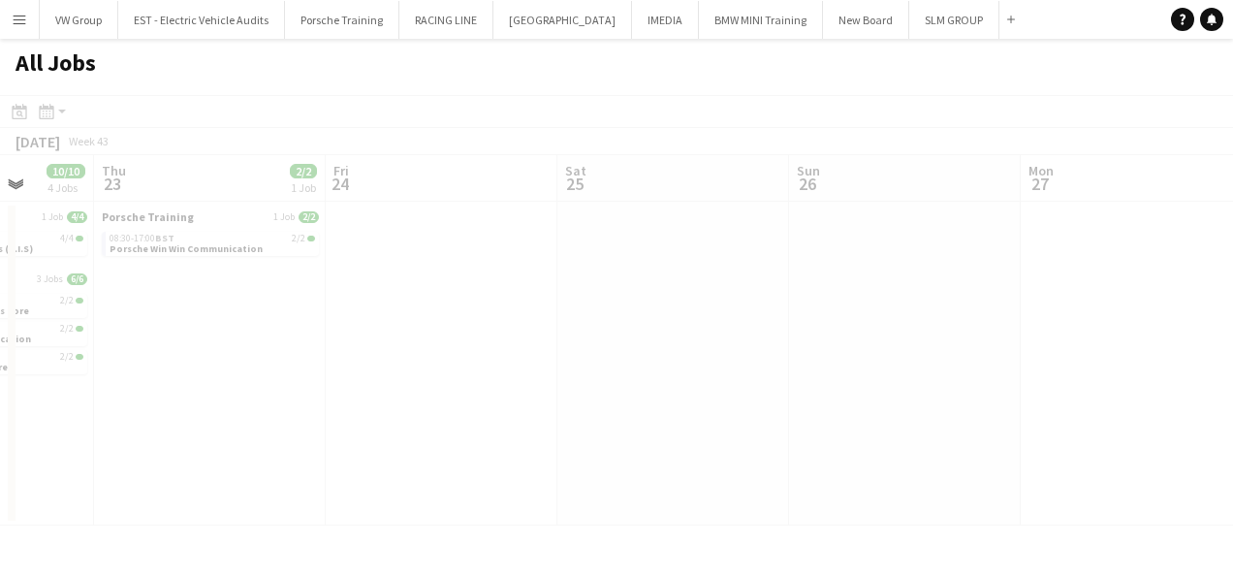
click at [527, 409] on app-calendar-viewport "Mon 20 Tue 21 3/3 1 Job Wed 22 10/10 4 Jobs Thu 23 2/2 1 Job Fri 24 Sat 25 Sun …" at bounding box center [616, 340] width 1233 height 370
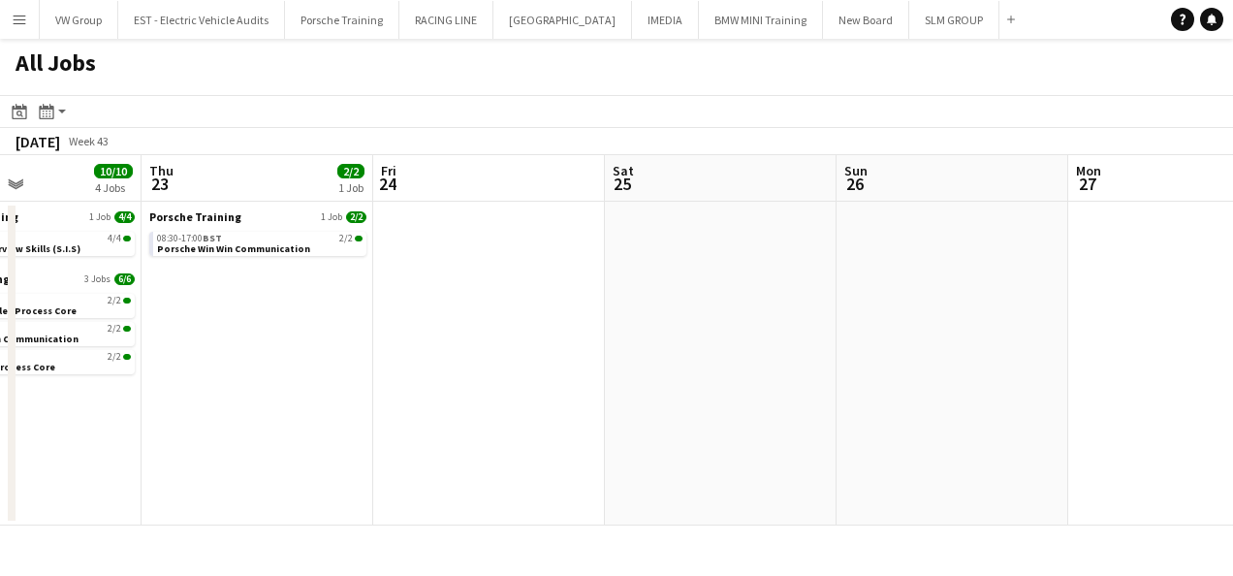
click at [364, 482] on app-calendar-viewport "Mon 20 Tue 21 3/3 1 Job Wed 22 10/10 4 Jobs Thu 23 2/2 1 Job Fri 24 Sat 25 Sun …" at bounding box center [616, 340] width 1233 height 370
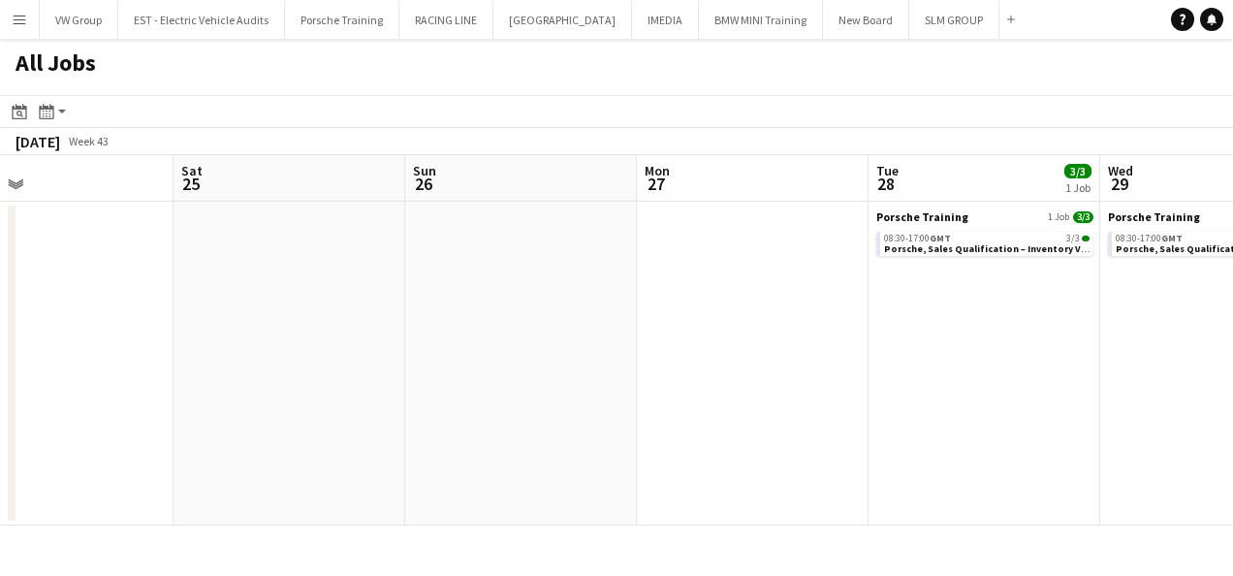
click at [386, 477] on app-all-jobs "All Jobs Date picker [DATE] [DATE] [DATE] M [DATE] T [DATE] W [DATE] T [DATE] F…" at bounding box center [616, 282] width 1233 height 487
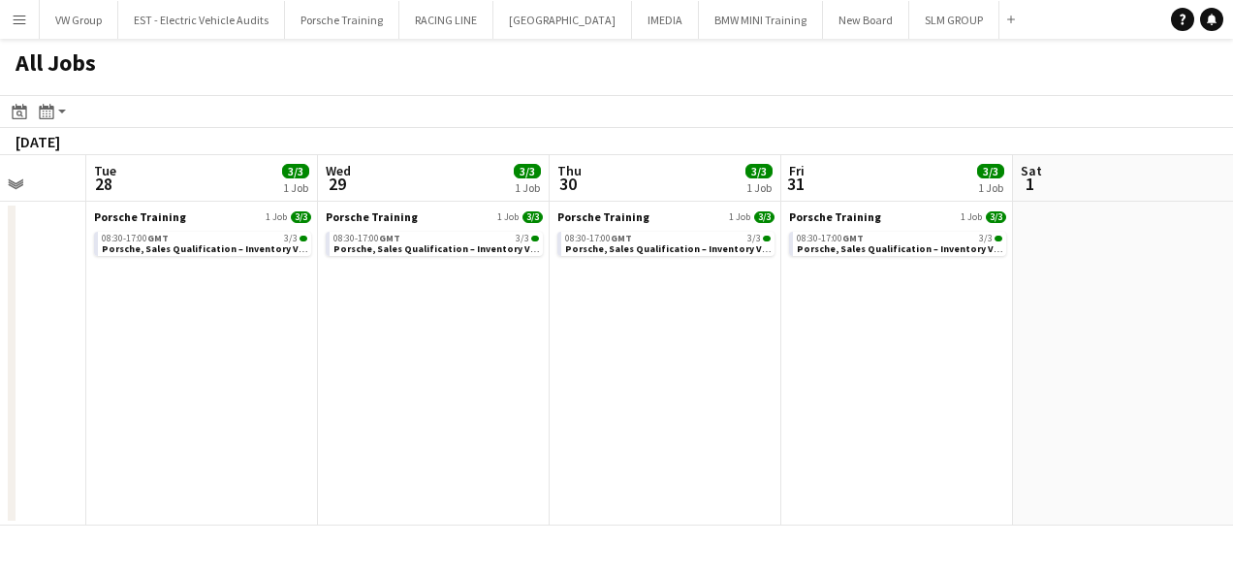
click at [427, 462] on app-calendar-viewport "Fri 24 Sat 25 Sun 26 Mon 27 Tue 28 3/3 1 Job Wed 29 3/3 1 Job Thu 30 3/3 1 Job …" at bounding box center [616, 340] width 1233 height 370
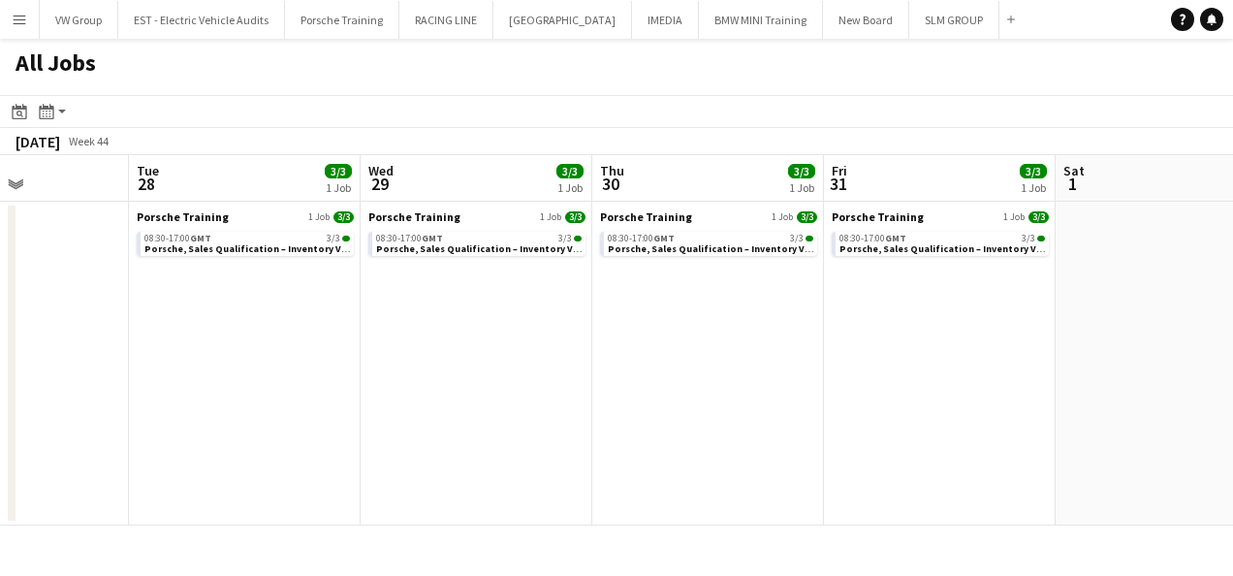
click at [334, 489] on app-calendar-viewport "Fri 24 Sat 25 Sun 26 Mon 27 Tue 28 3/3 1 Job Wed 29 3/3 1 Job Thu 30 3/3 1 Job …" at bounding box center [616, 340] width 1233 height 370
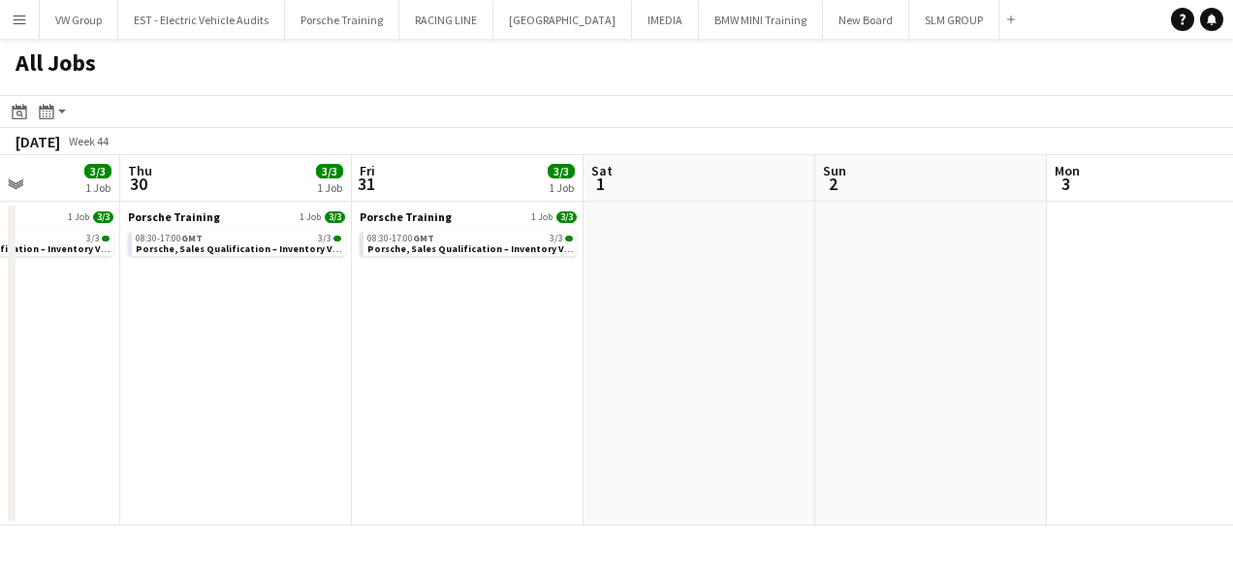
click at [230, 522] on app-all-jobs "All Jobs Date picker [DATE] [DATE] [DATE] M [DATE] T [DATE] W [DATE] T [DATE] F…" at bounding box center [616, 282] width 1233 height 487
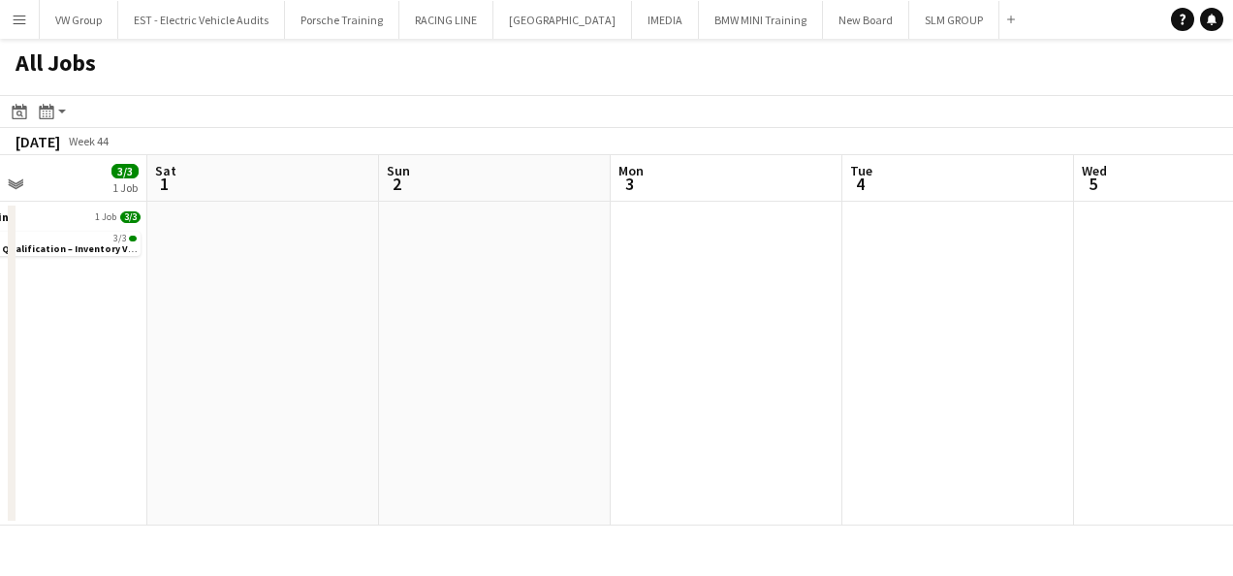
click at [155, 536] on div "Menu Boards Boards Boards All jobs Status Workforce Workforce My Workforce Recr…" at bounding box center [616, 288] width 1233 height 576
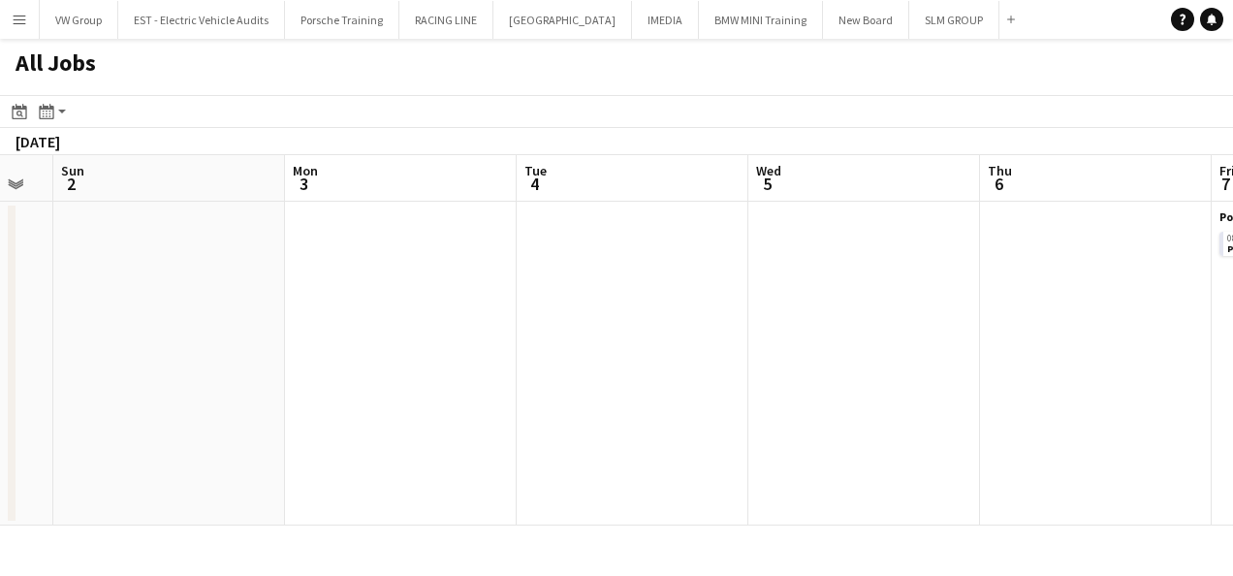
click at [275, 489] on app-all-jobs "All Jobs Date picker [DATE] [DATE] [DATE] M [DATE] T [DATE] W [DATE] T [DATE] F…" at bounding box center [616, 282] width 1233 height 487
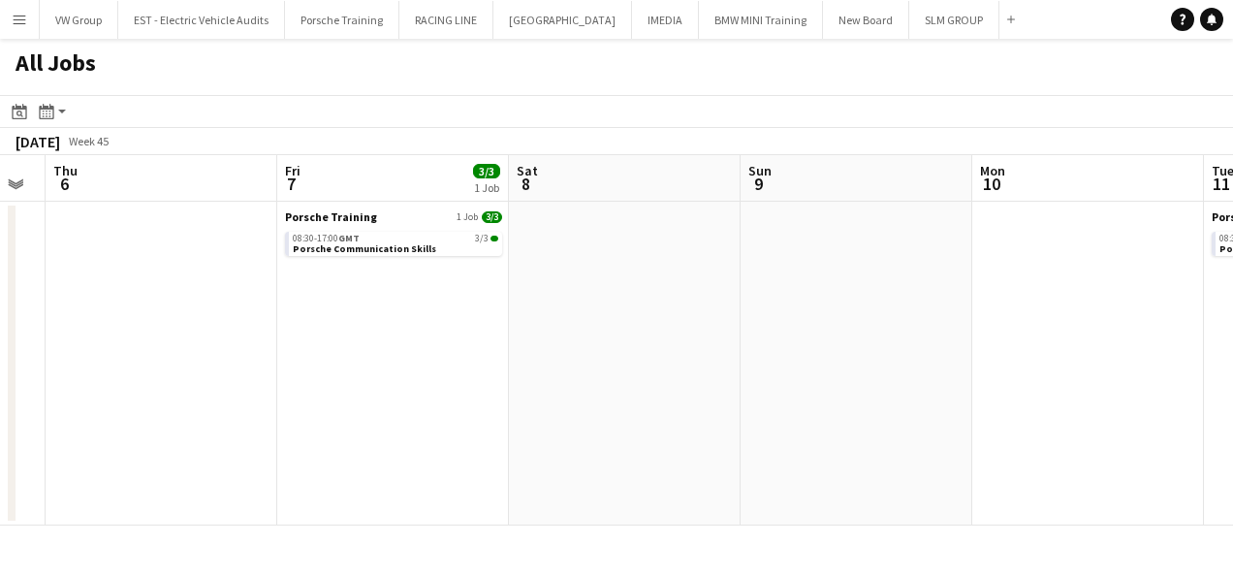
click at [383, 459] on app-calendar-viewport "Mon 3 Tue 4 Wed 5 Thu 6 Fri 7 3/3 1 Job Sat 8 Sun 9 Mon 10 Tue 11 3/3 1 Job Wed…" at bounding box center [616, 340] width 1233 height 370
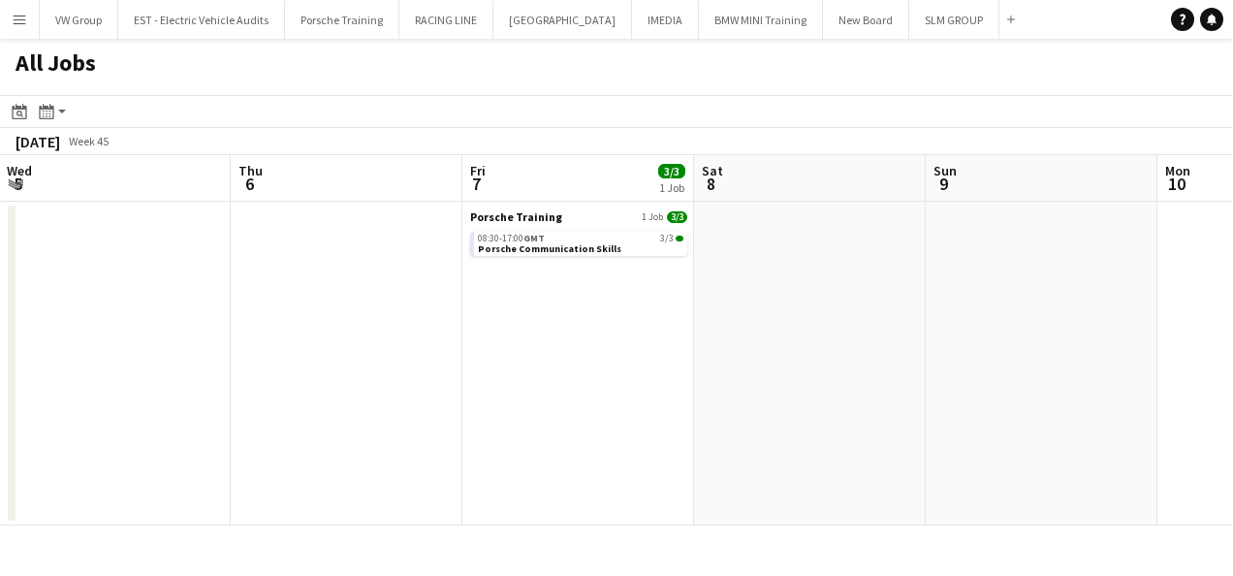
click at [286, 496] on app-all-jobs "All Jobs Date picker [DATE] [DATE] [DATE] M [DATE] T [DATE] W [DATE] T [DATE] F…" at bounding box center [616, 282] width 1233 height 487
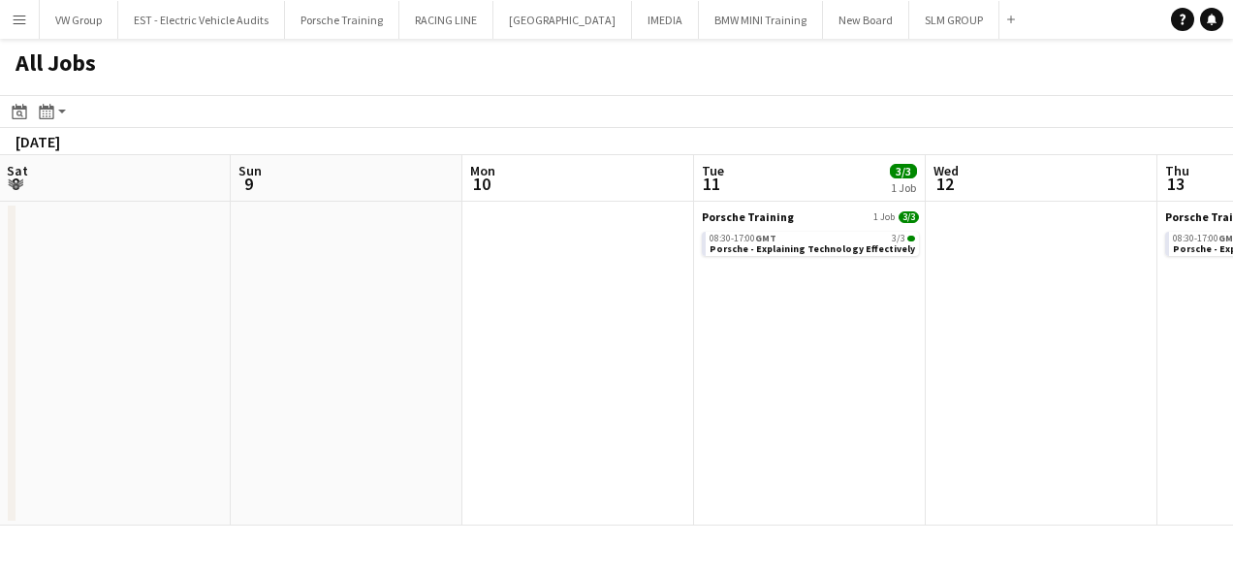
click at [273, 494] on app-calendar-viewport "Thu 6 Fri 7 3/3 1 Job Sat 8 Sun 9 Mon 10 Tue 11 3/3 1 Job Wed 12 Thu 13 3/3 1 J…" at bounding box center [616, 340] width 1233 height 370
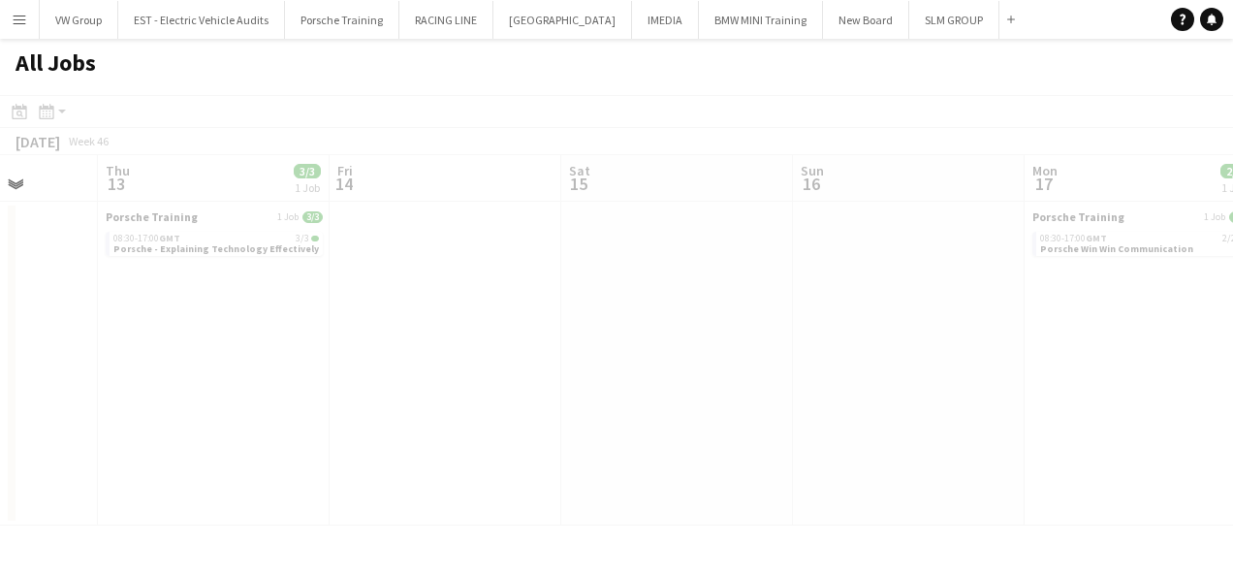
click at [372, 441] on app-all-jobs "All Jobs Date picker [DATE] [DATE] [DATE] M [DATE] T [DATE] W [DATE] T [DATE] F…" at bounding box center [616, 282] width 1233 height 487
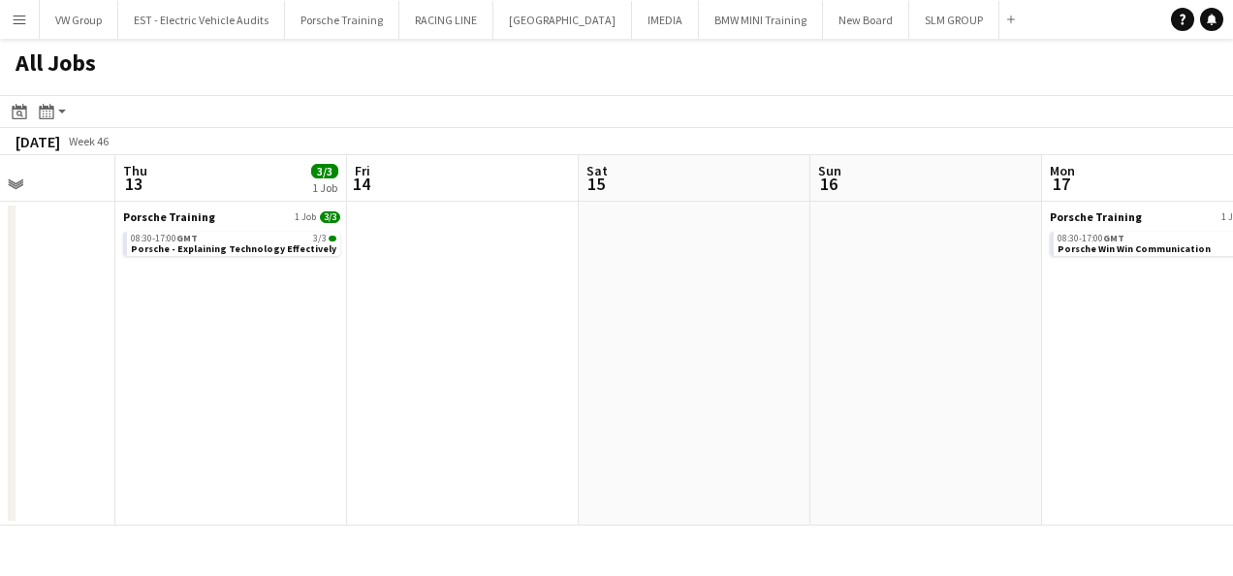
click at [347, 436] on app-calendar-viewport "Mon 10 Tue 11 3/3 1 Job Wed 12 Thu 13 3/3 1 Job Fri 14 Sat 15 Sun 16 Mon 17 2/2…" at bounding box center [616, 340] width 1233 height 370
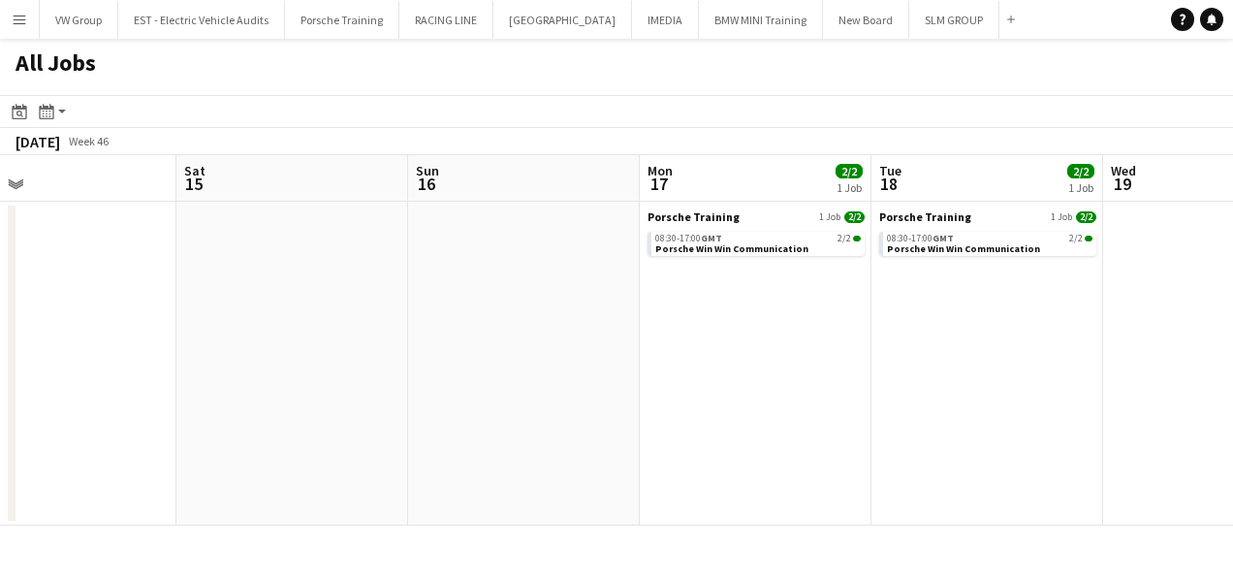
click at [258, 470] on app-all-jobs "All Jobs Date picker [DATE] [DATE] [DATE] M [DATE] T [DATE] W [DATE] T [DATE] F…" at bounding box center [616, 282] width 1233 height 487
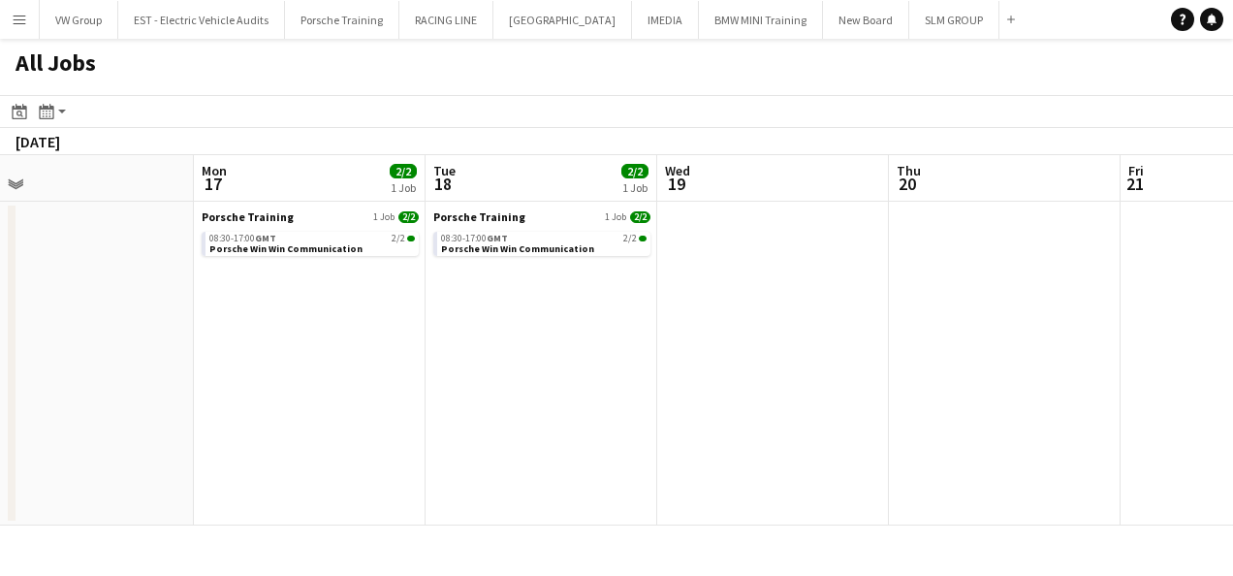
click at [357, 443] on app-calendar-viewport "Fri 14 Sat 15 Sun 16 Mon 17 2/2 1 Job Tue 18 2/2 1 Job Wed 19 Thu 20 Fri 21 Sat…" at bounding box center [616, 340] width 1233 height 370
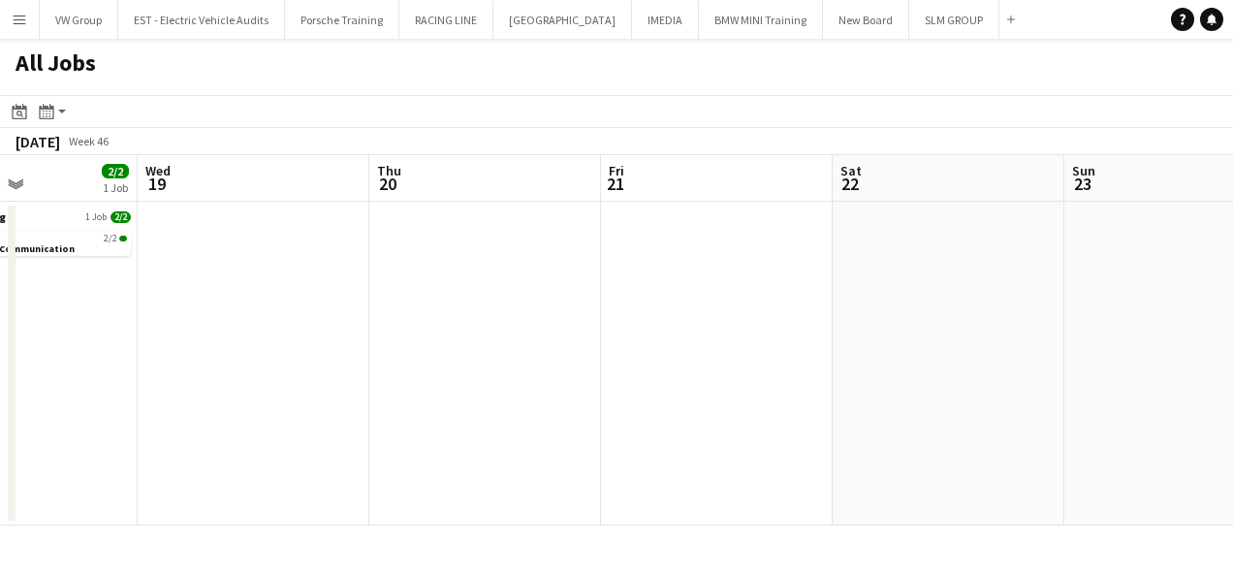
click at [182, 454] on app-all-jobs "All Jobs Date picker [DATE] [DATE] [DATE] M [DATE] T [DATE] W [DATE] T [DATE] F…" at bounding box center [616, 282] width 1233 height 487
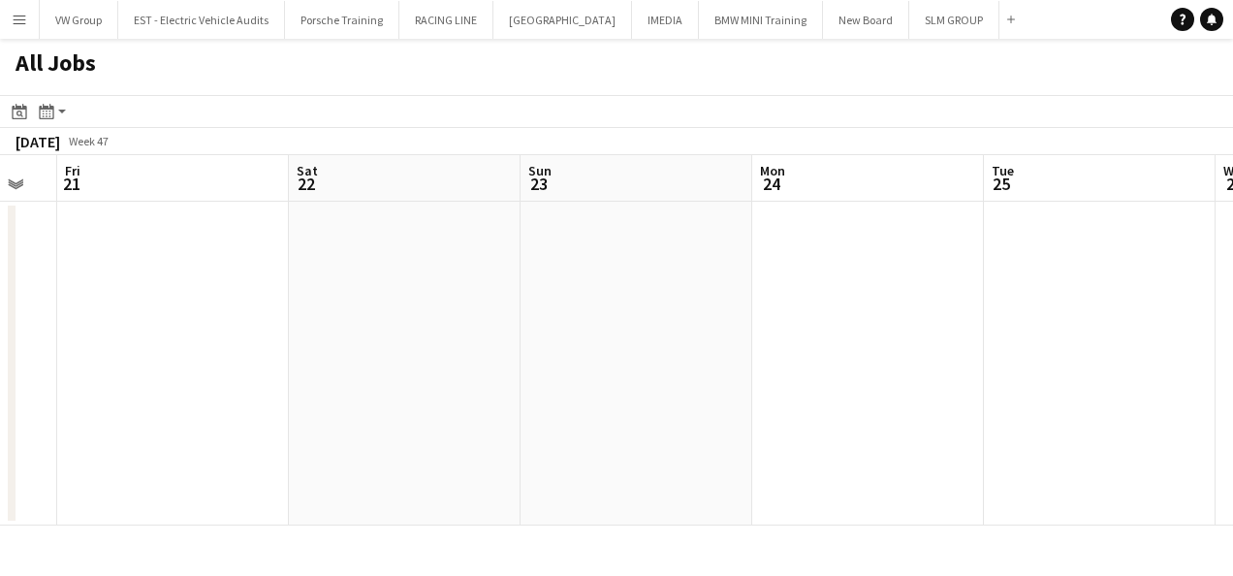
click at [267, 437] on app-calendar-viewport "Tue 18 2/2 1 Job Wed 19 Thu 20 Fri 21 Sat 22 Sun 23 Mon 24 Tue 25 Wed 26 Thu 27…" at bounding box center [616, 340] width 1233 height 370
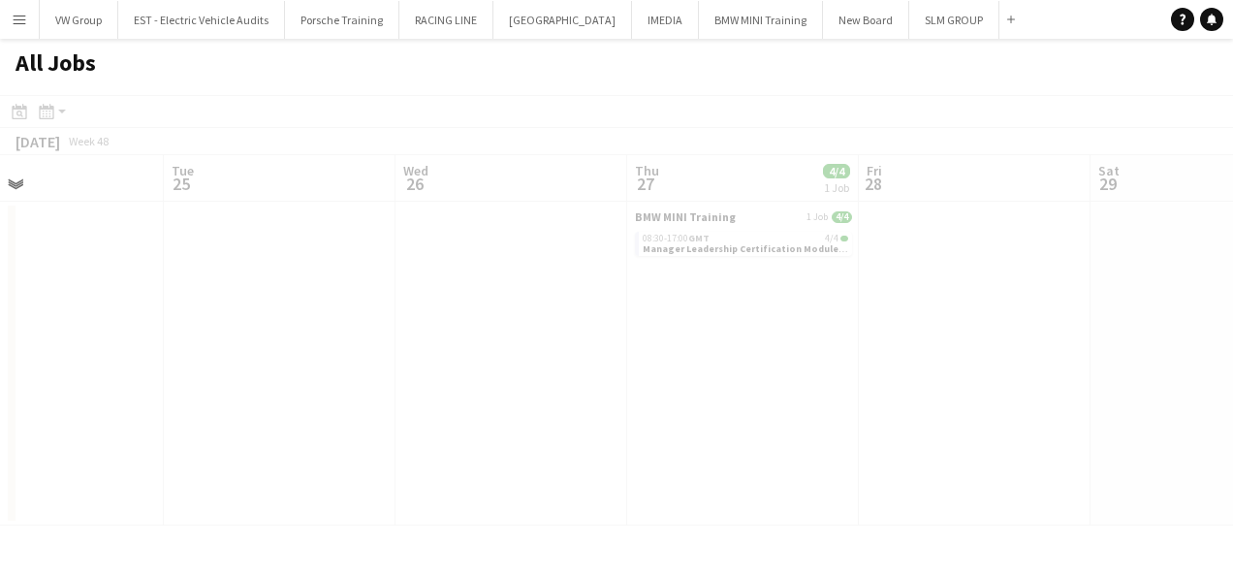
click at [155, 454] on app-all-jobs "All Jobs Date picker [DATE] [DATE] [DATE] M [DATE] T [DATE] W [DATE] T [DATE] F…" at bounding box center [616, 282] width 1233 height 487
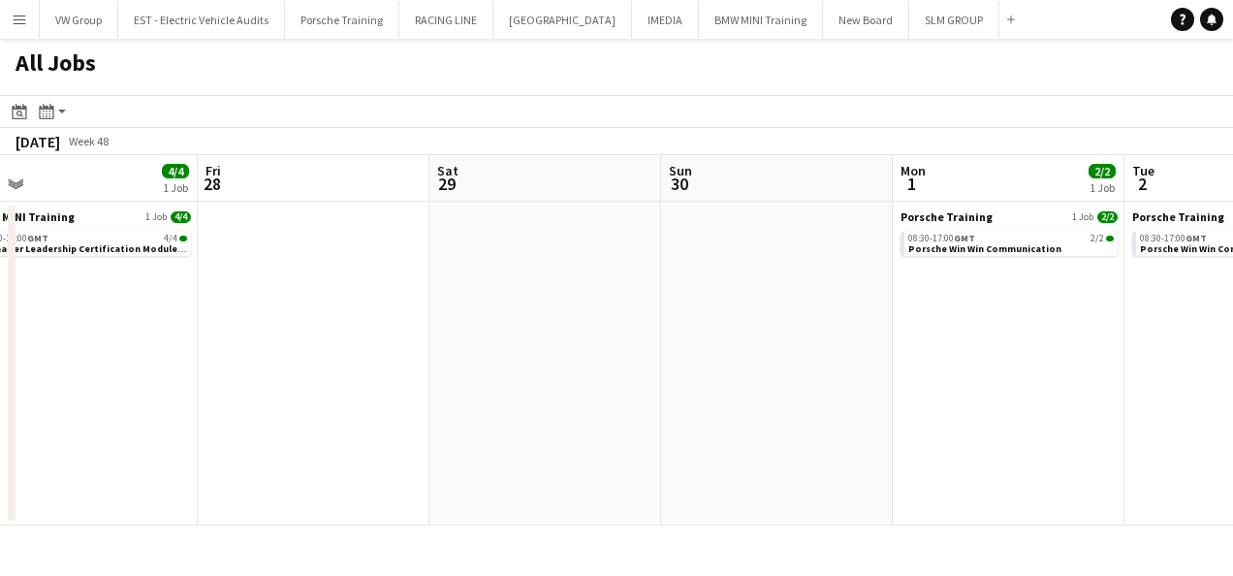
click at [213, 433] on app-calendar-viewport "Mon 24 Tue 25 Wed 26 Thu 27 4/4 1 Job Fri 28 Sat 29 Sun 30 Mon 1 2/2 1 Job Tue …" at bounding box center [616, 340] width 1233 height 370
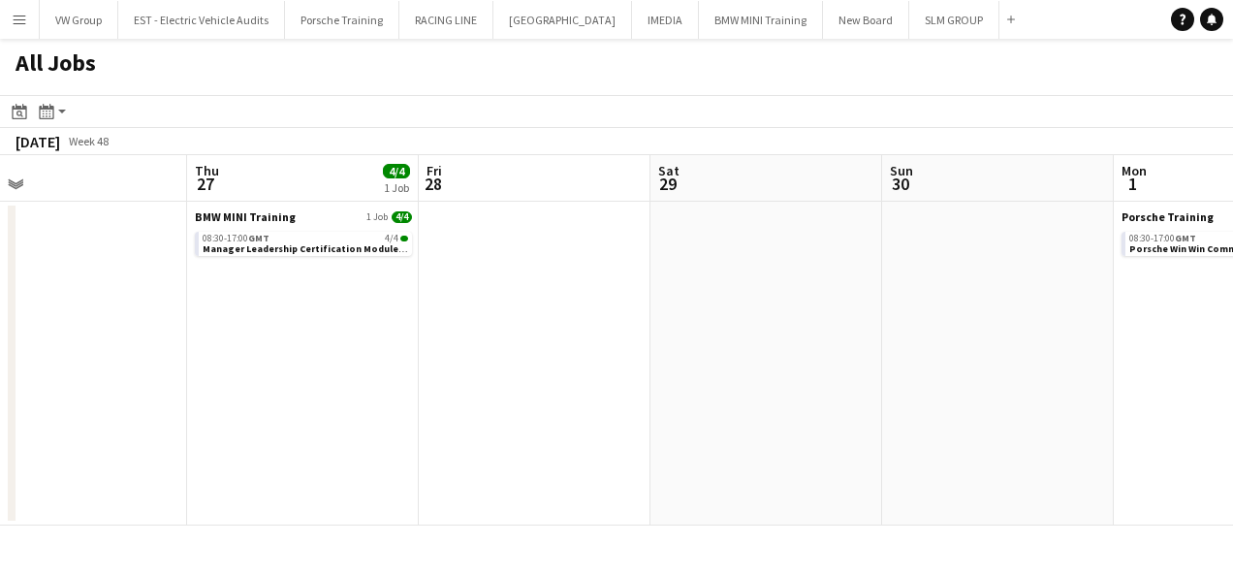
click at [312, 410] on app-all-jobs "All Jobs Date picker [DATE] [DATE] [DATE] M [DATE] T [DATE] W [DATE] T [DATE] F…" at bounding box center [616, 282] width 1233 height 487
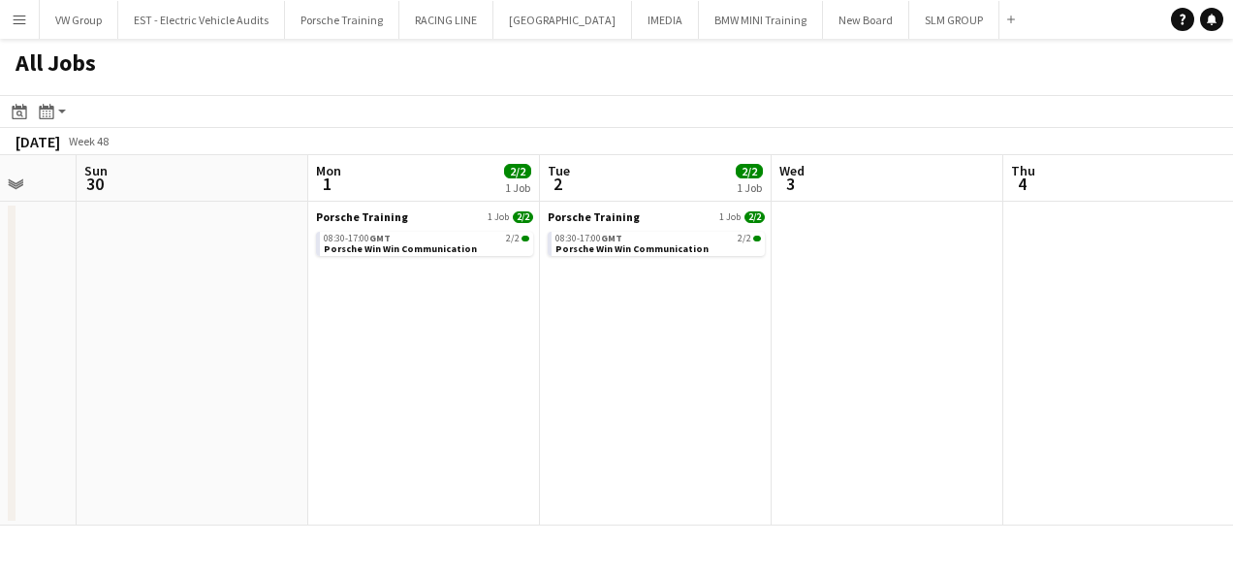
click at [346, 405] on app-calendar-viewport "Wed 26 Thu 27 4/4 1 Job Fri 28 Sat 29 Sun 30 Mon 1 2/2 1 Job Tue 2 2/2 1 Job We…" at bounding box center [616, 340] width 1233 height 370
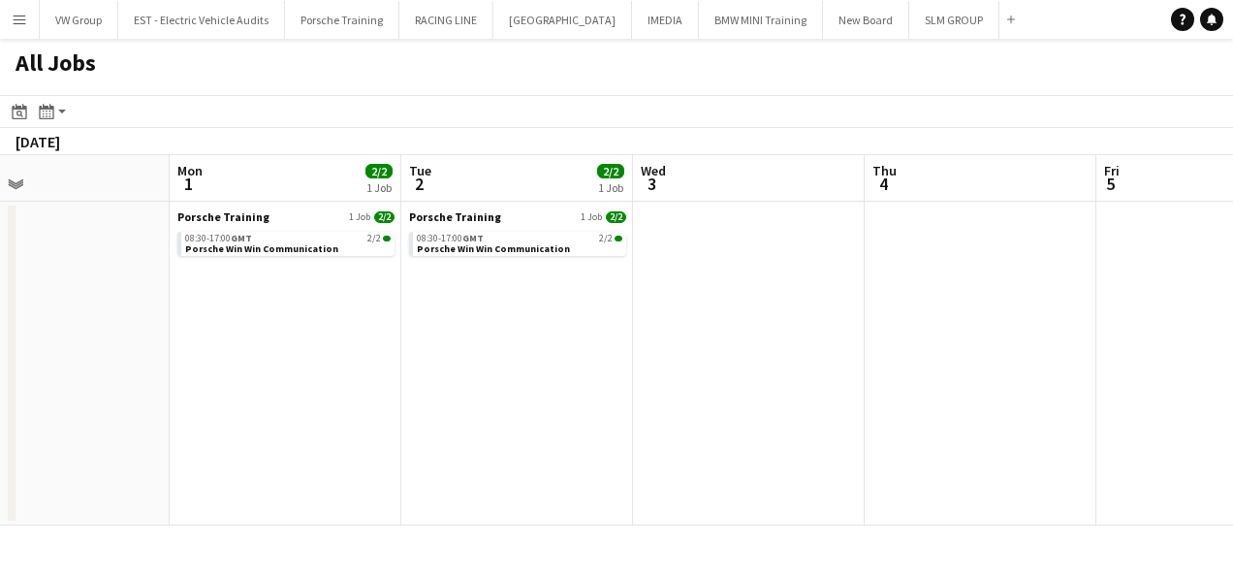
click at [256, 410] on app-all-jobs "All Jobs Date picker [DATE] [DATE] [DATE] M [DATE] T [DATE] W [DATE] T [DATE] F…" at bounding box center [616, 282] width 1233 height 487
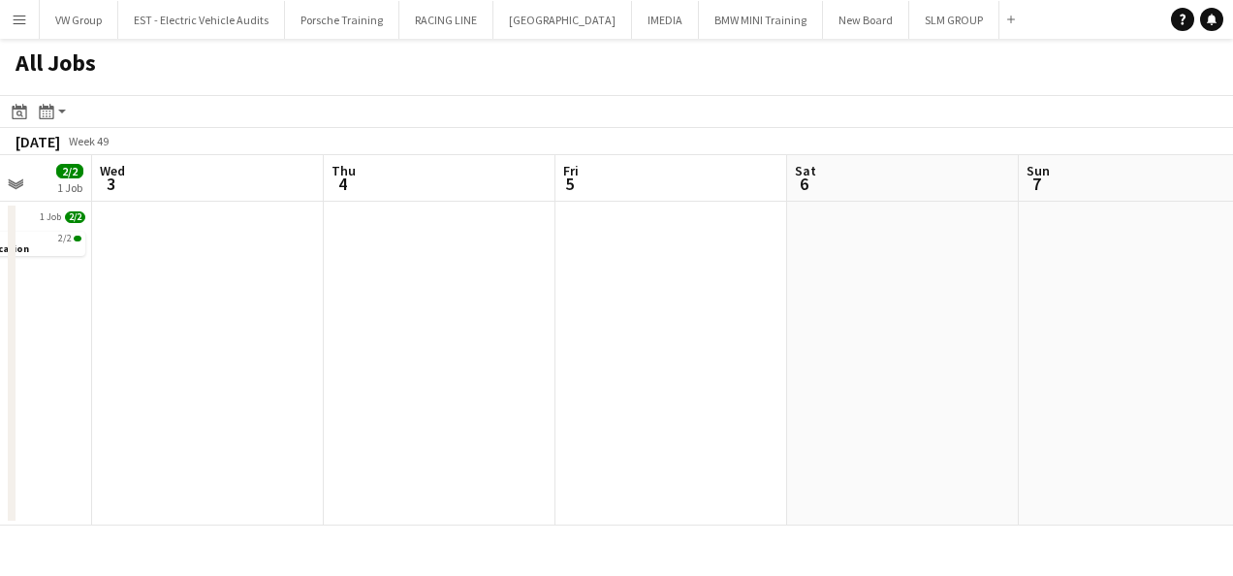
click at [626, 384] on app-calendar-viewport "Sun 30 Mon 1 2/2 1 Job Tue 2 2/2 1 Job Wed 3 Thu 4 Fri 5 Sat 6 Sun 7 Mon 8 2/2 …" at bounding box center [616, 340] width 1233 height 370
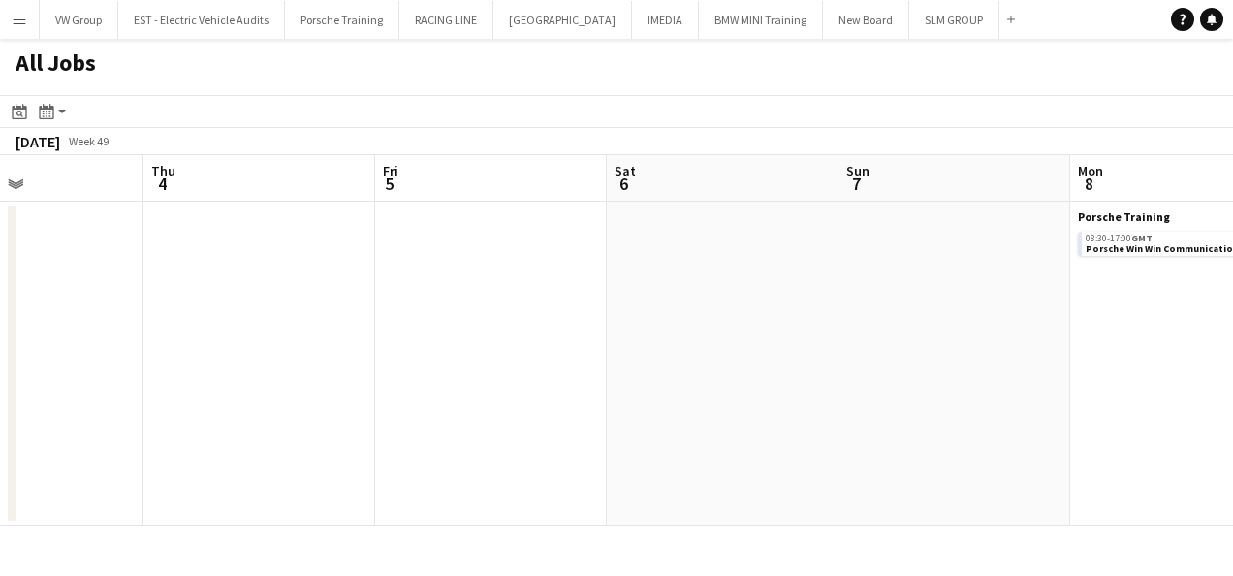
click at [634, 368] on app-calendar-viewport "Sun 30 Mon 1 2/2 1 Job Tue 2 2/2 1 Job Wed 3 Thu 4 Fri 5 Sat 6 Sun 7 Mon 8 2/2 …" at bounding box center [616, 340] width 1233 height 370
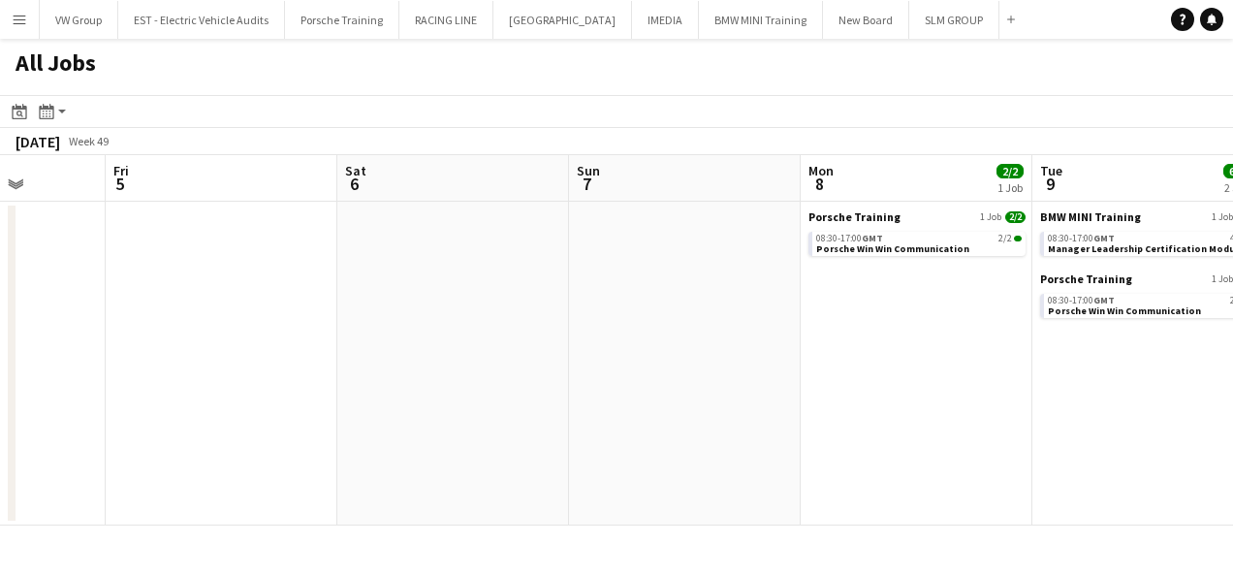
click at [473, 395] on app-calendar-viewport "Tue 2 2/2 1 Job Wed 3 Thu 4 Fri 5 Sat 6 Sun 7 Mon 8 2/2 1 Job Tue 9 6/6 2 Jobs …" at bounding box center [616, 340] width 1233 height 370
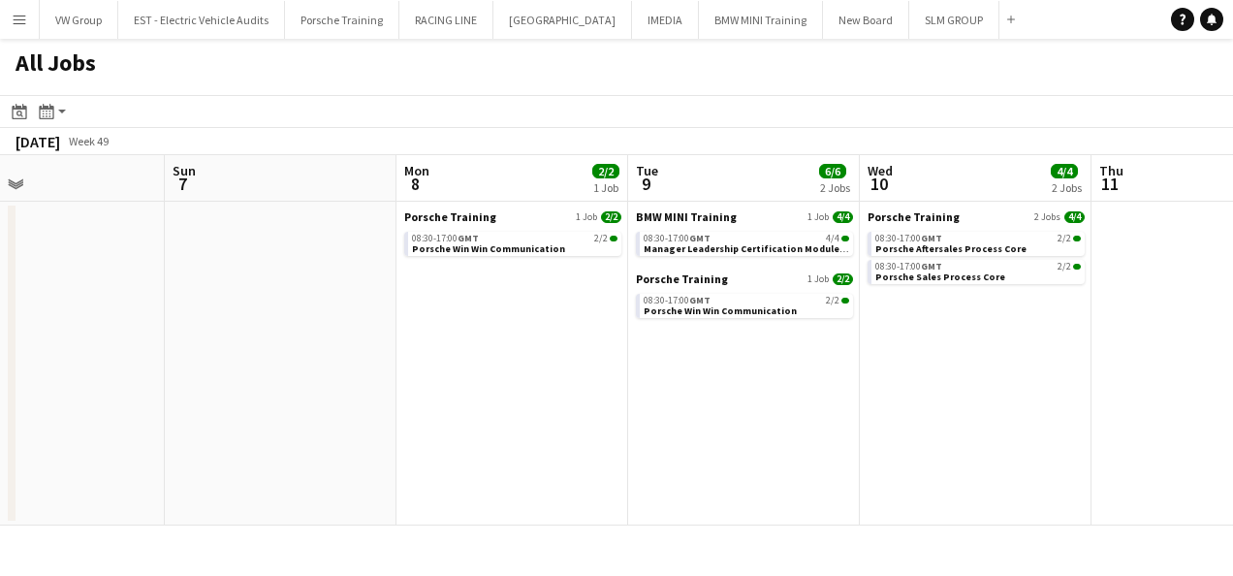
click at [555, 406] on app-calendar-viewport "Thu 4 Fri 5 Sat 6 Sun 7 Mon 8 2/2 1 Job Tue 9 6/6 2 Jobs Wed 10 4/4 2 Jobs Thu …" at bounding box center [616, 340] width 1233 height 370
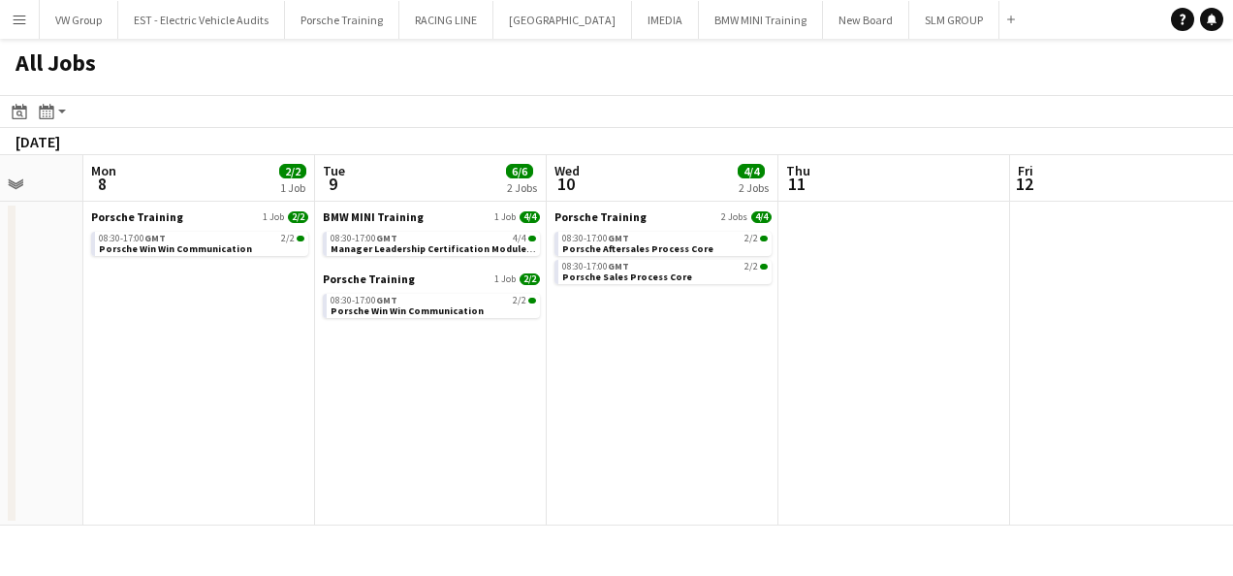
click at [475, 419] on app-calendar-viewport "Thu 4 Fri 5 Sat 6 Sun 7 Mon 8 2/2 1 Job Tue 9 6/6 2 Jobs Wed 10 4/4 2 Jobs Thu …" at bounding box center [616, 340] width 1233 height 370
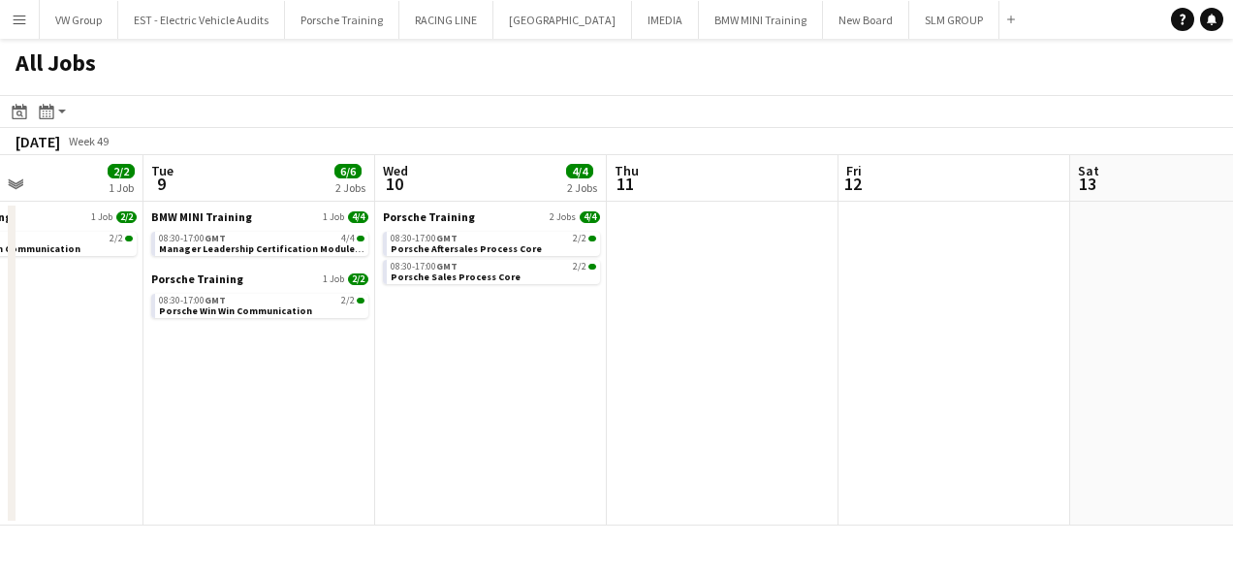
click at [458, 411] on app-all-jobs "All Jobs Date picker [DATE] [DATE] [DATE] M [DATE] T [DATE] W [DATE] T [DATE] F…" at bounding box center [616, 282] width 1233 height 487
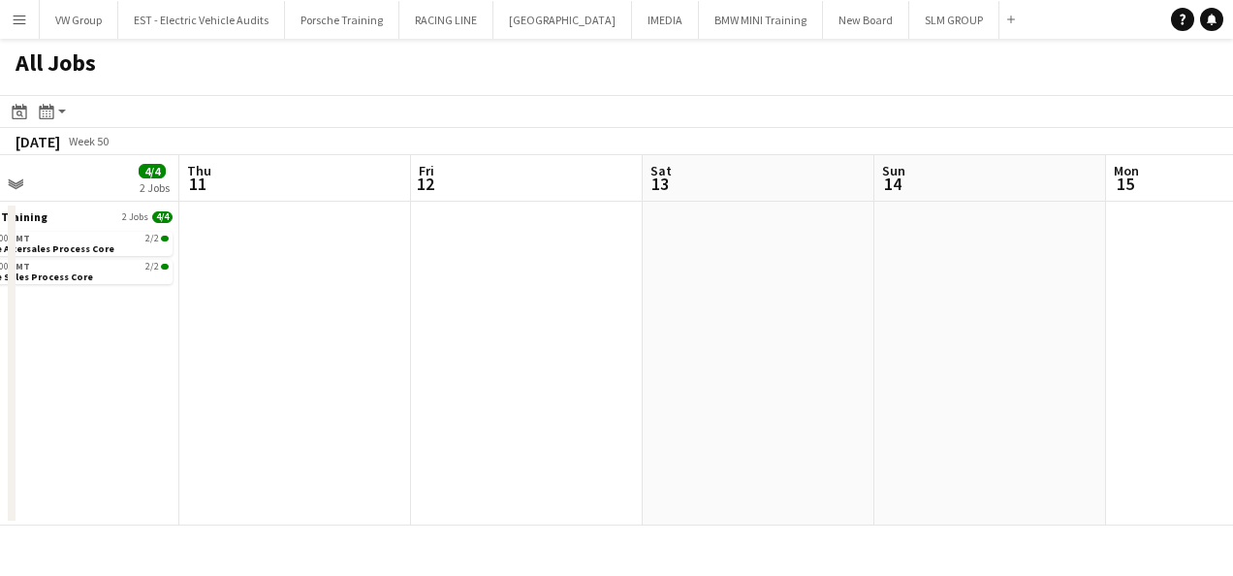
click at [463, 391] on app-calendar-viewport "Mon 8 2/2 1 Job Tue 9 6/6 2 Jobs Wed 10 4/4 2 Jobs Thu 11 Fri 12 Sat 13 Sun 14 …" at bounding box center [616, 340] width 1233 height 370
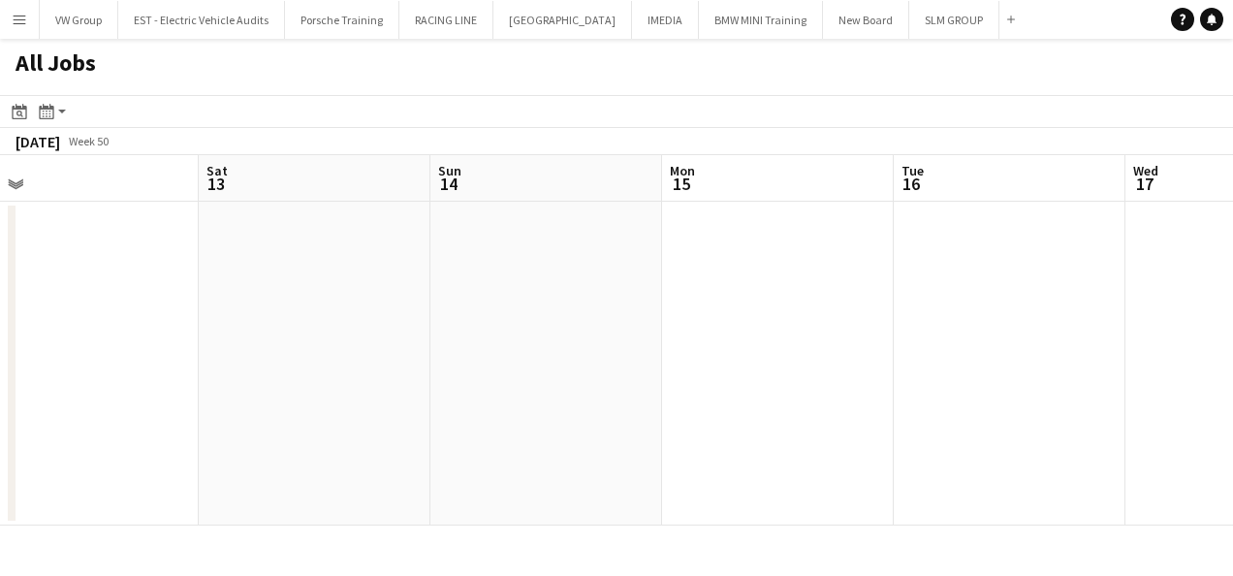
click at [452, 395] on app-all-jobs "All Jobs Date picker [DATE] [DATE] [DATE] M [DATE] T [DATE] W [DATE] T [DATE] F…" at bounding box center [616, 282] width 1233 height 487
click at [613, 349] on app-calendar-viewport "Fri 12 Sat 13 Sun 14 Mon 15 Tue 16 Wed 17 Thu 18 Fri 19 Sat 20 Sun 21 Mon 22" at bounding box center [616, 340] width 1233 height 370
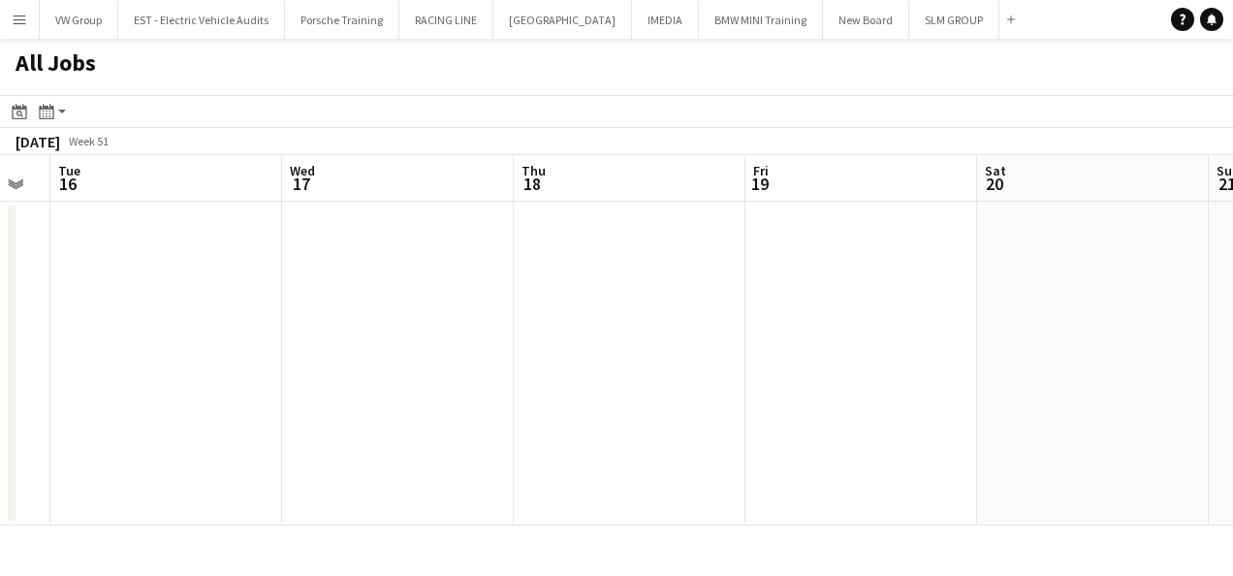
click at [468, 387] on app-calendar-viewport "Fri 12 Sat 13 Sun 14 Mon 15 Tue 16 Wed 17 Thu 18 Fri 19 Sat 20 Sun 21 Mon 22" at bounding box center [616, 340] width 1233 height 370
click at [332, 423] on app-calendar-viewport "Tue 16 Wed 17 Thu 18 Fri 19 Sat 20 Sun 21 Mon 22 Tue 23 Wed 24 Thu 25 Fri 26" at bounding box center [616, 340] width 1233 height 370
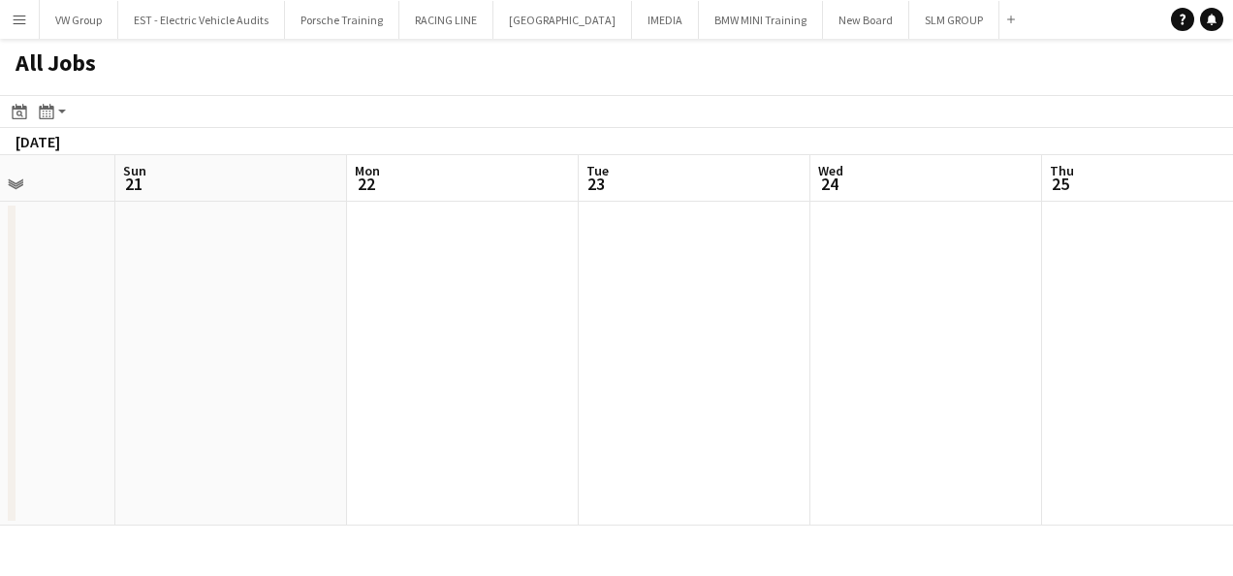
click at [527, 382] on app-all-jobs "All Jobs Date picker [DATE] [DATE] [DATE] M [DATE] T [DATE] W [DATE] T [DATE] F…" at bounding box center [616, 282] width 1233 height 487
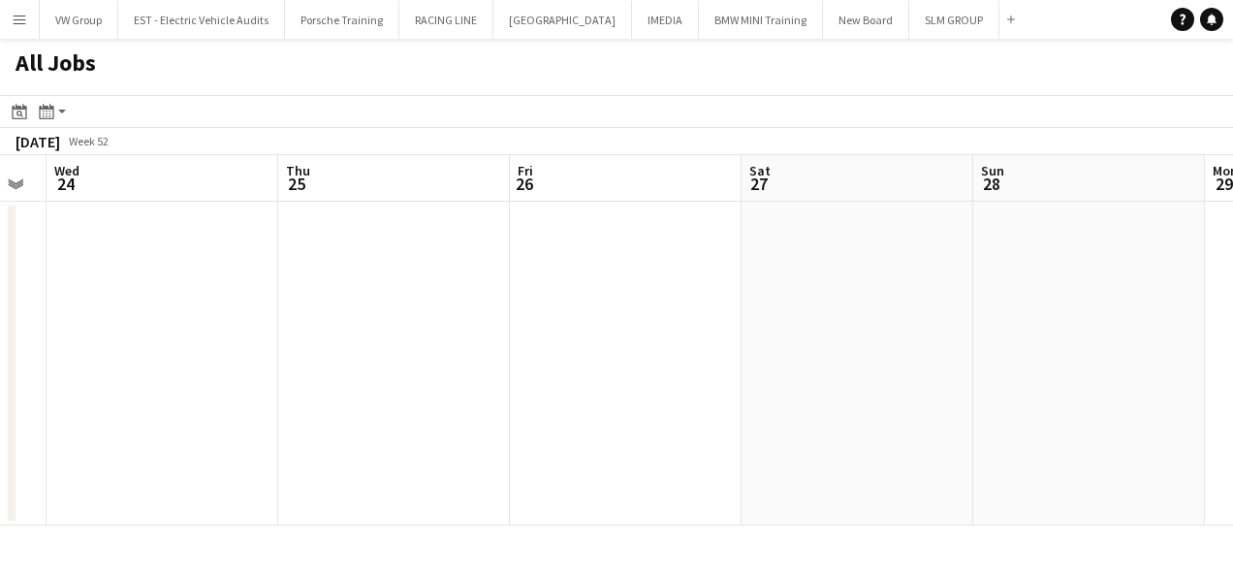
click at [747, 335] on app-calendar-viewport "Sat 20 Sun 21 Mon 22 Tue 23 Wed 24 Thu 25 Fri 26 Sat 27 Sun 28 Mon 29 Tue 30" at bounding box center [616, 340] width 1233 height 370
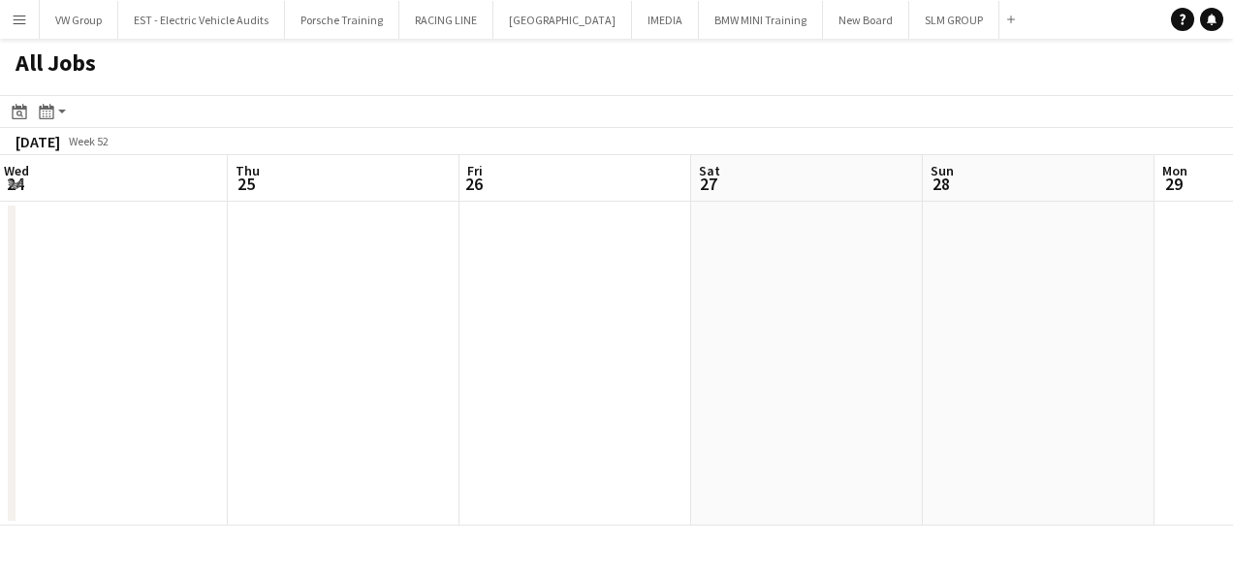
click at [900, 341] on app-calendar-viewport "Mon 22 Tue 23 Wed 24 Thu 25 Fri 26 Sat 27 Sun 28 Mon 29 Tue 30 Wed 31 Thu 1" at bounding box center [616, 340] width 1233 height 370
click at [721, 349] on app-all-jobs "All Jobs Date picker [DATE] [DATE] [DATE] M [DATE] T [DATE] W [DATE] T [DATE] F…" at bounding box center [616, 282] width 1233 height 487
click at [625, 397] on app-calendar-viewport "Wed 24 Thu 25 Fri 26 Sat 27 Sun 28 Mon 29 Tue 30 Wed 31 Thu 1 Fri 2 Sat 3" at bounding box center [616, 340] width 1233 height 370
click at [814, 352] on app-calendar-viewport "Fri 26 Sat 27 Sun 28 Mon 29 Tue 30 Wed 31 Thu 1 Fri 2 Sat 3 Sun 4 Mon 5" at bounding box center [616, 340] width 1233 height 370
click at [780, 374] on app-all-jobs "All Jobs Date picker [DATE] [DATE] [DATE] M [DATE] T [DATE] W [DATE] T [DATE] F…" at bounding box center [616, 282] width 1233 height 487
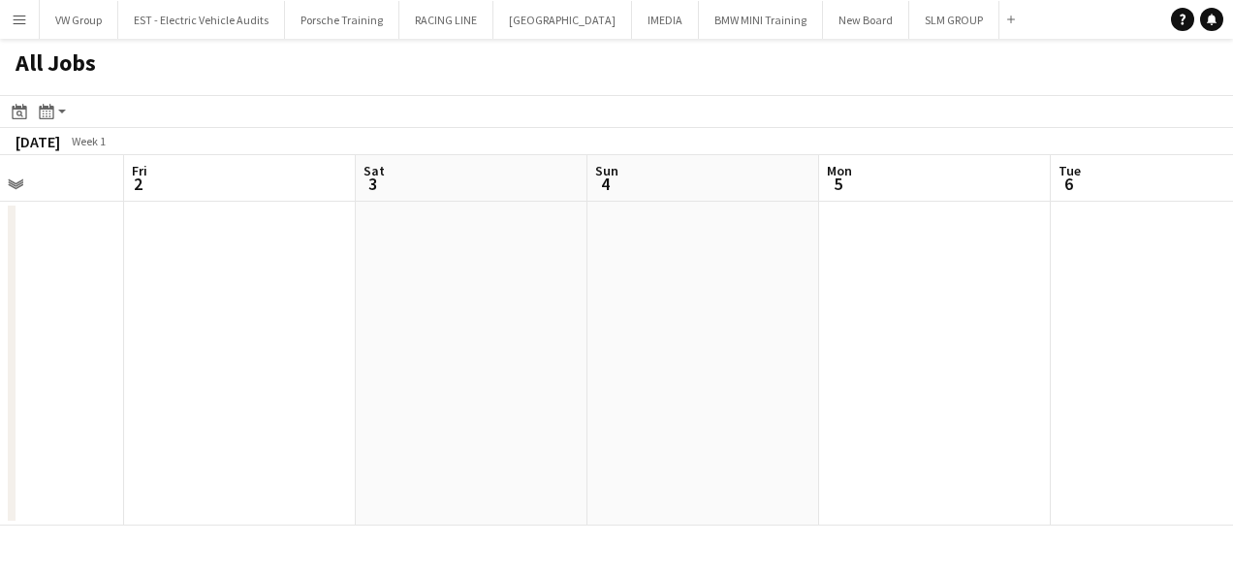
scroll to position [0, 586]
click at [710, 401] on app-calendar-viewport "Tue 30 Wed 31 Thu 1 Fri 2 Sat 3 Sun 4 Mon 5 Tue 6 Wed 7 Thu 8 Fri 9" at bounding box center [616, 340] width 1233 height 370
